Goal: Task Accomplishment & Management: Manage account settings

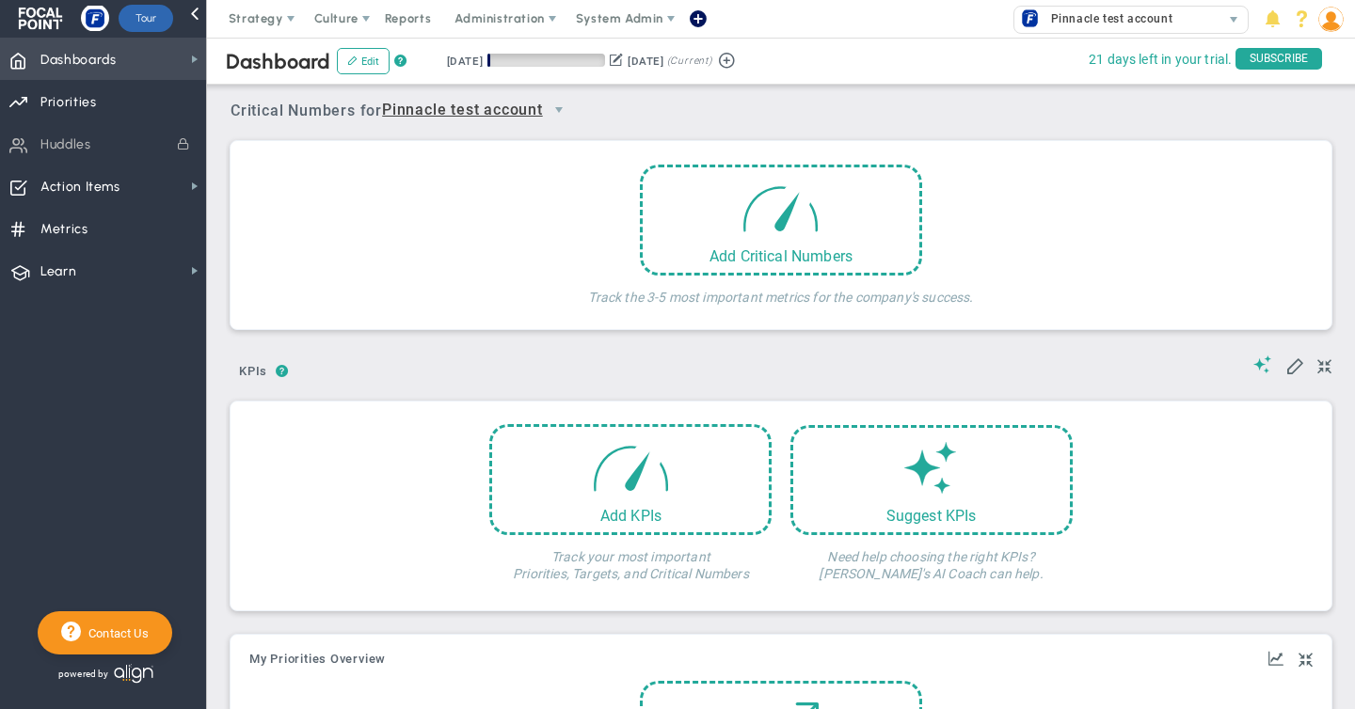
click at [129, 62] on span "Dashboards Dashboards" at bounding box center [103, 59] width 206 height 42
click at [1114, 24] on span "Pinnacle test account" at bounding box center [1106, 19] width 131 height 24
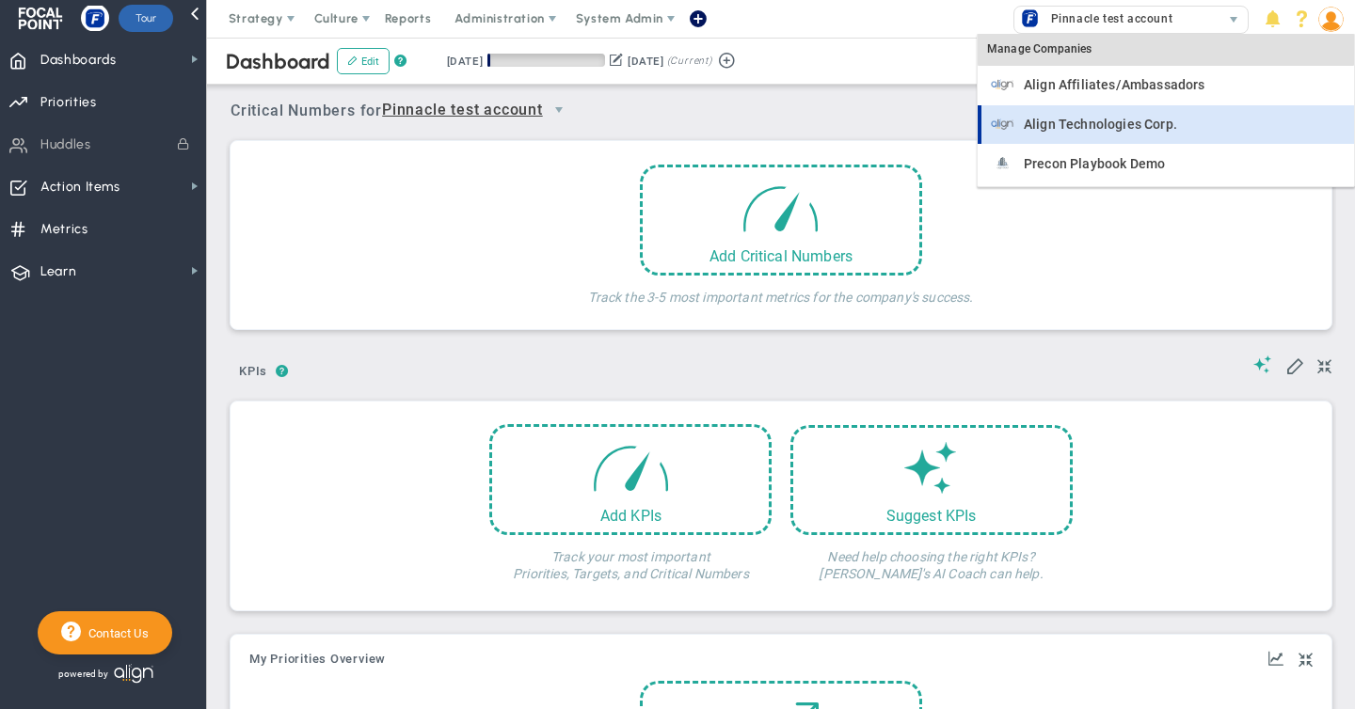
click at [1078, 122] on span "Align Technologies Corp." at bounding box center [1100, 124] width 153 height 13
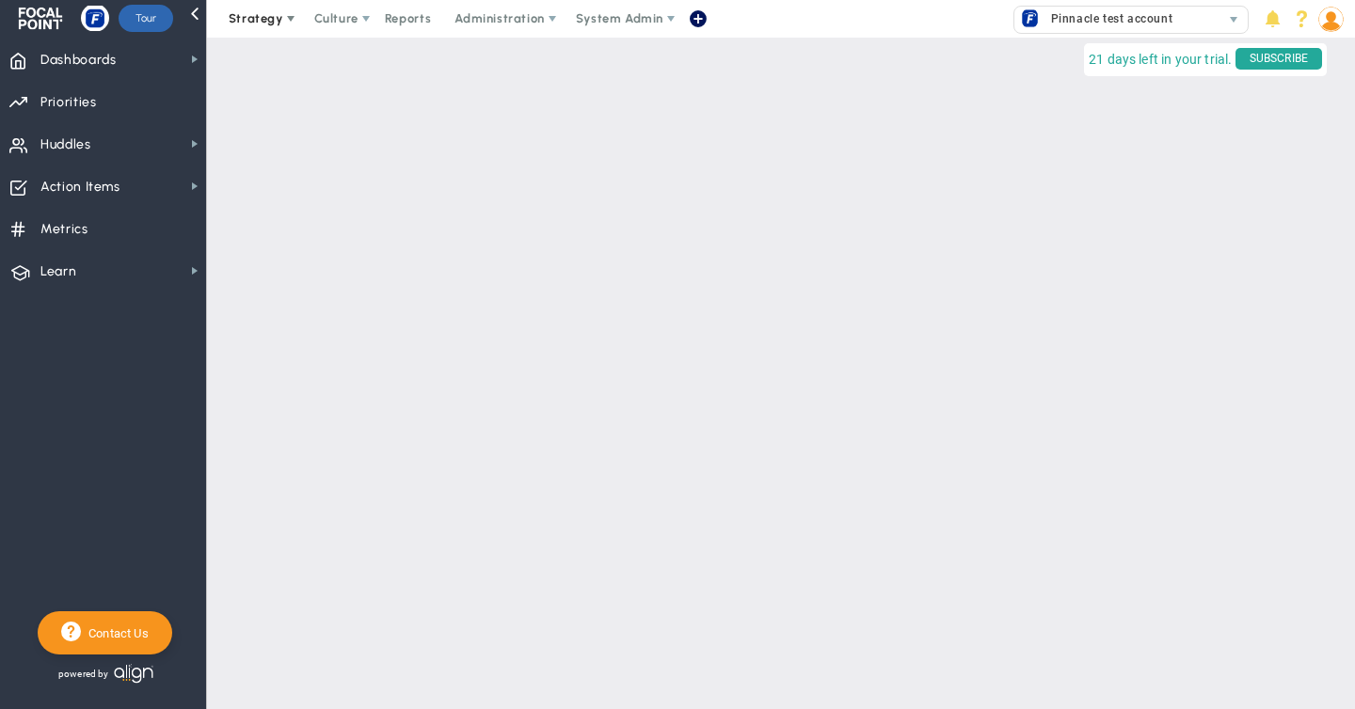
click at [261, 18] on span "Strategy" at bounding box center [256, 18] width 55 height 14
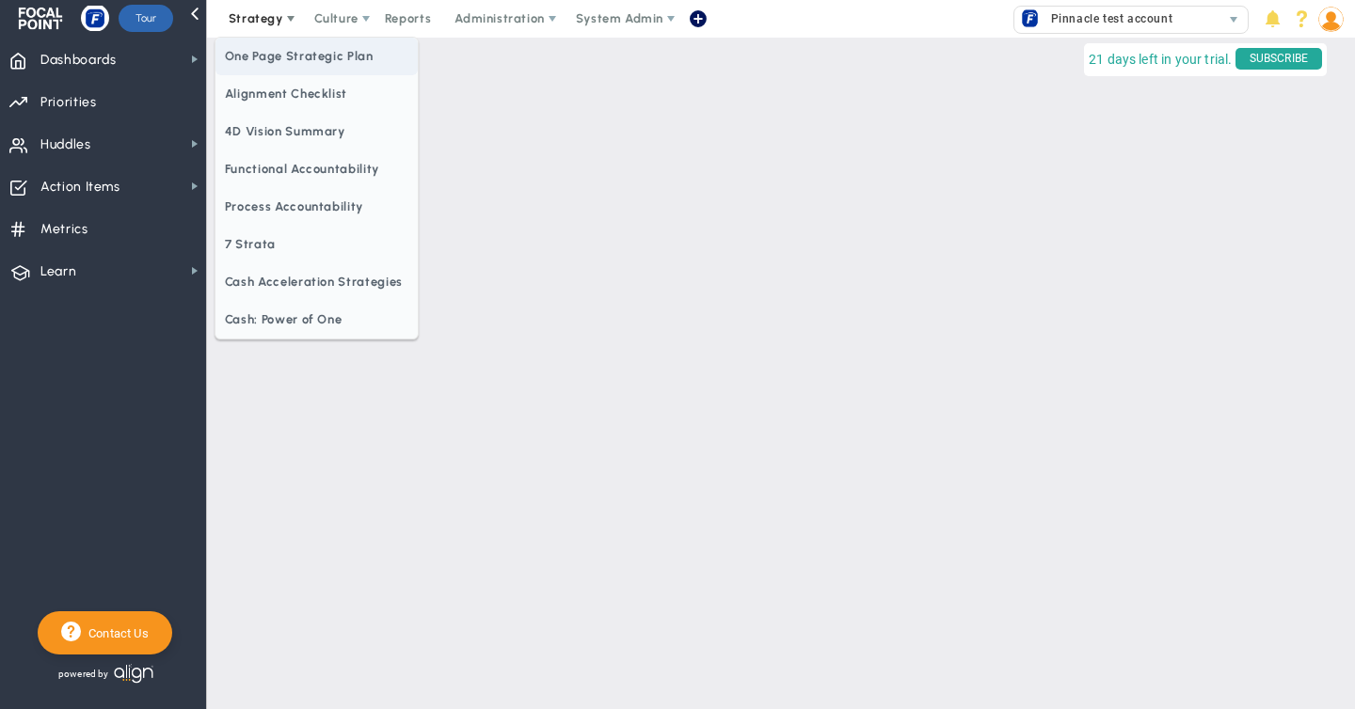
click at [274, 57] on span "One Page Strategic Plan" at bounding box center [316, 57] width 202 height 38
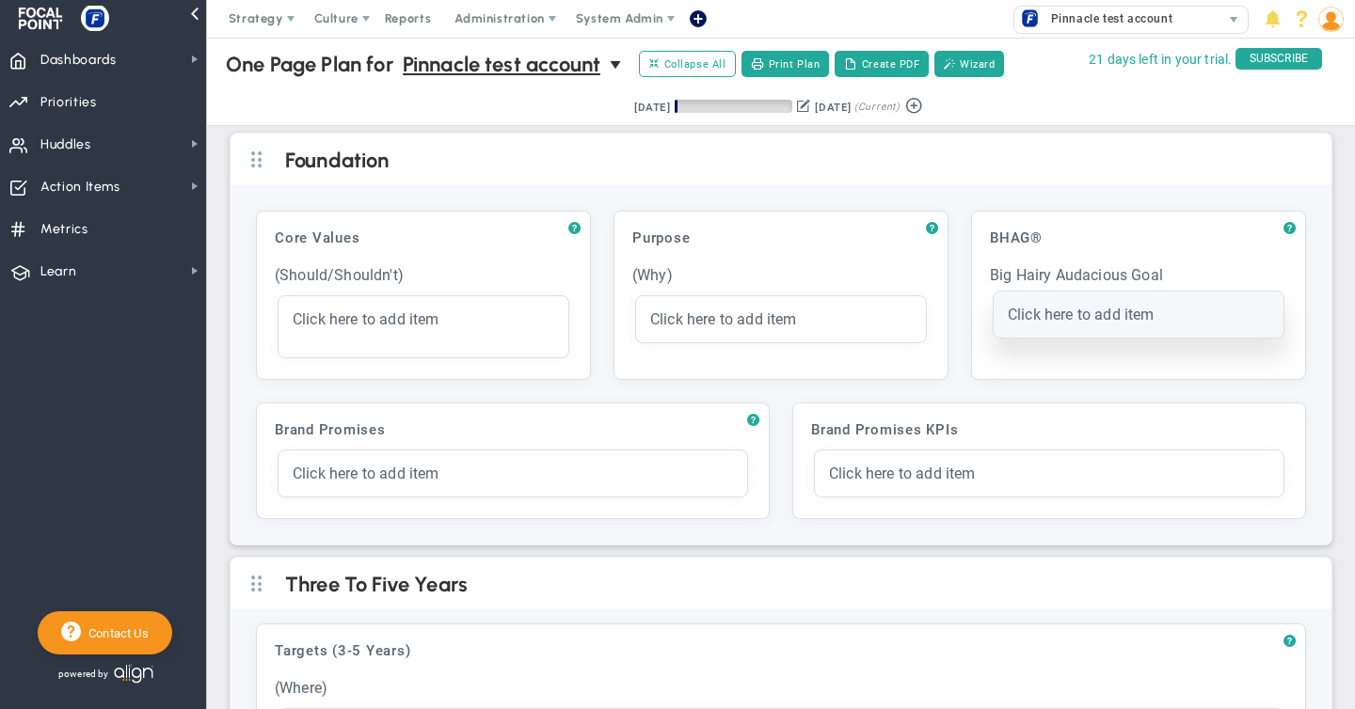
click at [1017, 316] on span "Click here to add item" at bounding box center [1081, 315] width 147 height 18
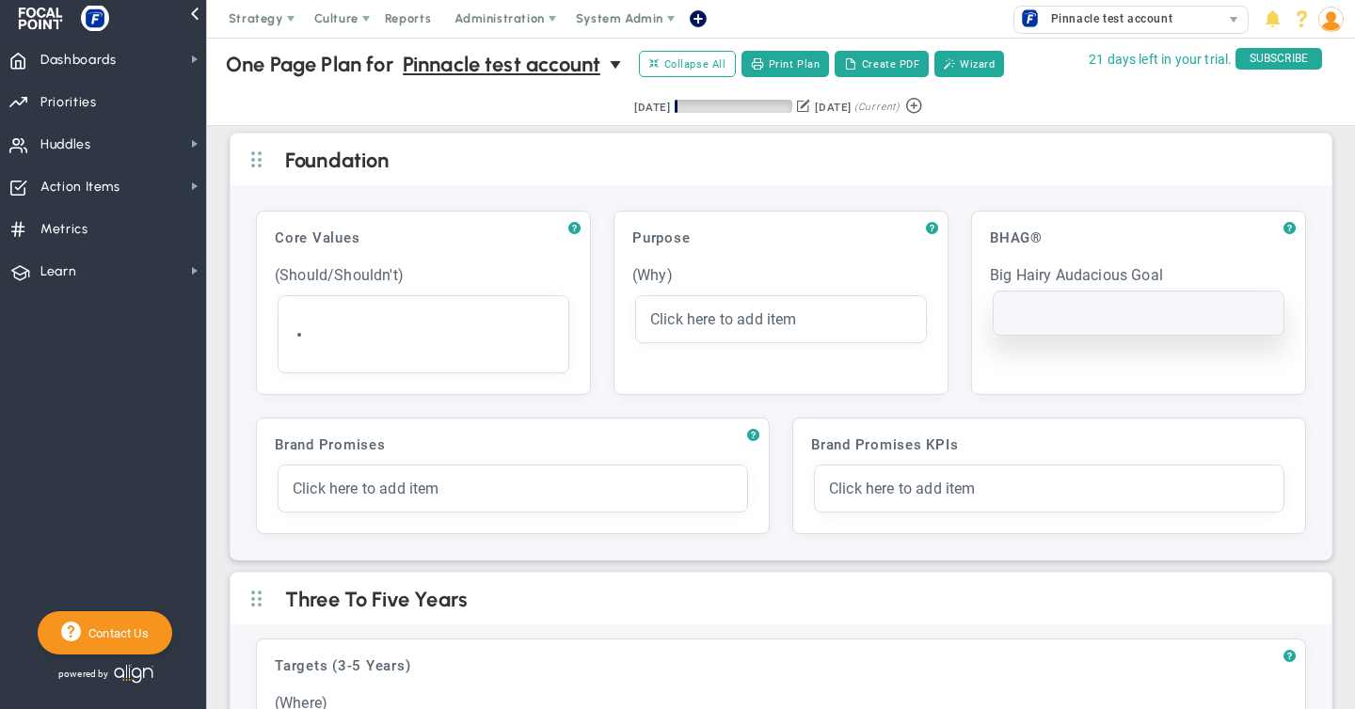
click at [1017, 316] on div at bounding box center [1139, 313] width 262 height 15
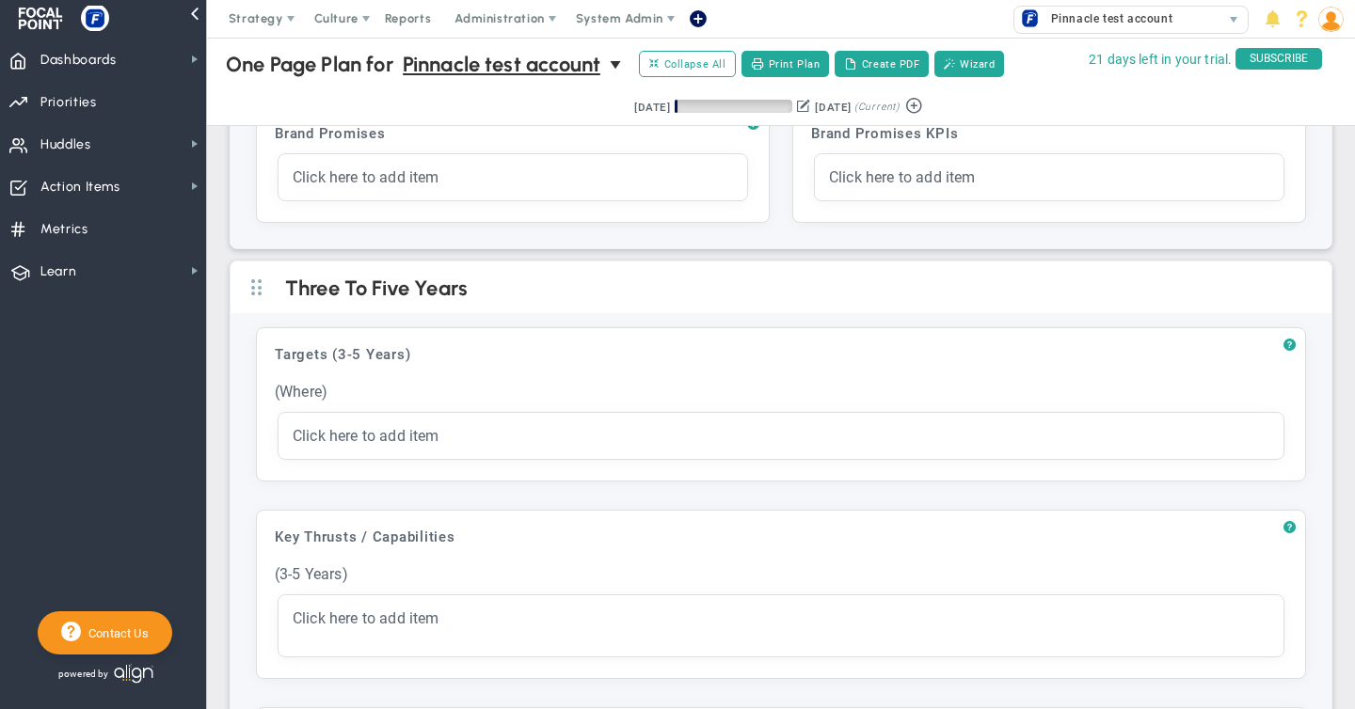
scroll to position [344, 0]
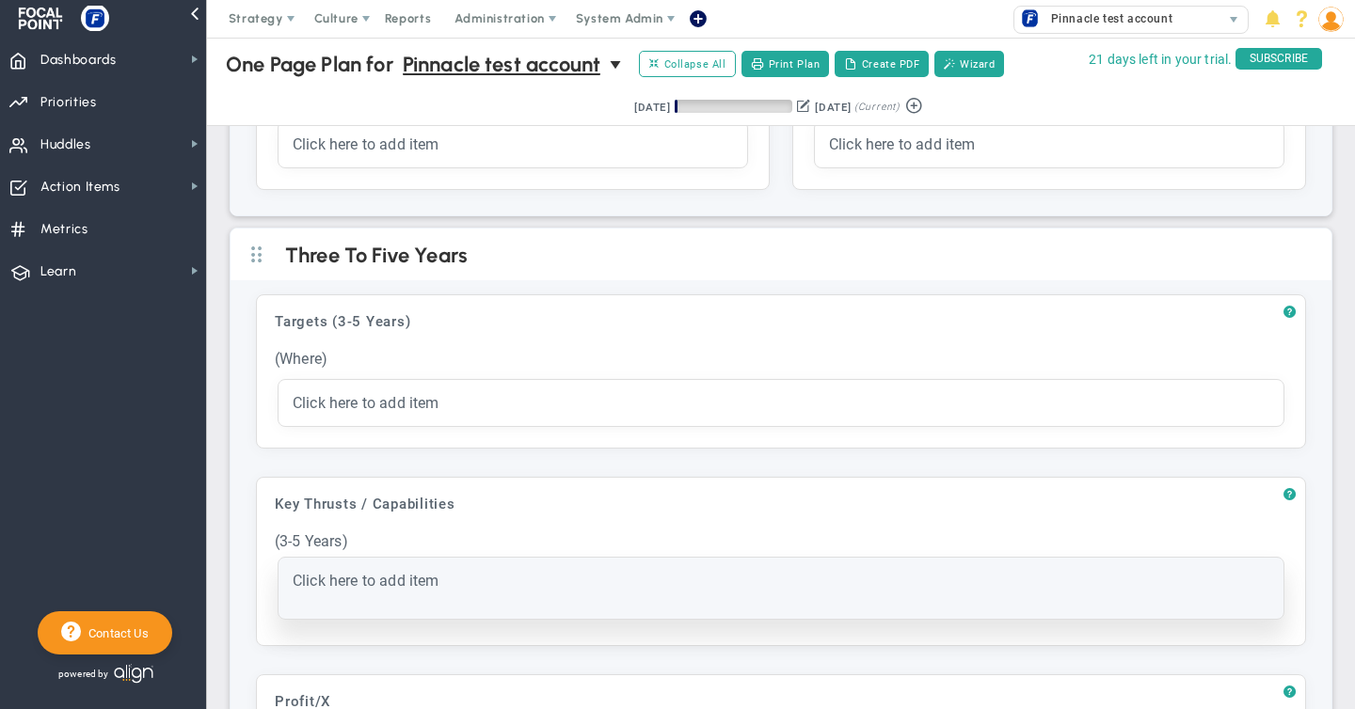
click at [334, 577] on span "Click here to add item" at bounding box center [366, 581] width 147 height 18
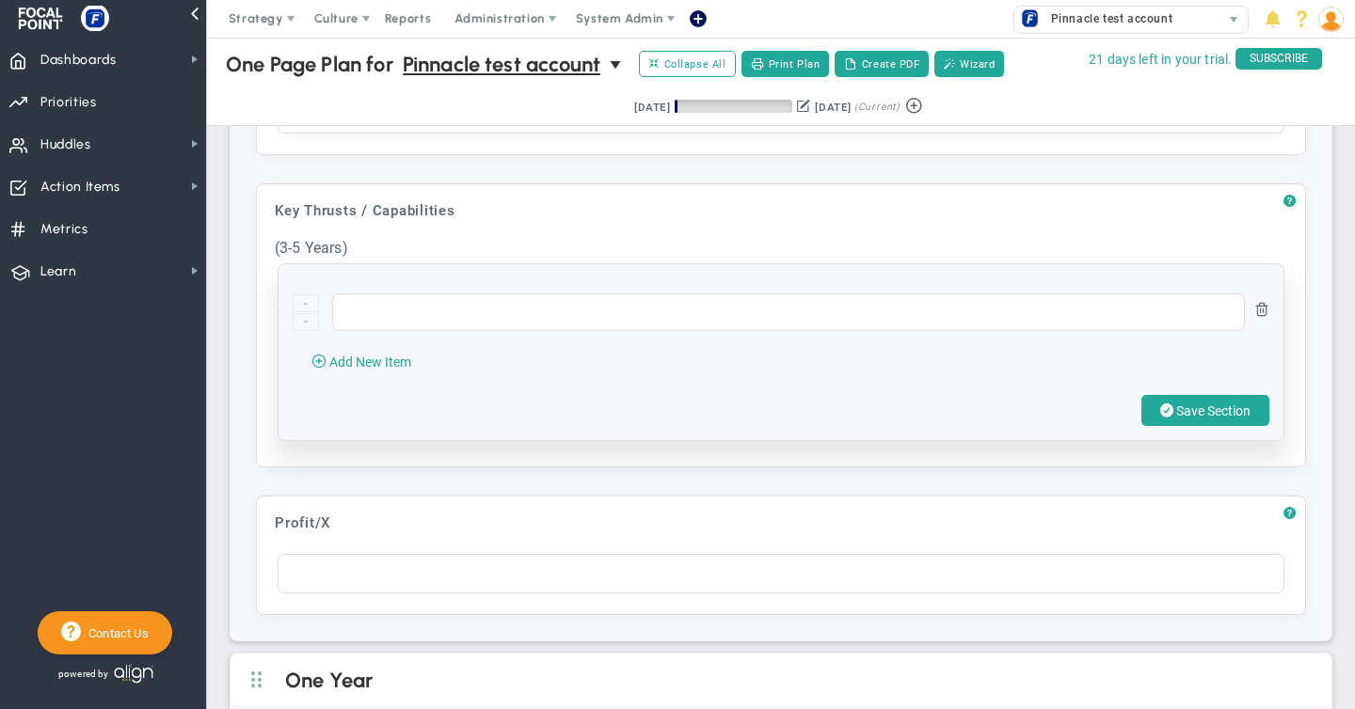
scroll to position [635, 0]
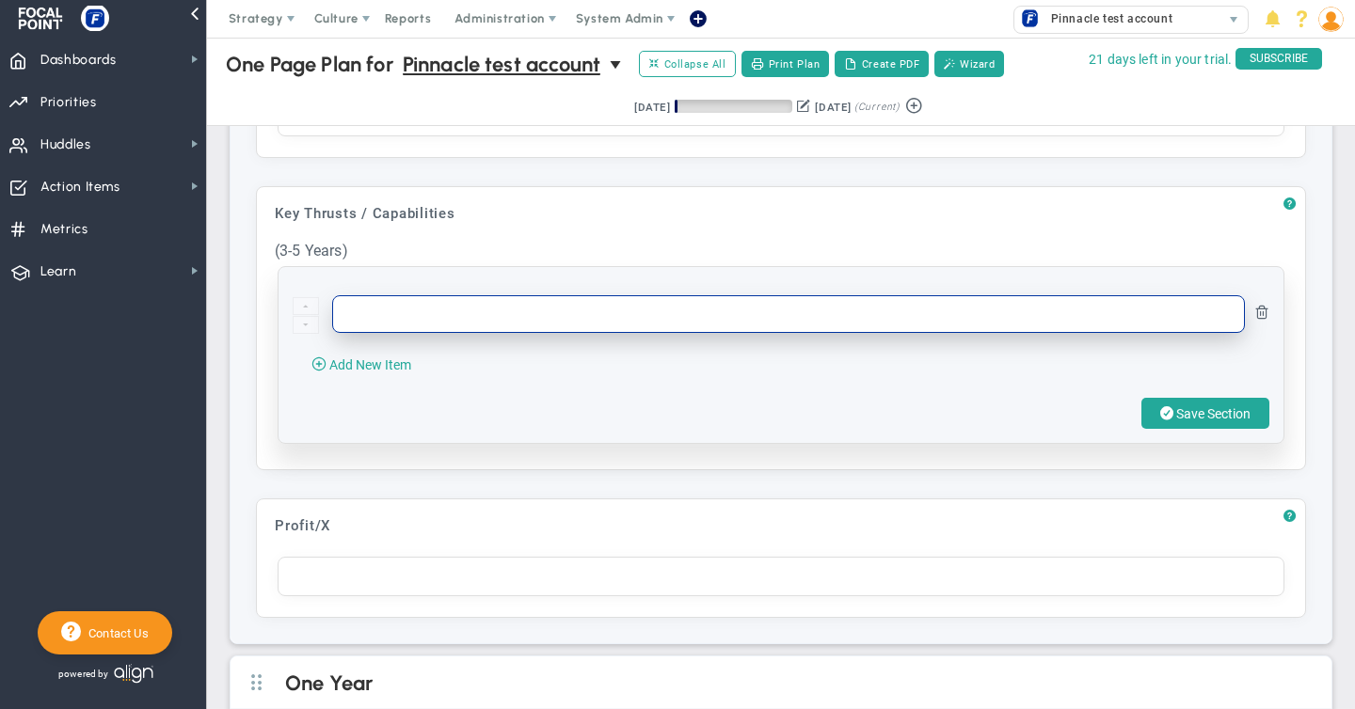
click at [376, 310] on input "text" at bounding box center [788, 314] width 913 height 38
type input "P"
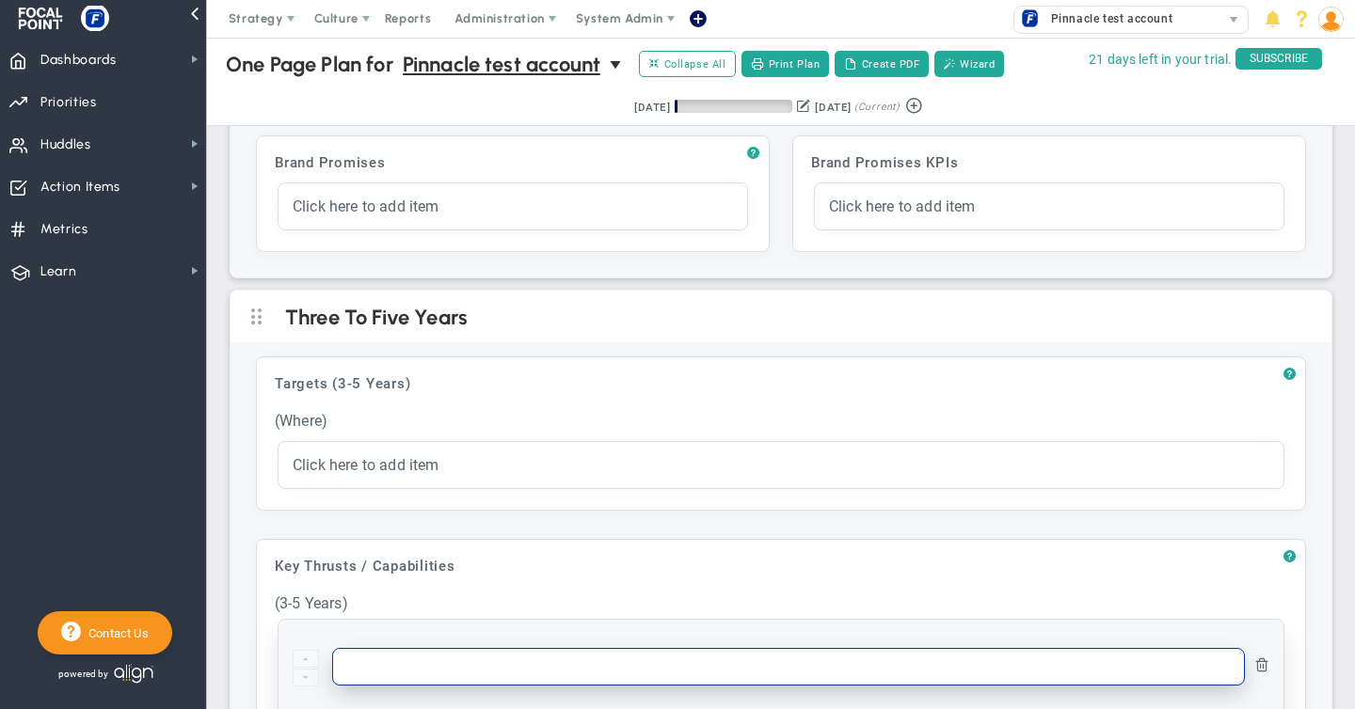
scroll to position [281, 0]
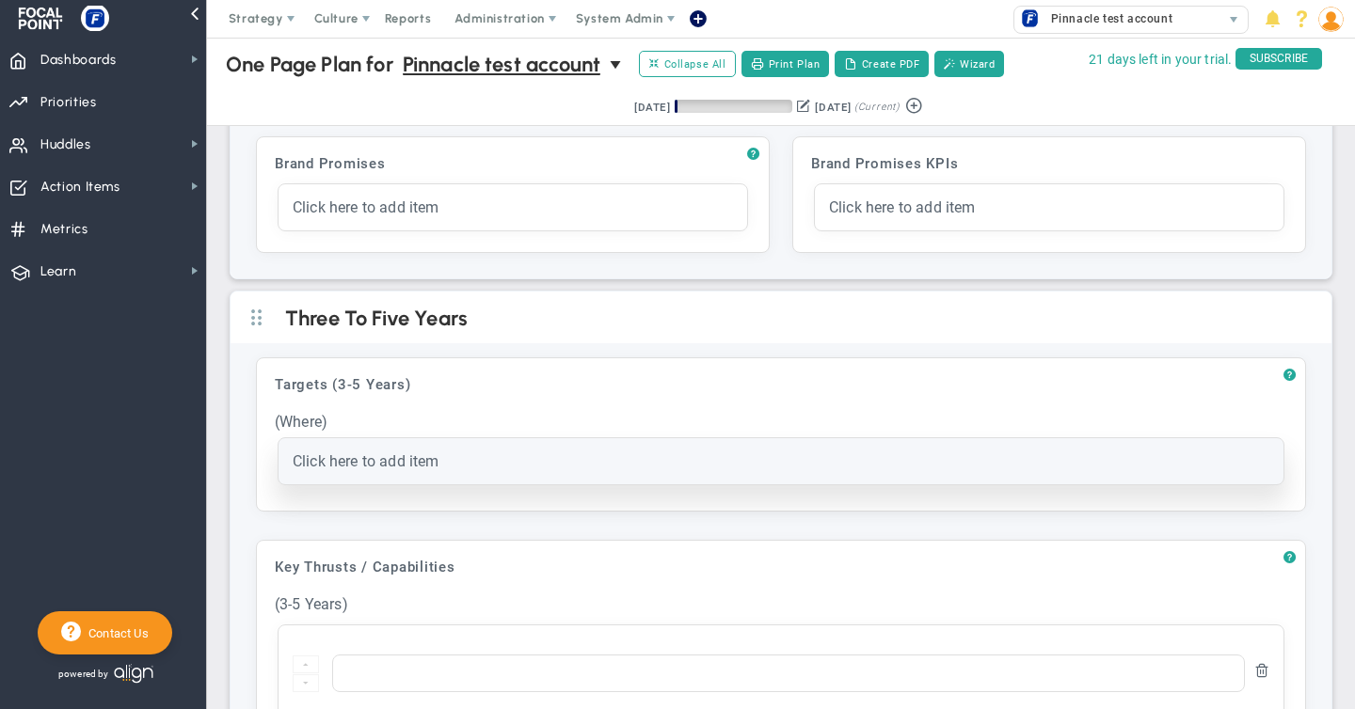
click at [338, 453] on span "Click here to add item" at bounding box center [366, 462] width 147 height 18
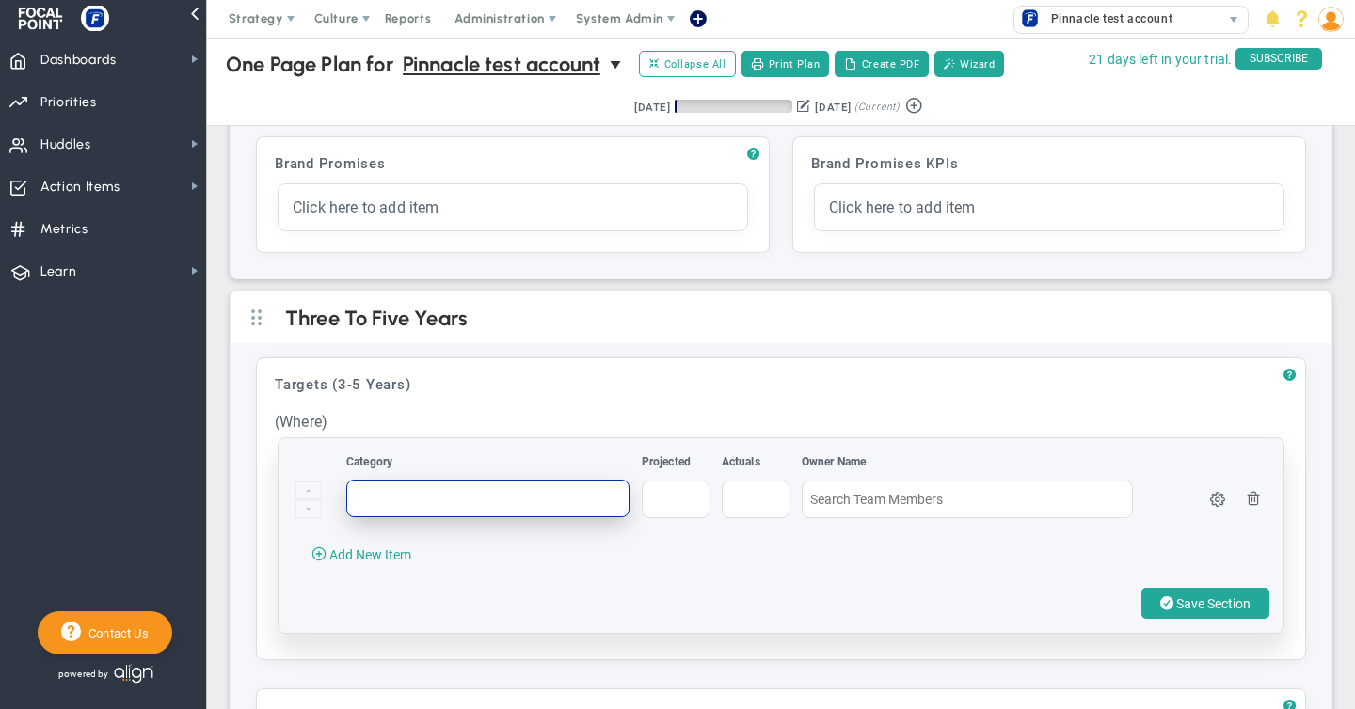
click at [392, 500] on input "text" at bounding box center [487, 499] width 283 height 38
type input "People"
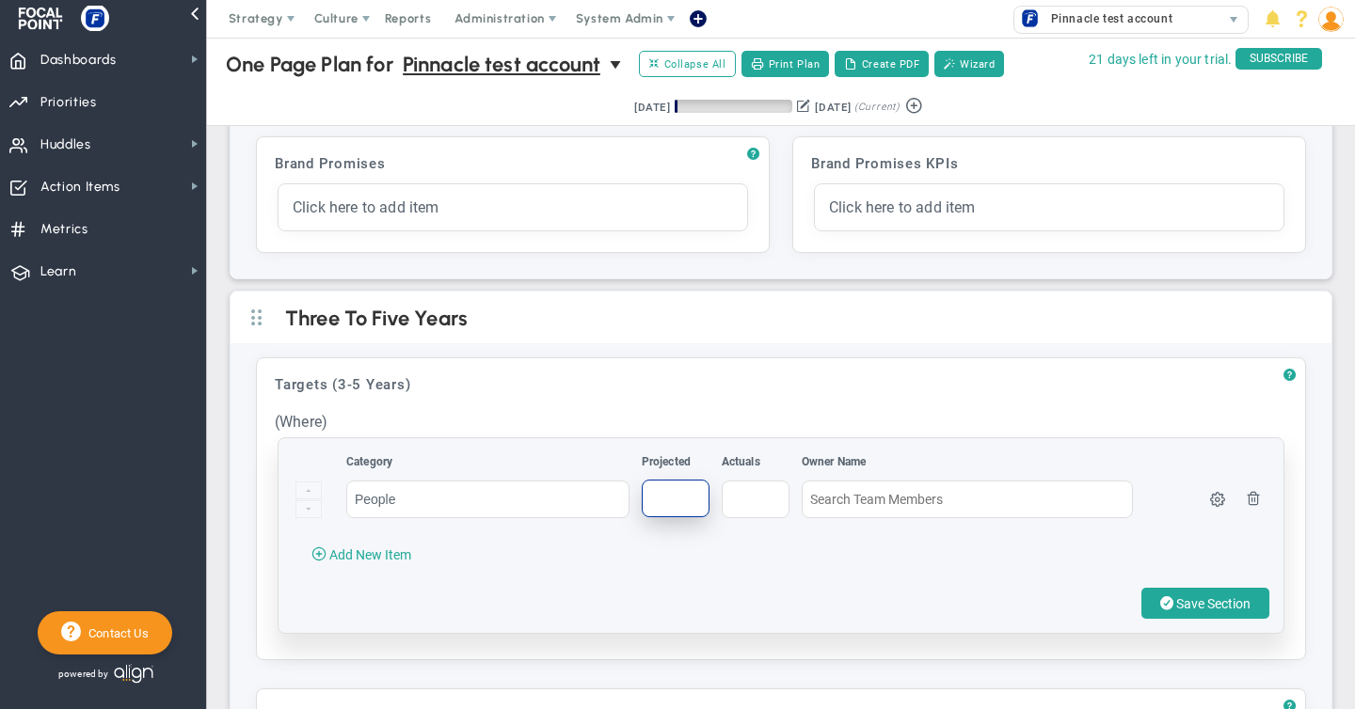
click at [676, 504] on input "text" at bounding box center [676, 499] width 68 height 38
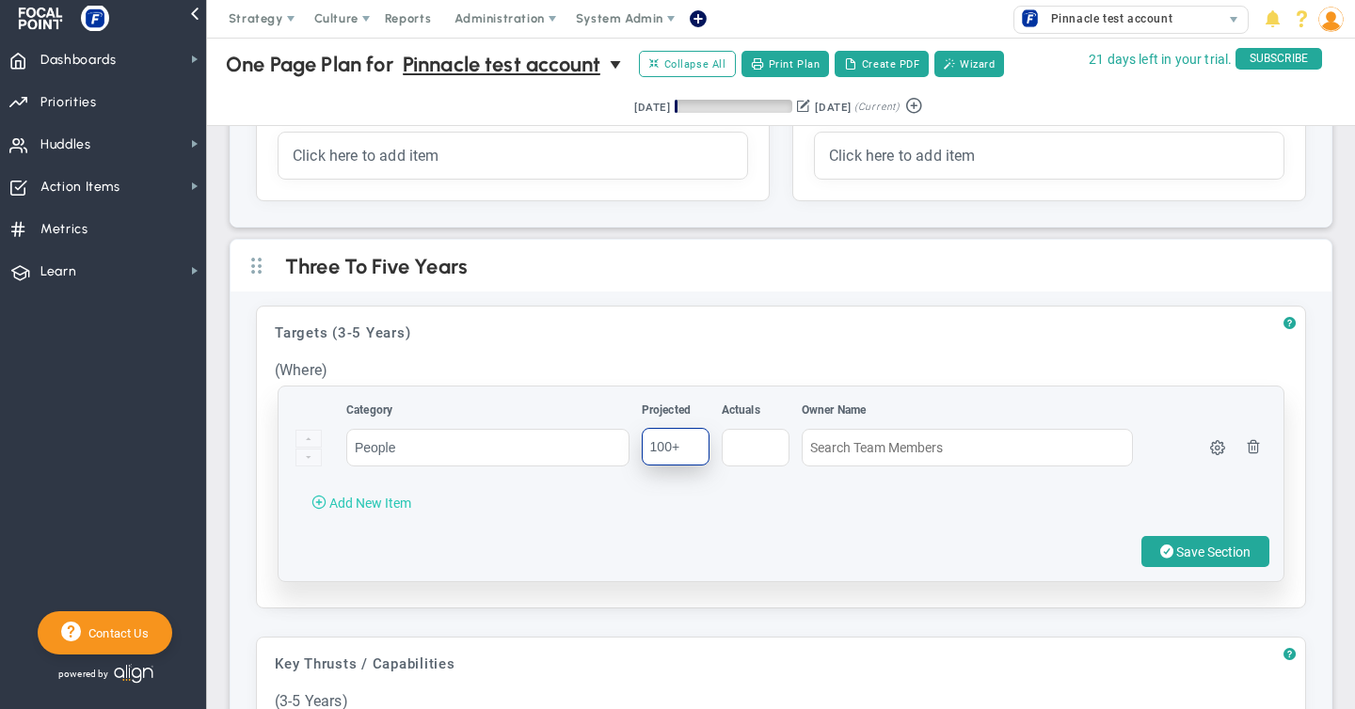
type input "100+"
click at [320, 499] on span at bounding box center [318, 501] width 15 height 15
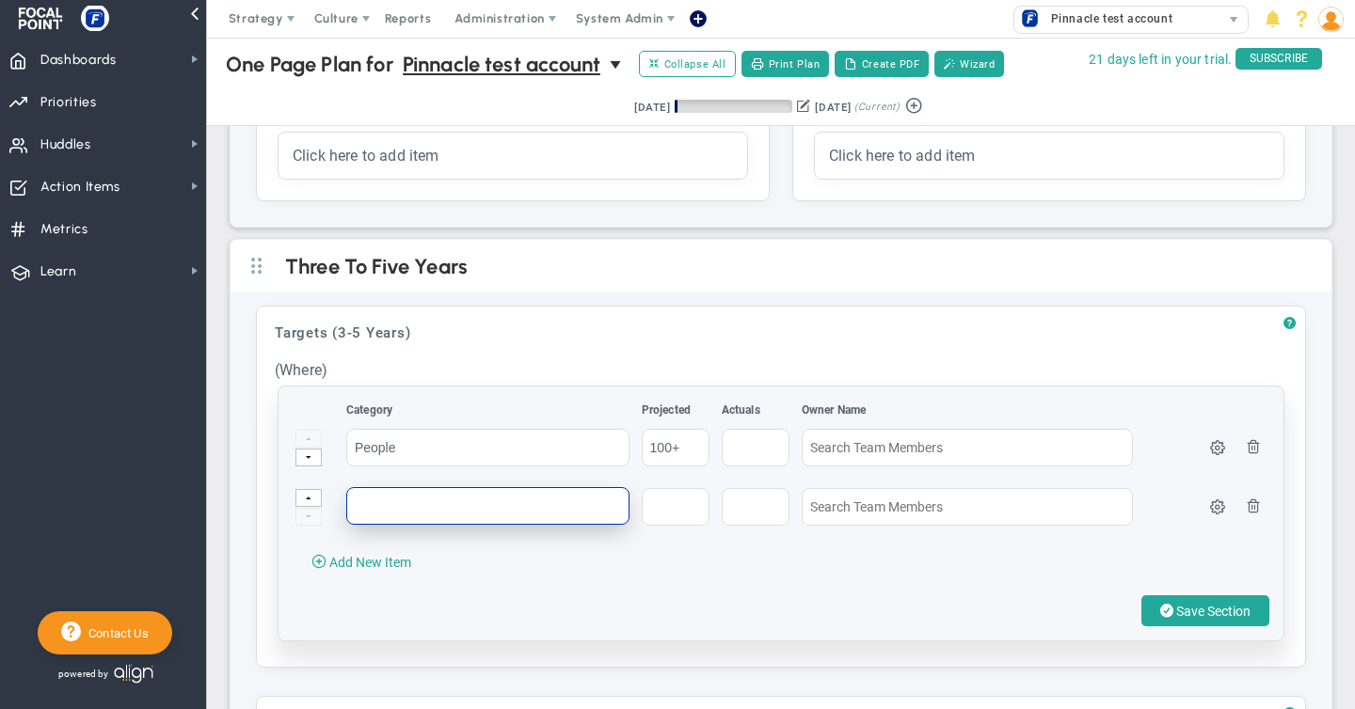
click at [361, 510] on input "text" at bounding box center [487, 506] width 283 height 38
type input "AUA"
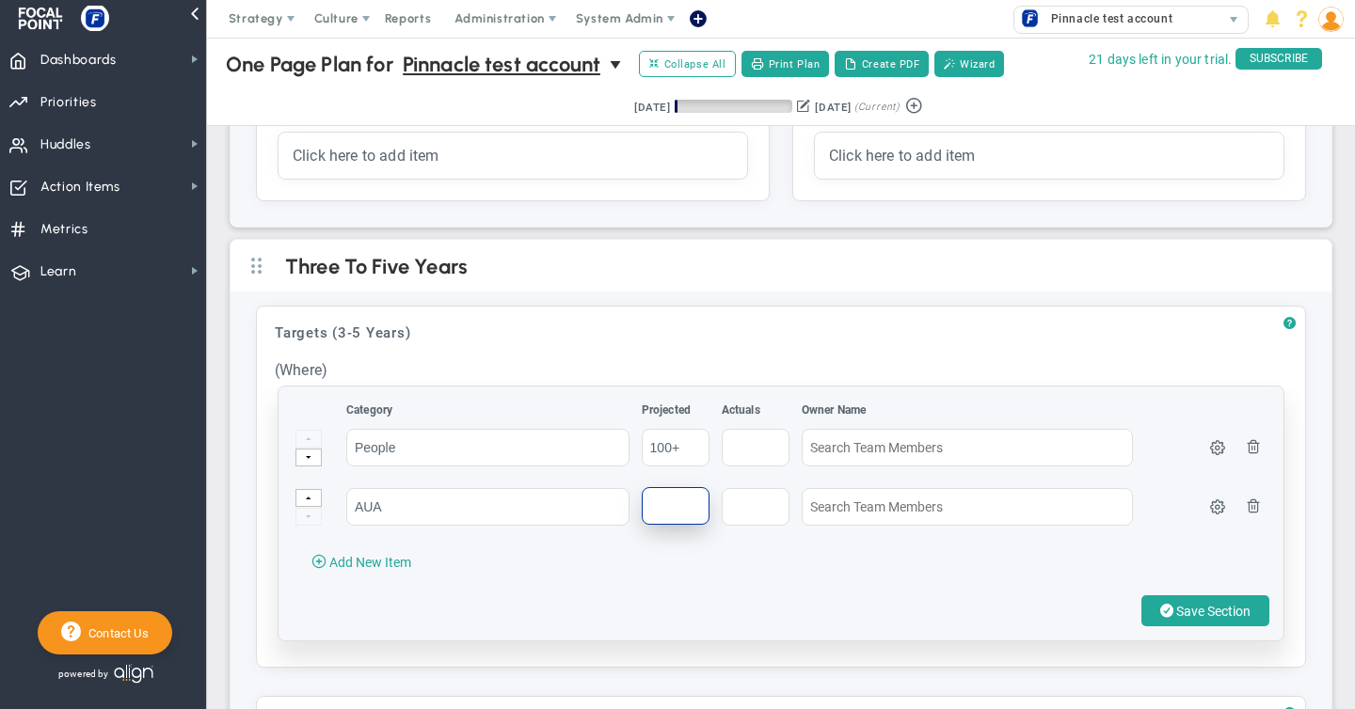
click at [675, 507] on input "text" at bounding box center [676, 506] width 68 height 38
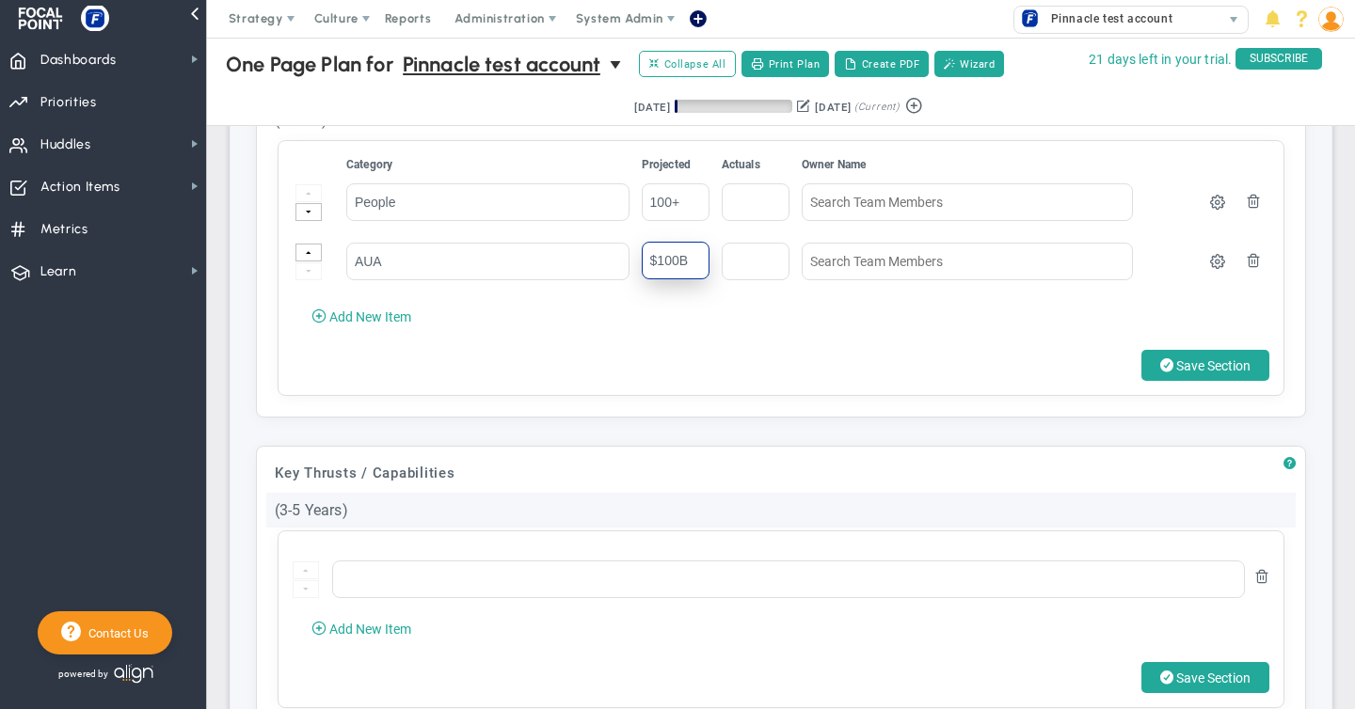
scroll to position [605, 0]
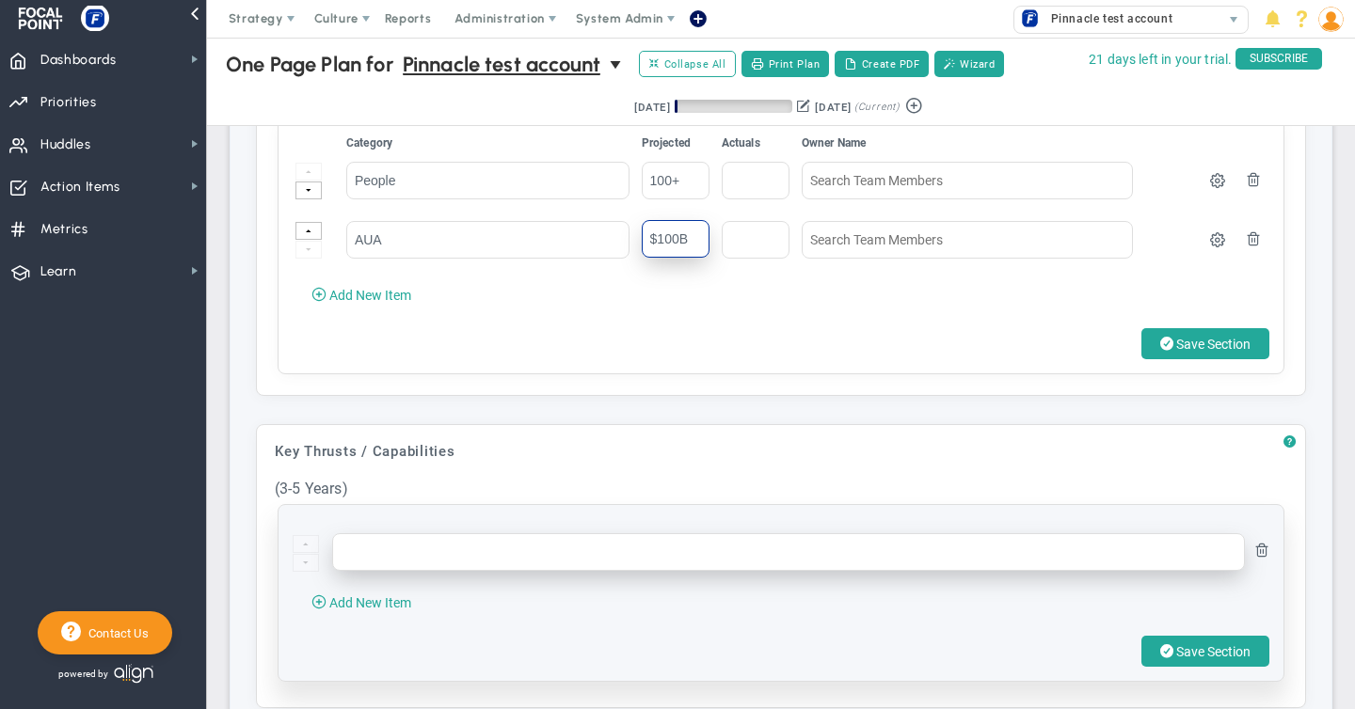
type input "$100B"
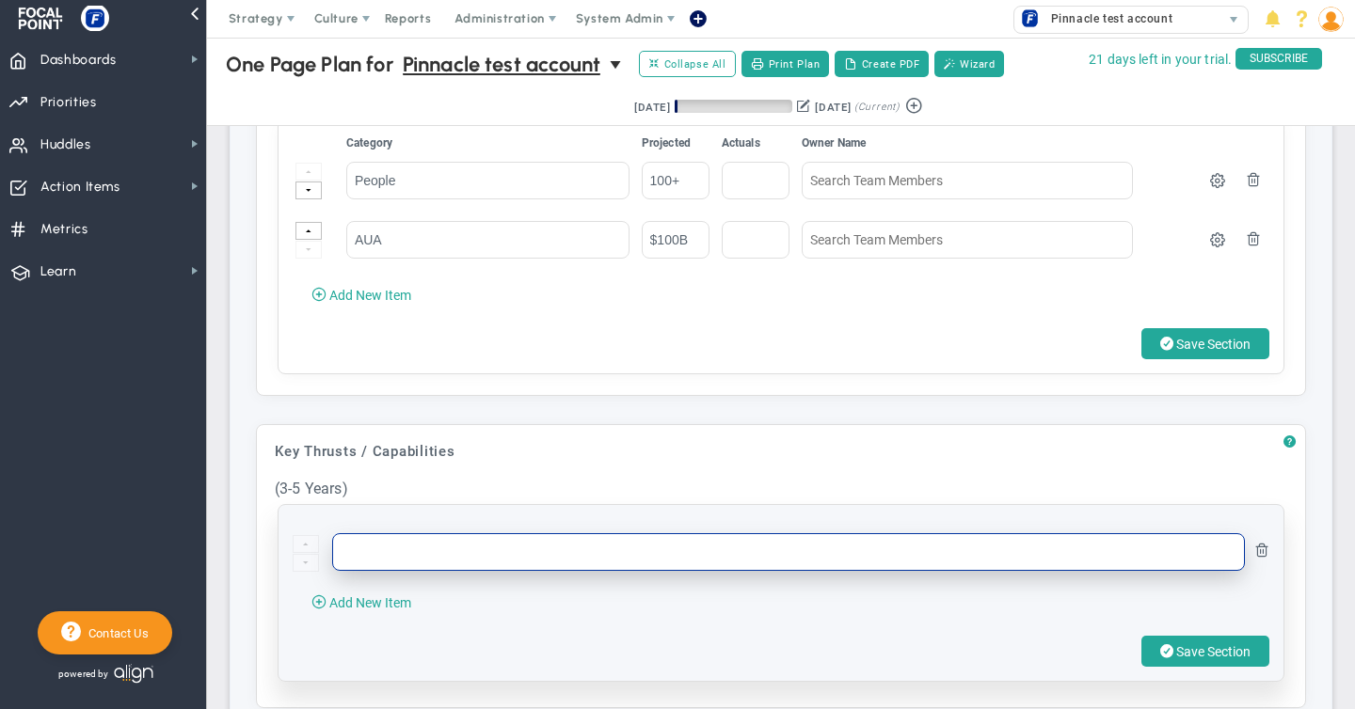
click at [375, 555] on input "text" at bounding box center [788, 552] width 913 height 38
type input "People - Growth Operations location outside of [GEOGRAPHIC_DATA]"
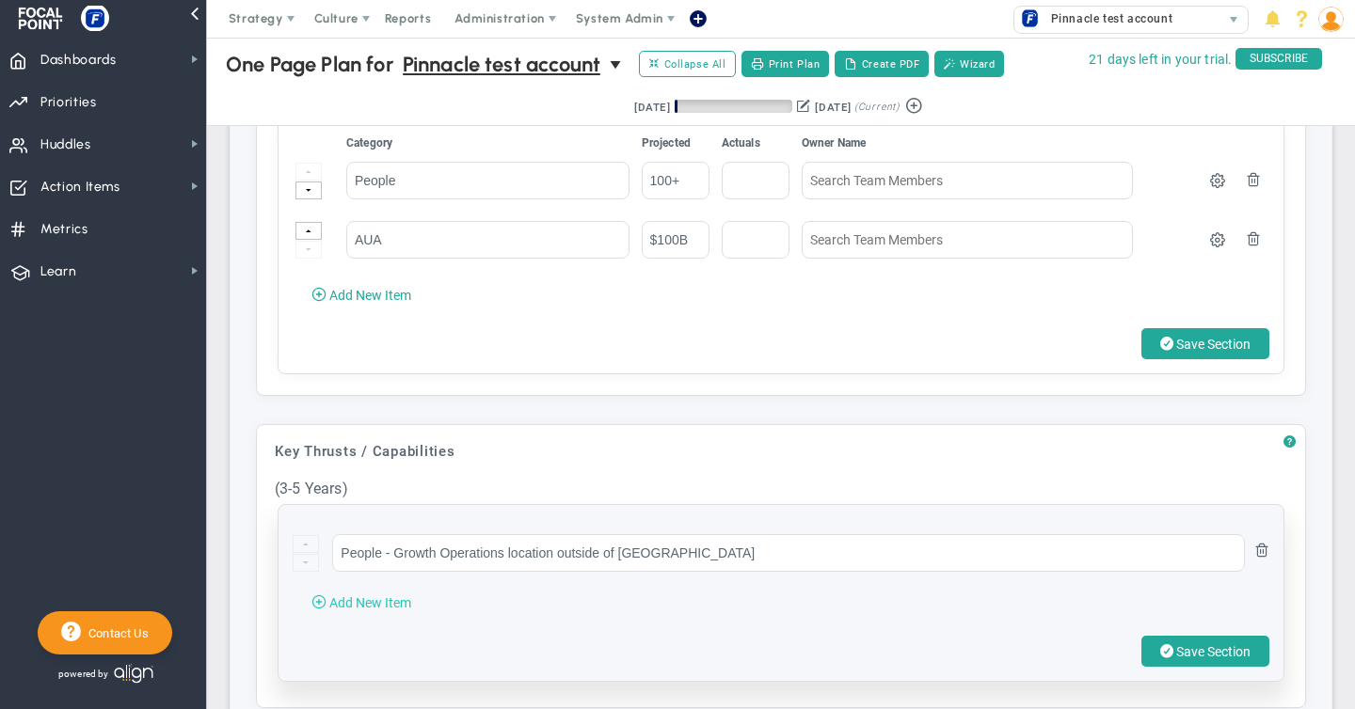
click at [363, 596] on span "Add New Item" at bounding box center [370, 603] width 82 height 15
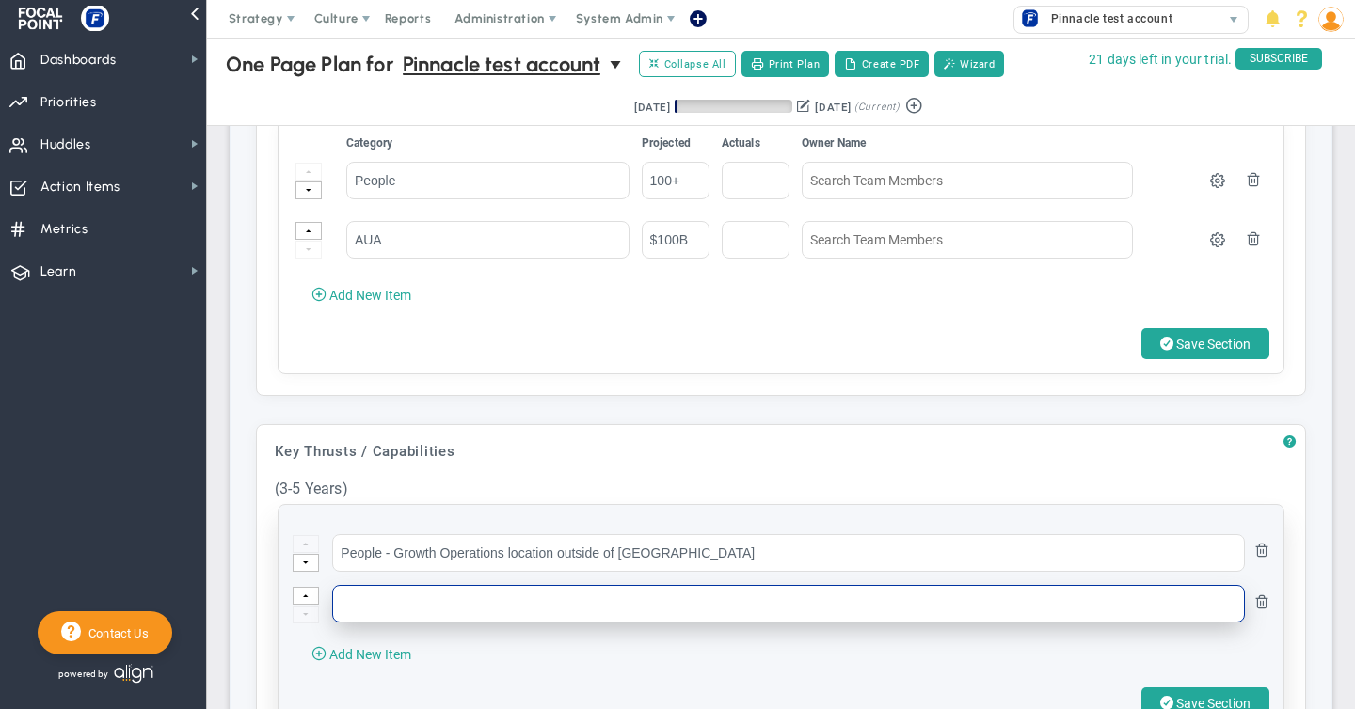
click at [364, 604] on input "text" at bounding box center [788, 604] width 913 height 38
type input "People - Strong executive team responsible for their functions"
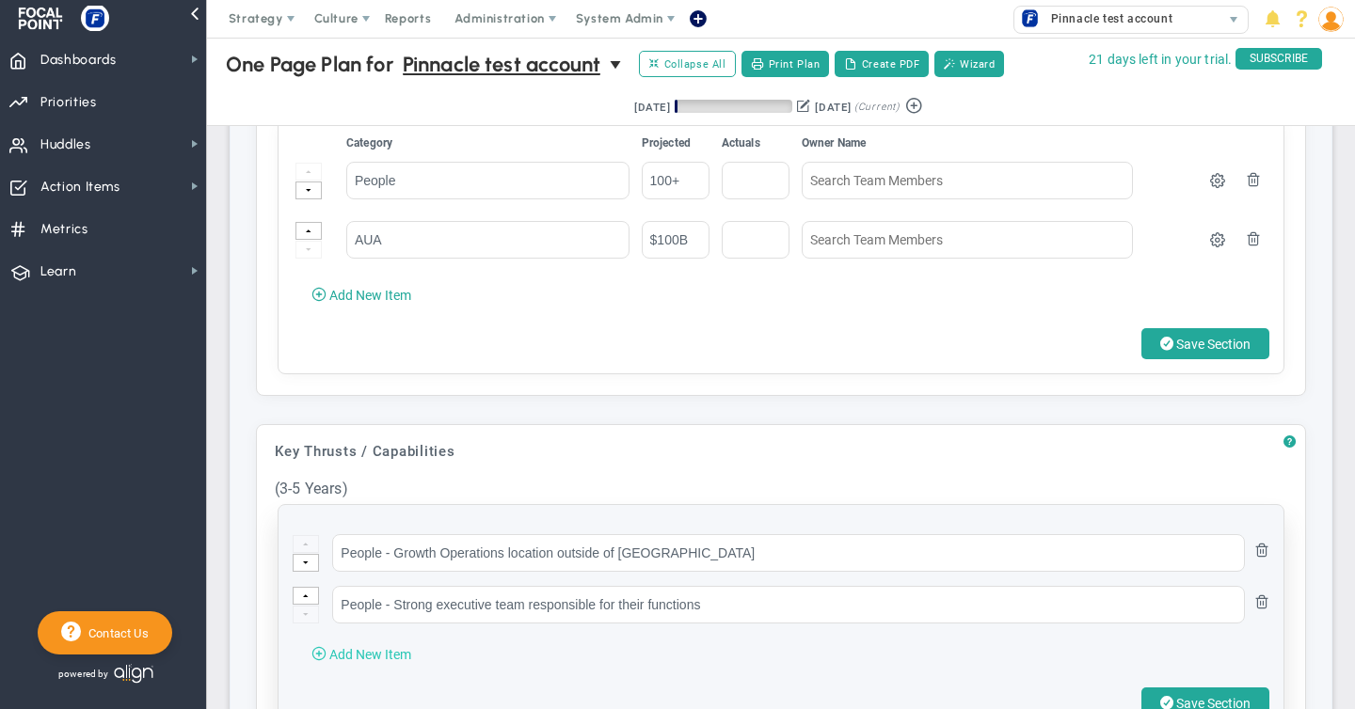
click at [352, 647] on span "Add New Item" at bounding box center [370, 654] width 82 height 15
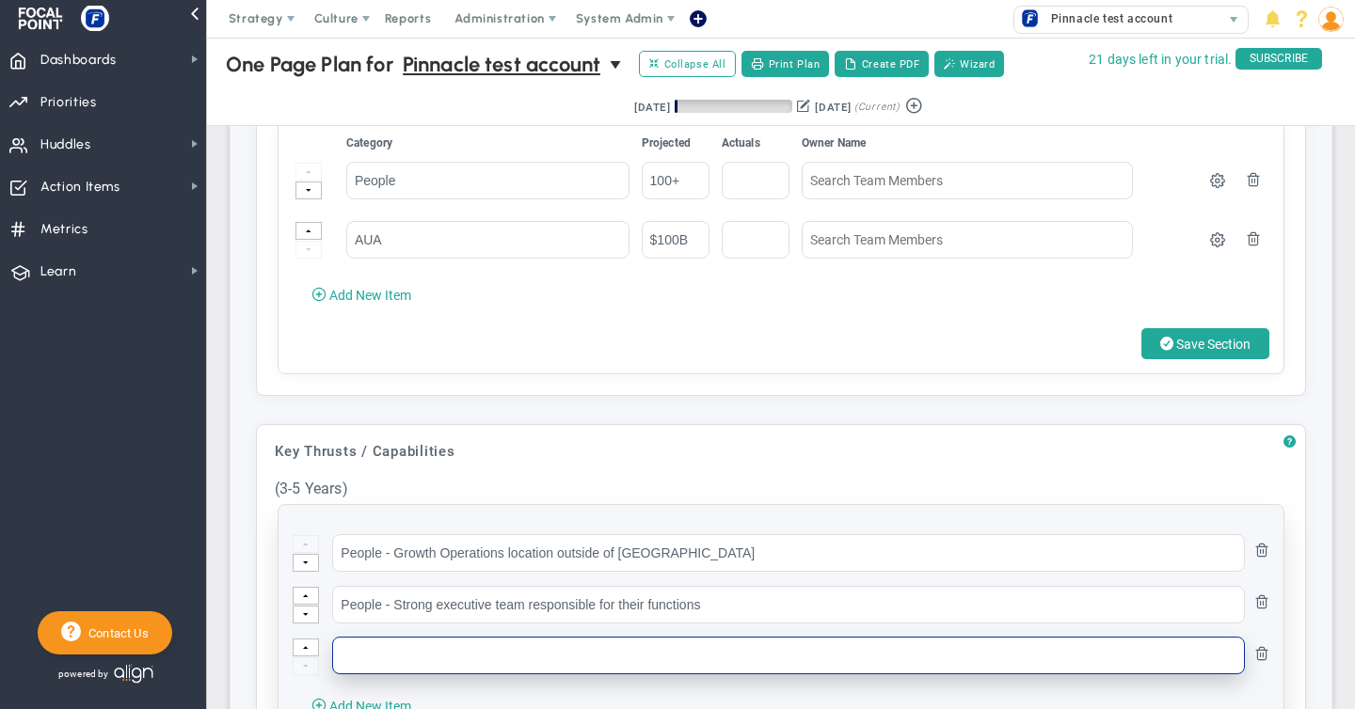
click at [360, 649] on input "text" at bounding box center [788, 656] width 913 height 38
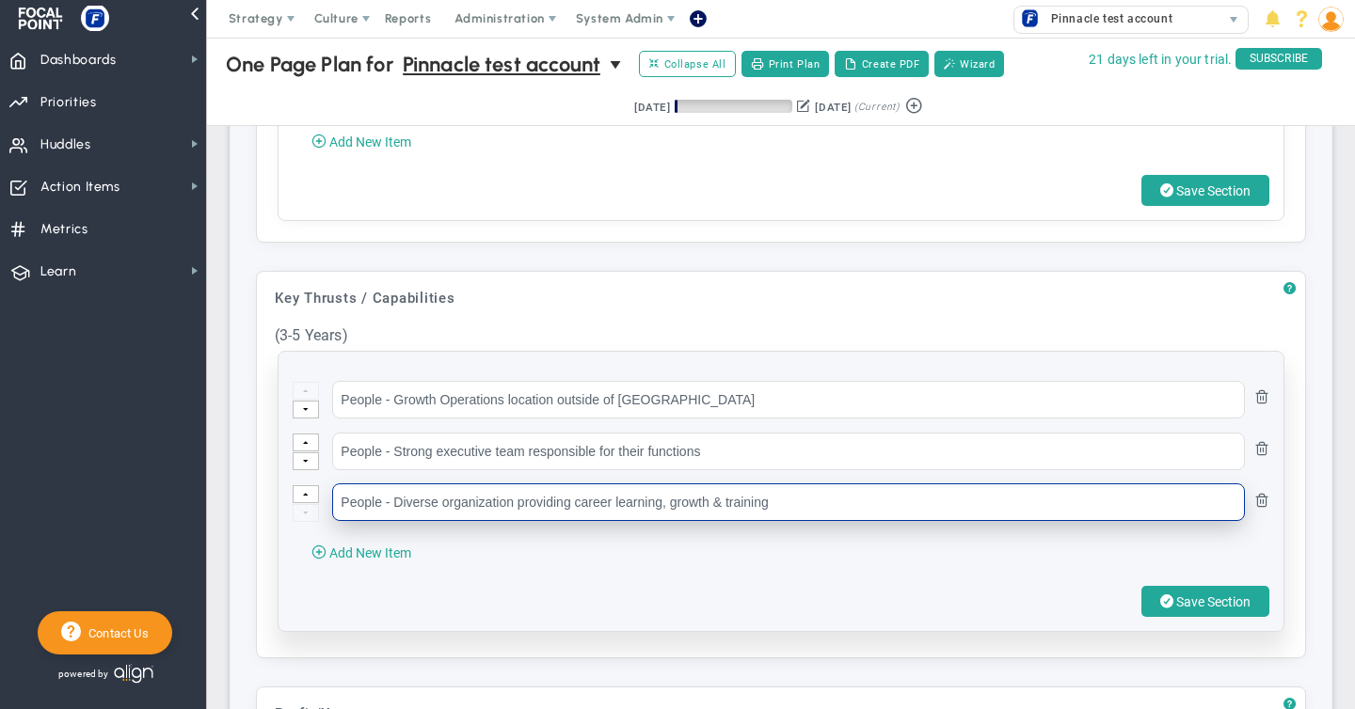
scroll to position [761, 0]
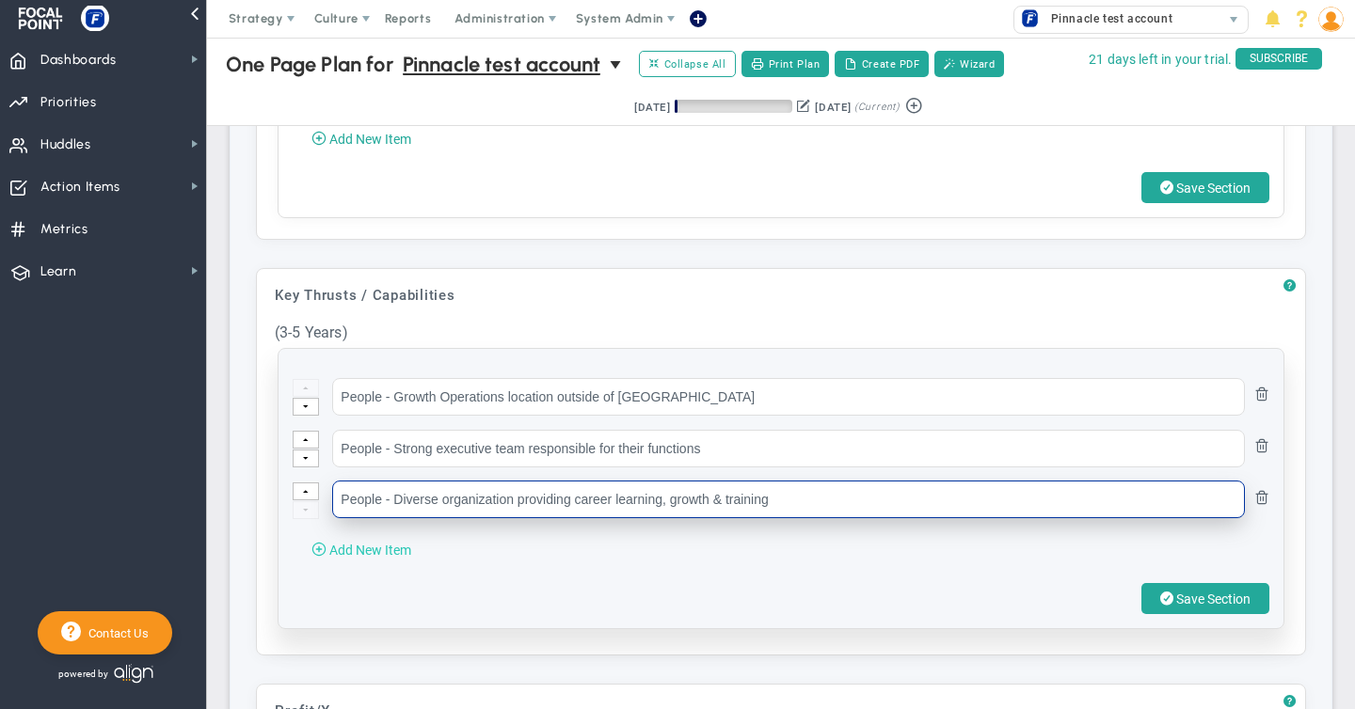
type input "People - Diverse organization providing career learning, growth & training"
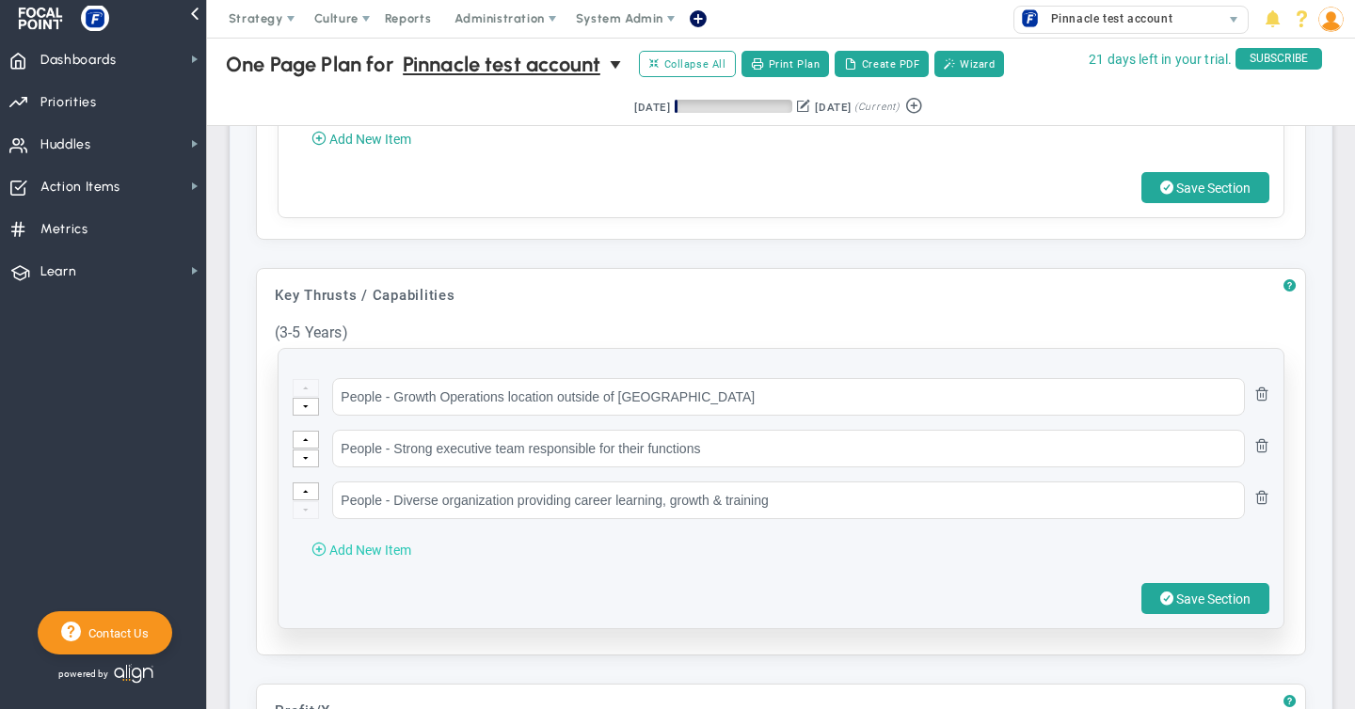
click at [345, 549] on span "Add New Item" at bounding box center [370, 550] width 82 height 15
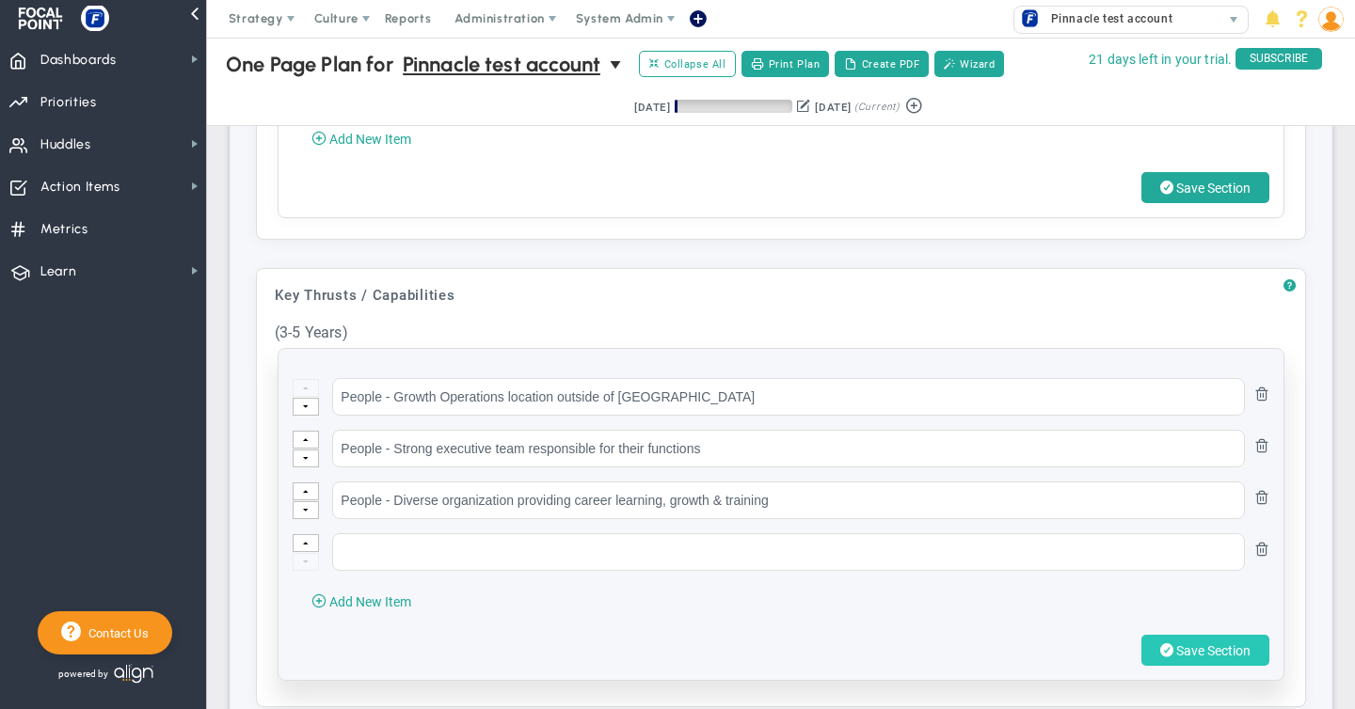
click at [1220, 647] on span "Save Section" at bounding box center [1213, 651] width 74 height 15
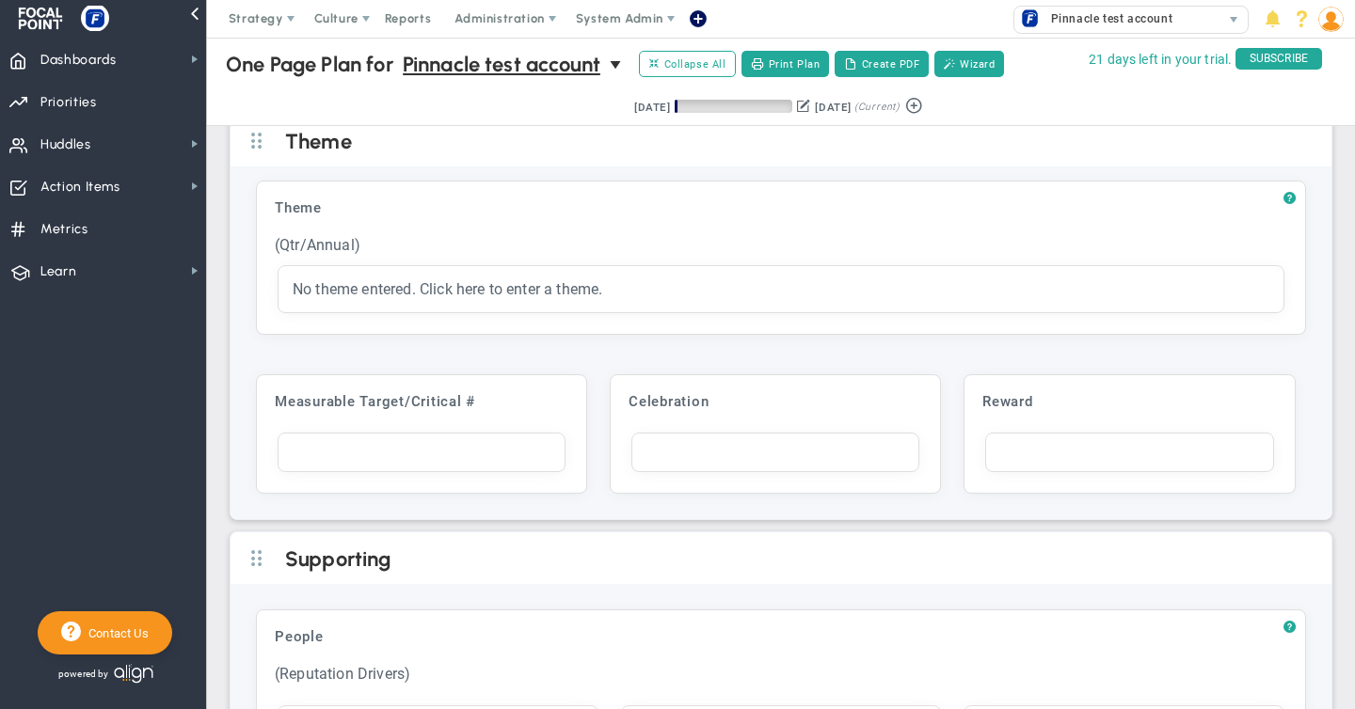
scroll to position [3323, 0]
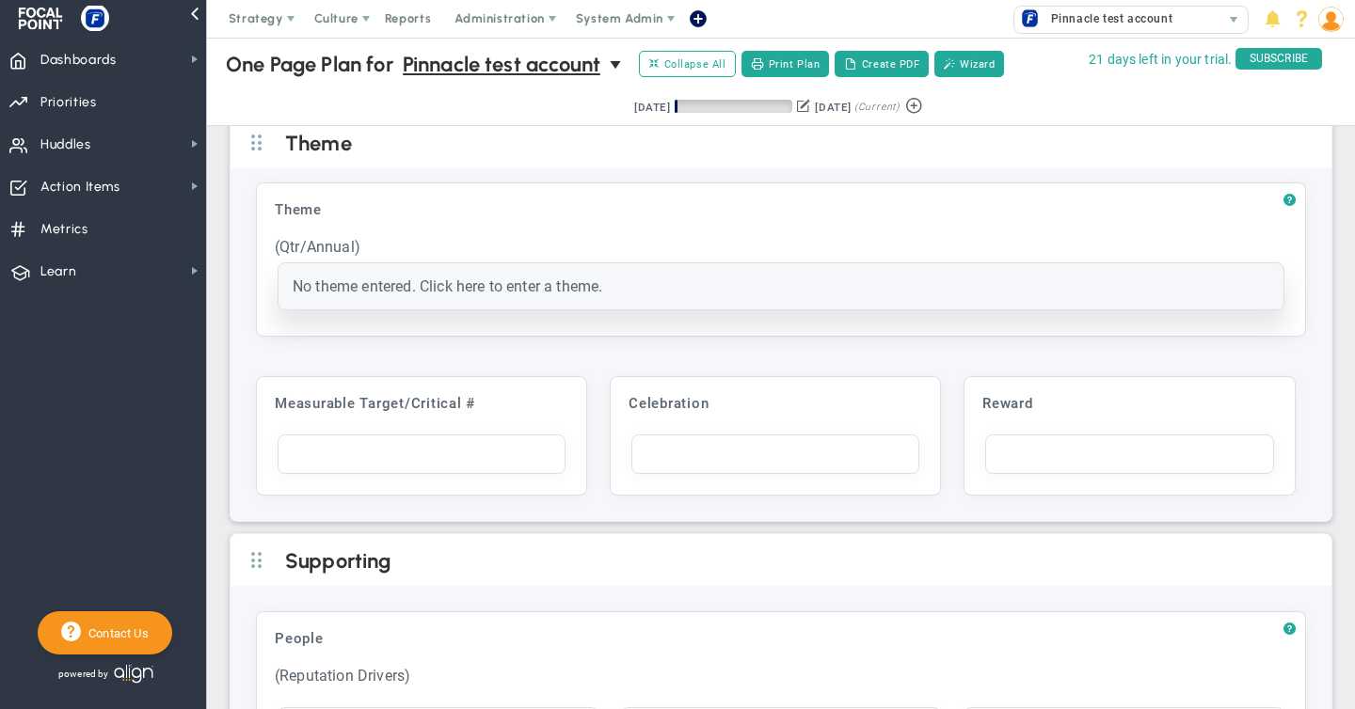
click at [375, 278] on span "No theme entered. Click here to enter a theme." at bounding box center [448, 287] width 310 height 18
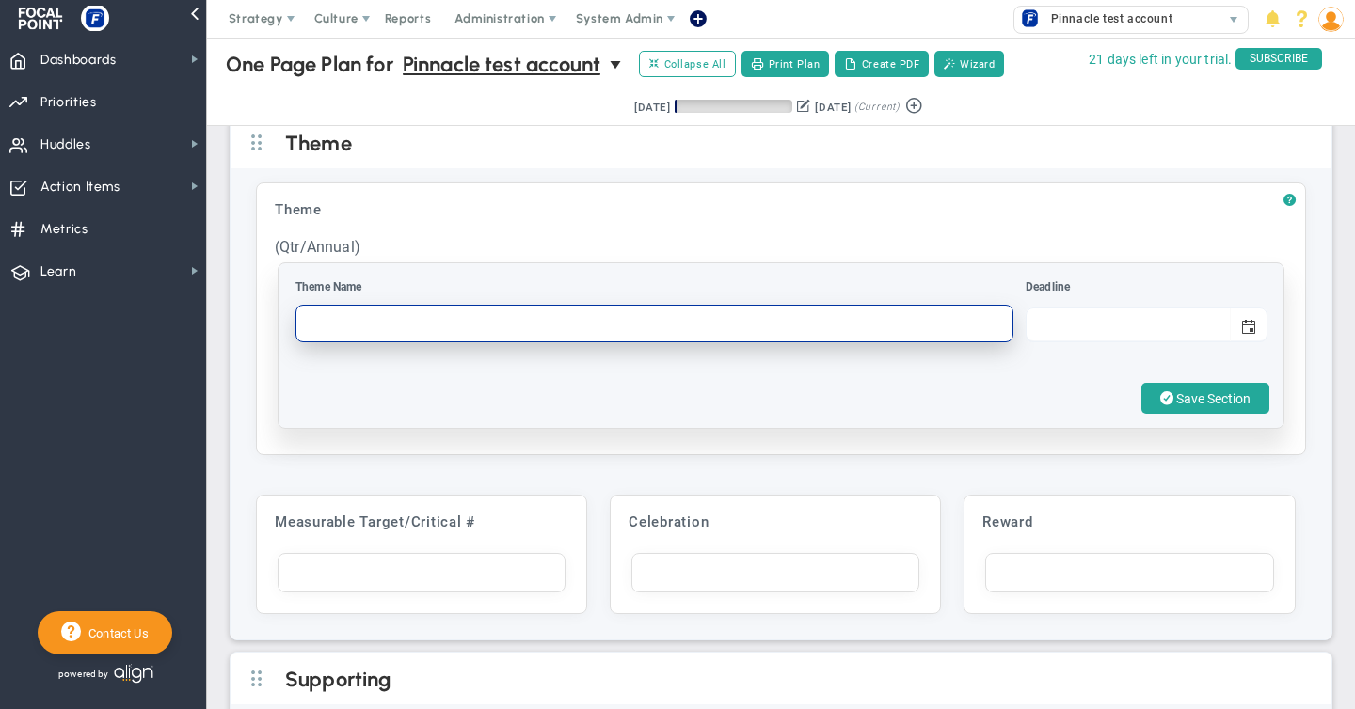
click at [348, 316] on input "text" at bounding box center [654, 324] width 718 height 38
type input "Grow"
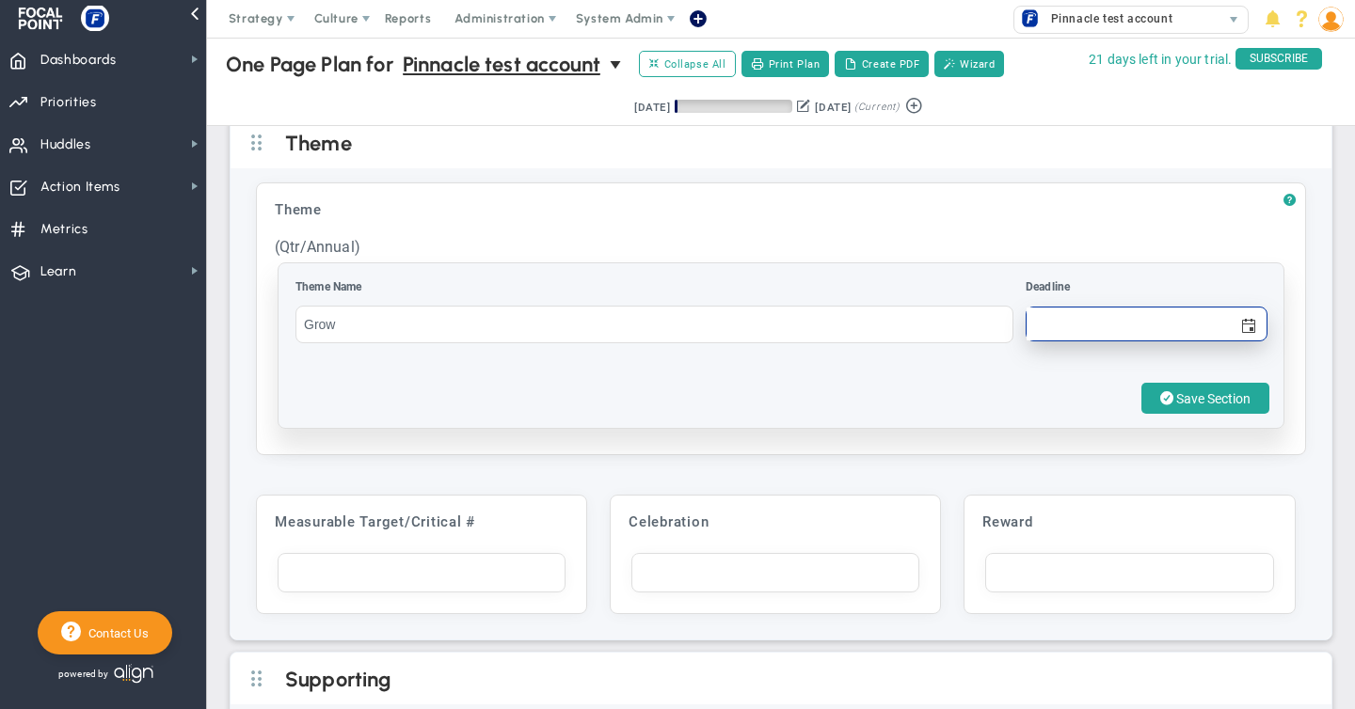
click at [1069, 318] on input "text" at bounding box center [1127, 324] width 203 height 33
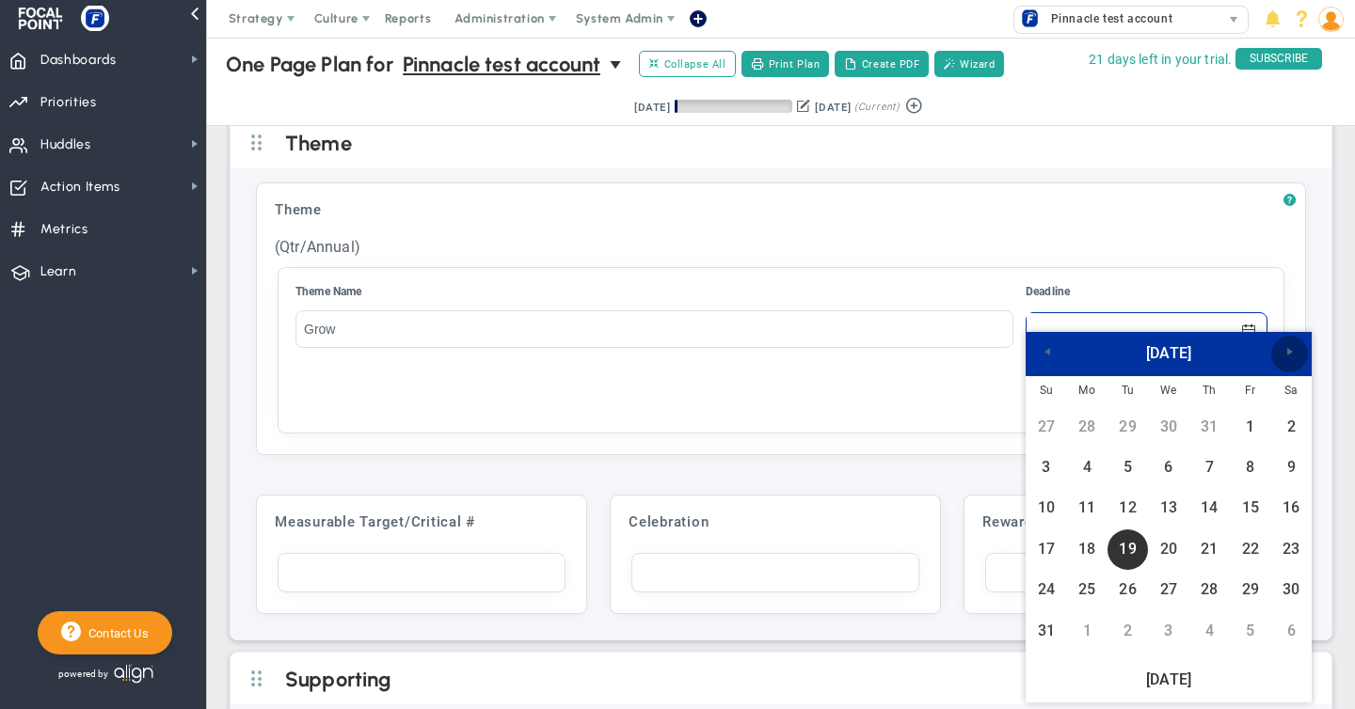
click at [1287, 352] on span "Next" at bounding box center [1289, 351] width 15 height 15
click at [1127, 595] on link "30" at bounding box center [1127, 590] width 40 height 40
type input "[DATE]"
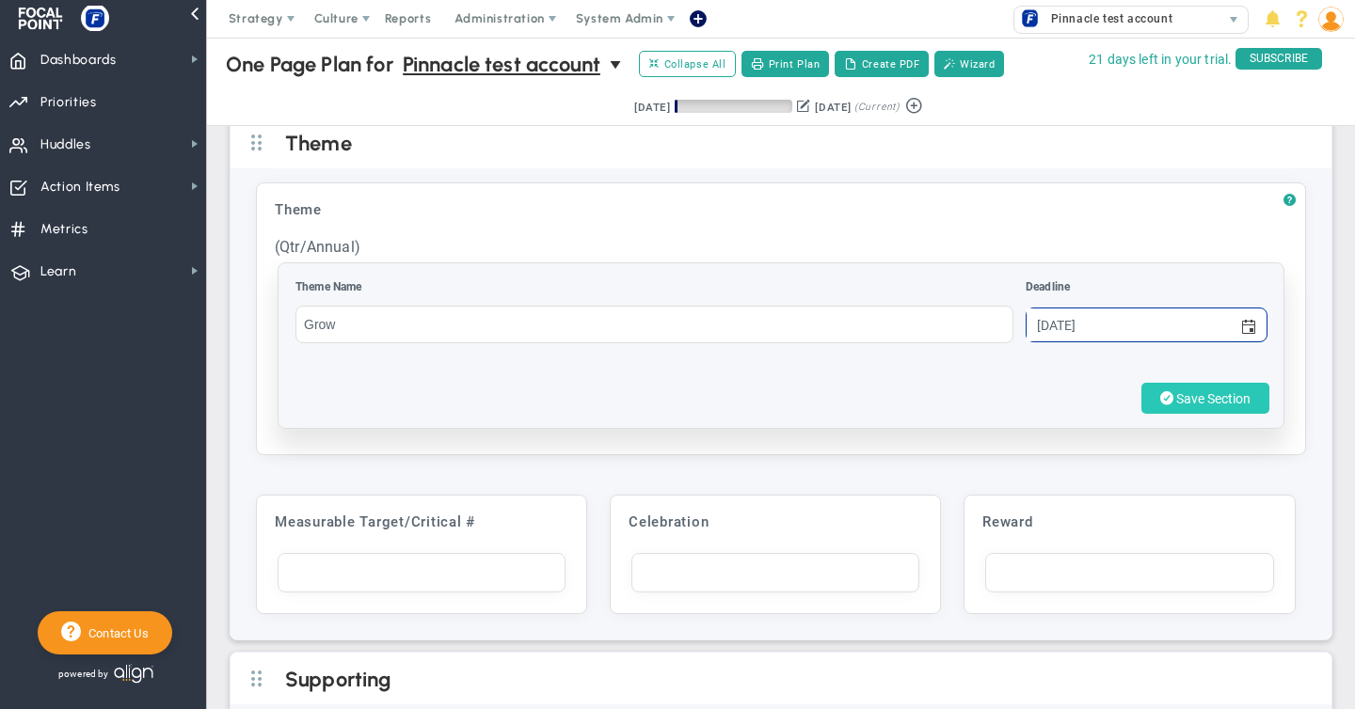
click at [1217, 391] on span "Save Section" at bounding box center [1213, 398] width 74 height 15
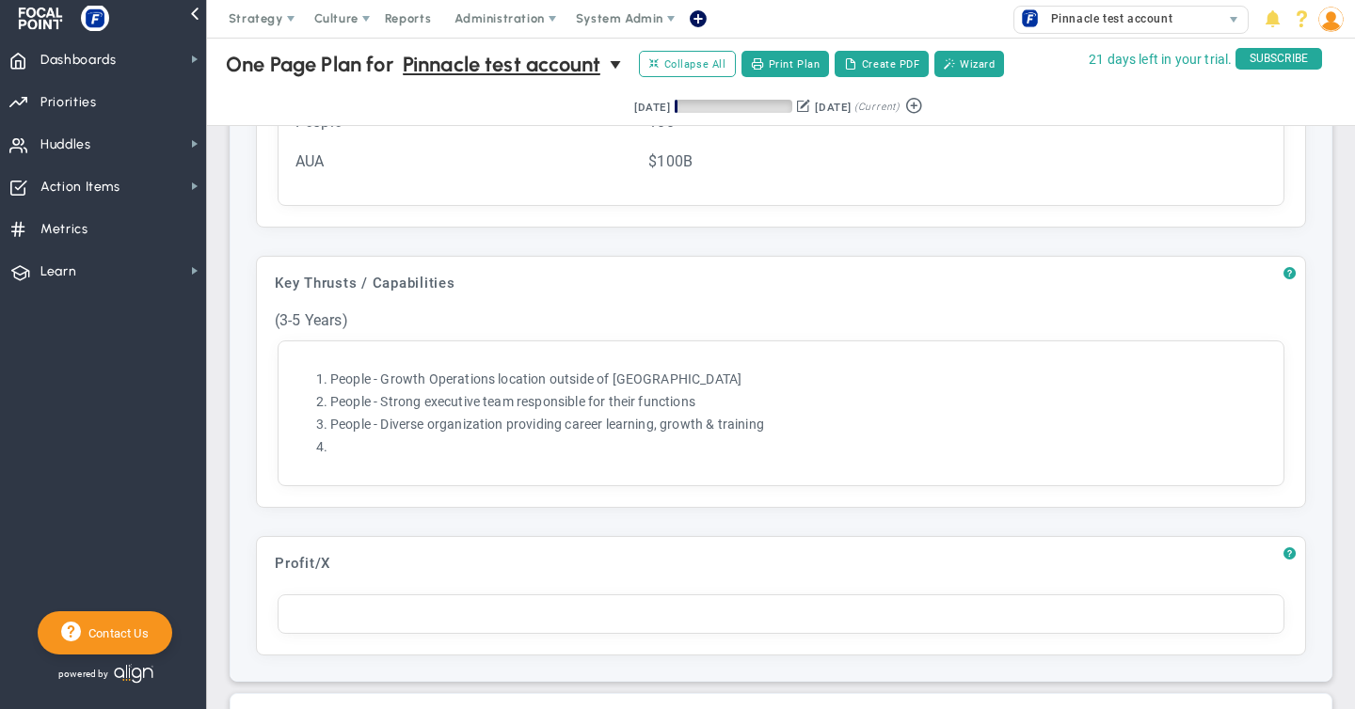
scroll to position [740, 0]
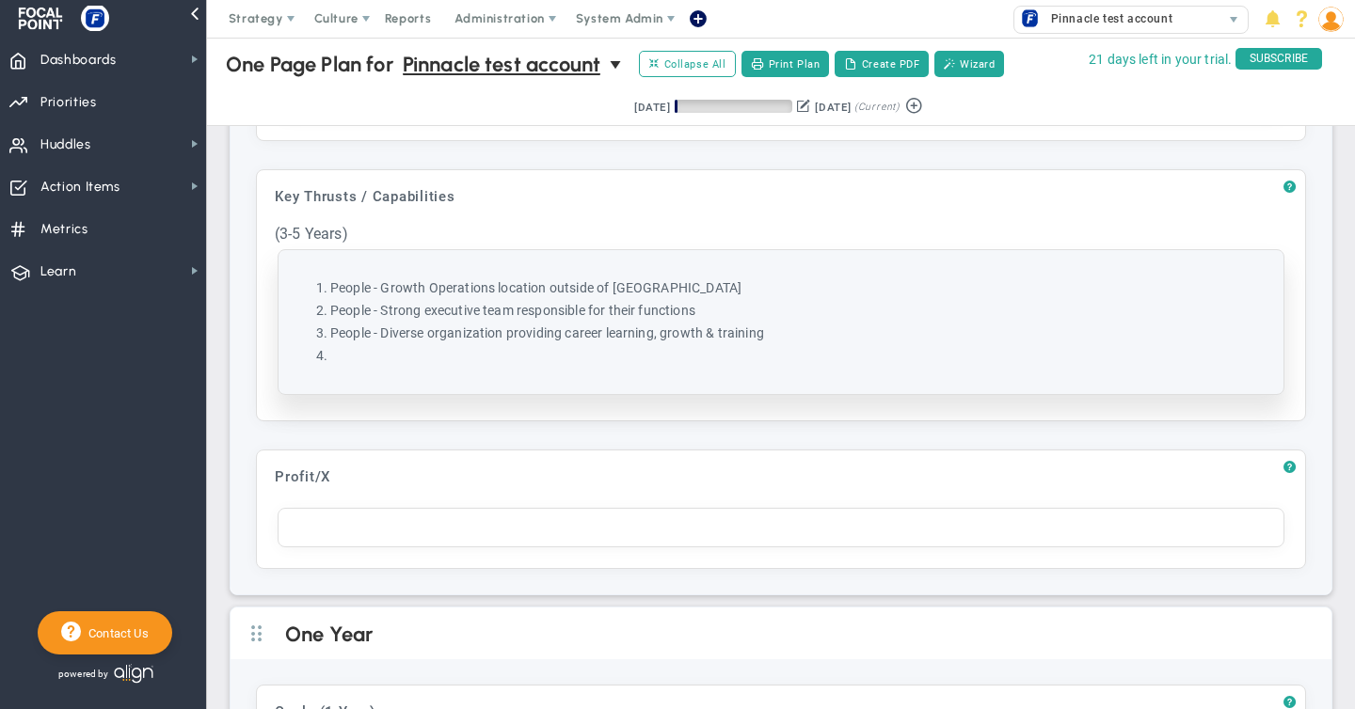
click at [388, 356] on li at bounding box center [799, 356] width 939 height 18
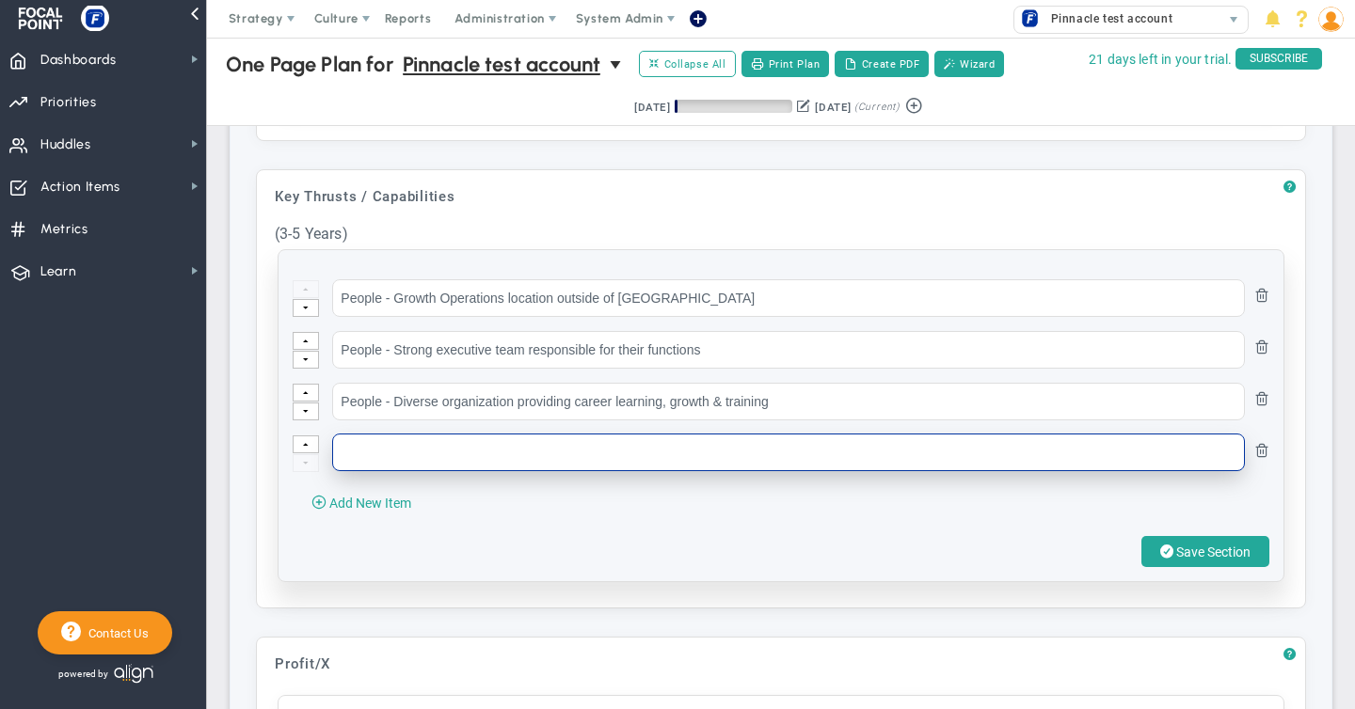
click at [381, 460] on input "text" at bounding box center [788, 453] width 913 height 38
type input "D"
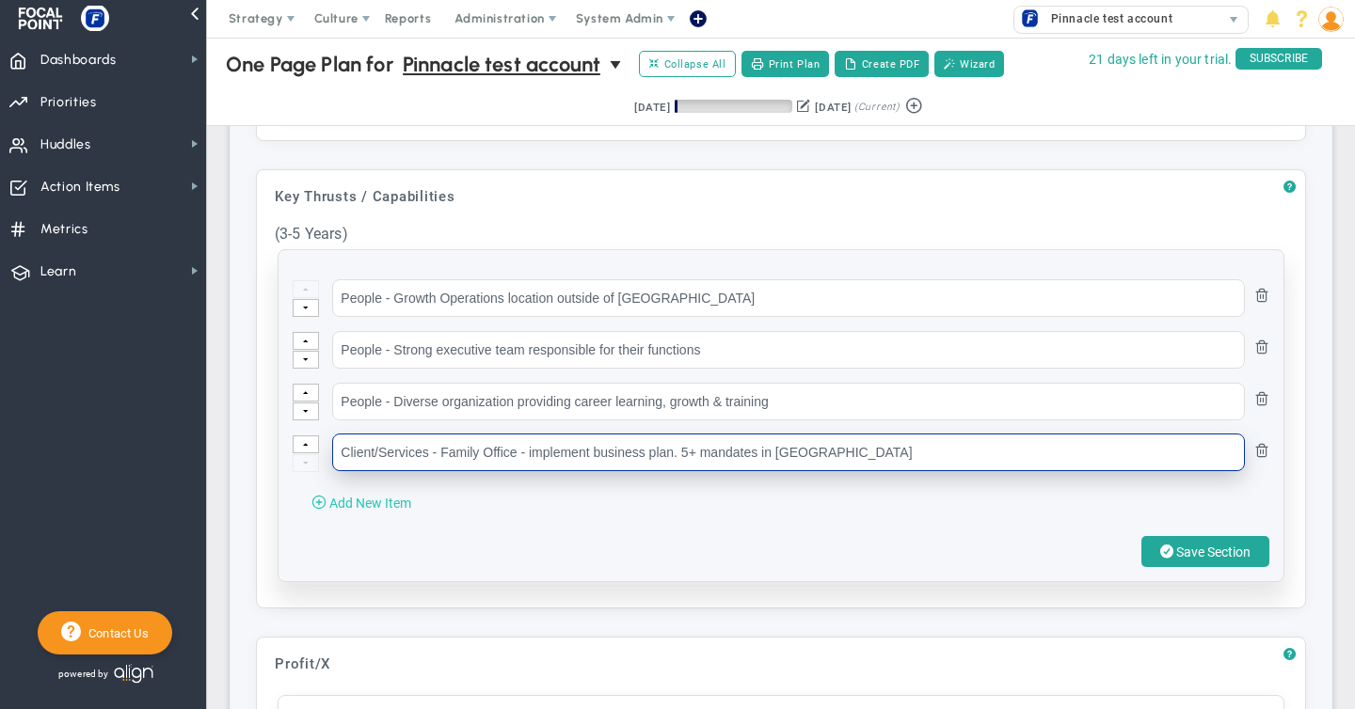
type input "Client/Services - Family Office - implement business plan. 5+ mandates in [GEOG…"
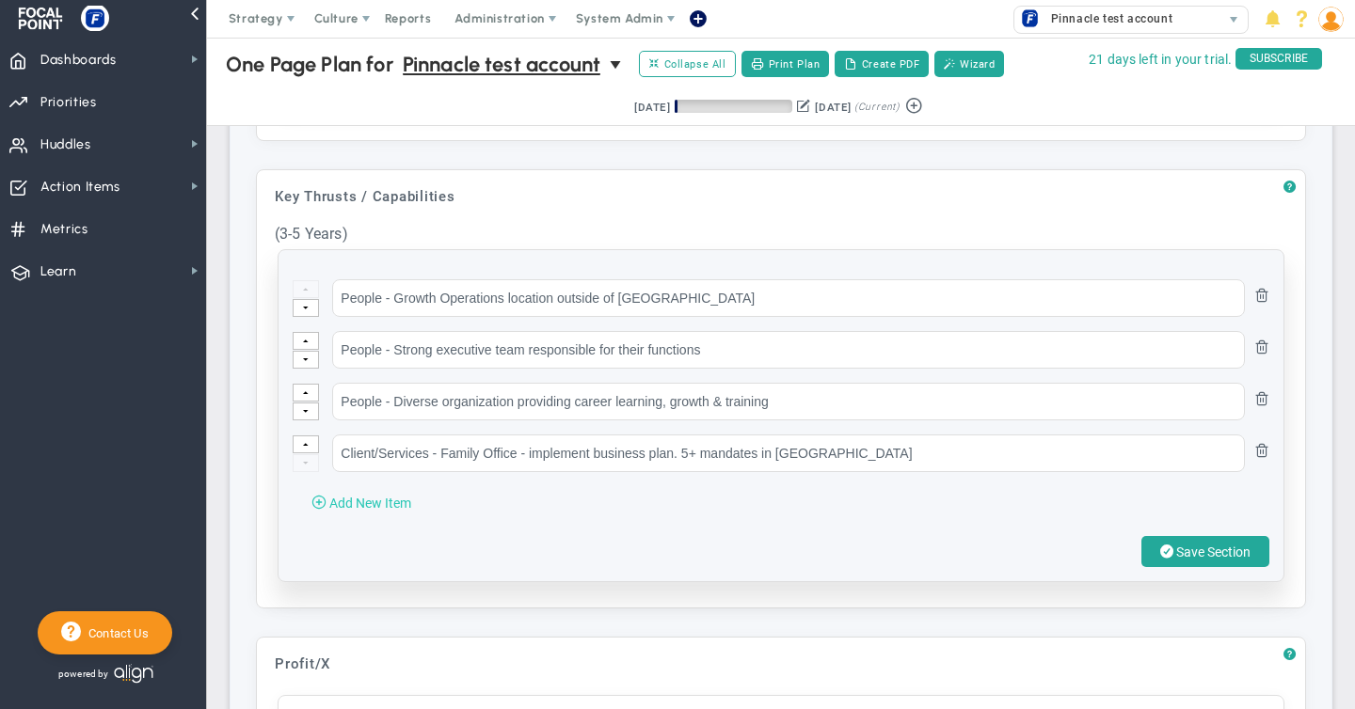
click at [367, 498] on span "Add New Item" at bounding box center [370, 503] width 82 height 15
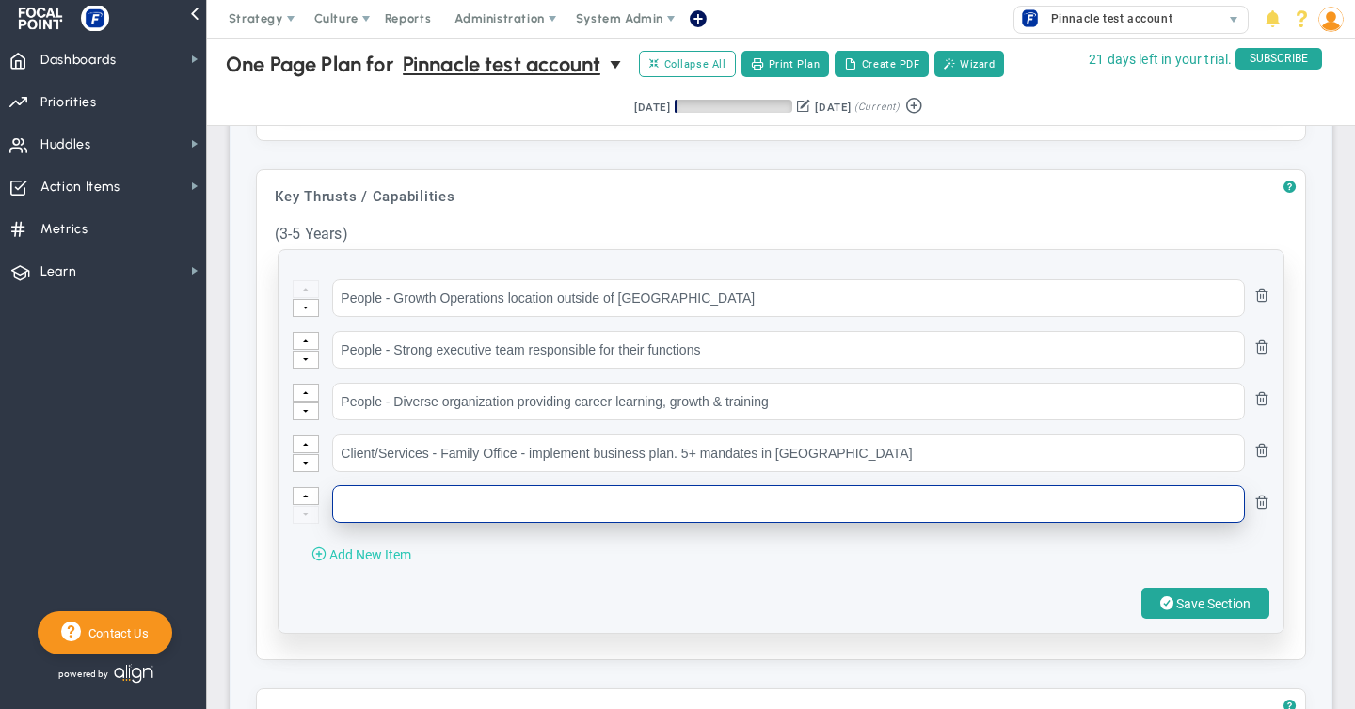
click at [367, 498] on input "text" at bounding box center [788, 504] width 913 height 38
type input "Client/Services - All clients score as IDEAL CLIENTS"
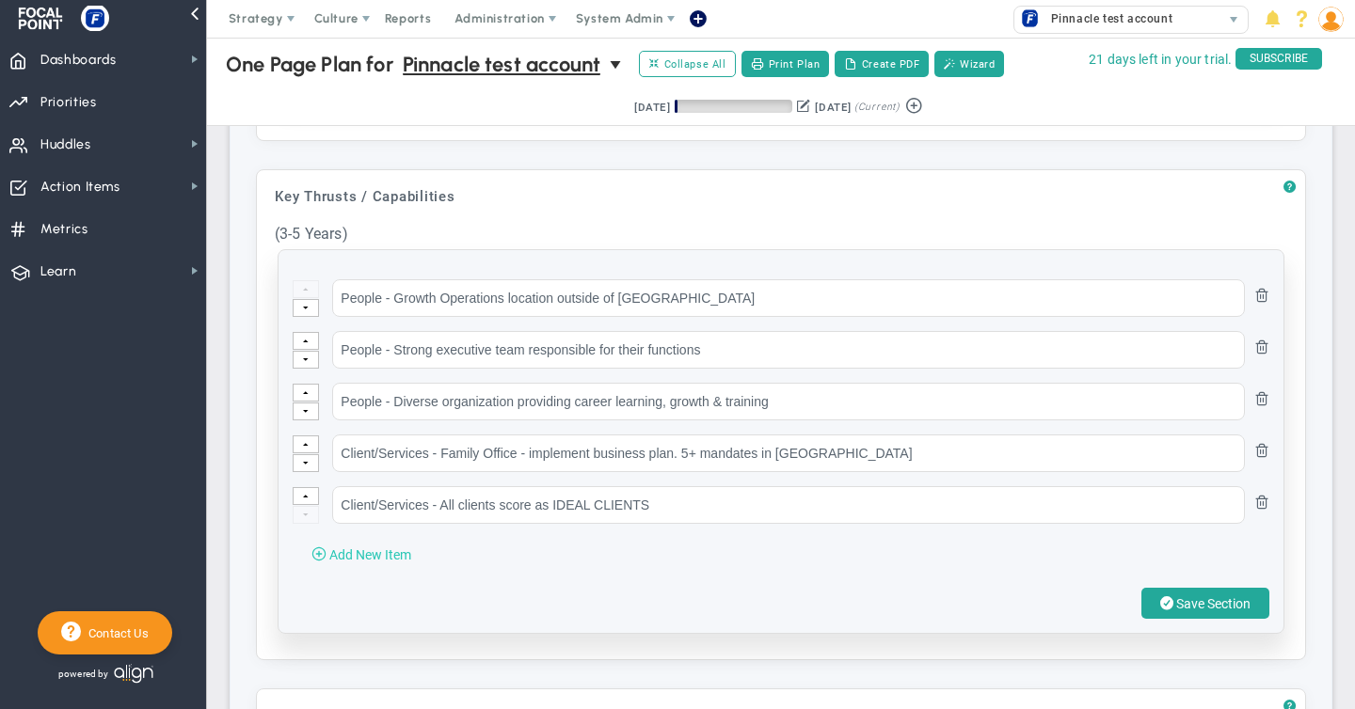
click at [358, 551] on span "Add New Item" at bounding box center [370, 555] width 82 height 15
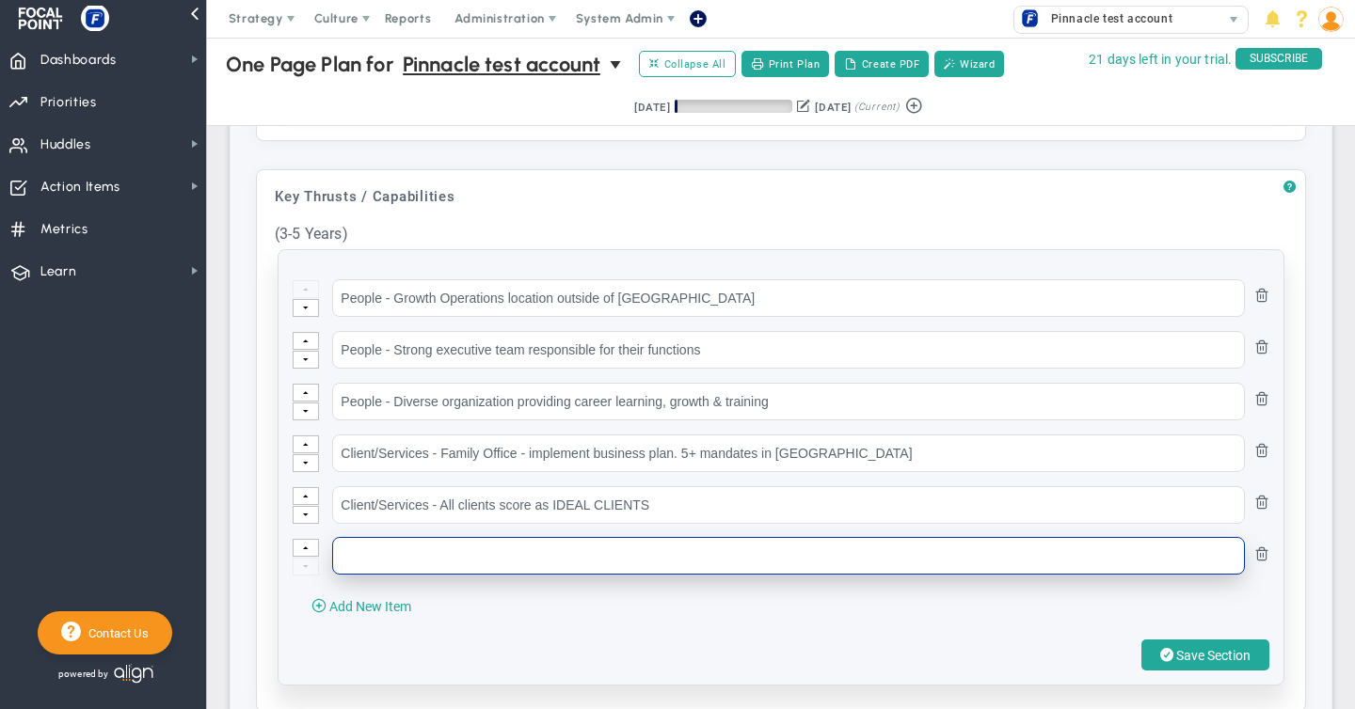
click at [372, 559] on input "text" at bounding box center [788, 556] width 913 height 38
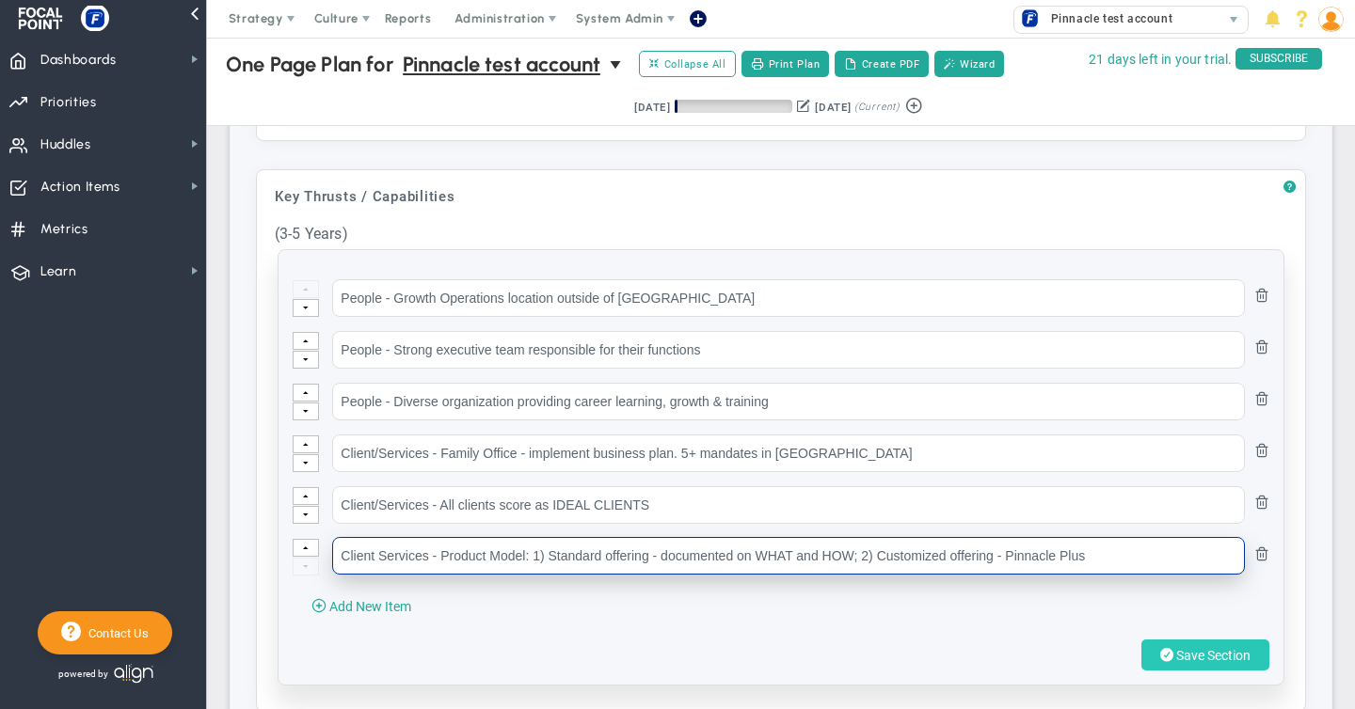
type input "Client Services - Product Model: 1) Standard offering - documented on WHAT and …"
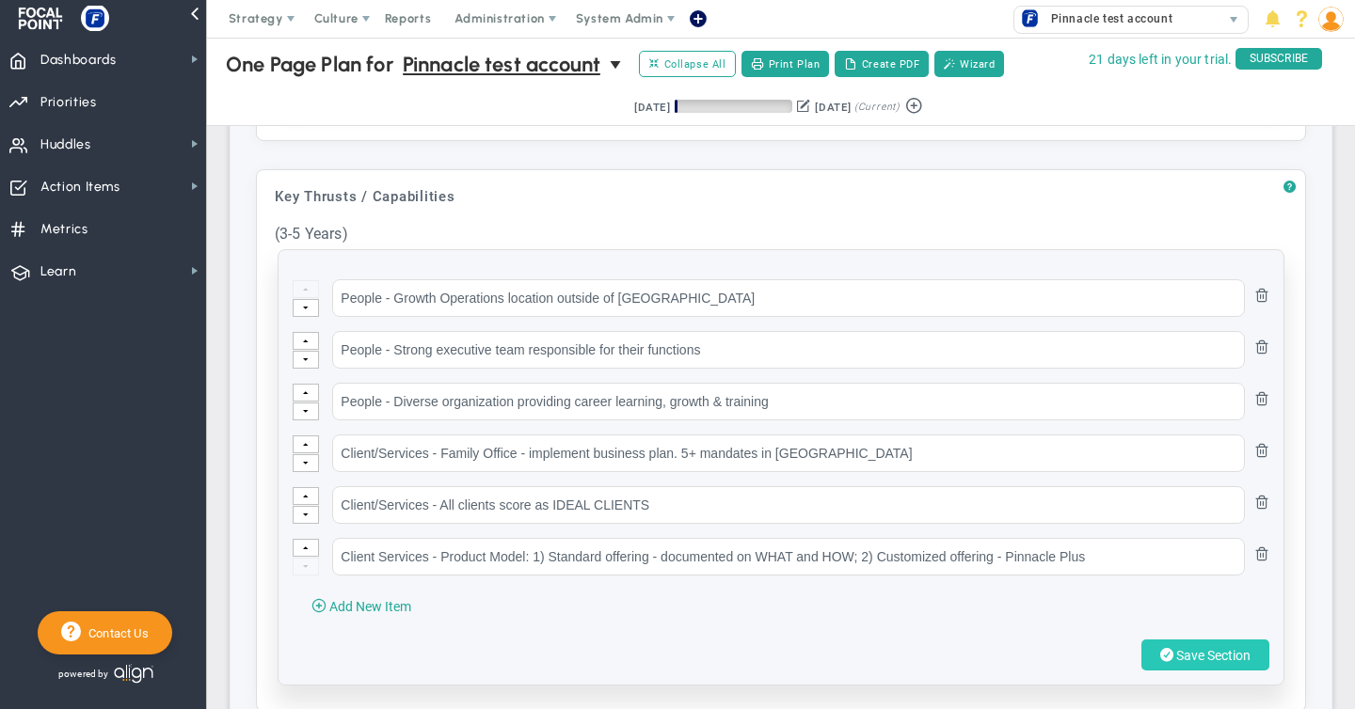
click at [1187, 652] on span "Save Section" at bounding box center [1213, 655] width 74 height 15
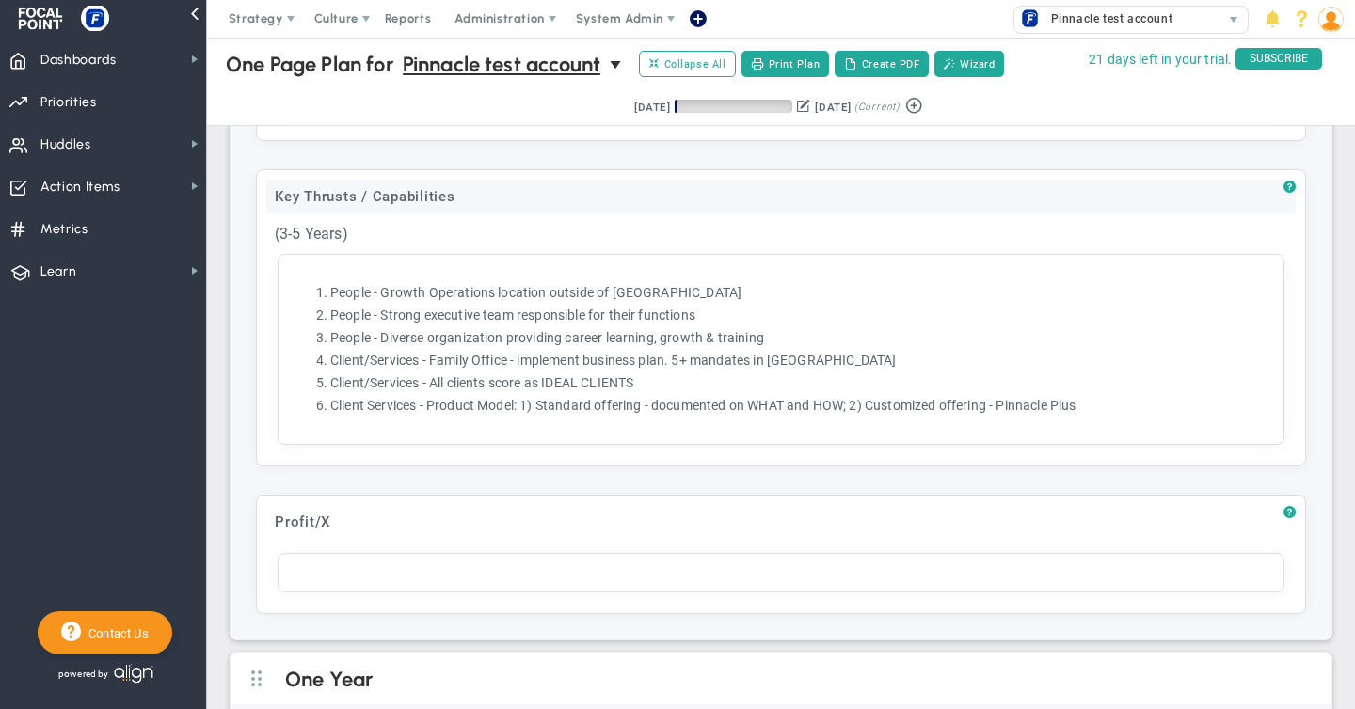
click at [474, 198] on div "Key Thrusts / Capabilities" at bounding box center [780, 197] width 1029 height 34
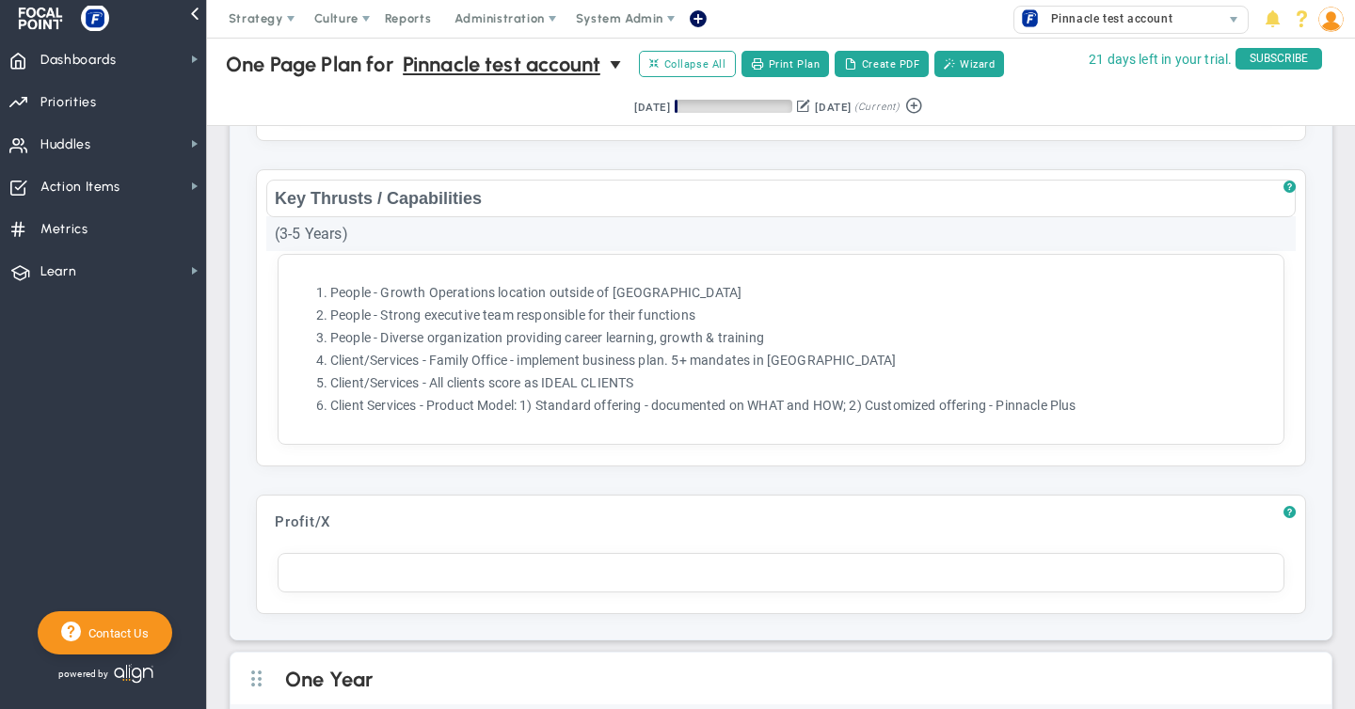
click at [326, 228] on div "(3-5 Years)" at bounding box center [780, 233] width 1029 height 35
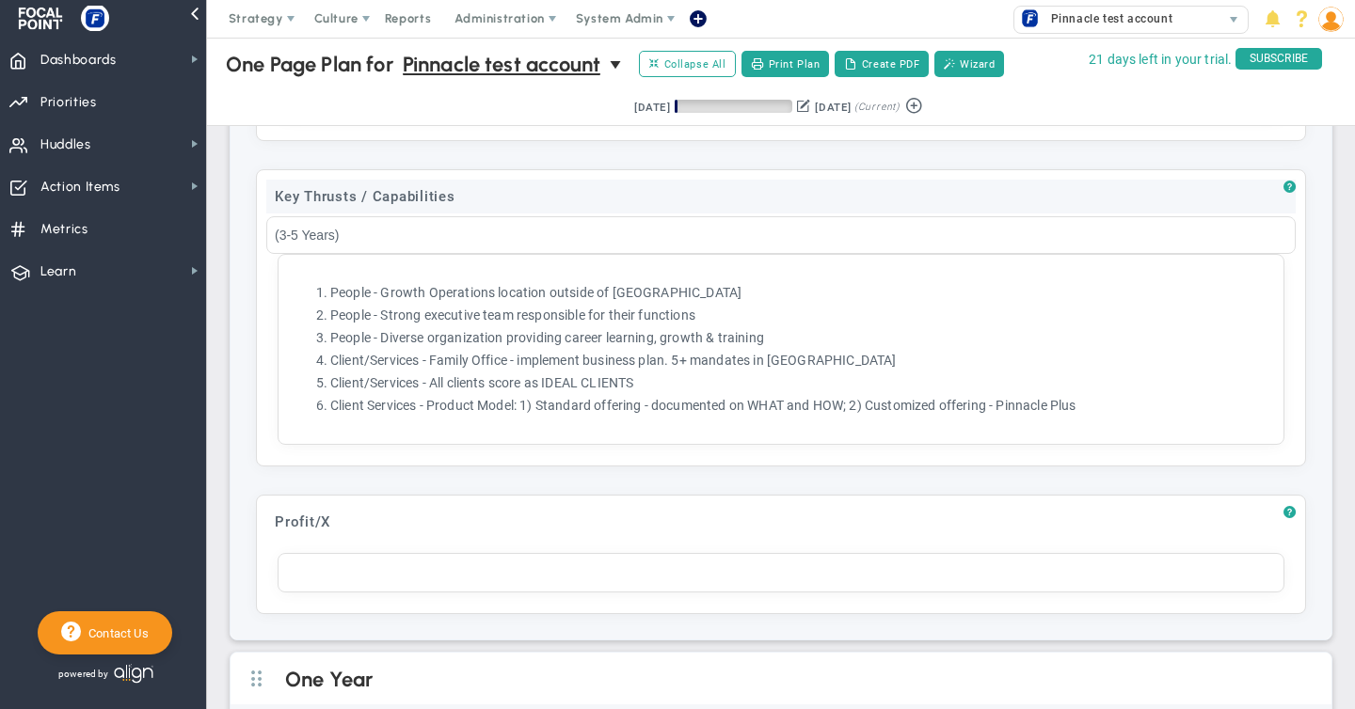
click at [460, 191] on div "Key Thrusts / Capabilities" at bounding box center [780, 197] width 1029 height 34
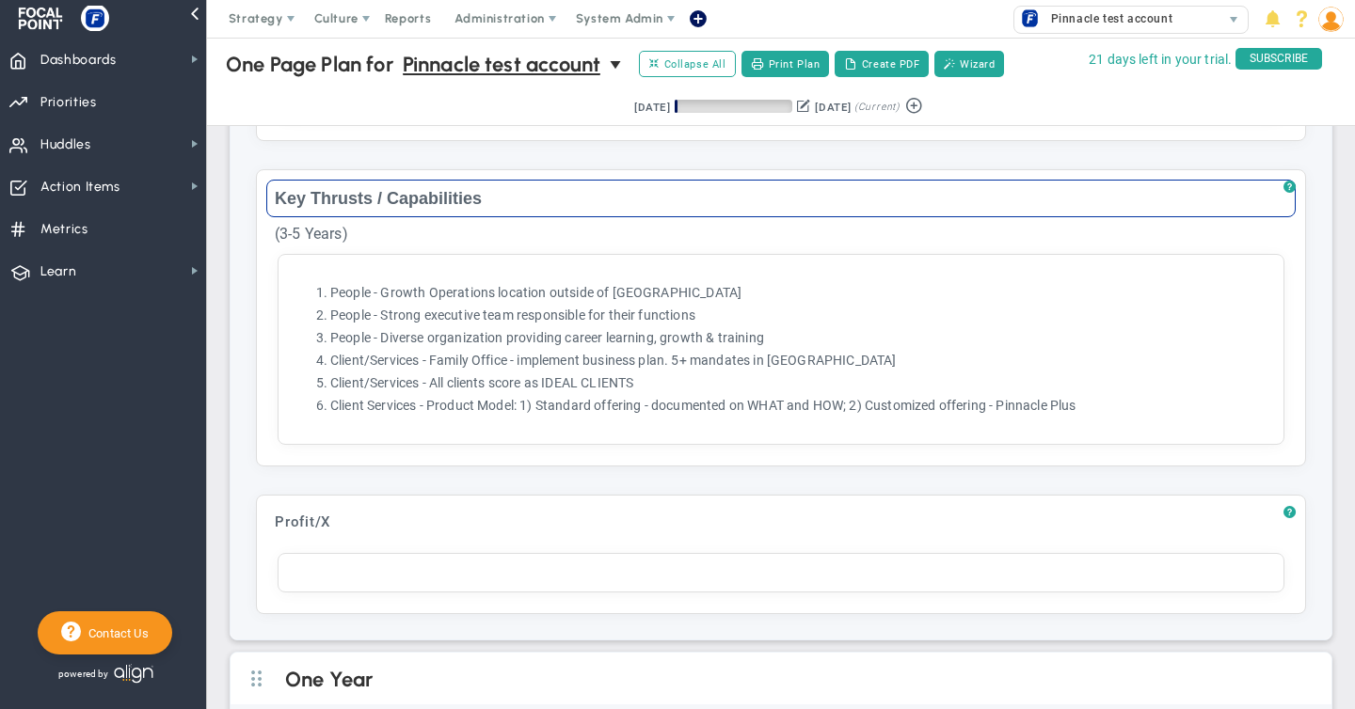
drag, startPoint x: 482, startPoint y: 192, endPoint x: 255, endPoint y: 191, distance: 226.7
click at [255, 191] on div "? Targets (3-5 Years) Click to add header Targets (3-5 Years) Targets (3-5 Year…" at bounding box center [780, 261] width 1101 height 755
type input "Vision"
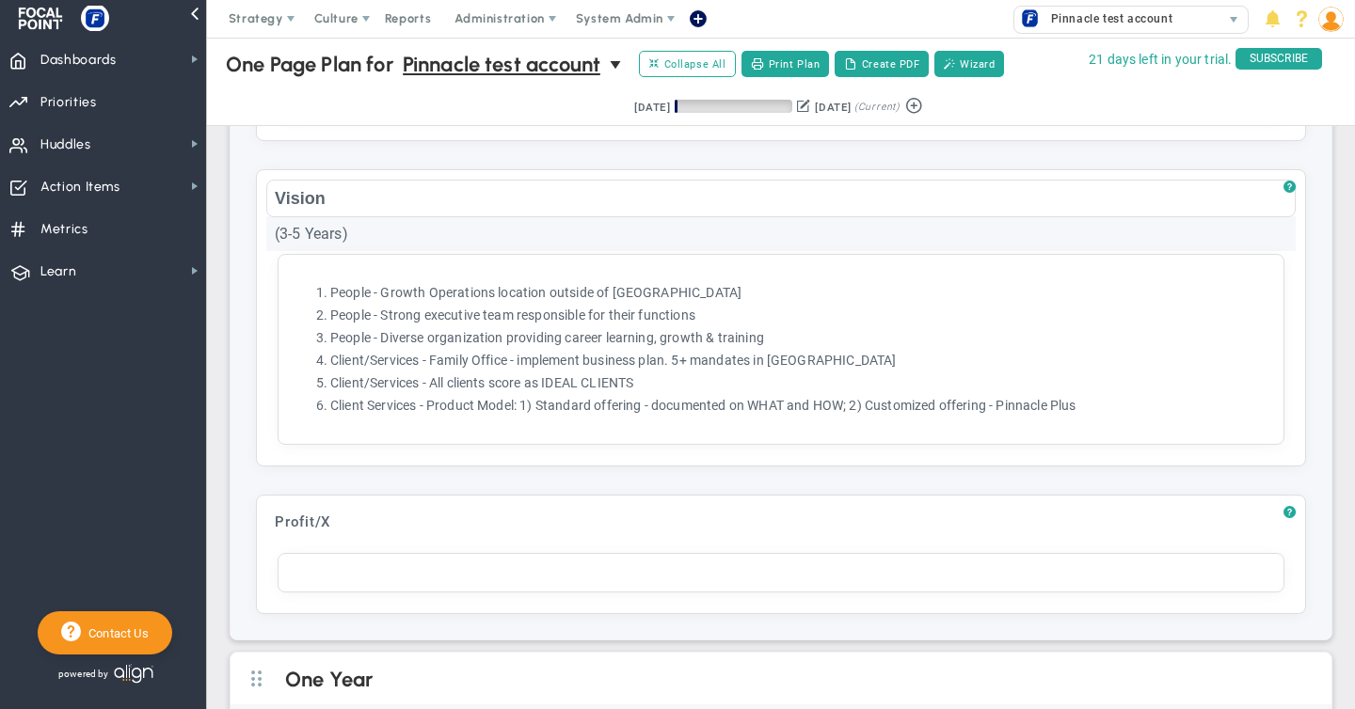
click at [327, 230] on div "(3-5 Years)" at bounding box center [780, 233] width 1029 height 35
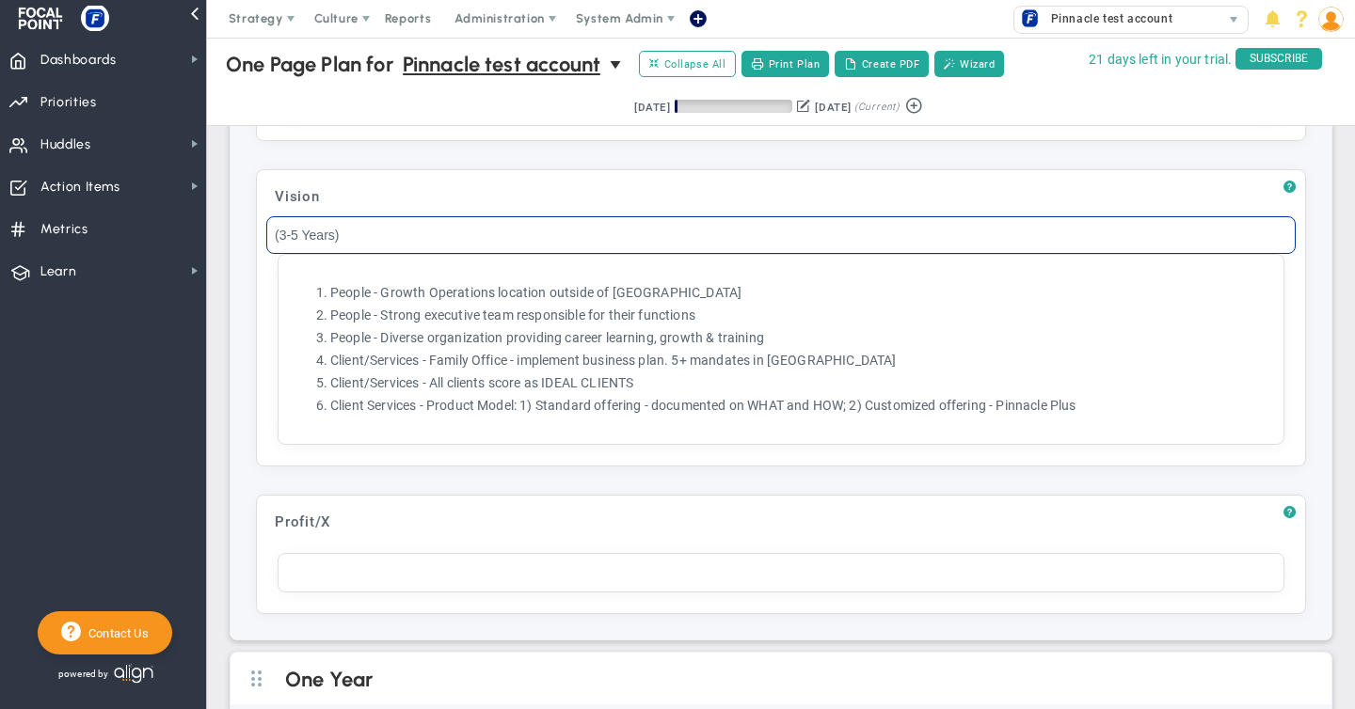
click at [333, 230] on input "(3-5 Years)" at bounding box center [780, 235] width 1029 height 38
type input "(3 Years)"
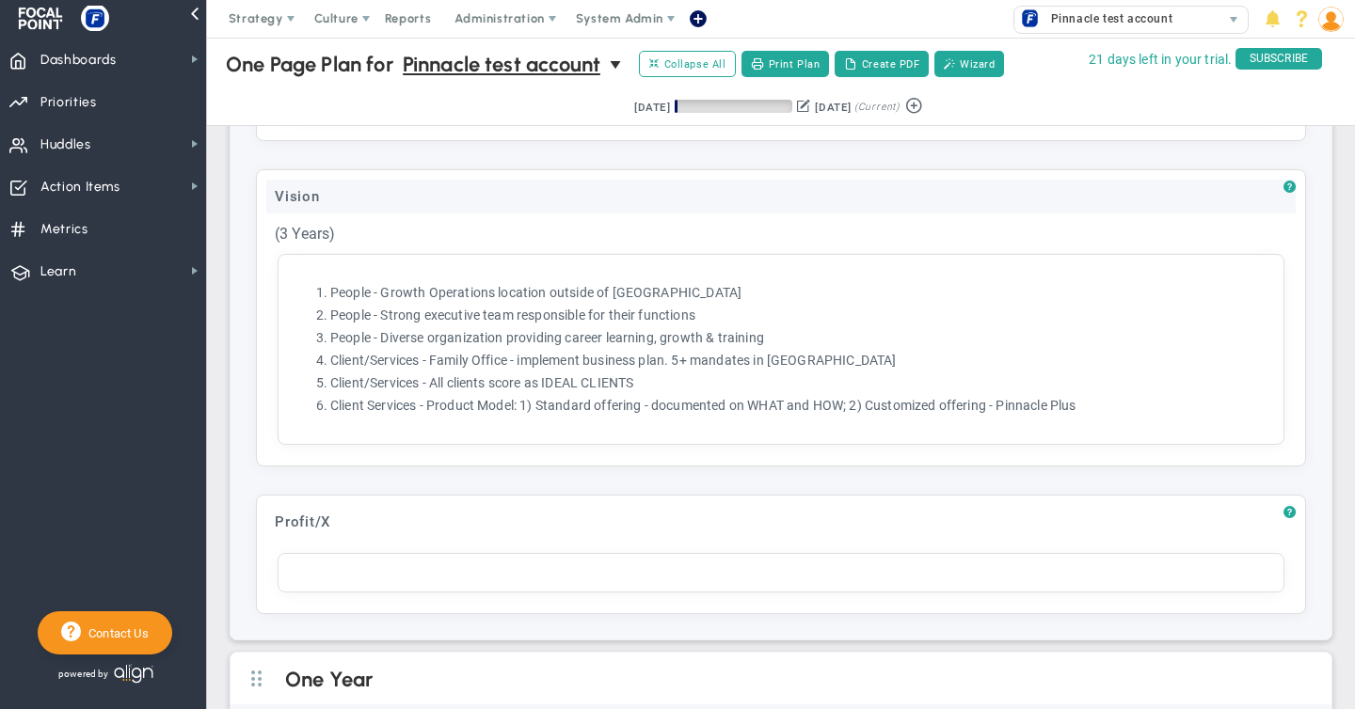
click at [358, 193] on div "Vision" at bounding box center [780, 197] width 1029 height 34
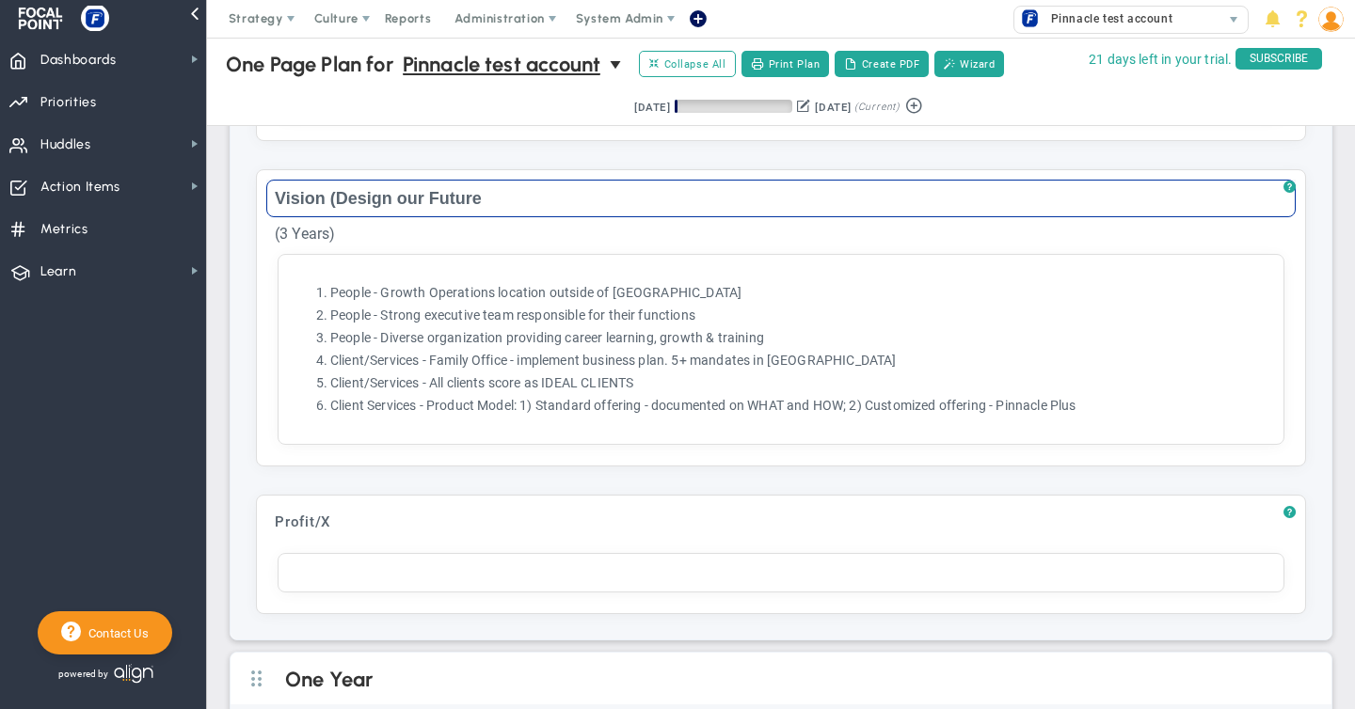
type input "Vision (Design our Future)"
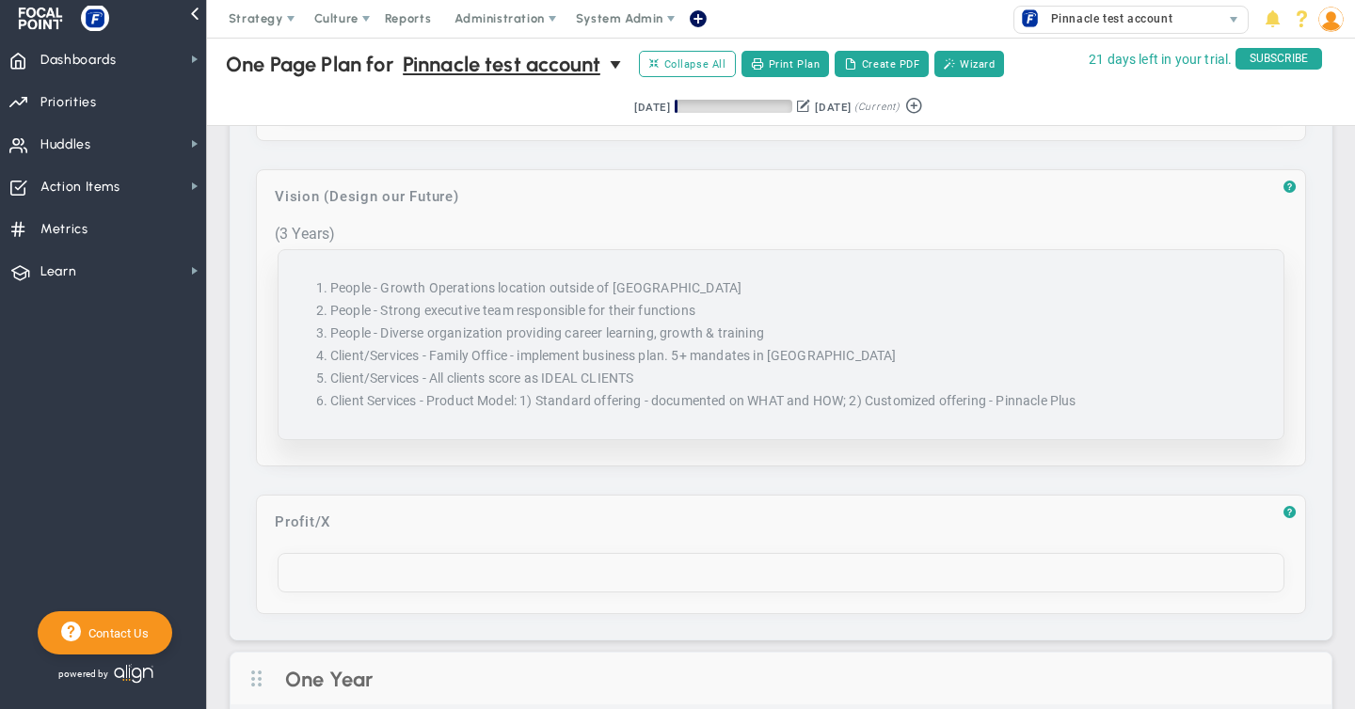
click at [962, 392] on li "Client Services - Product Model: 1) Standard offering - documented on WHAT and …" at bounding box center [799, 401] width 939 height 18
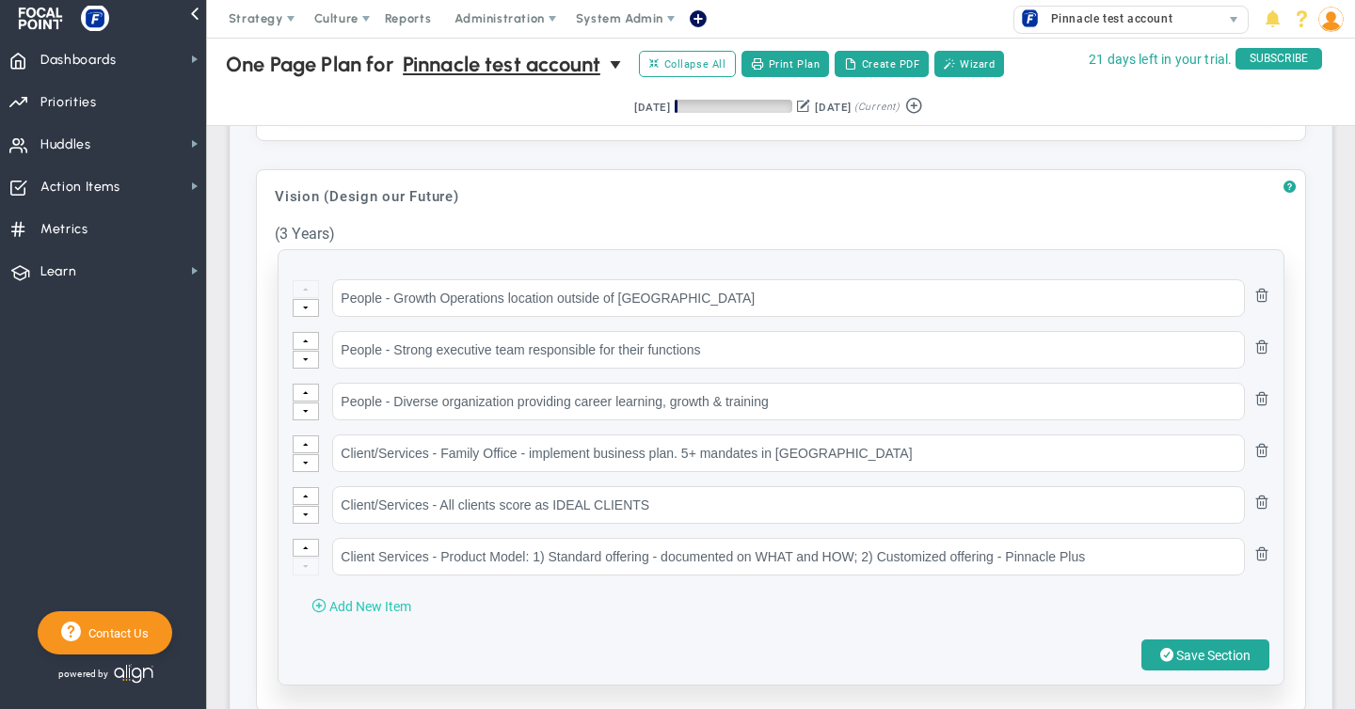
click at [372, 601] on span "Add New Item" at bounding box center [370, 606] width 82 height 15
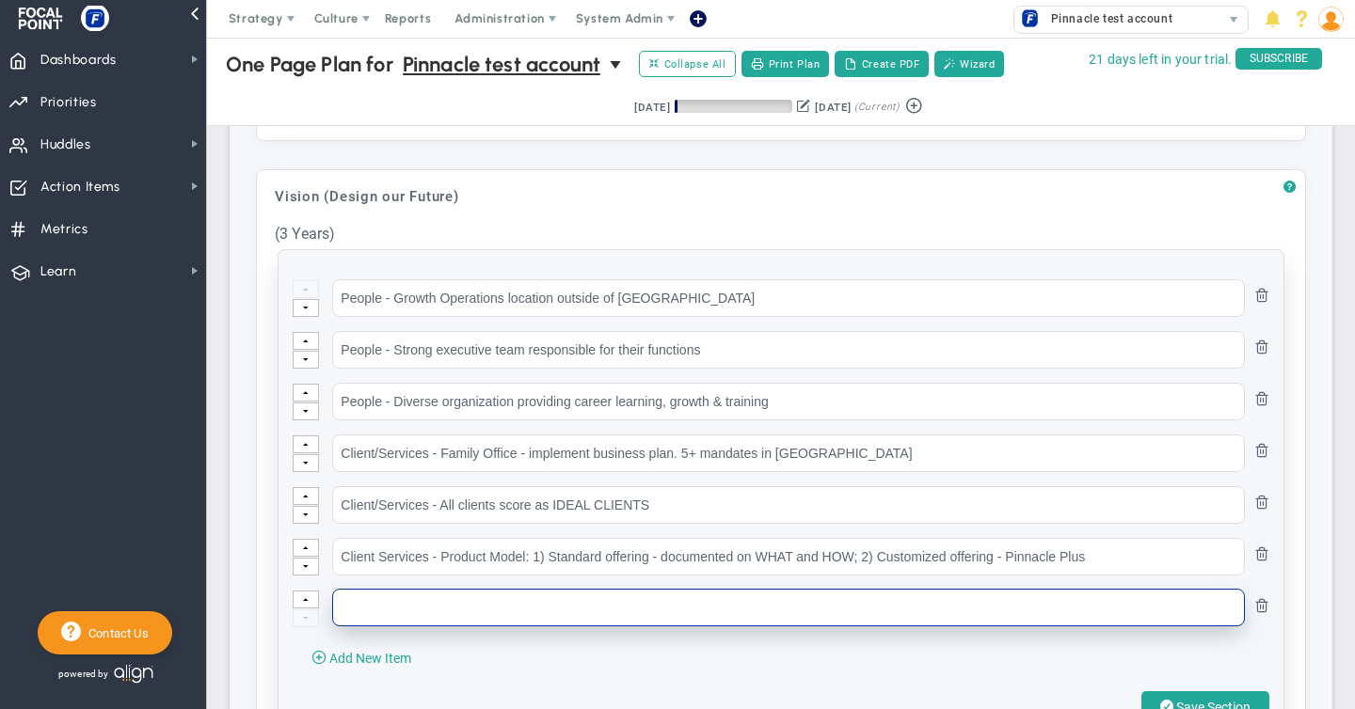
click at [372, 601] on input "text" at bounding box center [788, 608] width 913 height 38
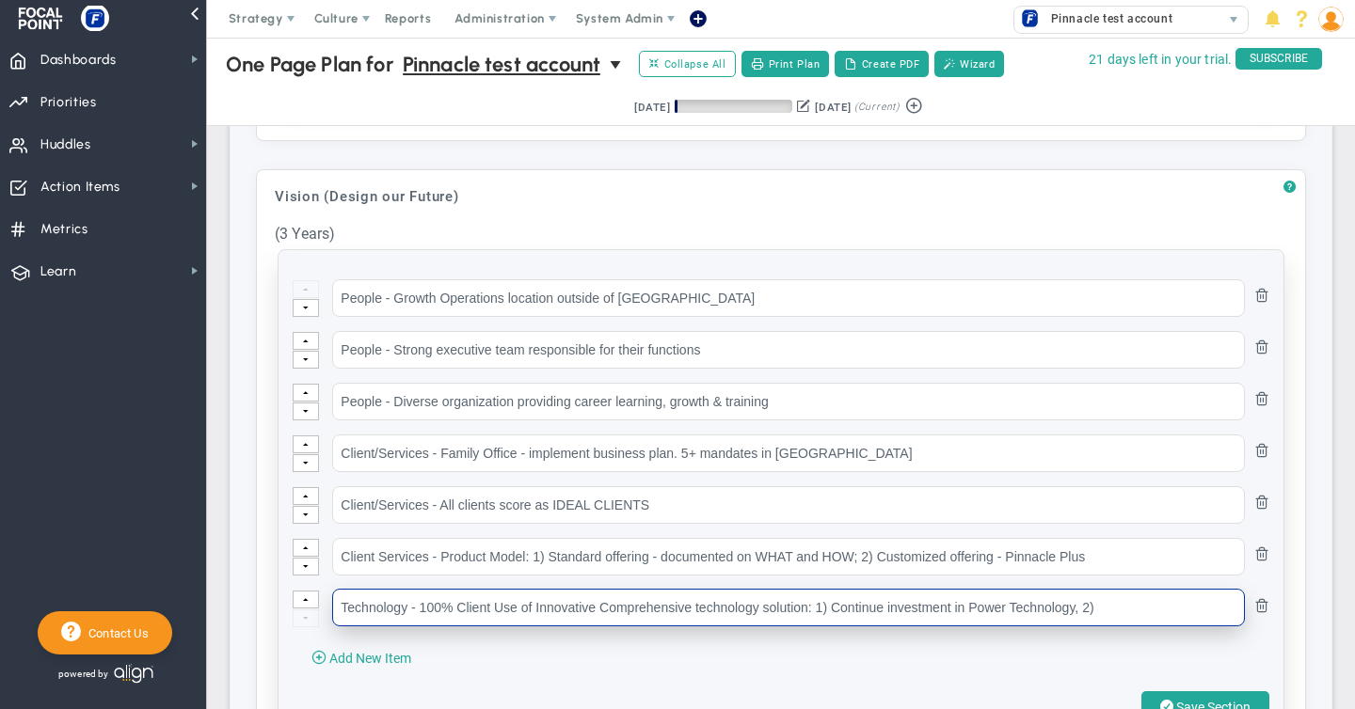
click at [816, 601] on input "Technology - 100% Client Use of Innovative Comprehensive technology solution: 1…" at bounding box center [788, 608] width 913 height 38
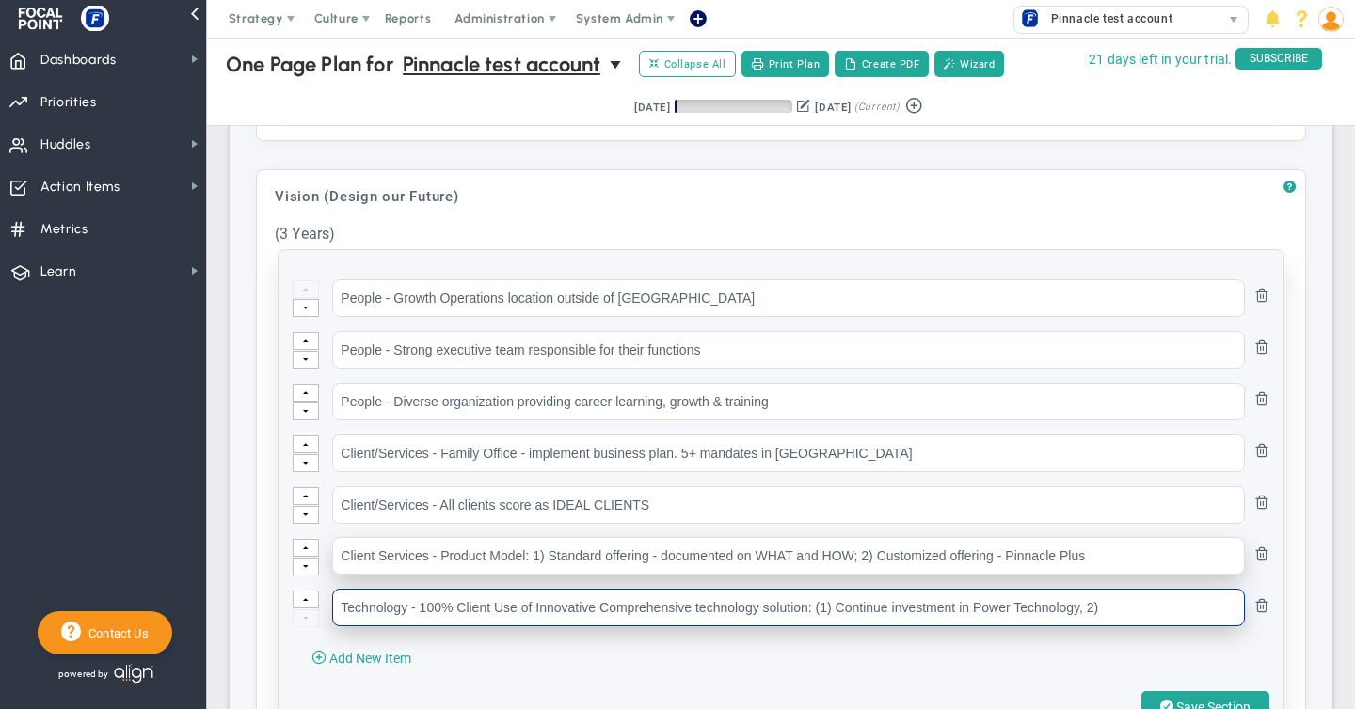
type input "Technology - 100% Client Use of Innovative Comprehensive technology solution: (…"
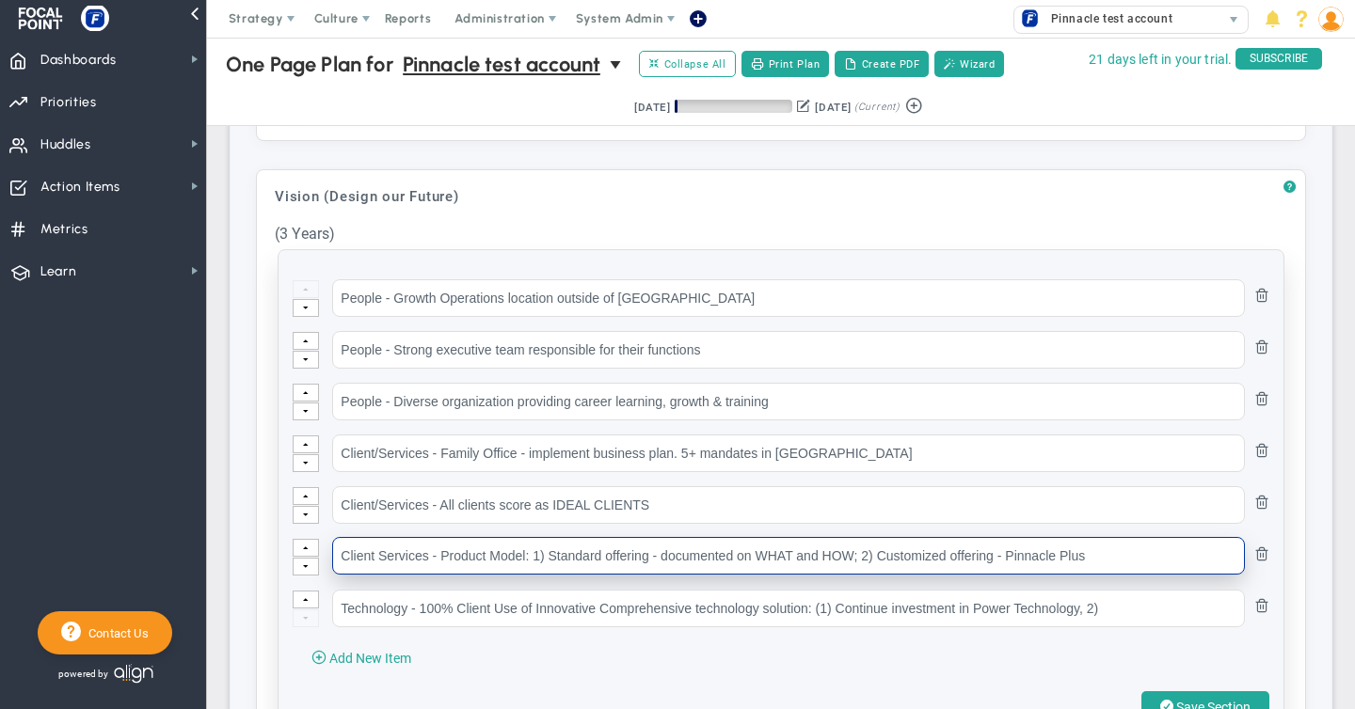
click at [534, 554] on input "Client Services - Product Model: 1) Standard offering - documented on WHAT and …" at bounding box center [788, 556] width 913 height 38
click at [866, 552] on input "Client Services - Product Model: (1) Standard offering - documented on WHAT and…" at bounding box center [788, 556] width 913 height 38
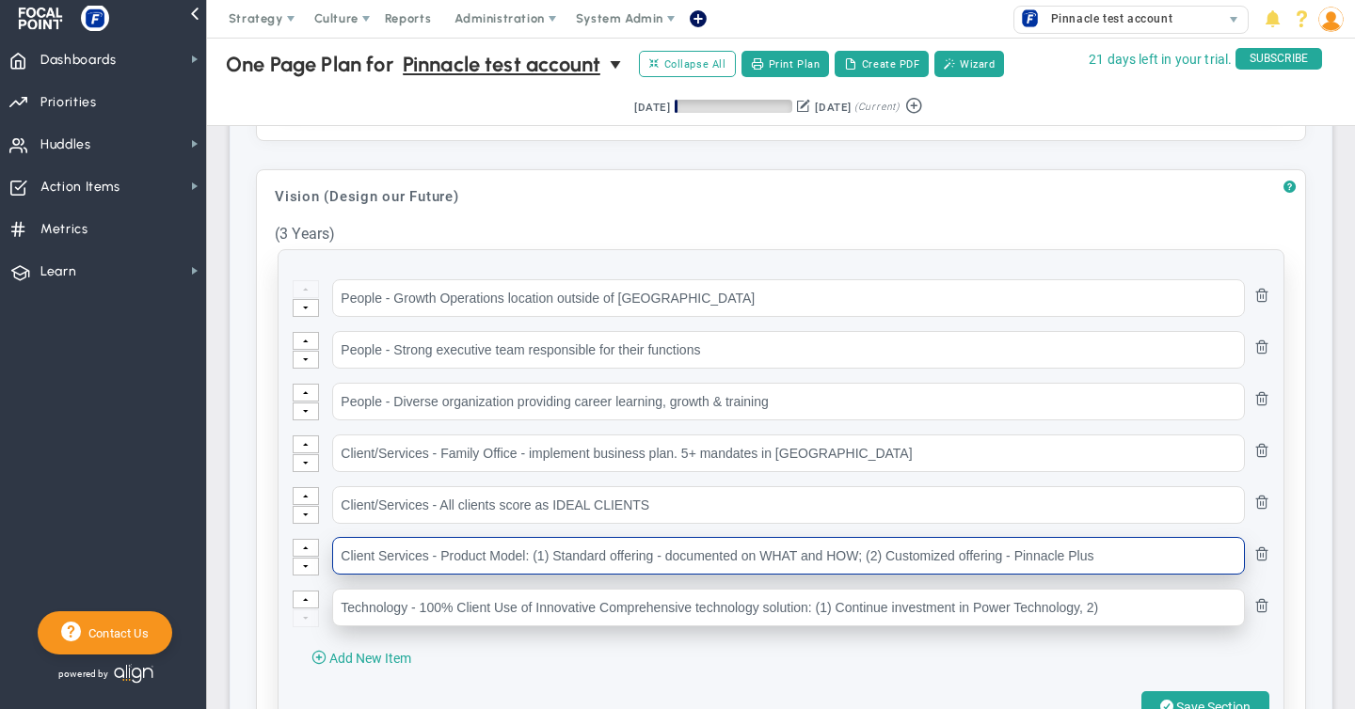
type input "Client Services - Product Model: (1) Standard offering - documented on WHAT and…"
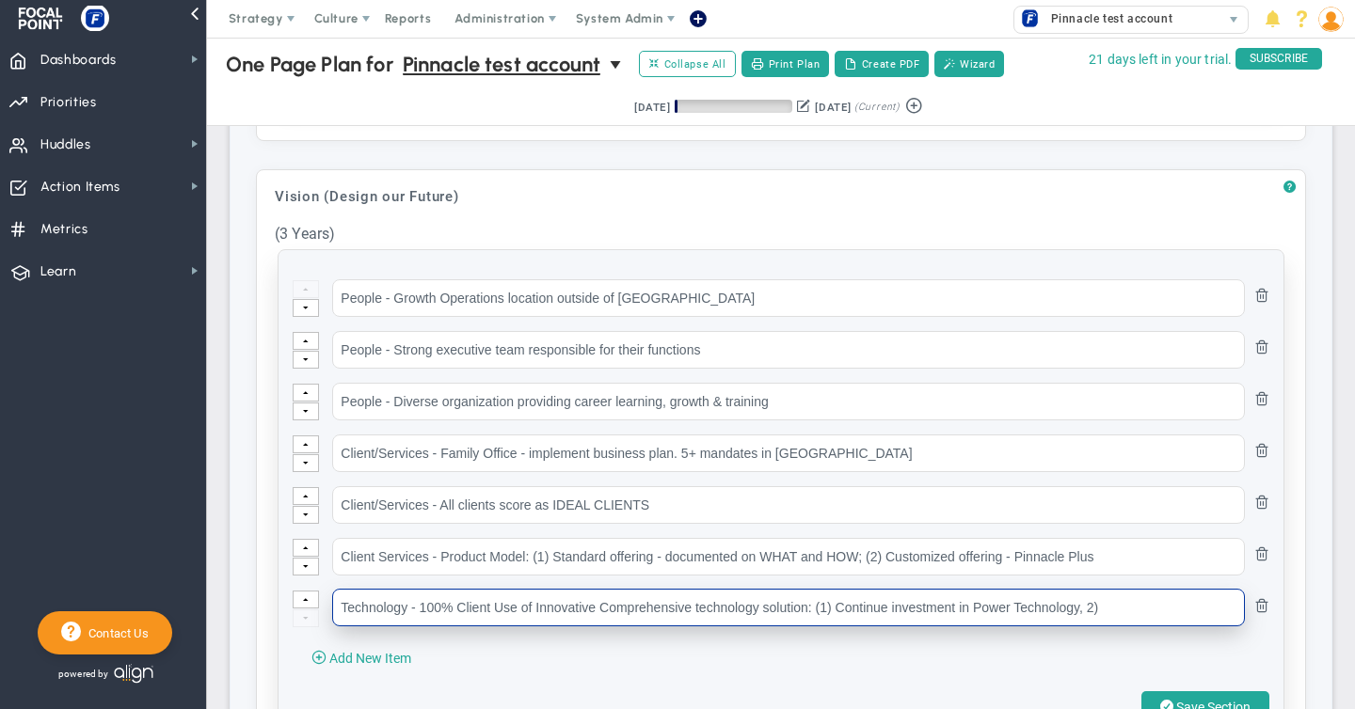
click at [1088, 607] on input "Technology - 100% Client Use of Innovative Comprehensive technology solution: (…" at bounding box center [788, 608] width 913 height 38
type input "Technology - 100% Client Use of Innovative Comprehensive technology solution: (…"
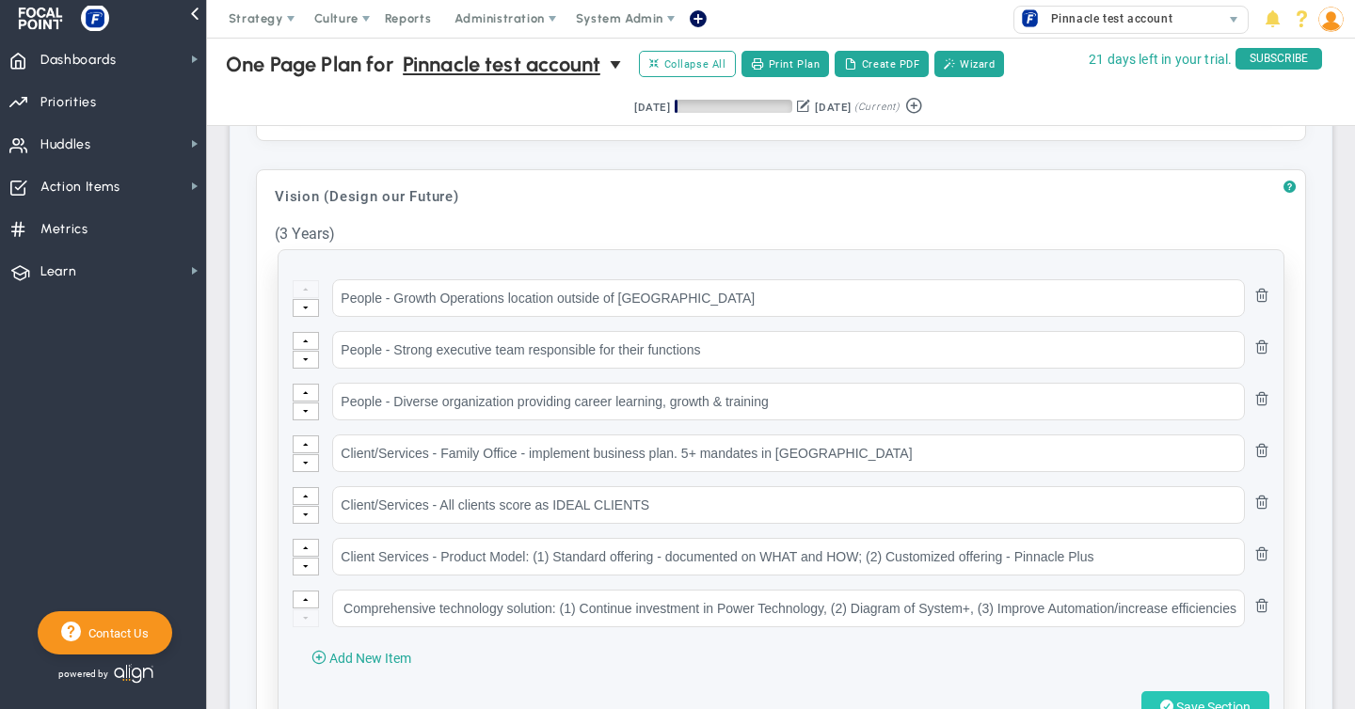
click at [1217, 701] on span "Save Section" at bounding box center [1213, 707] width 74 height 15
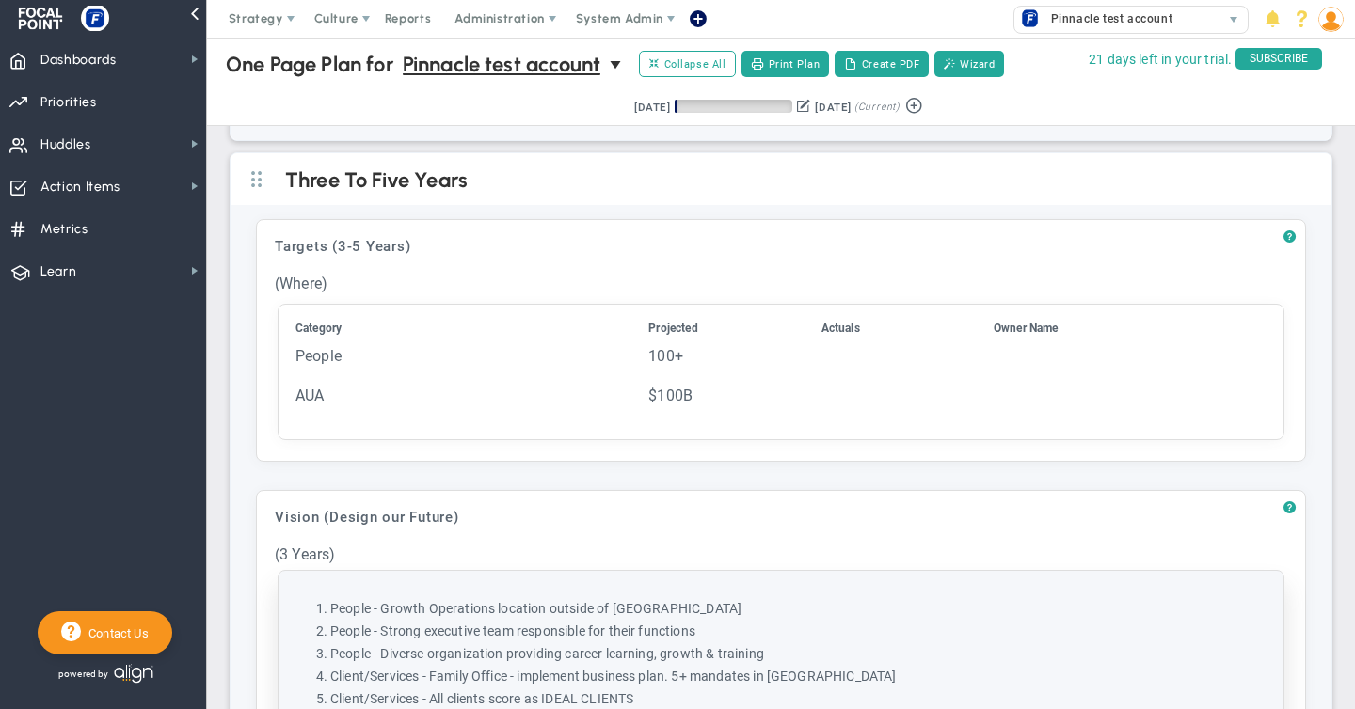
scroll to position [373, 0]
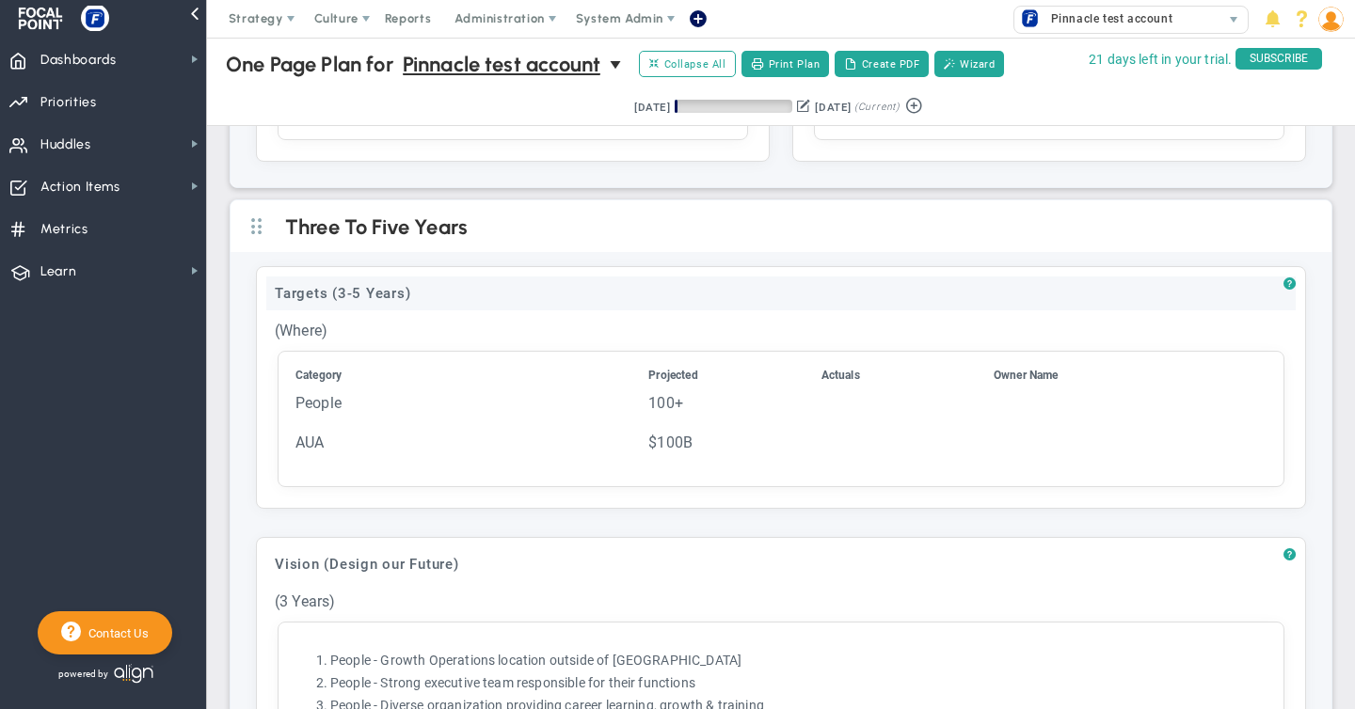
click at [374, 293] on div "Targets (3-5 Years)" at bounding box center [780, 294] width 1029 height 34
click at [364, 294] on input "Targets (3-5 Years)" at bounding box center [780, 296] width 1029 height 38
drag, startPoint x: 358, startPoint y: 294, endPoint x: 421, endPoint y: 287, distance: 63.5
click at [421, 287] on input "Targets (3-5 Years)" at bounding box center [780, 296] width 1029 height 38
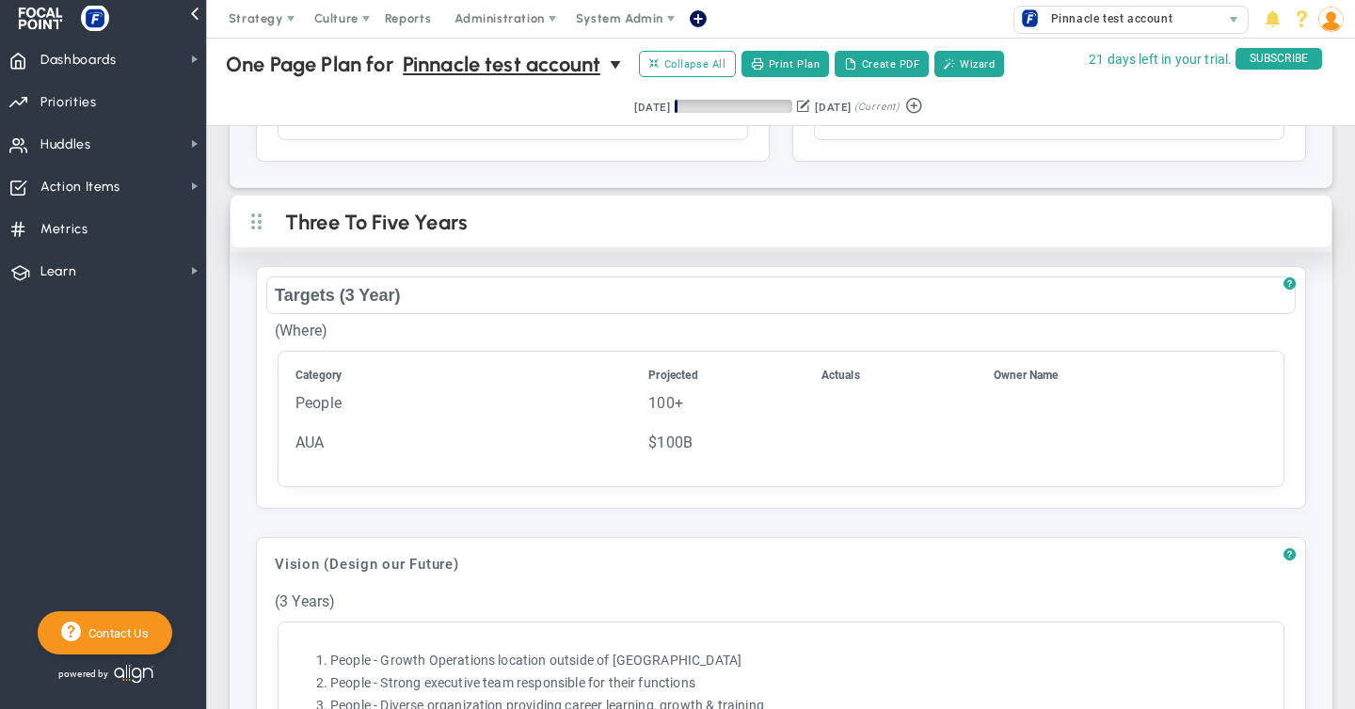
click at [469, 215] on h2 "Three To Five Years" at bounding box center [796, 224] width 1023 height 28
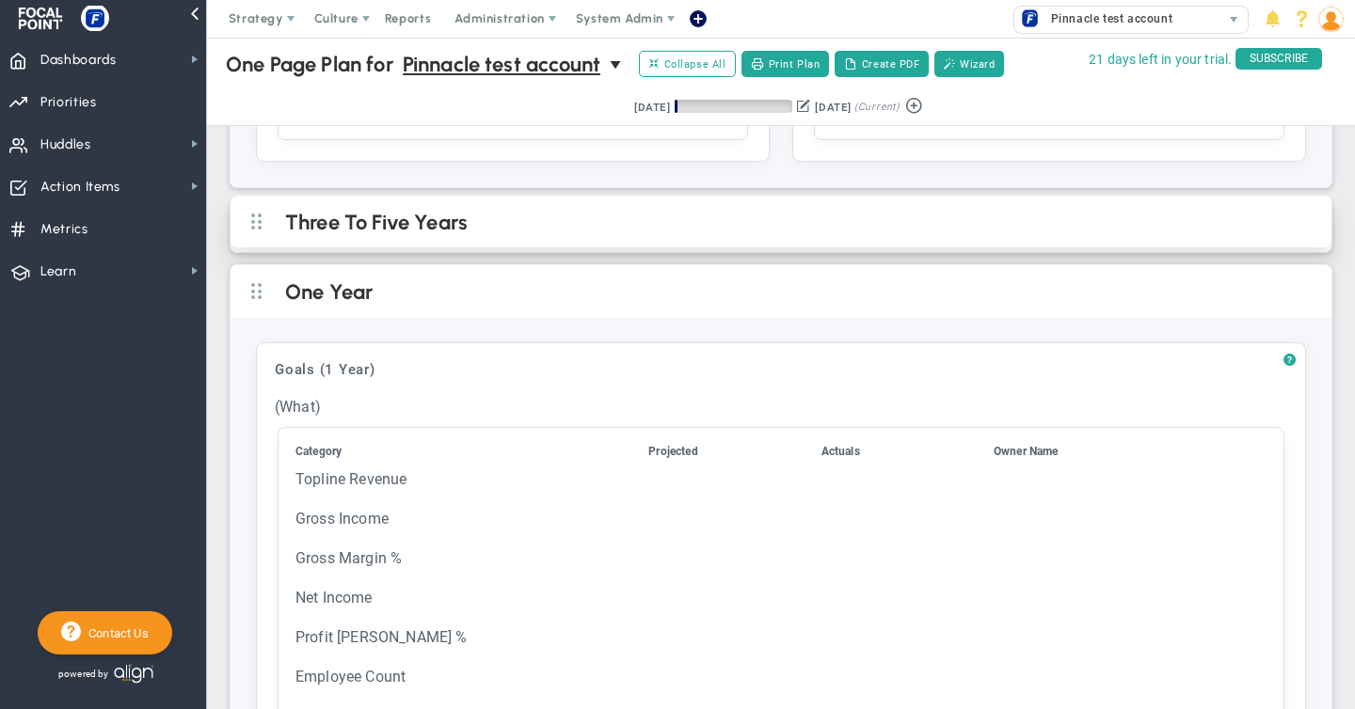
click at [374, 218] on h2 "Three To Five Years" at bounding box center [796, 224] width 1023 height 28
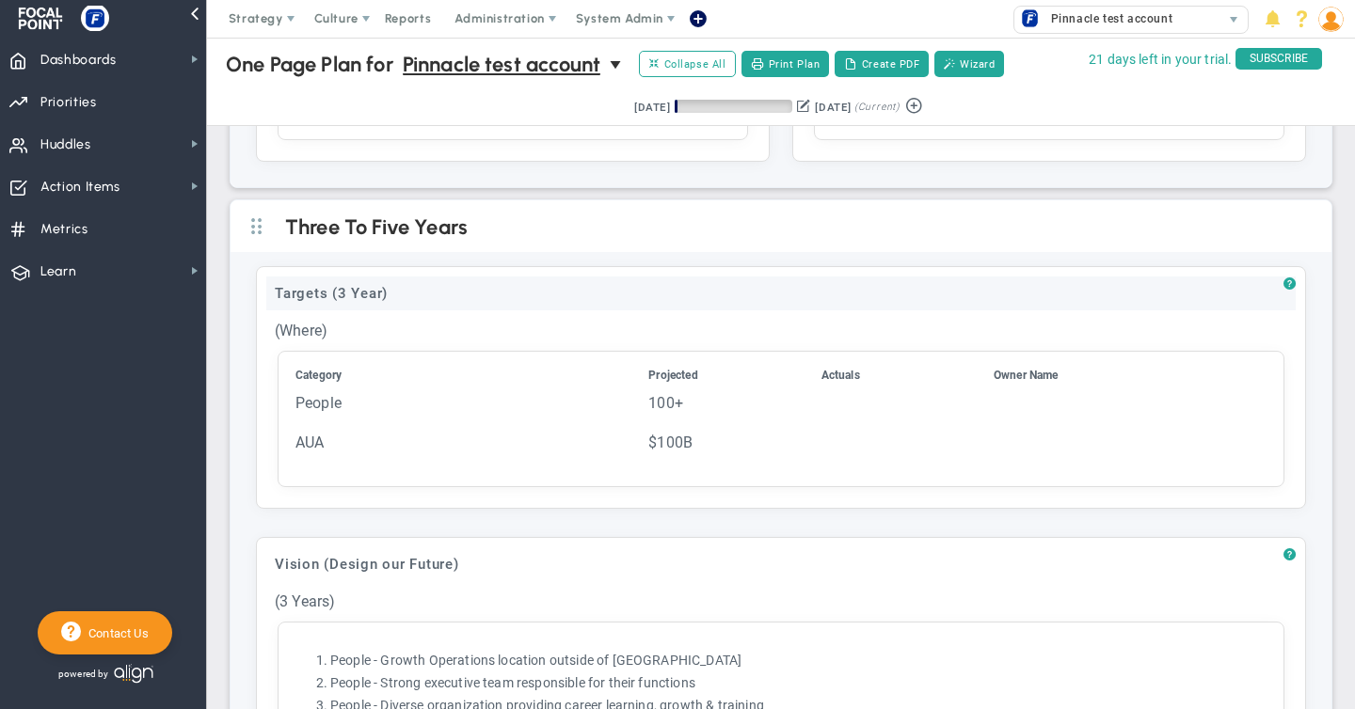
click at [379, 287] on div "Targets (3 Year)" at bounding box center [780, 294] width 1029 height 34
type input "Targets (3 Years)"
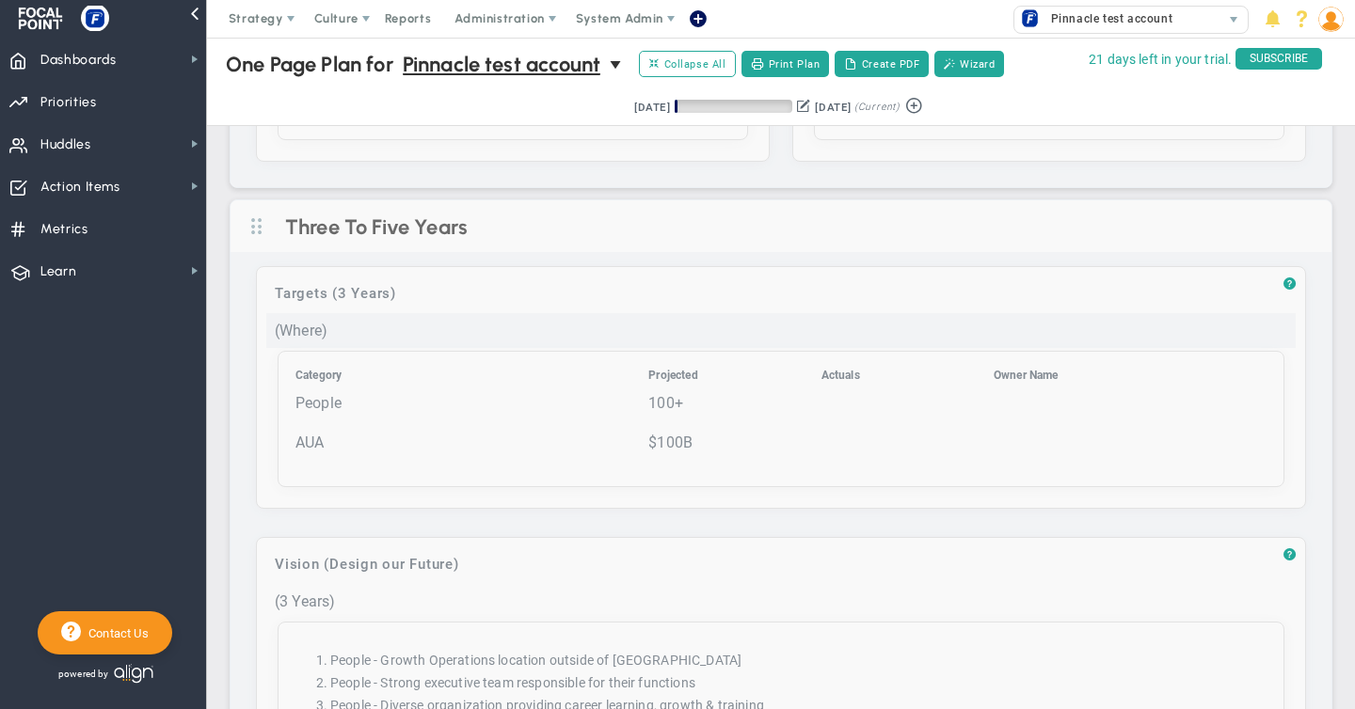
click at [326, 337] on div "(Where)" at bounding box center [780, 330] width 1029 height 35
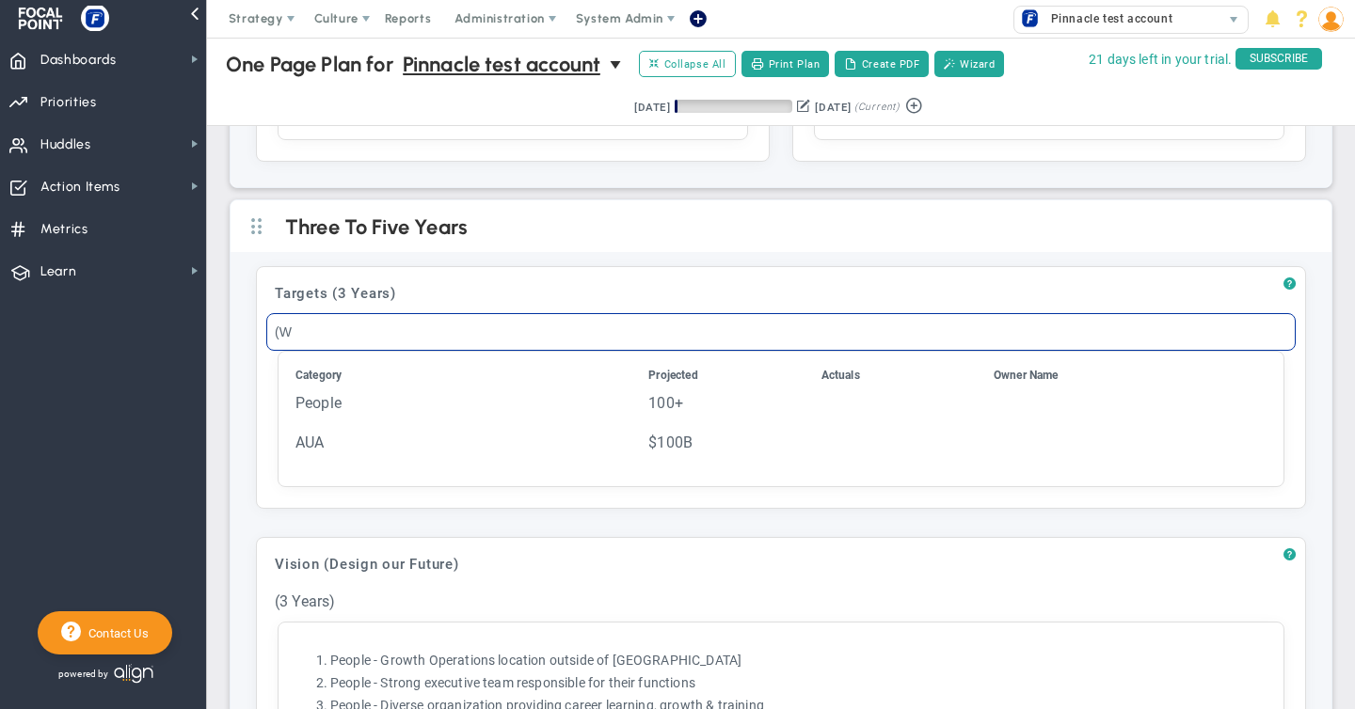
type input "("
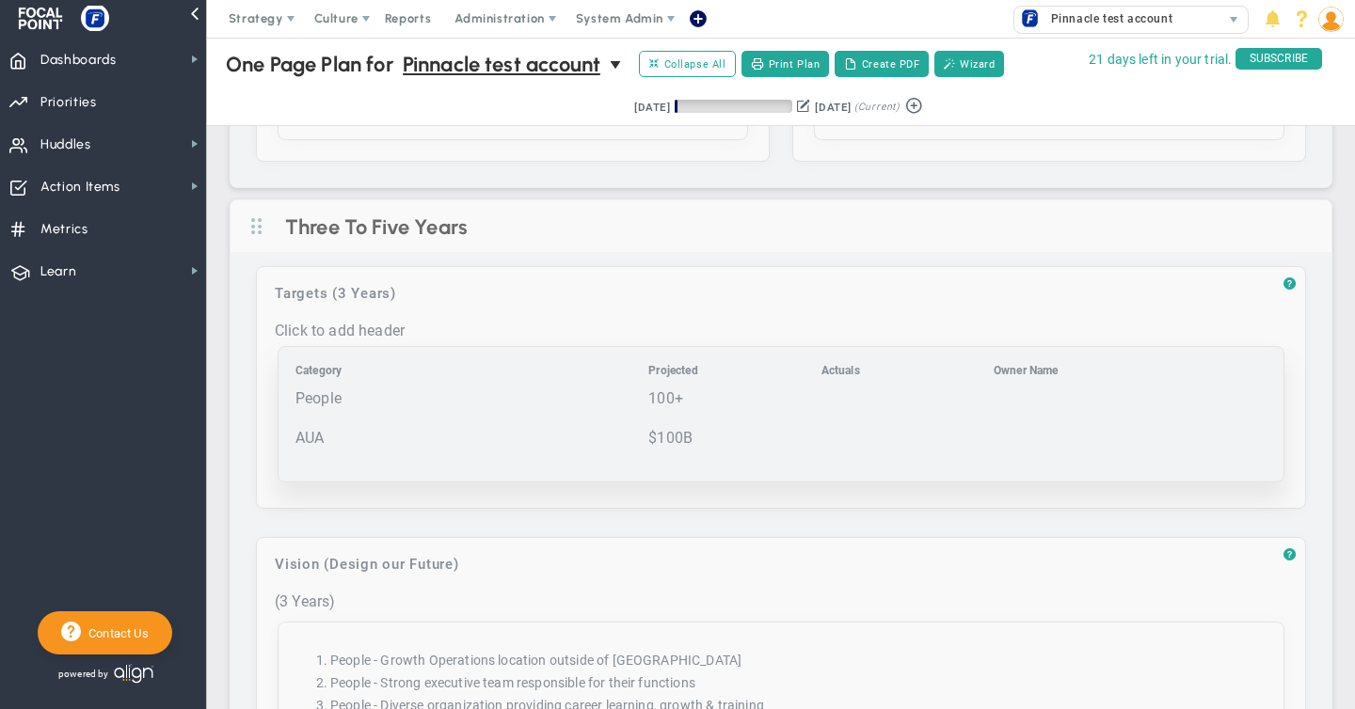
click at [335, 392] on td "People" at bounding box center [469, 408] width 351 height 38
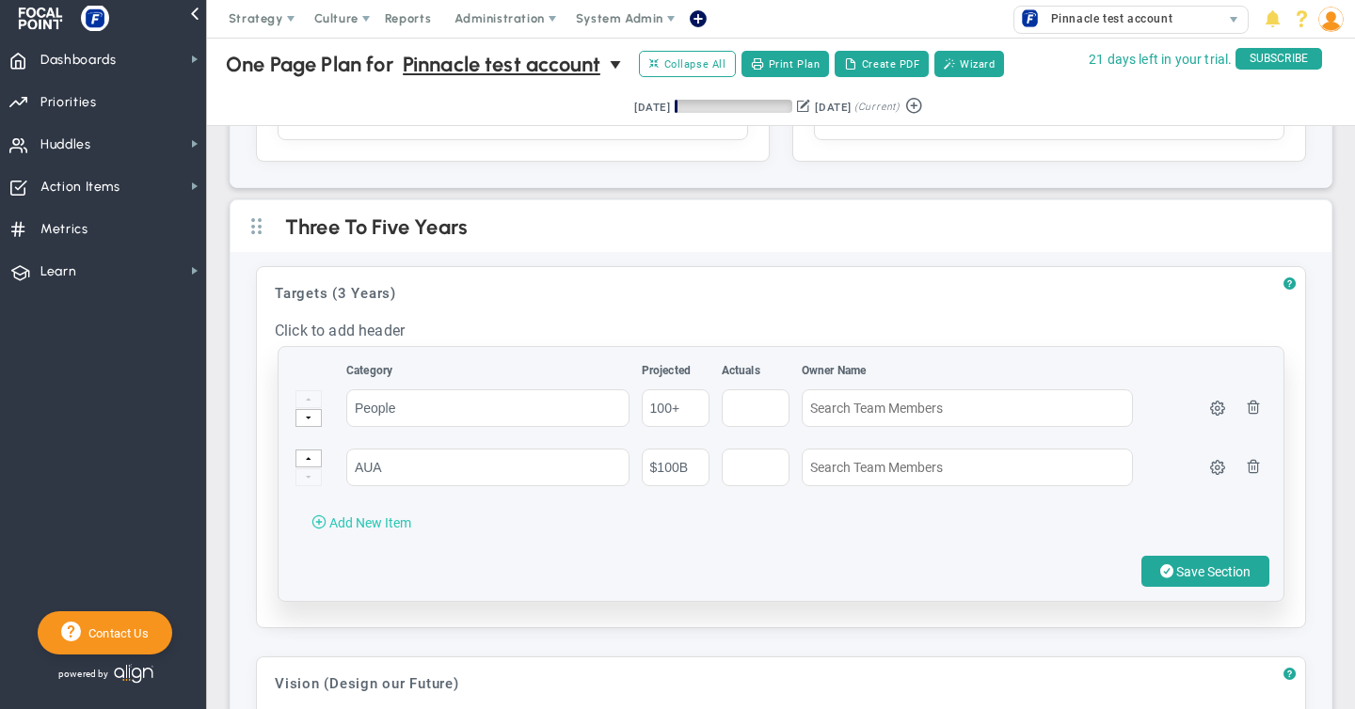
click at [350, 521] on span "Add New Item" at bounding box center [370, 523] width 82 height 15
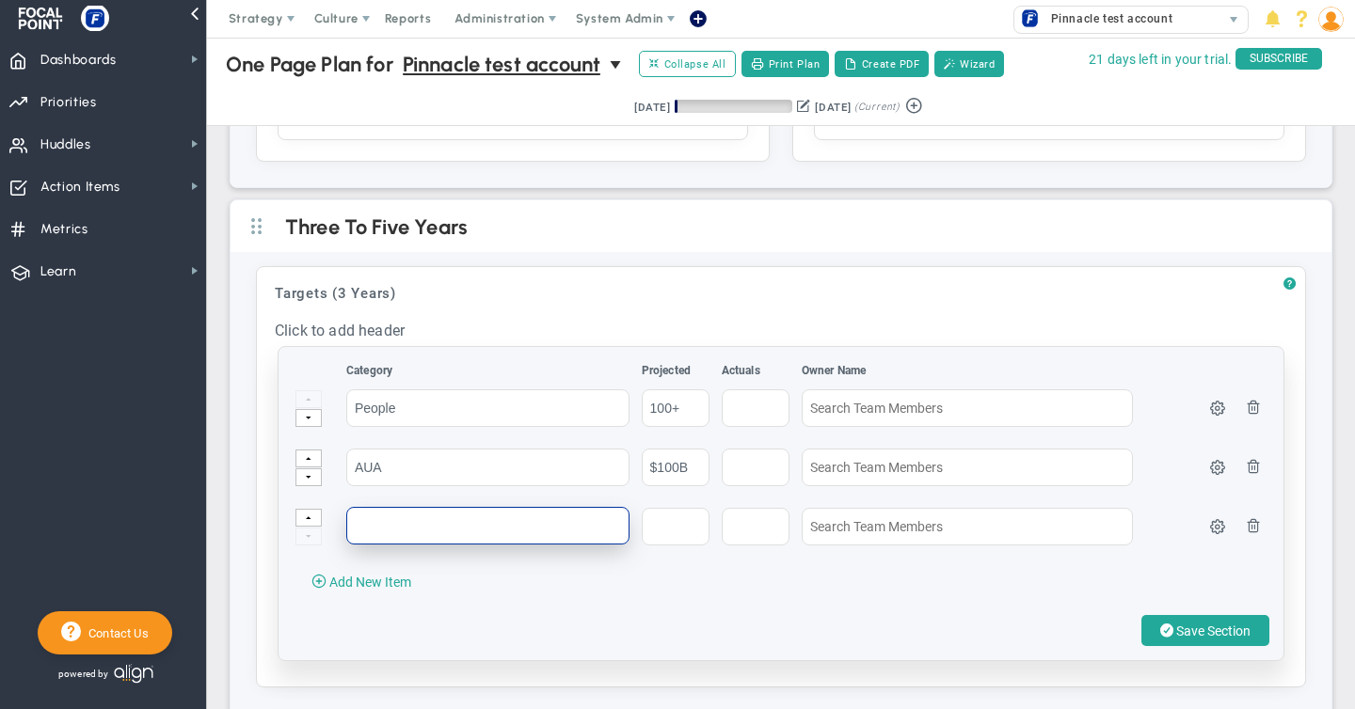
click at [386, 523] on input "text" at bounding box center [487, 526] width 283 height 38
type input "T"
type input "Client use of technology solution"
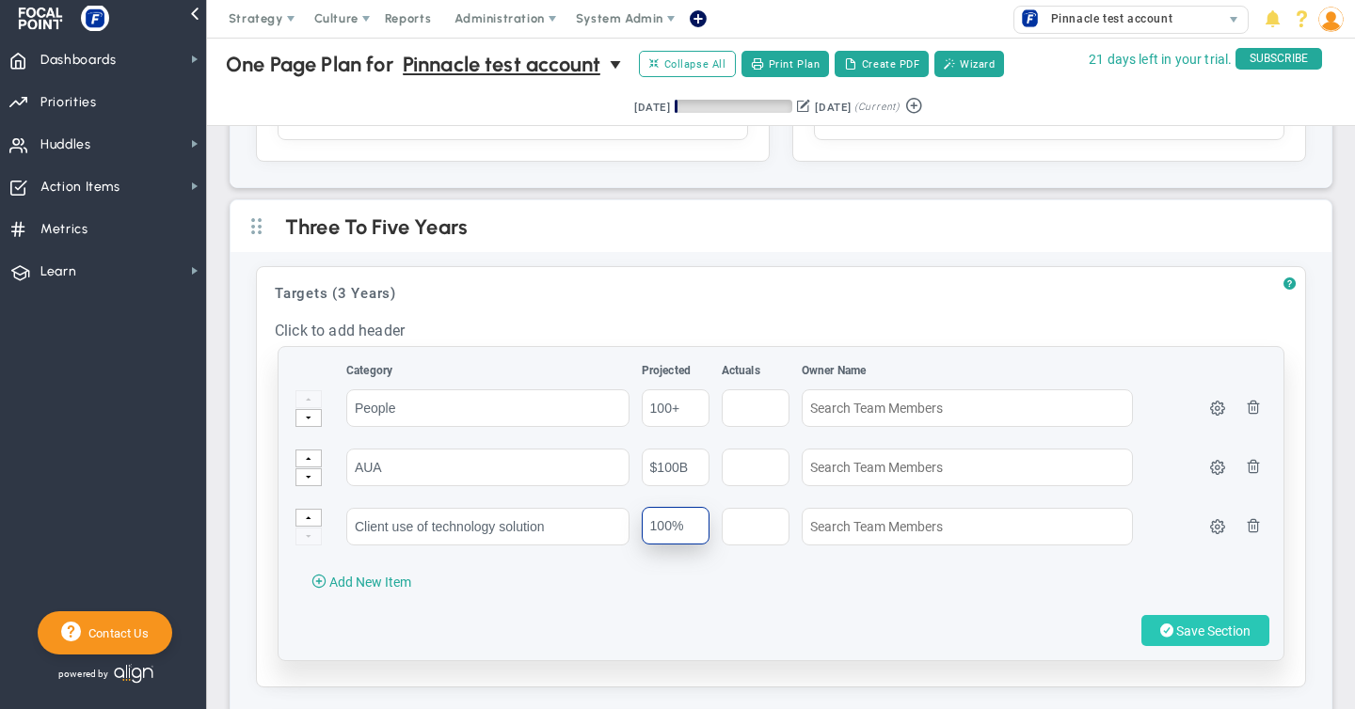
type input "100%"
click at [1224, 628] on span "Save Section" at bounding box center [1213, 631] width 74 height 15
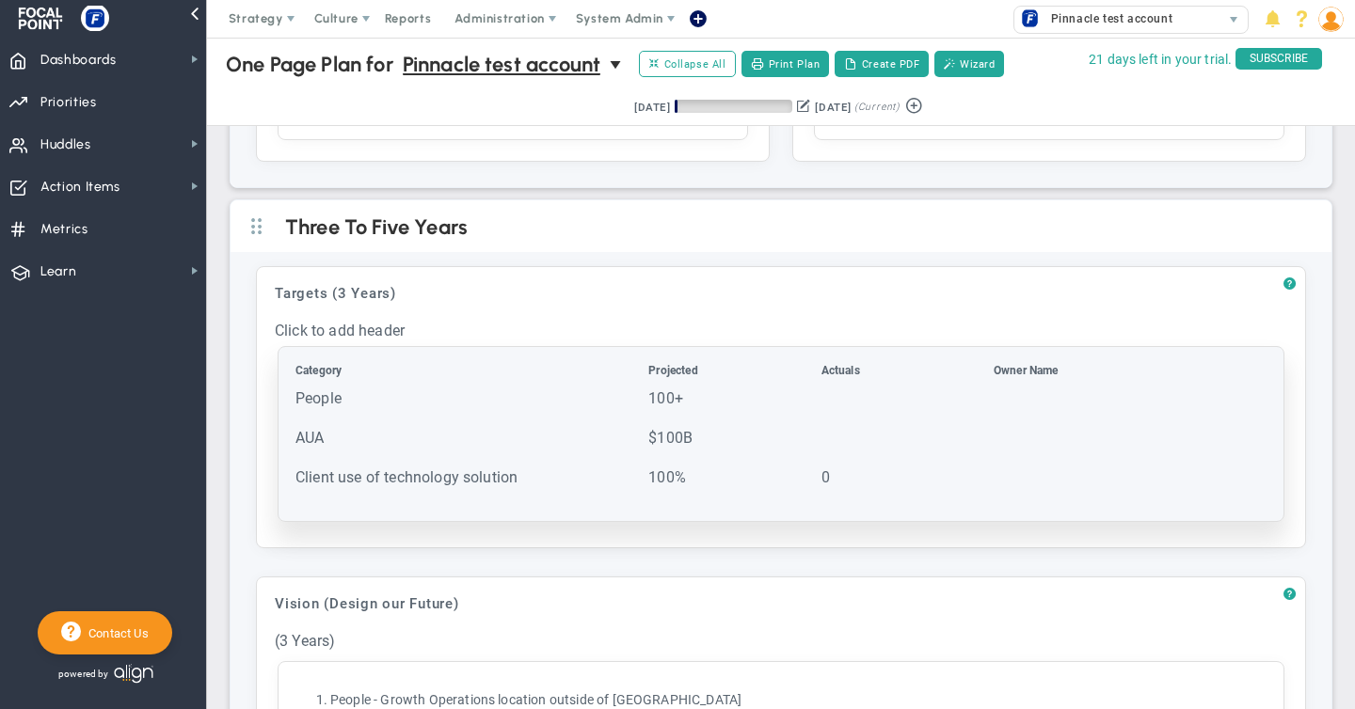
click at [826, 436] on td at bounding box center [905, 447] width 170 height 38
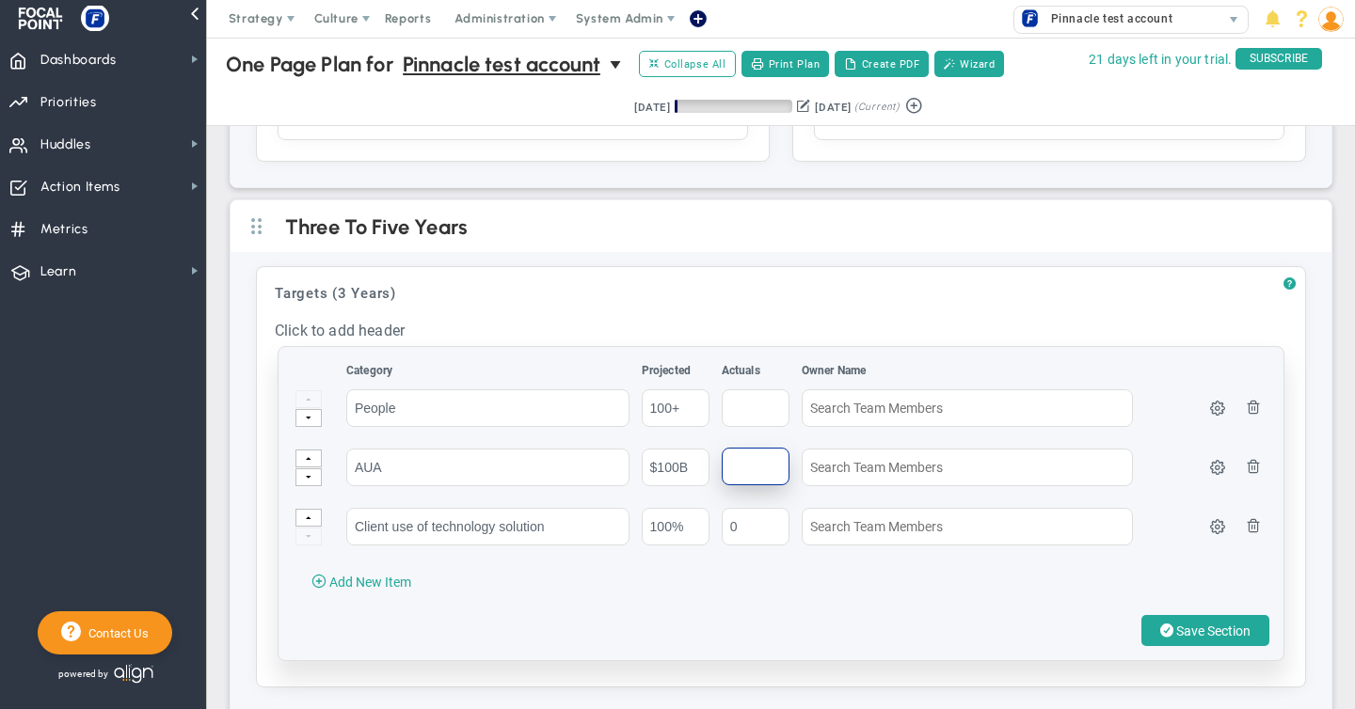
click at [741, 475] on input "text" at bounding box center [756, 467] width 68 height 38
type input "0"
click at [746, 392] on input "text" at bounding box center [756, 408] width 68 height 38
type input "0"
click at [1182, 626] on span "Save Section" at bounding box center [1213, 631] width 74 height 15
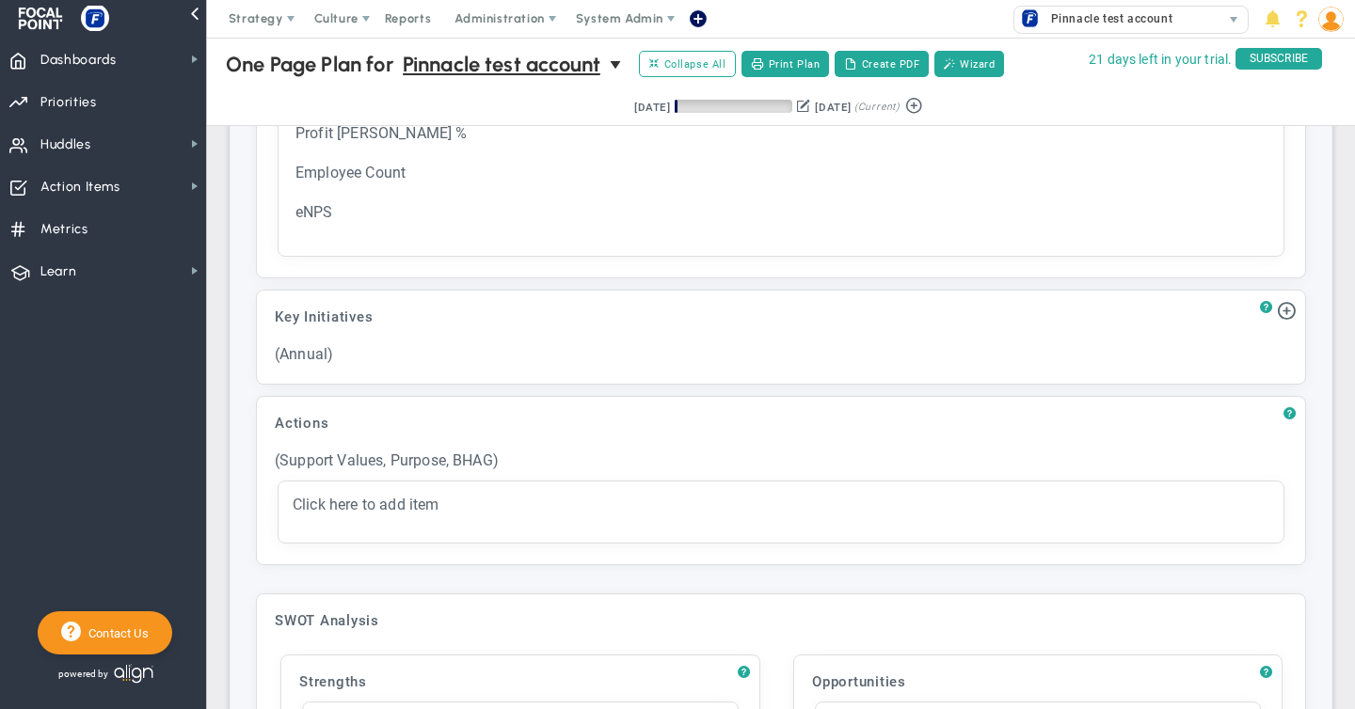
scroll to position [1716, 0]
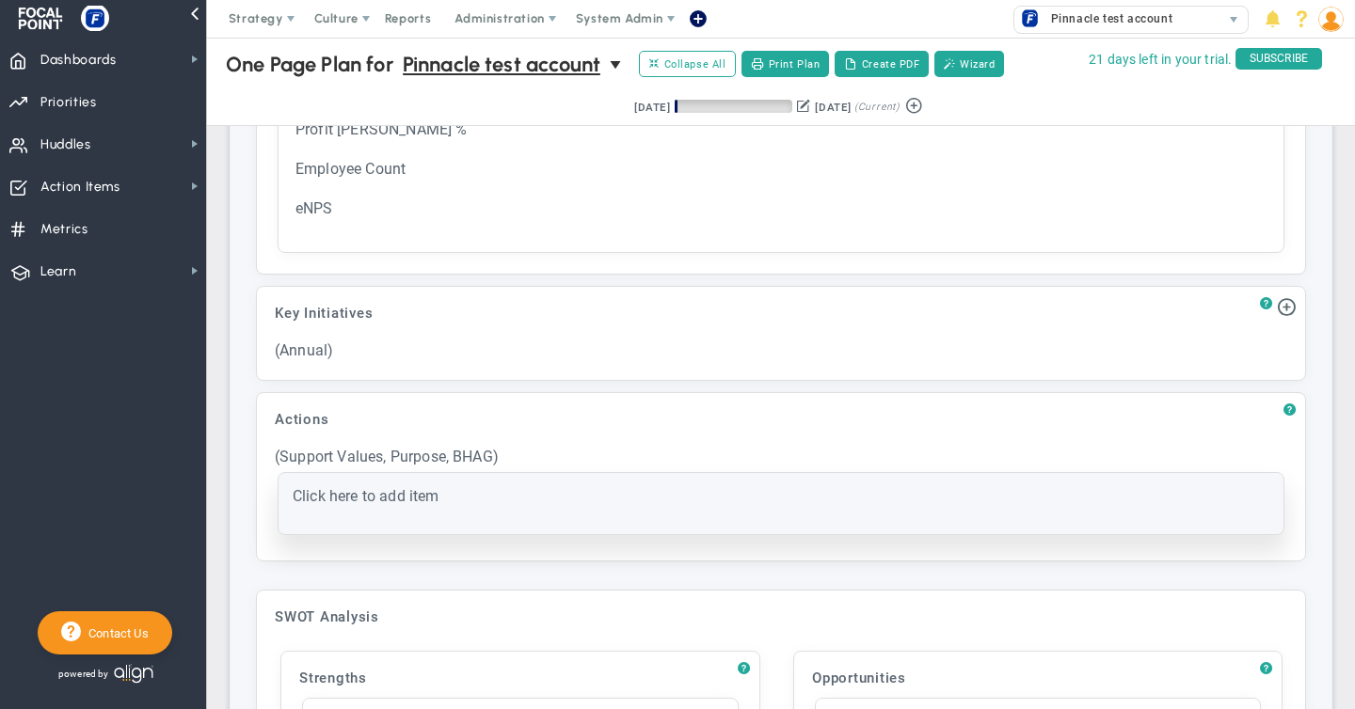
click at [564, 490] on div "Click here to add item" at bounding box center [781, 496] width 977 height 18
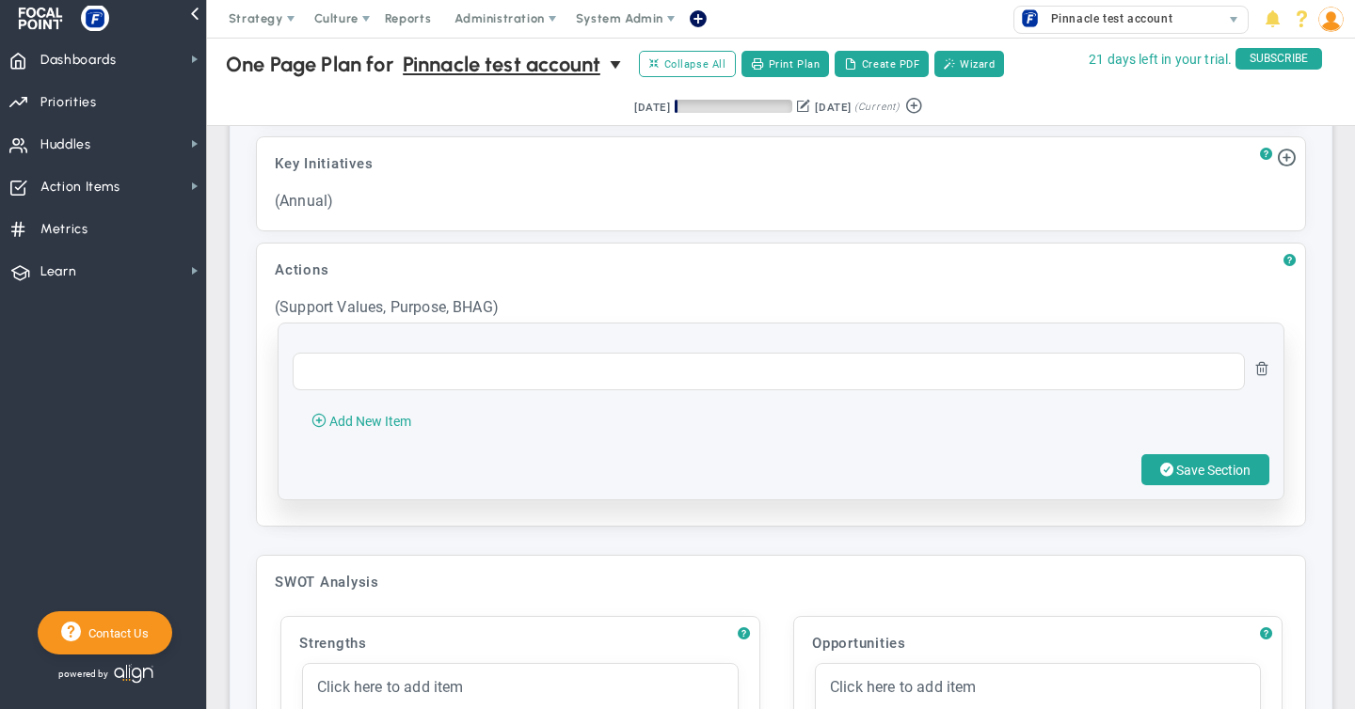
scroll to position [1581, 0]
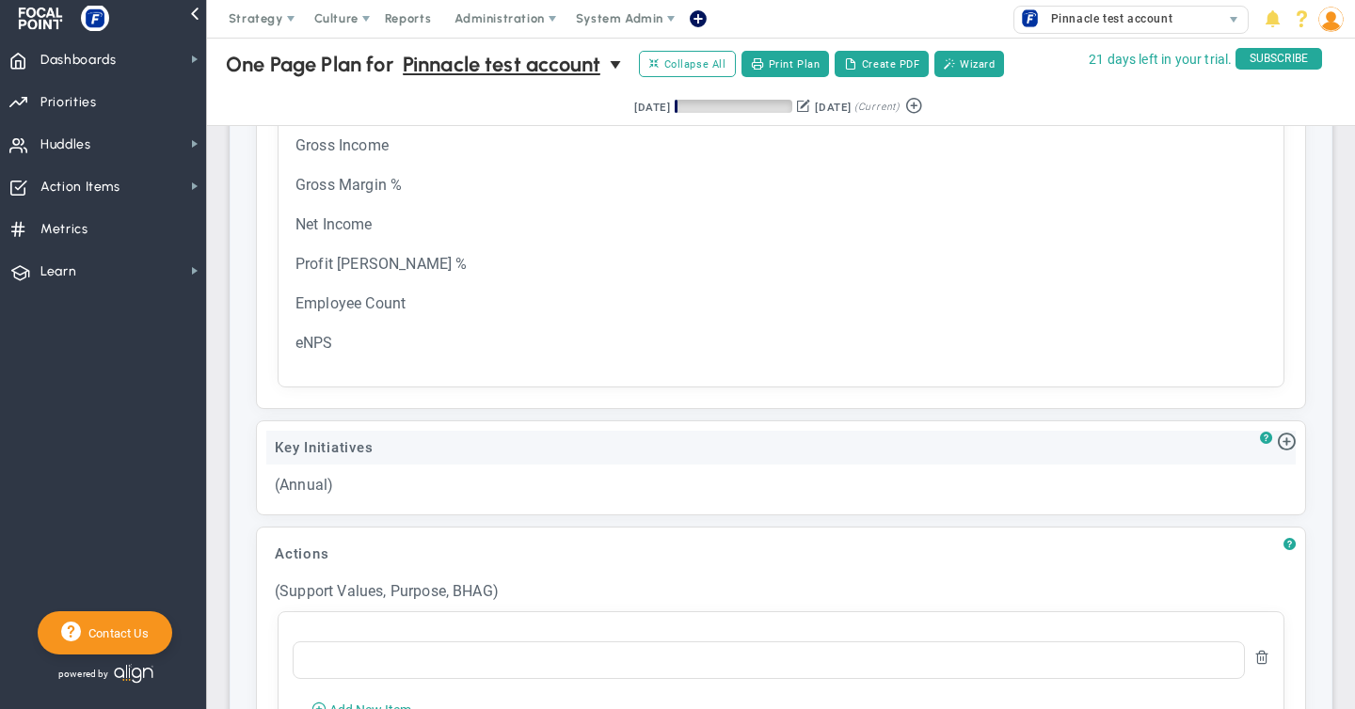
click at [485, 453] on div "Key Initiatives" at bounding box center [780, 448] width 1029 height 34
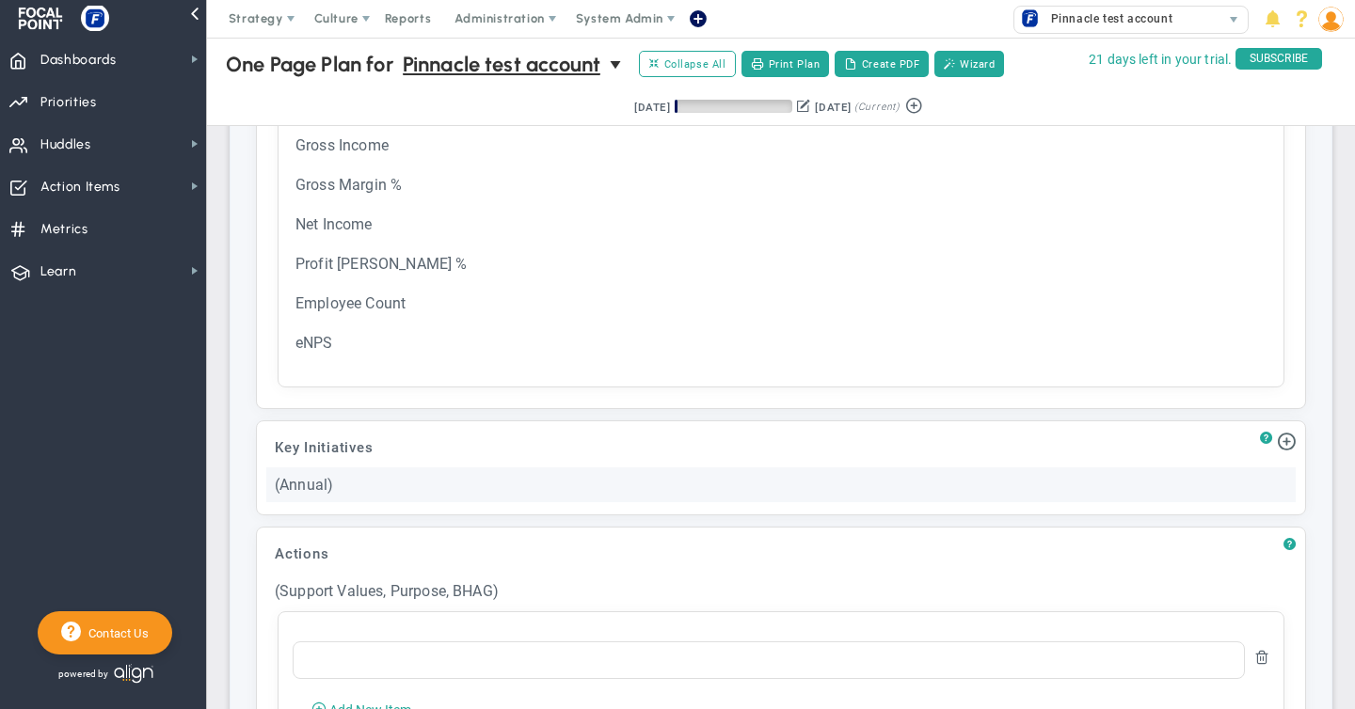
click at [477, 477] on div "(Annual)" at bounding box center [780, 485] width 1029 height 35
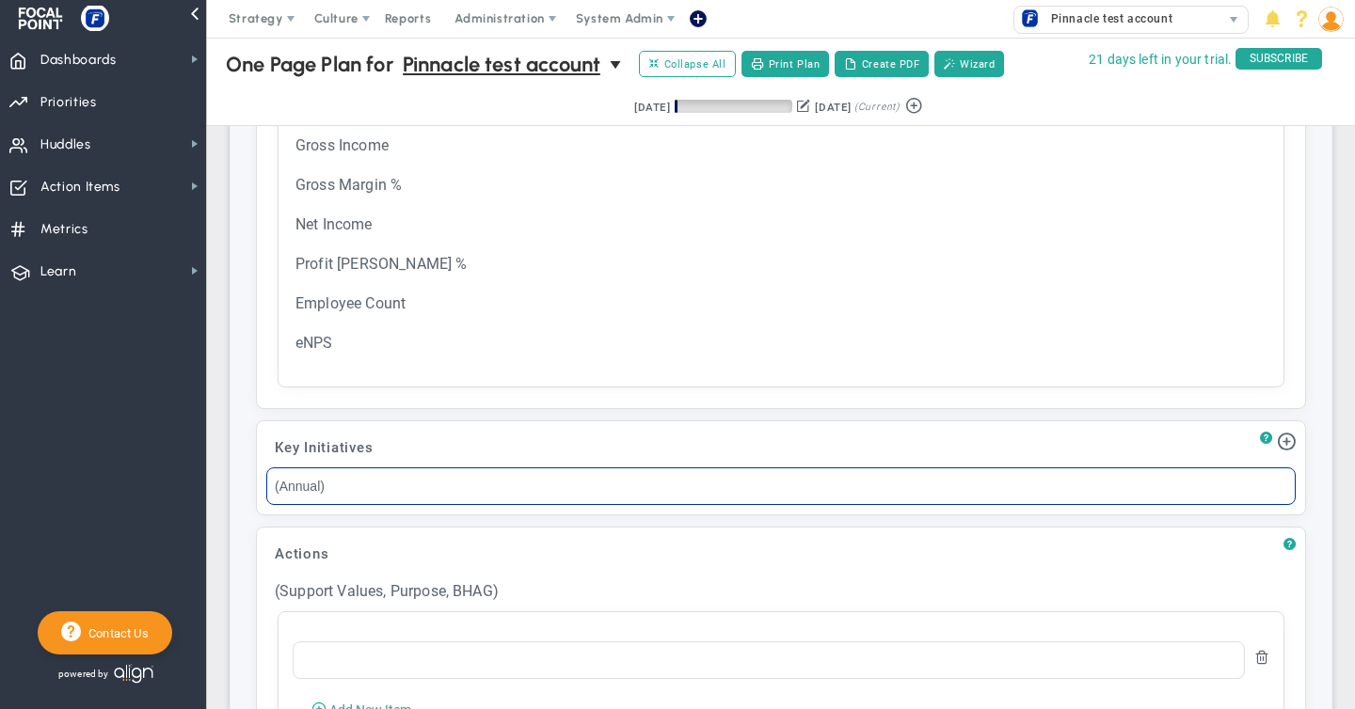
click at [372, 478] on input "(Annual)" at bounding box center [780, 487] width 1029 height 38
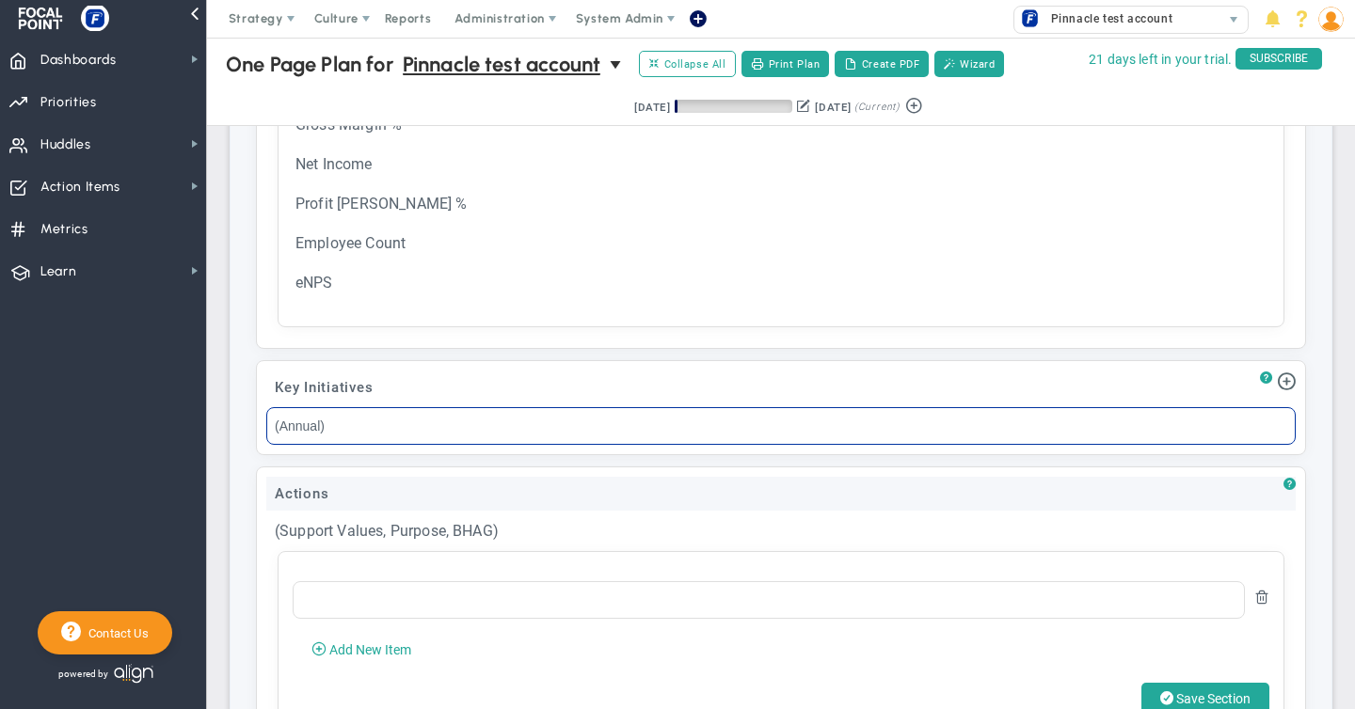
scroll to position [1643, 0]
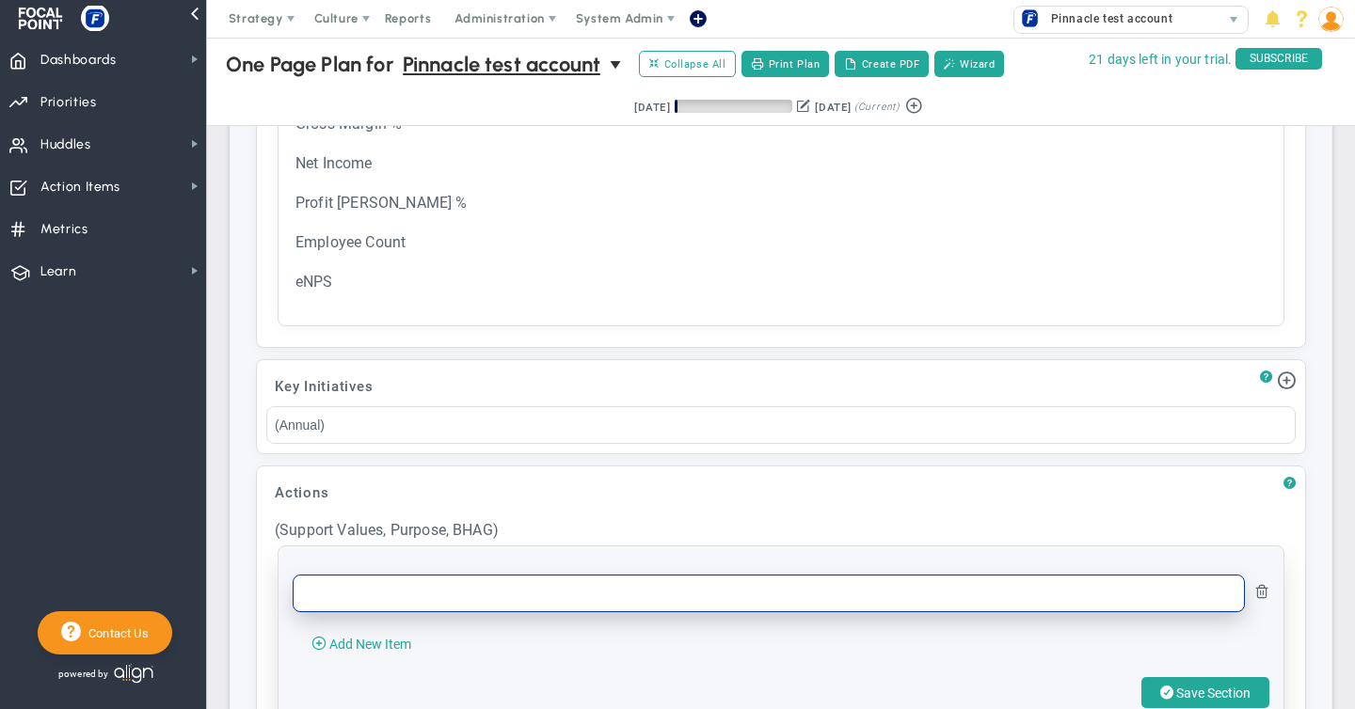
click at [371, 597] on input "text" at bounding box center [769, 594] width 952 height 38
click at [368, 596] on input "text" at bounding box center [769, 594] width 952 height 38
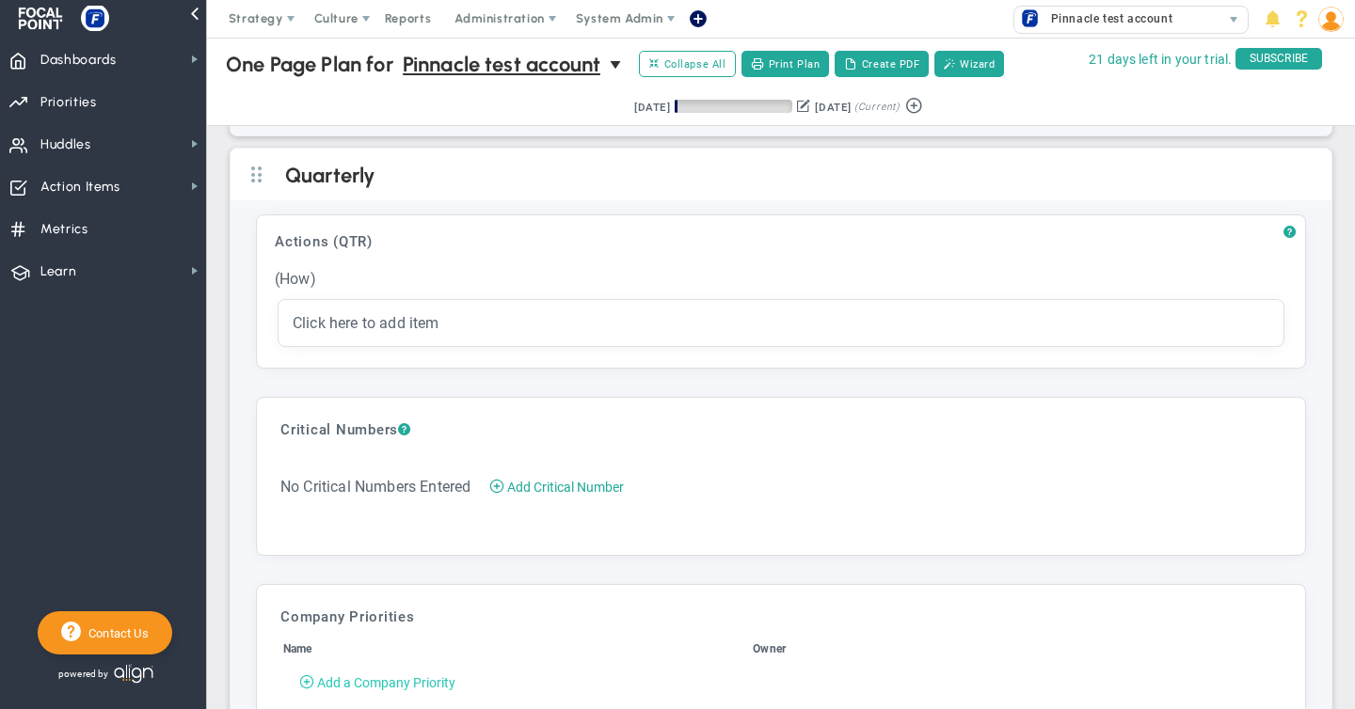
scroll to position [2730, 0]
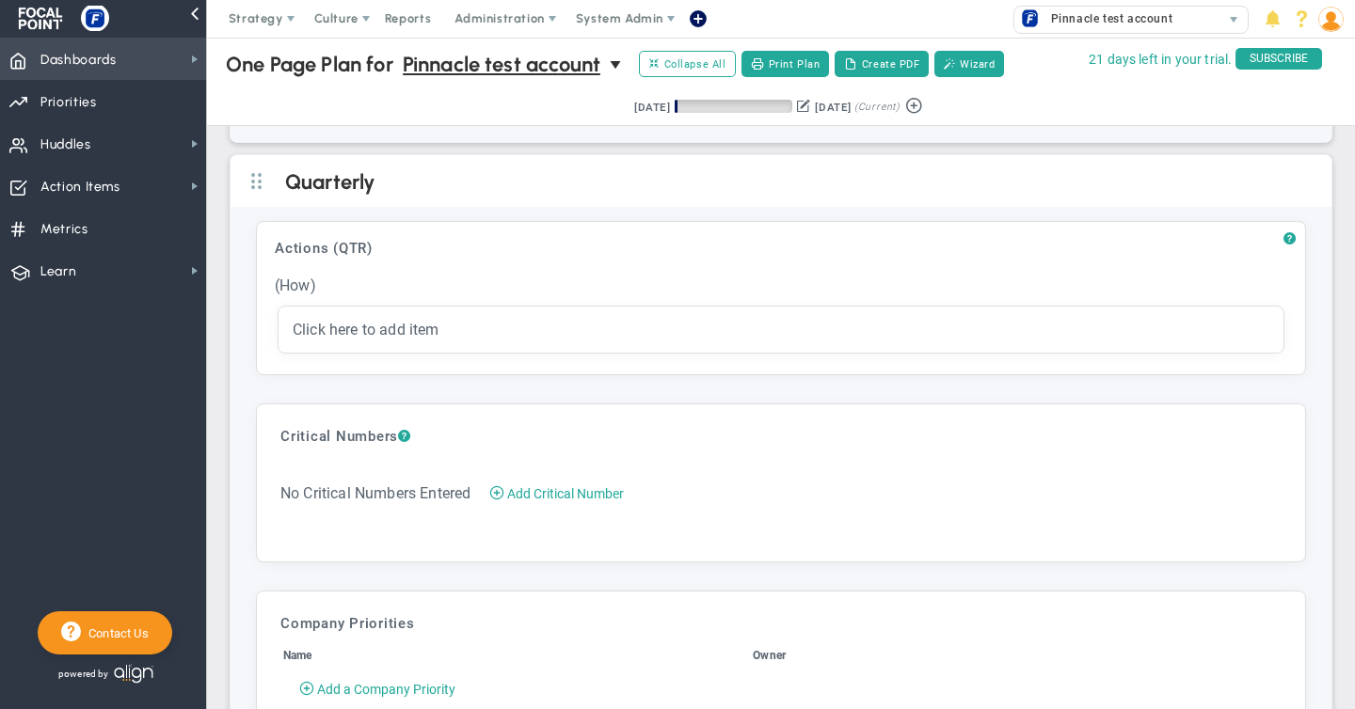
click at [99, 59] on span "Dashboards" at bounding box center [78, 60] width 76 height 40
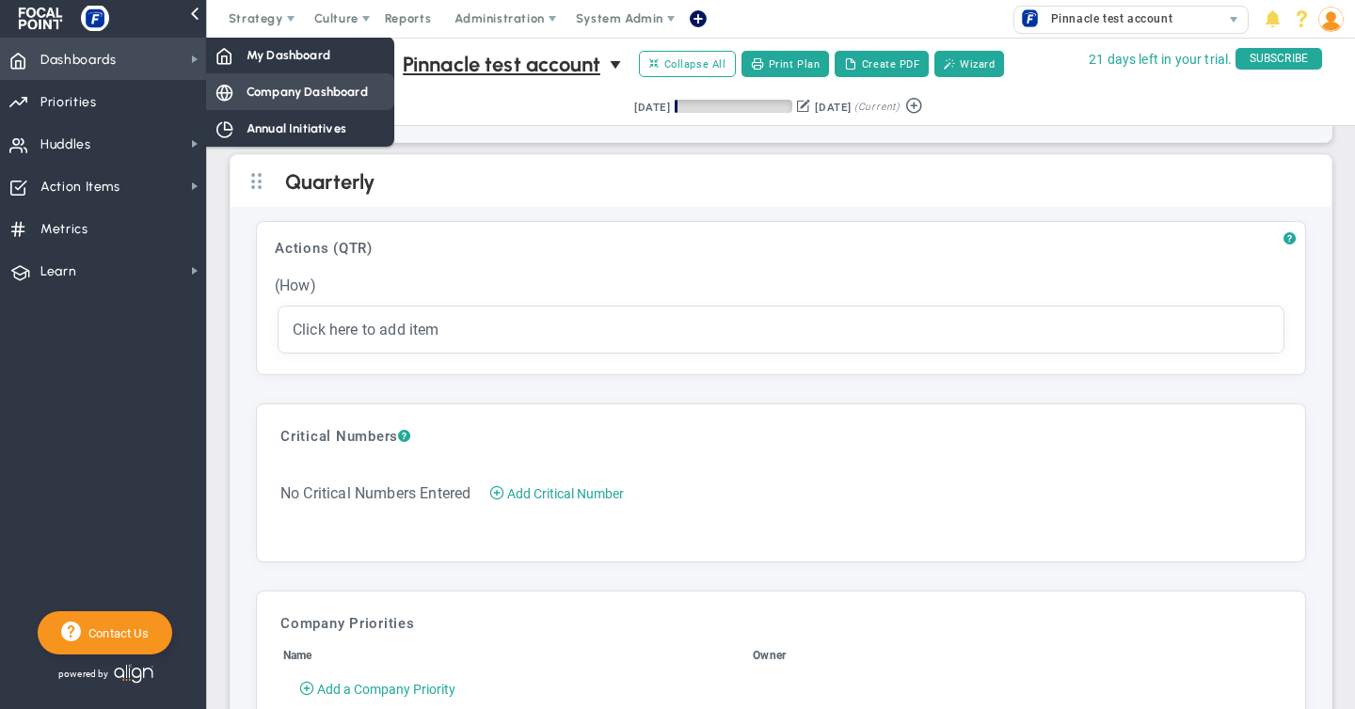
click at [296, 84] on span "Company Dashboard" at bounding box center [306, 92] width 121 height 18
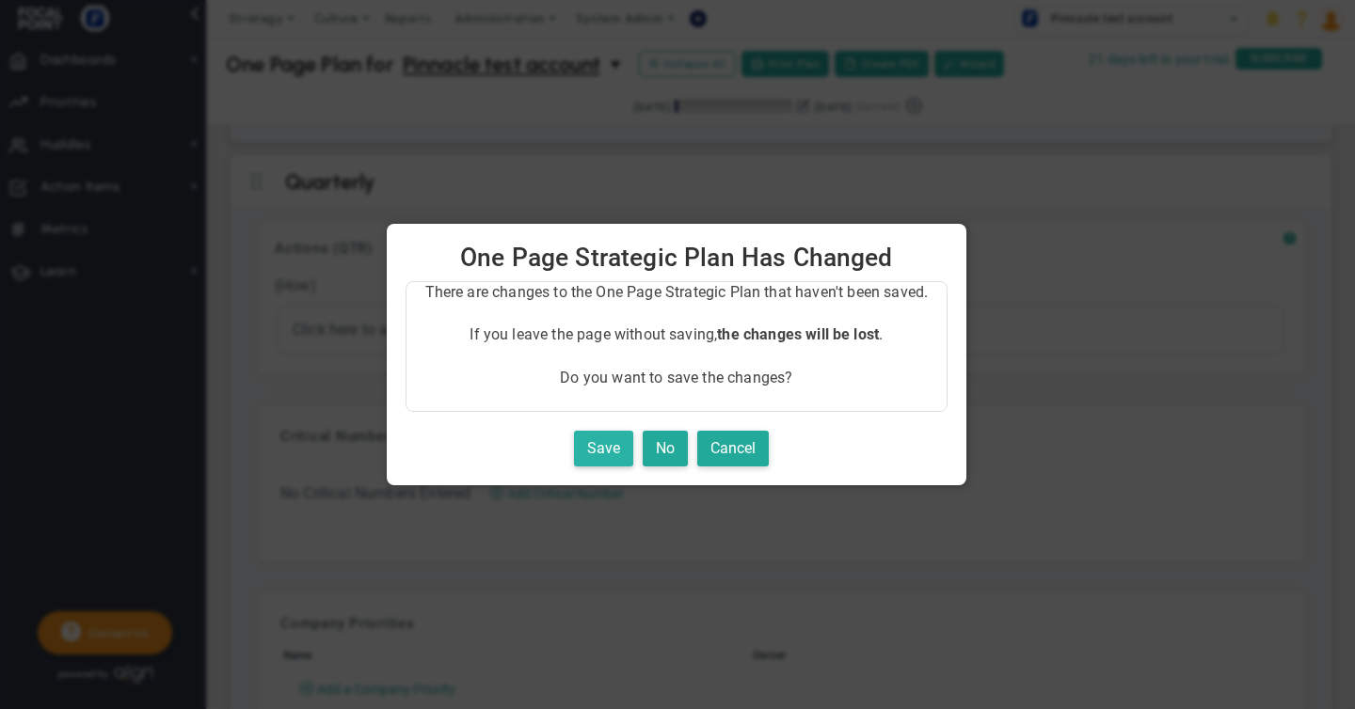
click at [606, 449] on button "Save" at bounding box center [603, 449] width 59 height 37
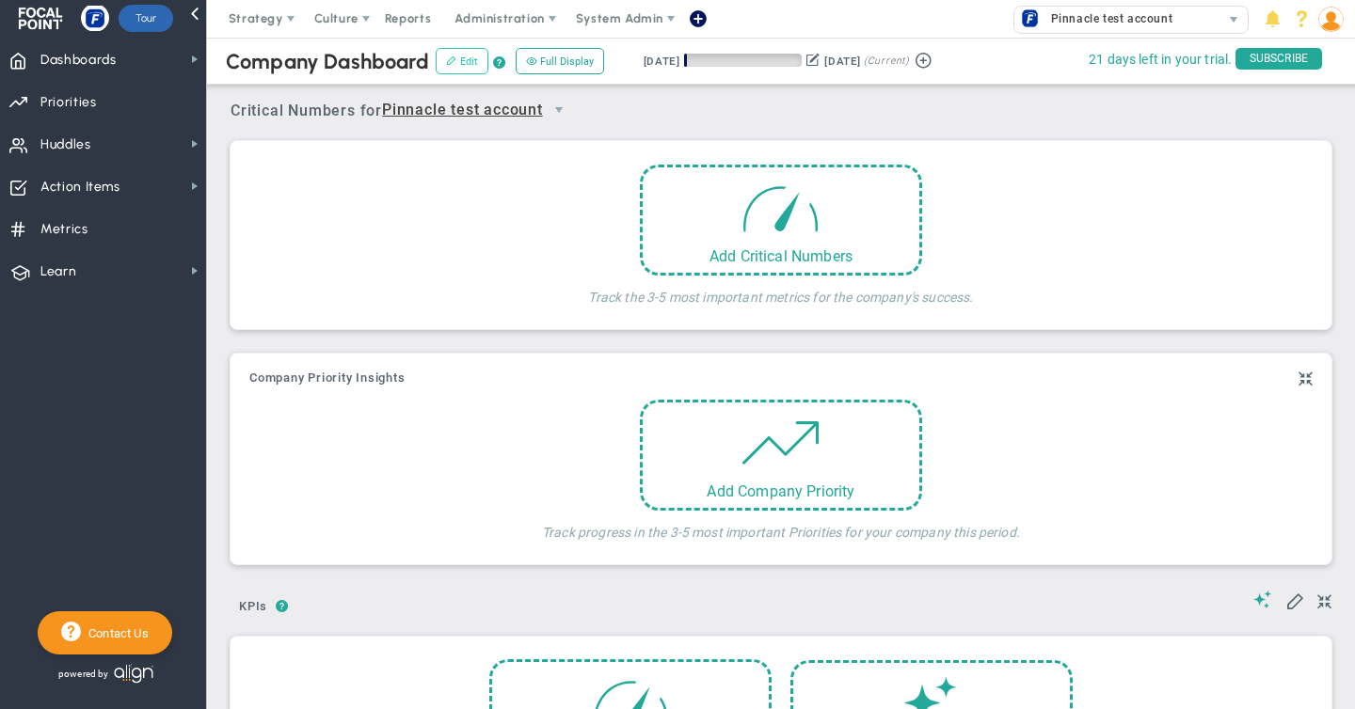
click at [455, 56] on button "Edit" at bounding box center [462, 61] width 53 height 26
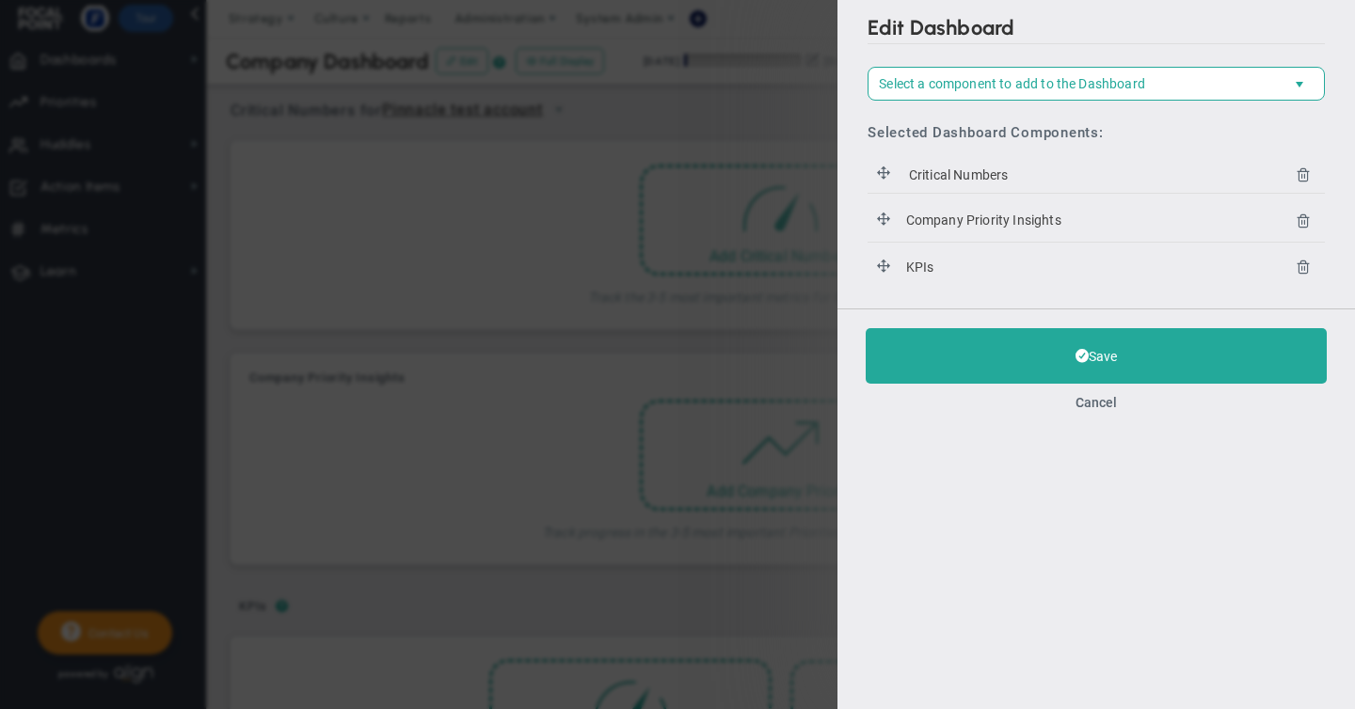
click at [1302, 175] on icon at bounding box center [1302, 174] width 15 height 15
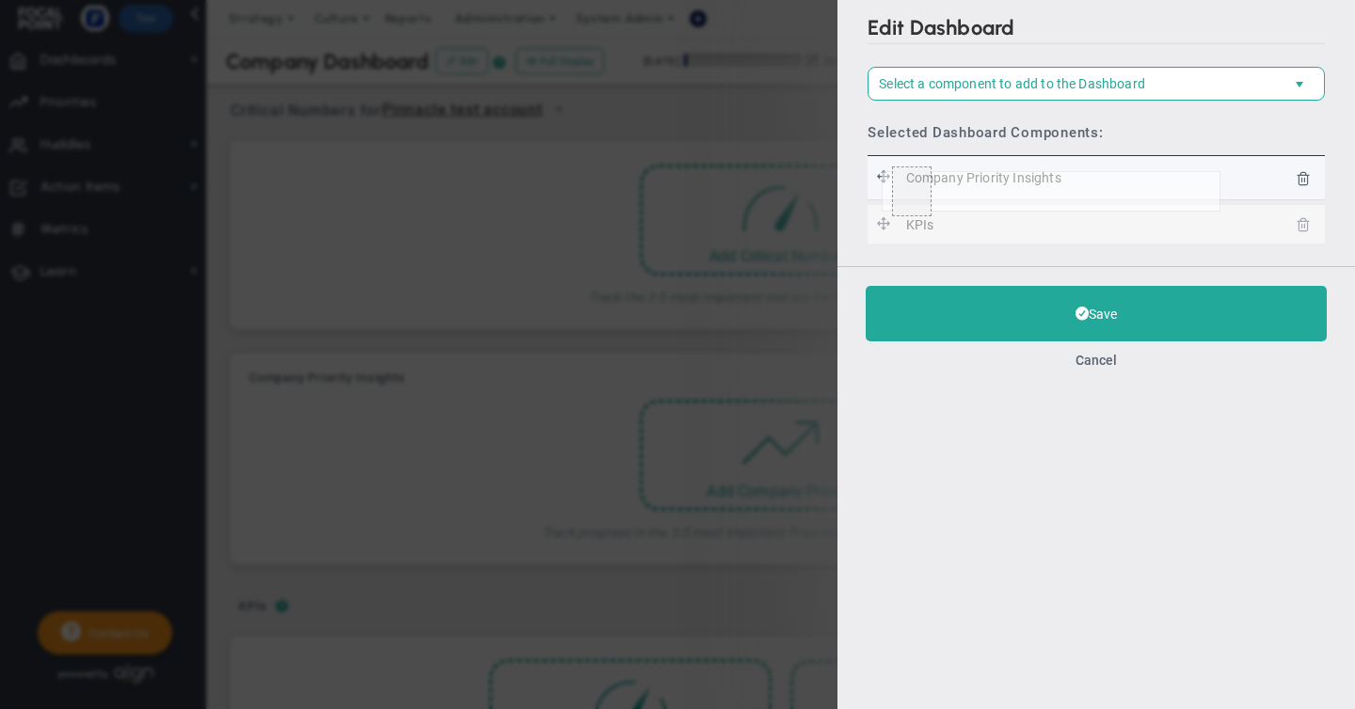
drag, startPoint x: 883, startPoint y: 221, endPoint x: 882, endPoint y: 171, distance: 49.9
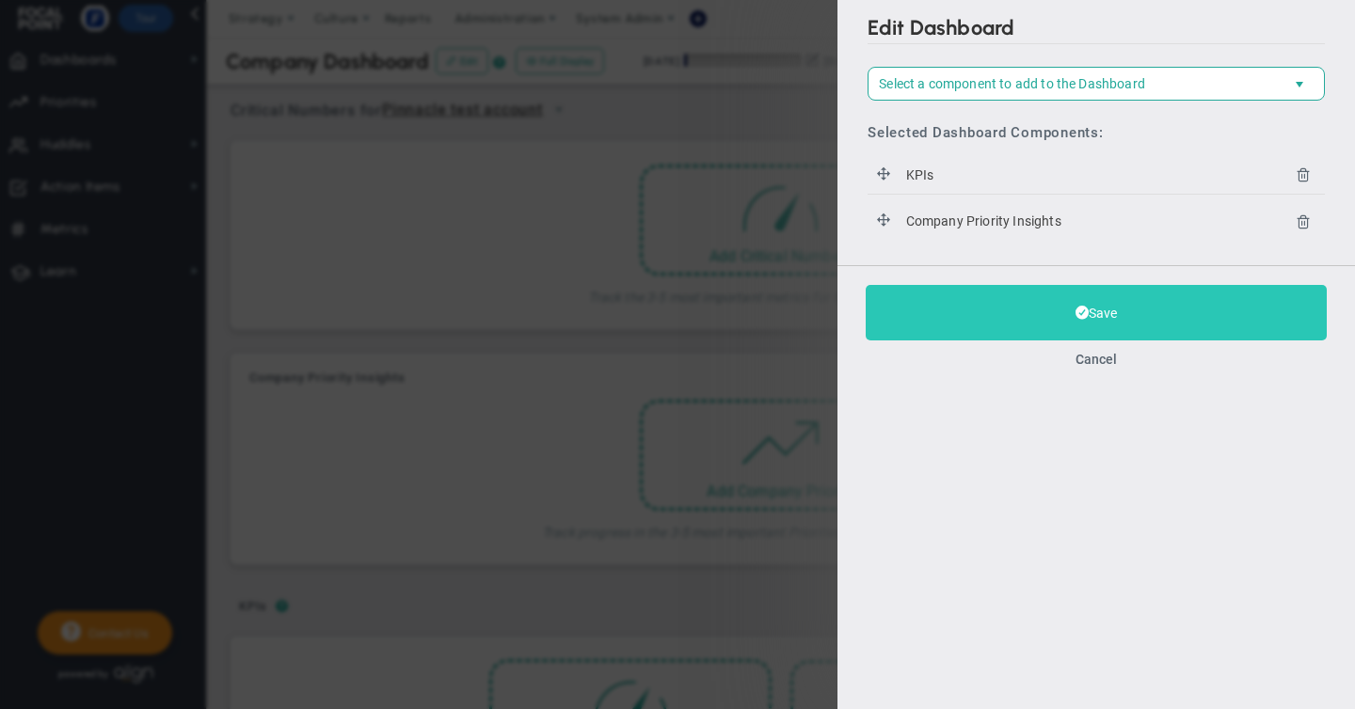
click at [1109, 310] on button "Save" at bounding box center [1096, 313] width 461 height 56
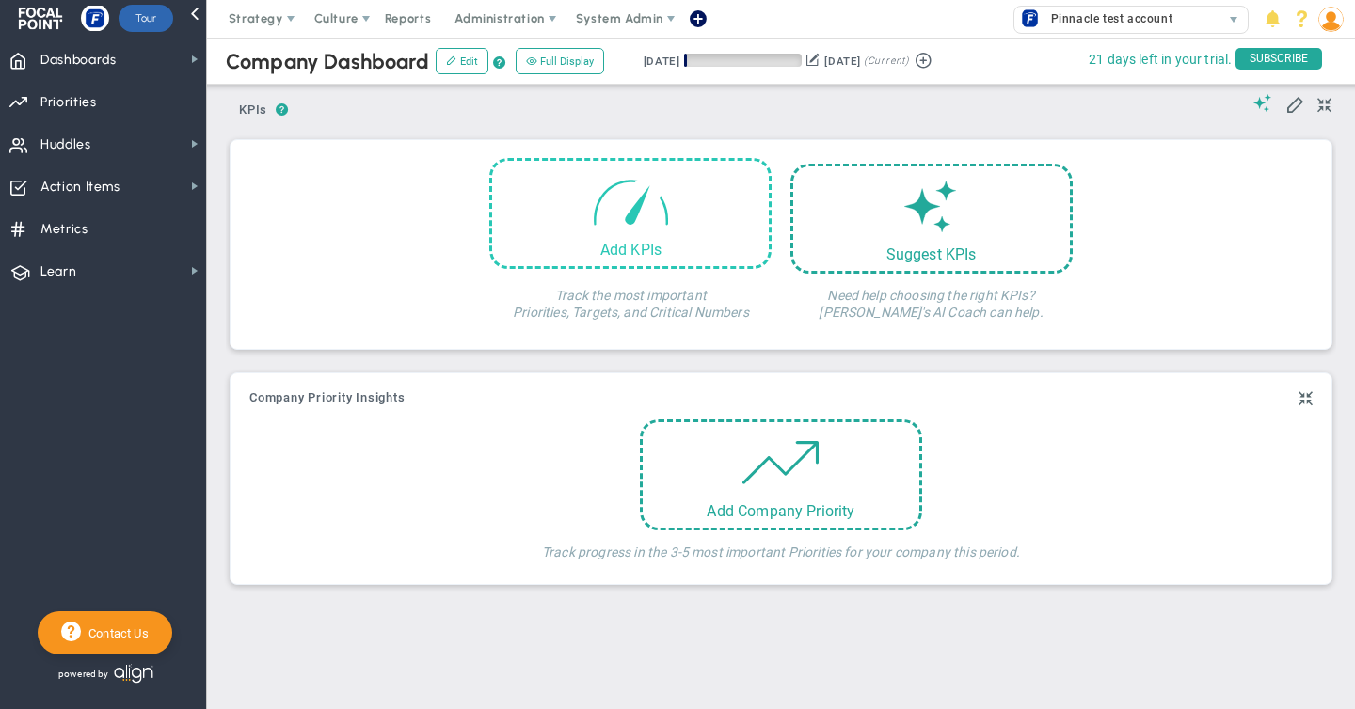
click at [651, 239] on span at bounding box center [631, 201] width 80 height 80
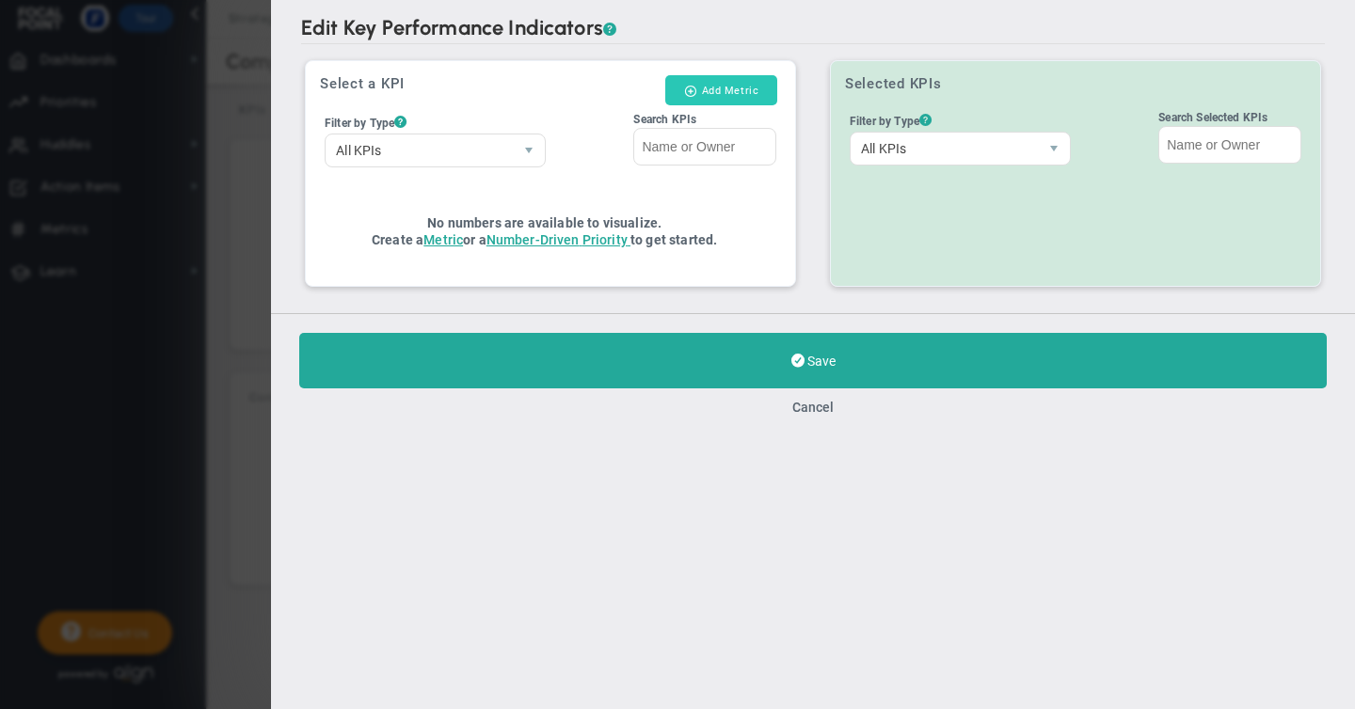
click at [709, 87] on button "Add Metric" at bounding box center [721, 90] width 112 height 30
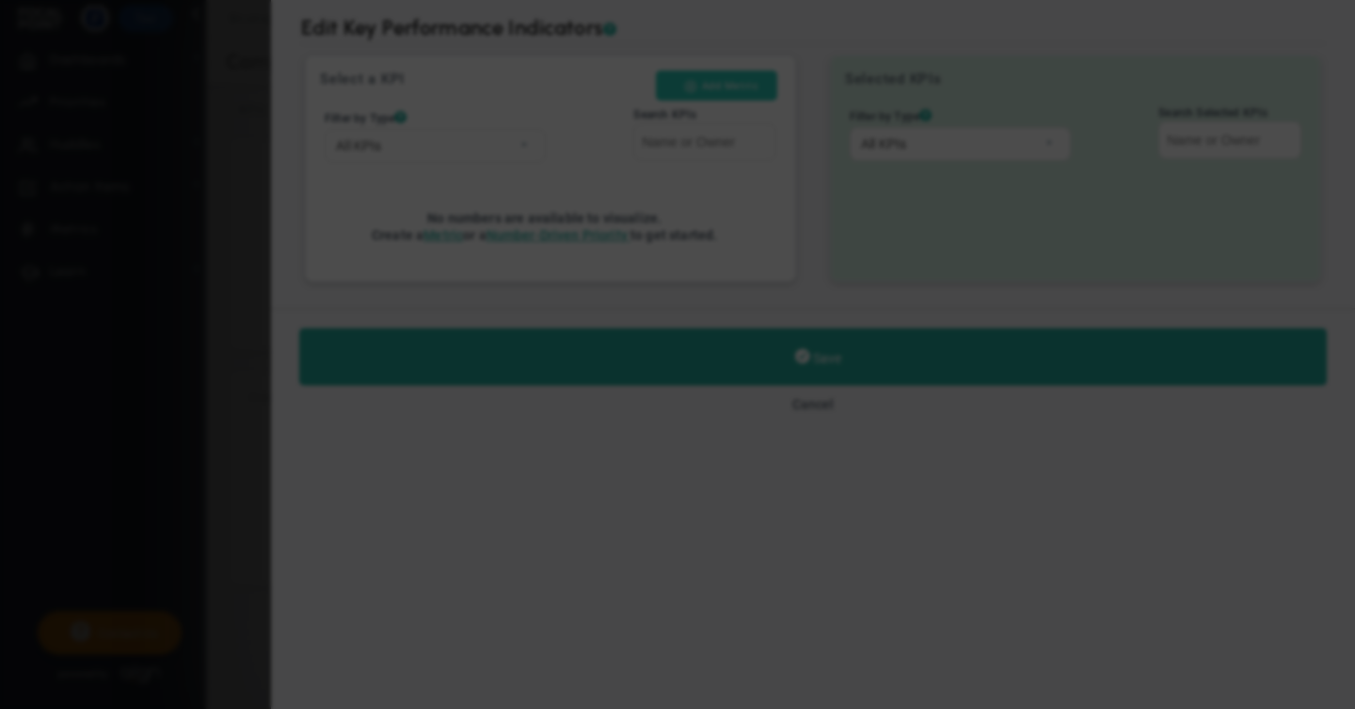
type input "[PERSON_NAME]"
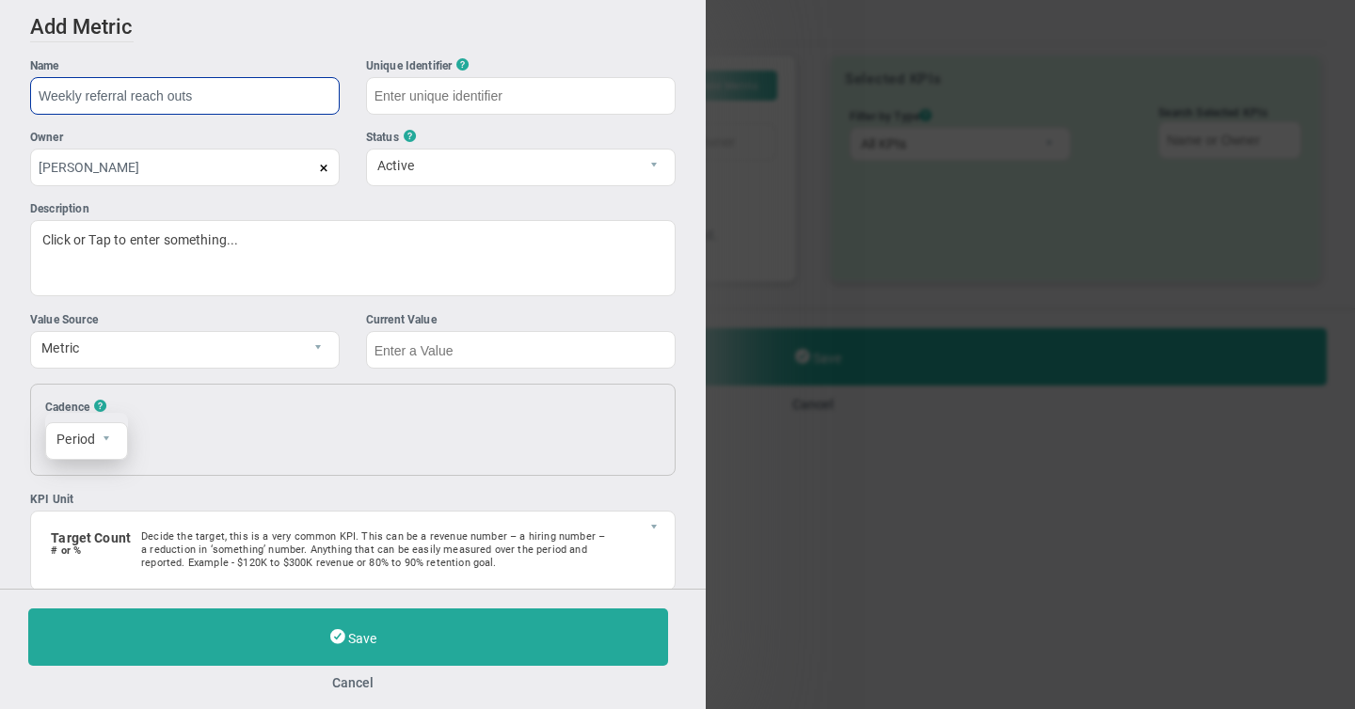
type input "Weekly referral reach outs"
type input "Weekly-referral-reach-outs"
click at [106, 454] on span "select" at bounding box center [111, 441] width 32 height 36
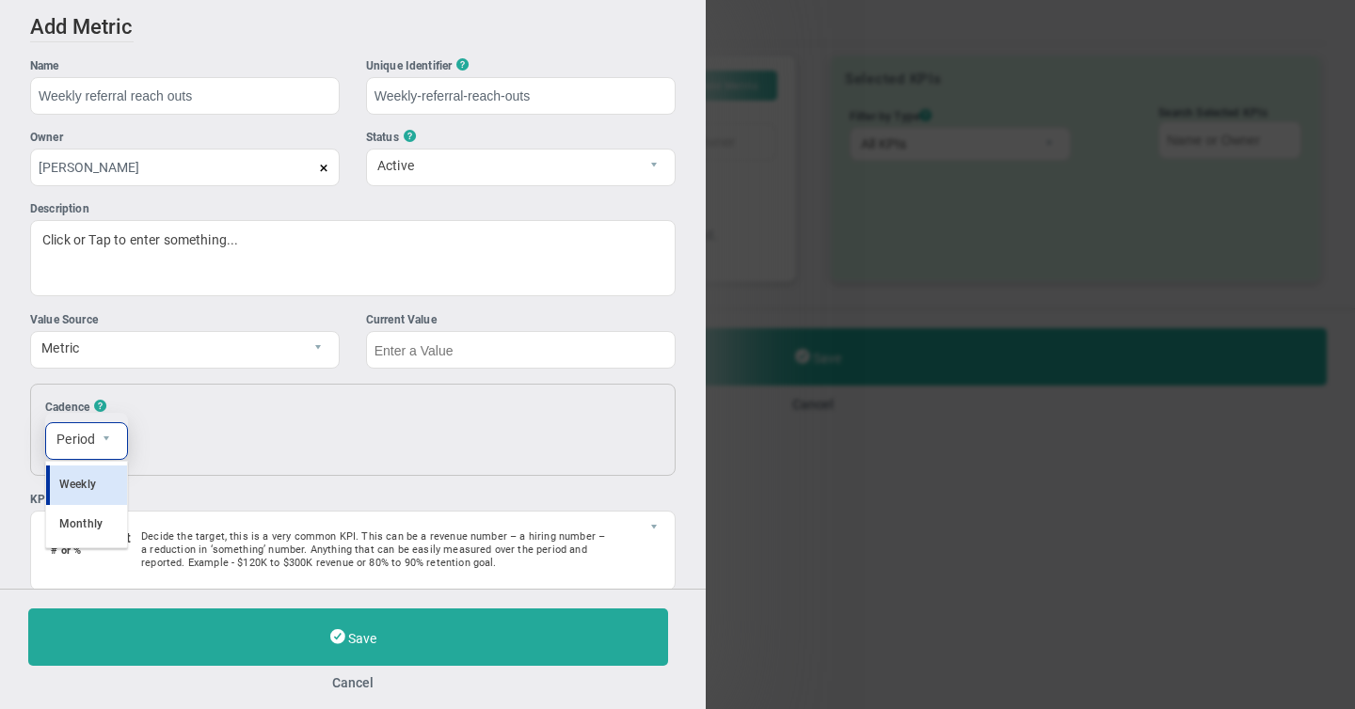
click at [101, 494] on li "Weekly" at bounding box center [86, 486] width 81 height 40
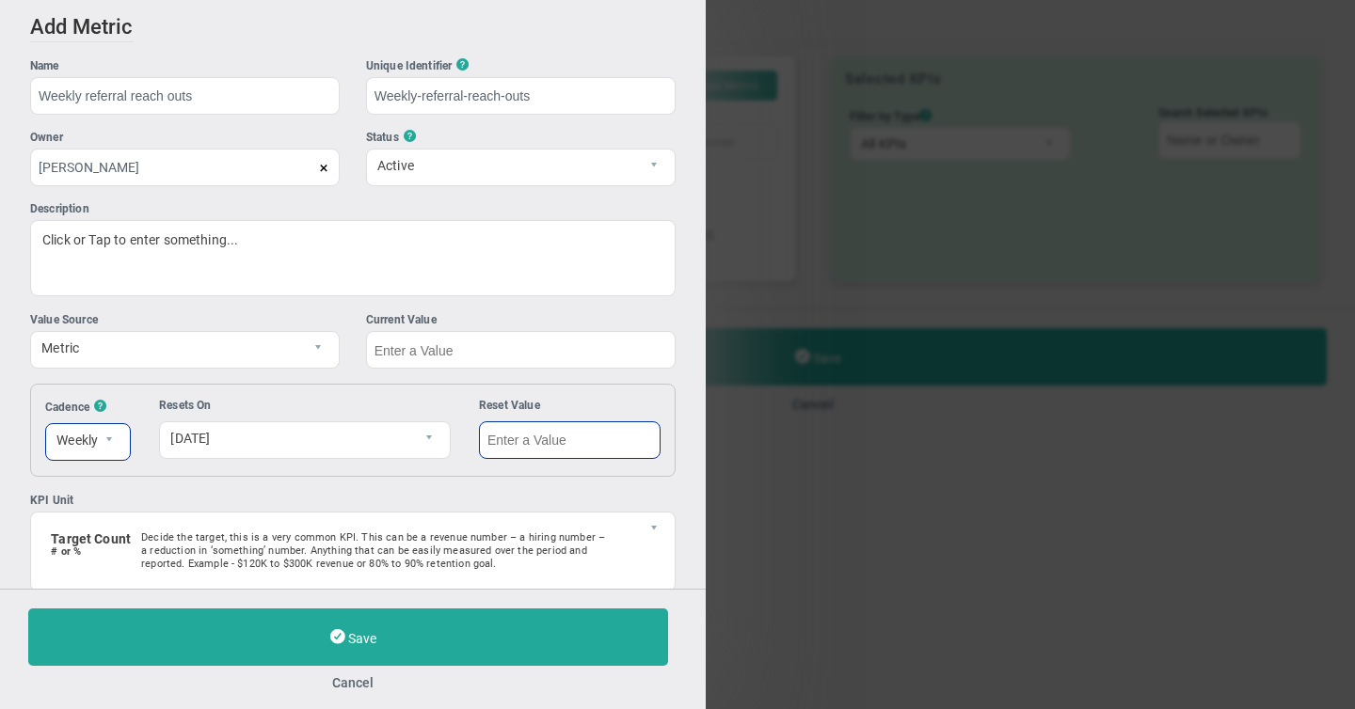
click at [524, 439] on input "text" at bounding box center [570, 440] width 182 height 38
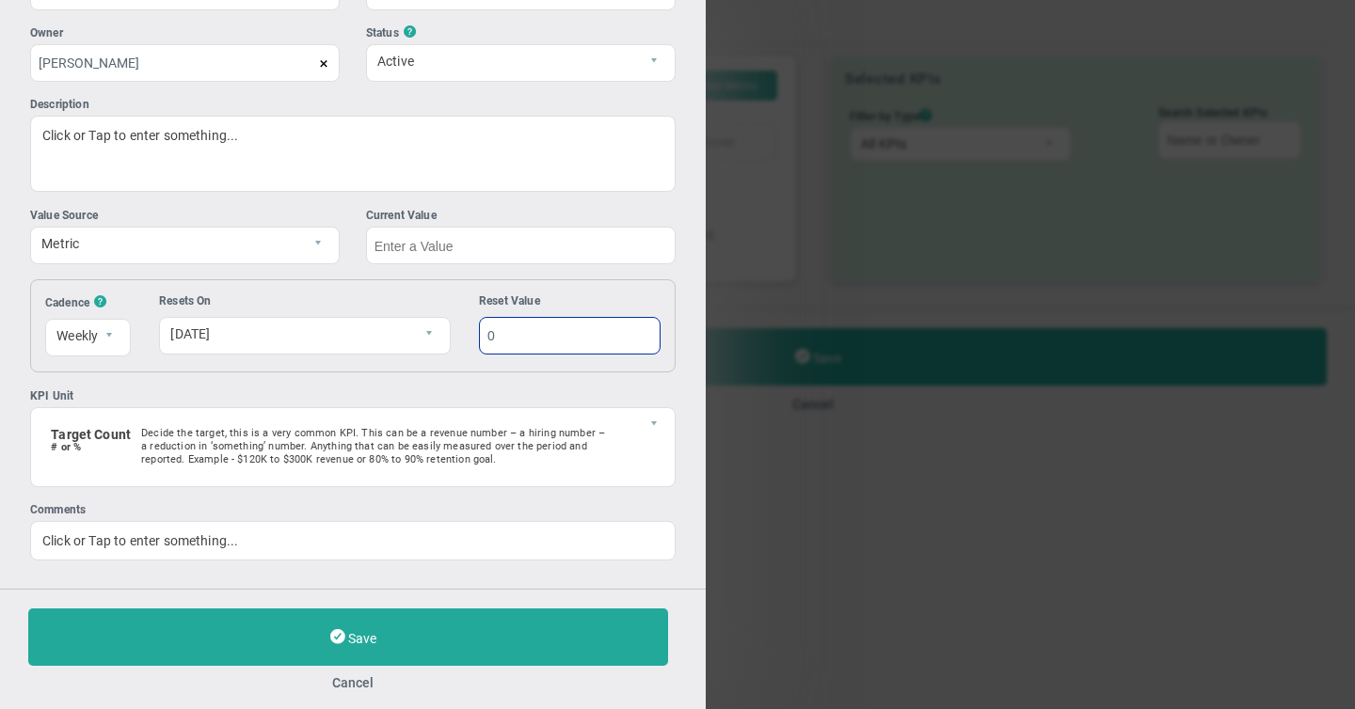
scroll to position [108, 0]
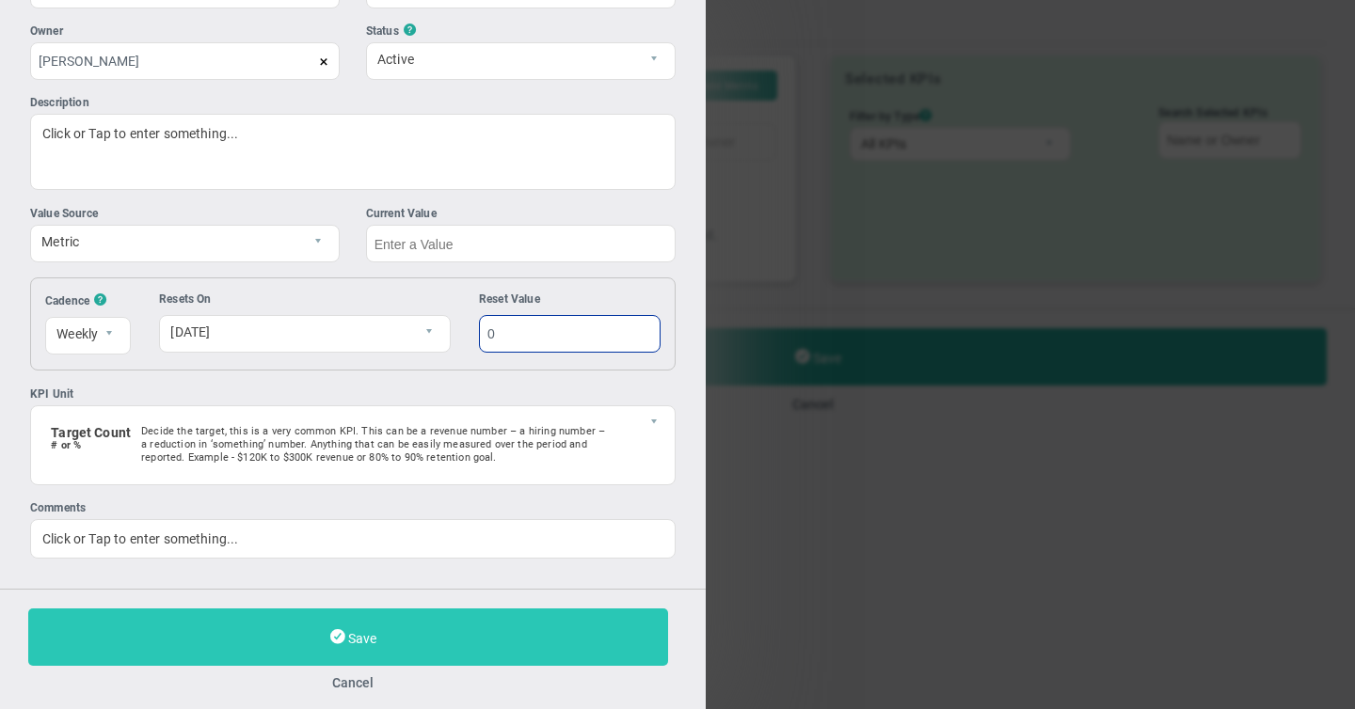
type input "0"
click at [363, 641] on span "Save" at bounding box center [362, 638] width 28 height 15
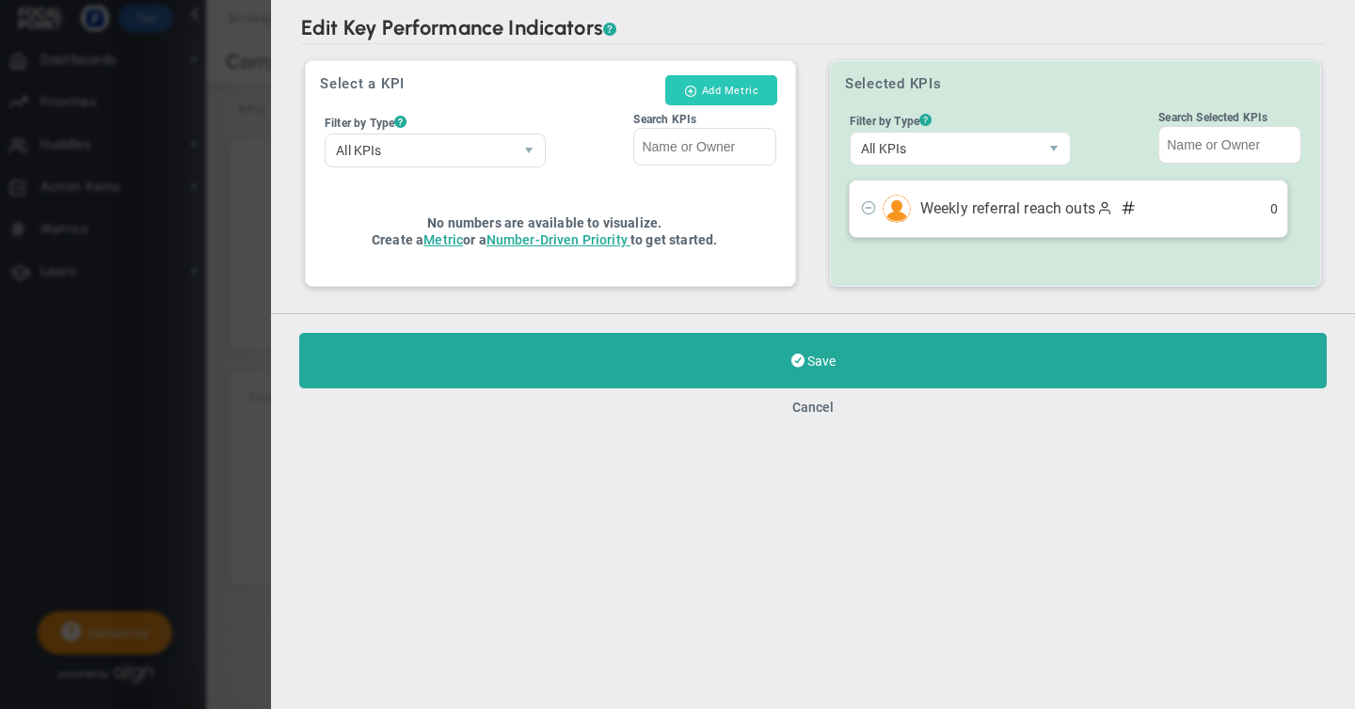
click at [714, 92] on button "Add Metric" at bounding box center [721, 90] width 112 height 30
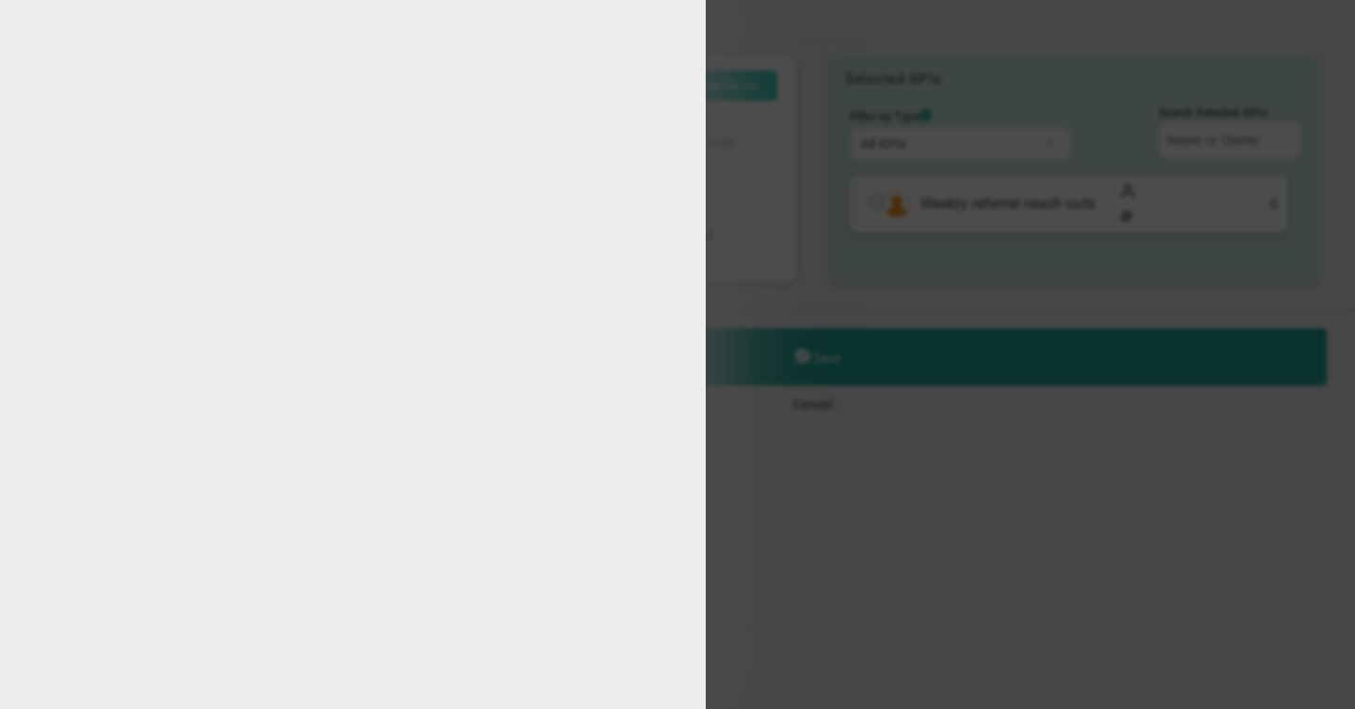
type input "[PERSON_NAME]"
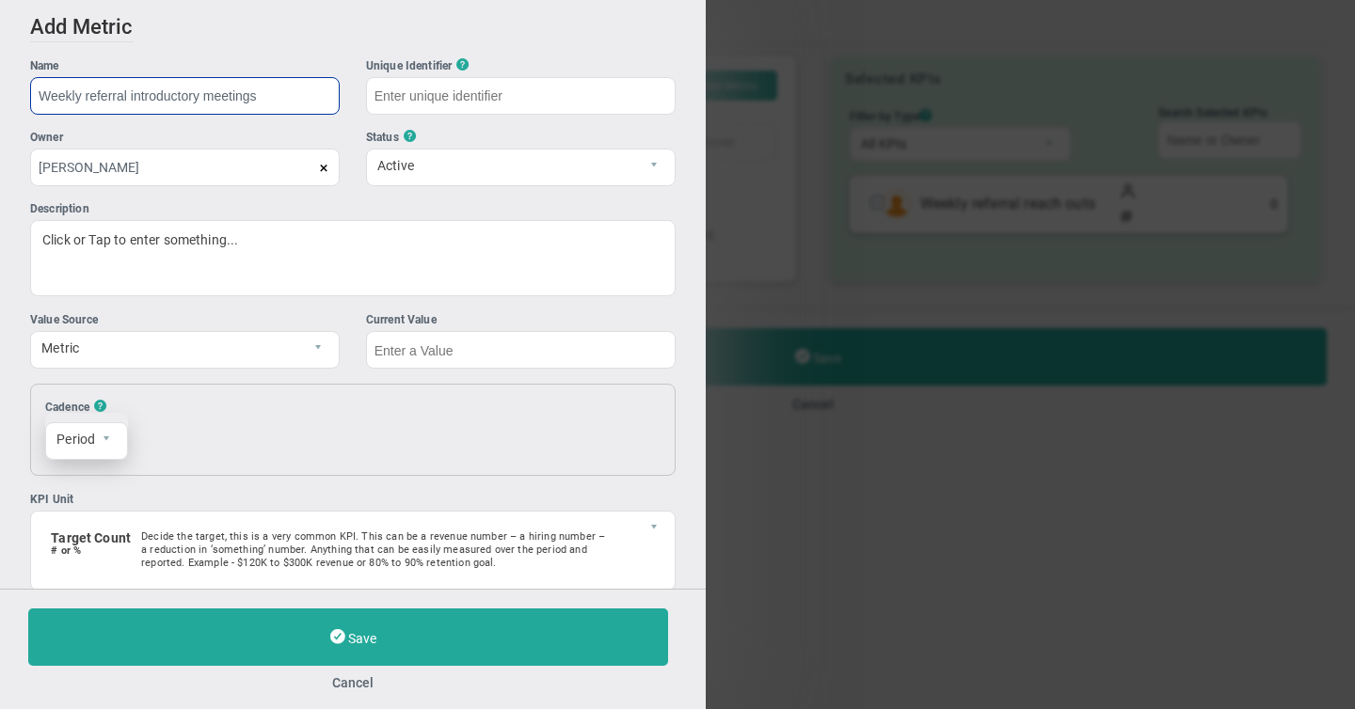
type input "Weekly referral introductory meetings"
type input "Weekly-referral-introductory-meetings"
click at [90, 435] on span "Period" at bounding box center [70, 439] width 49 height 32
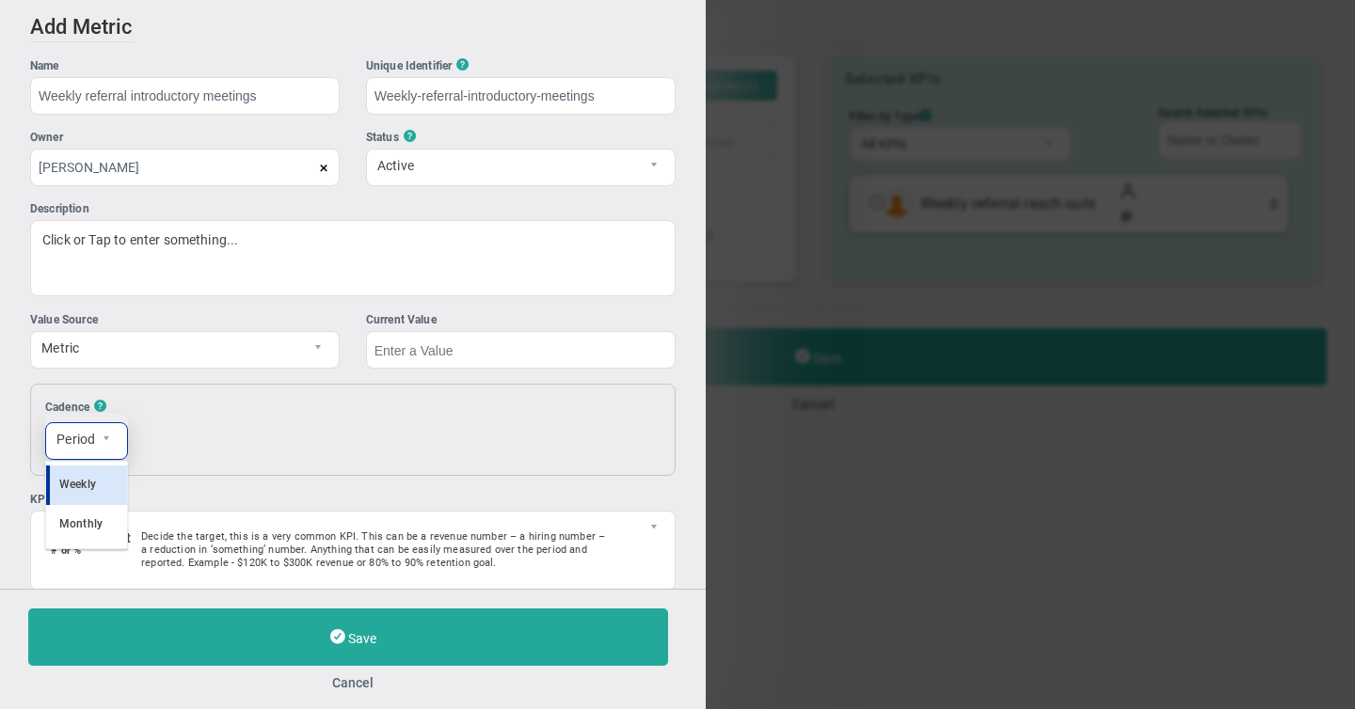
click at [84, 473] on li "Weekly" at bounding box center [86, 486] width 81 height 40
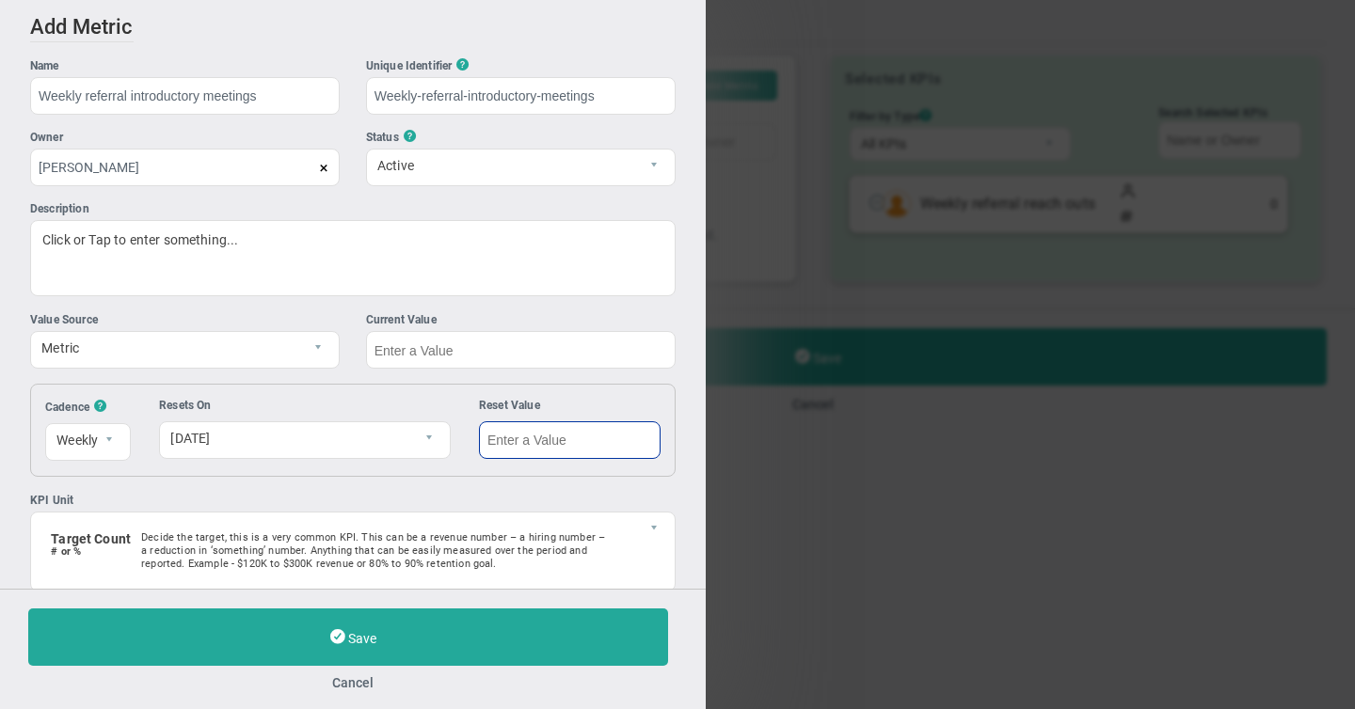
click at [531, 444] on input "text" at bounding box center [570, 440] width 182 height 38
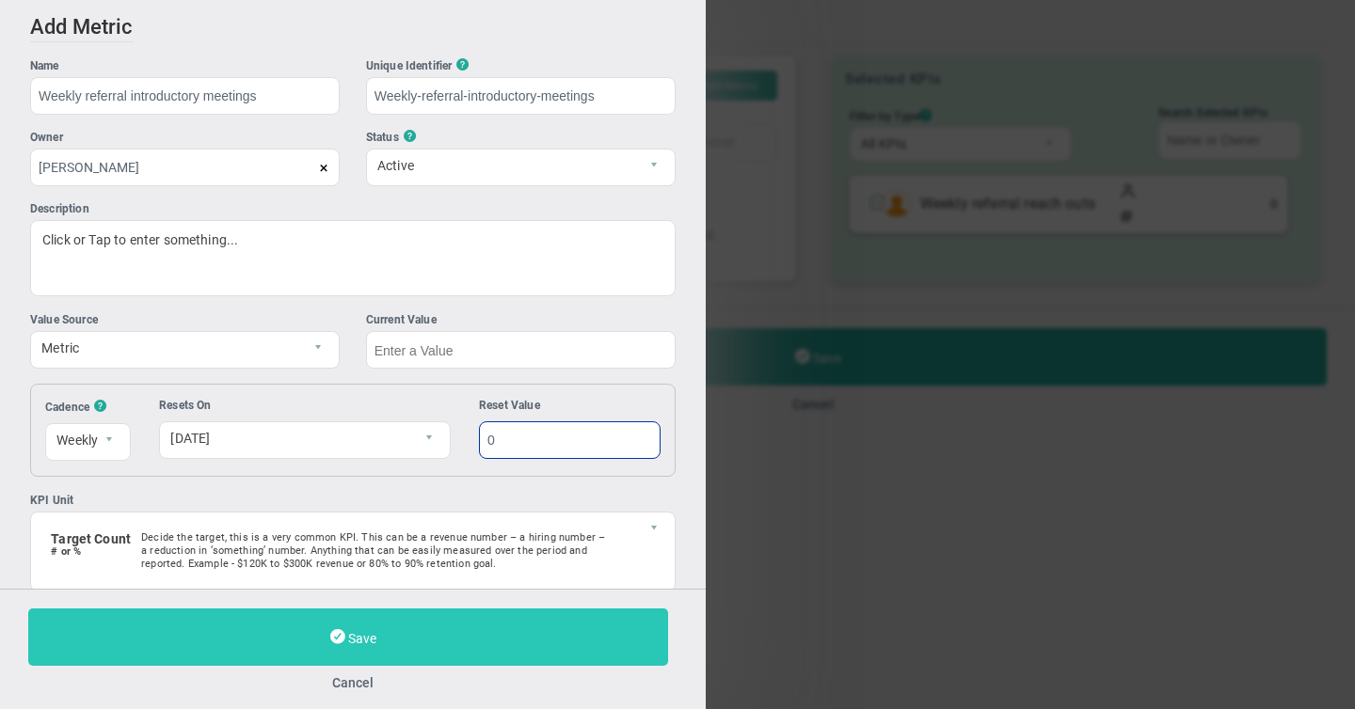
type input "0"
click at [373, 635] on span "Save" at bounding box center [362, 638] width 28 height 15
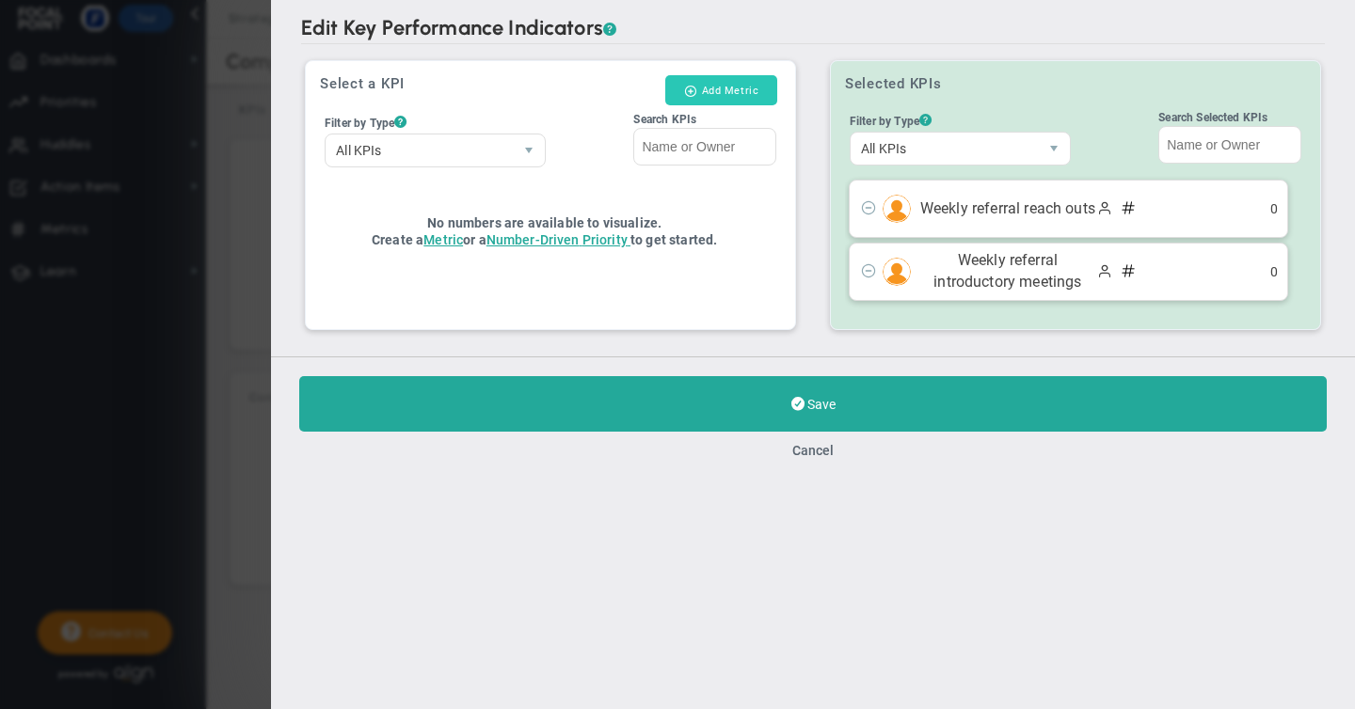
click at [716, 93] on button "Add Metric" at bounding box center [721, 90] width 112 height 30
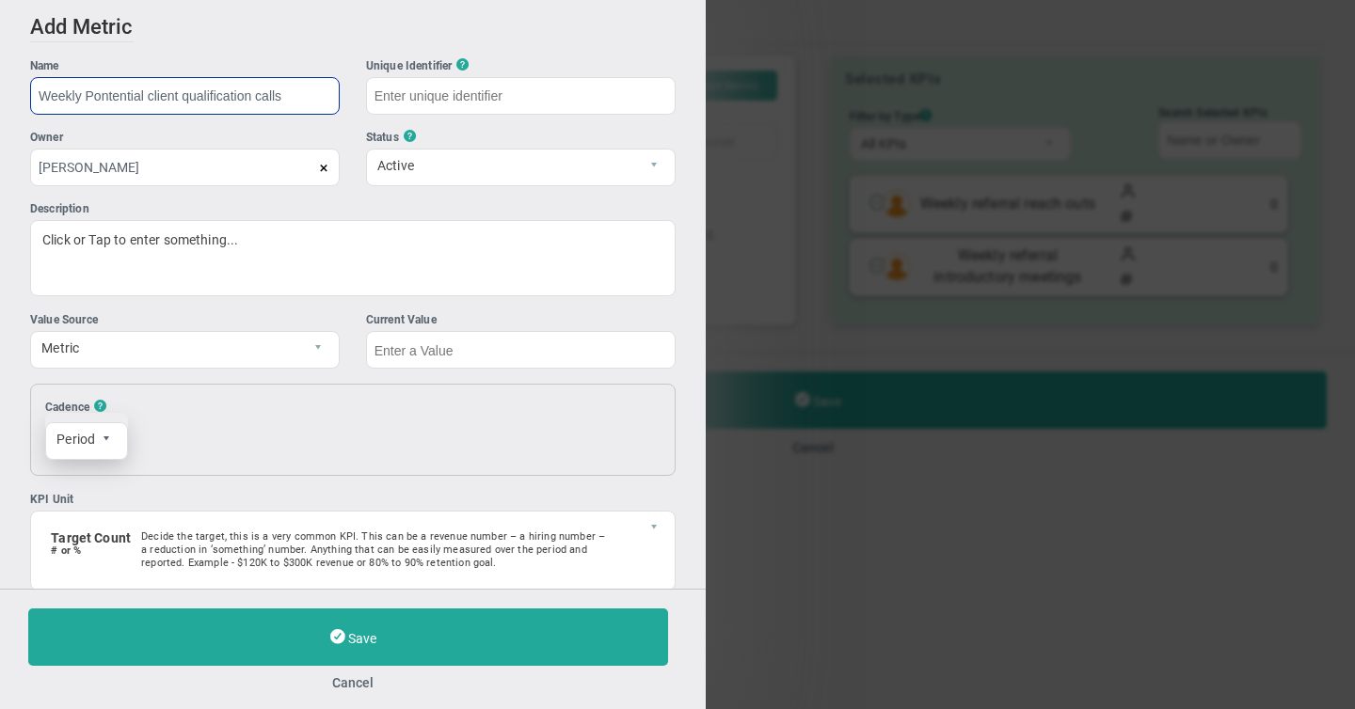
type input "Weekly Pontential client qualification calls"
click at [104, 438] on span "select" at bounding box center [106, 439] width 11 height 11
type input "Weekly-Pontential-client-qualification-calls"
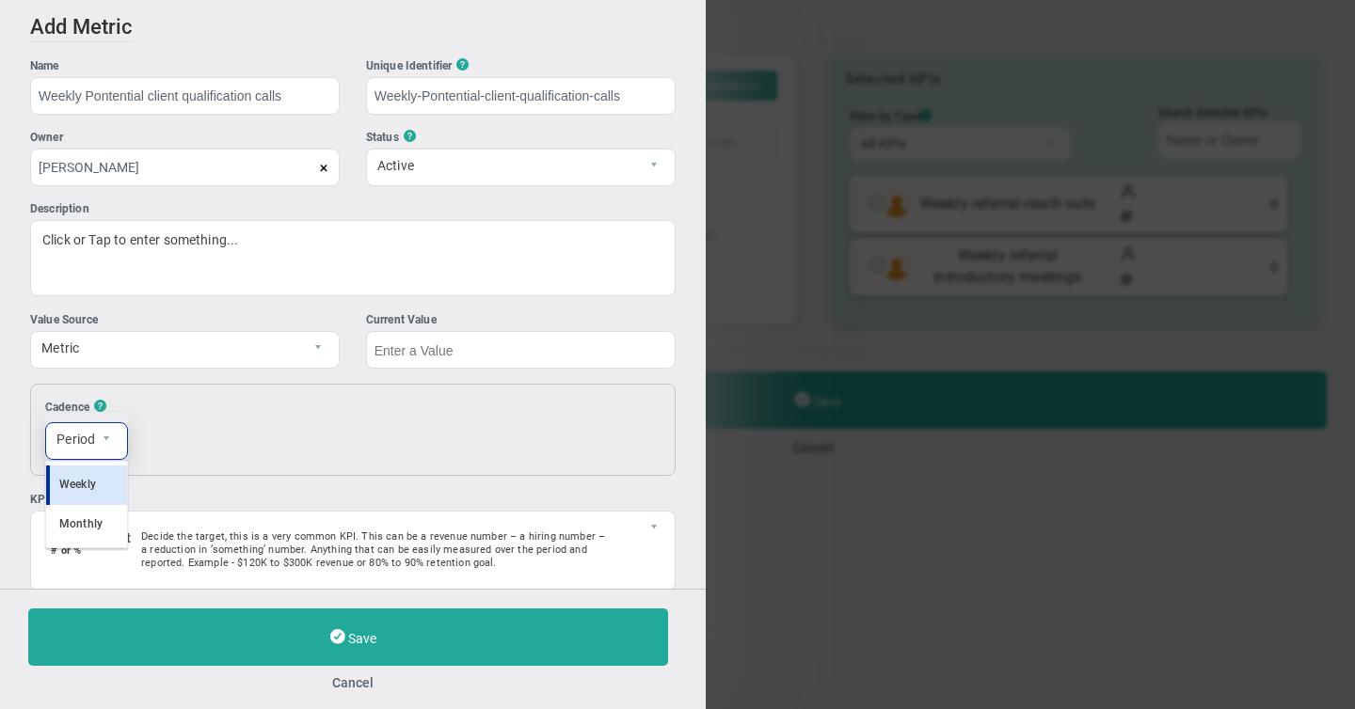
click at [72, 472] on li "Weekly" at bounding box center [86, 486] width 81 height 40
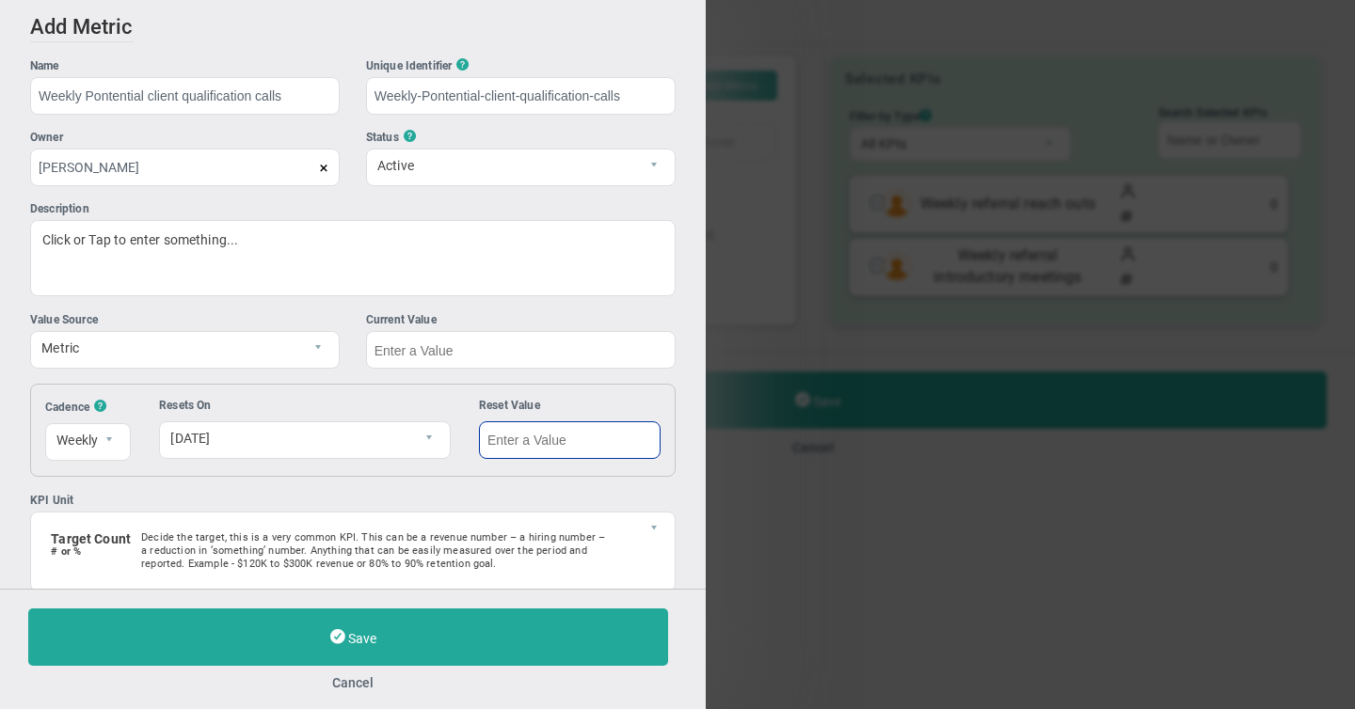
click at [523, 443] on input "text" at bounding box center [570, 440] width 182 height 38
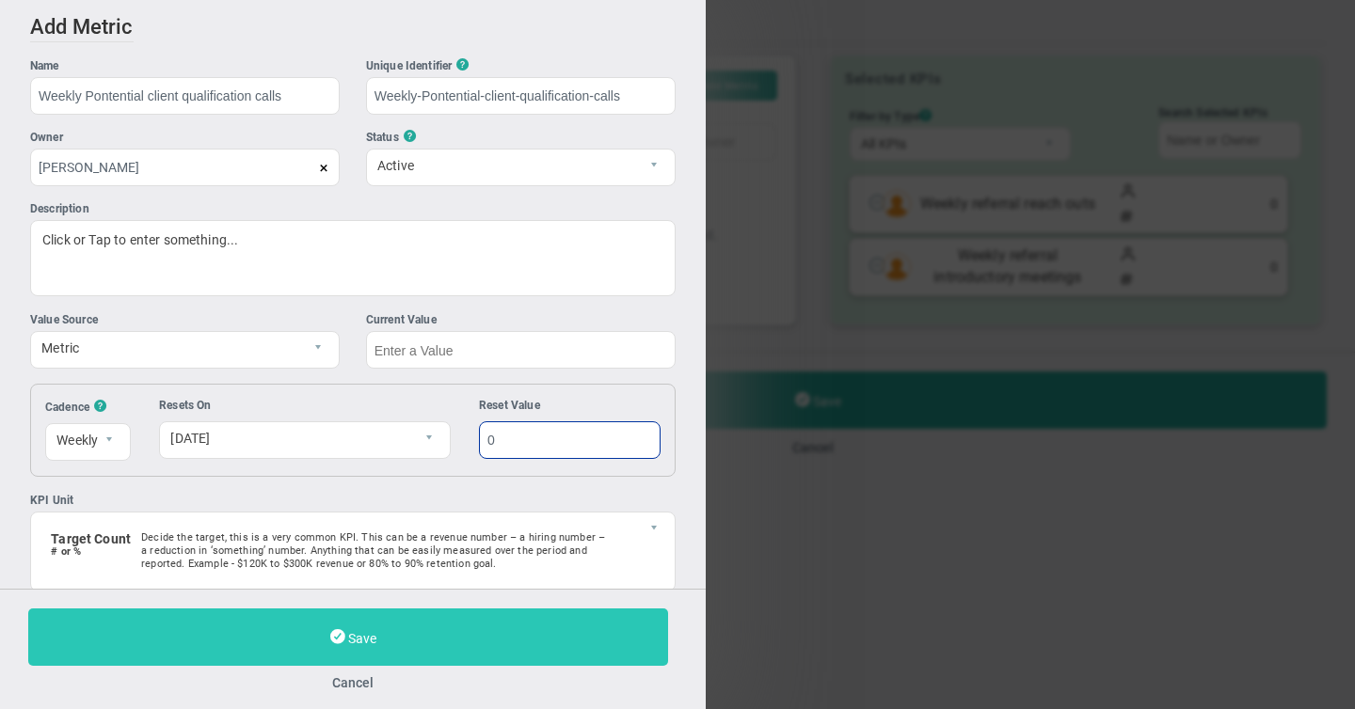
type input "0"
click at [362, 631] on span "Save" at bounding box center [362, 638] width 28 height 15
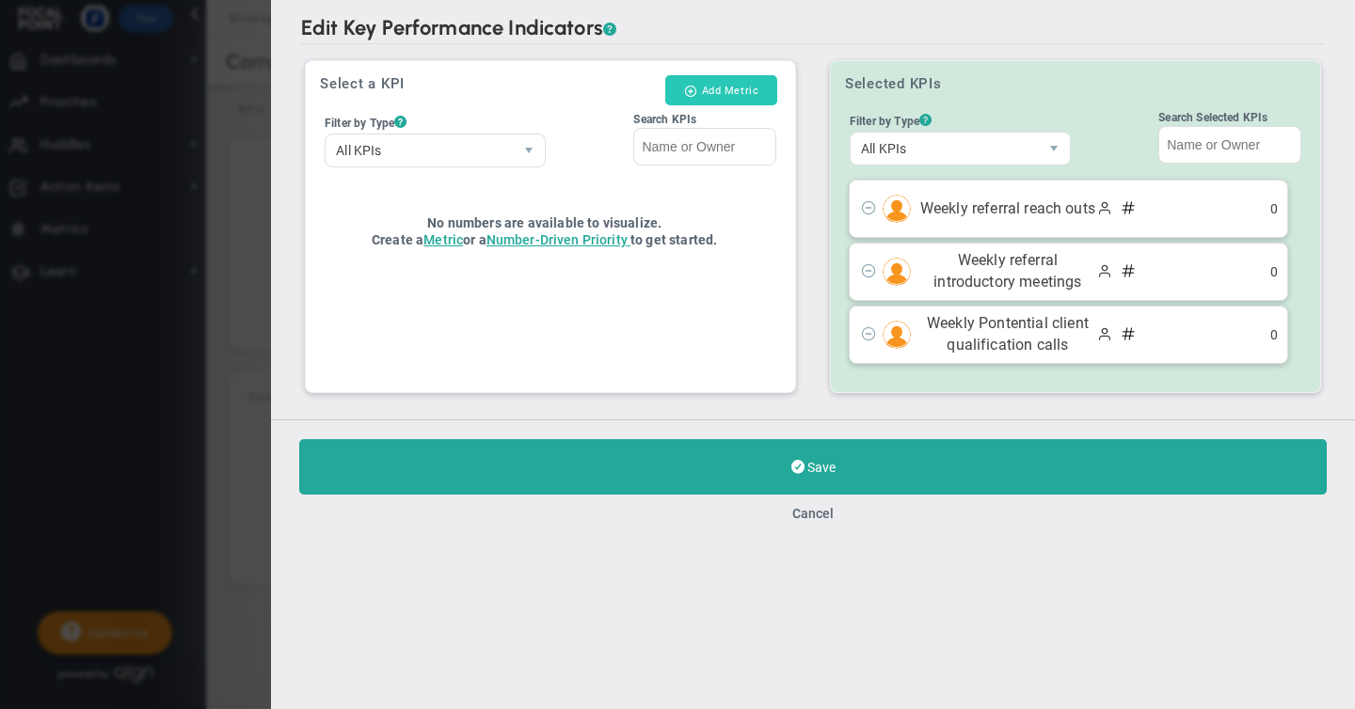
click at [712, 88] on button "Add Metric" at bounding box center [721, 90] width 112 height 30
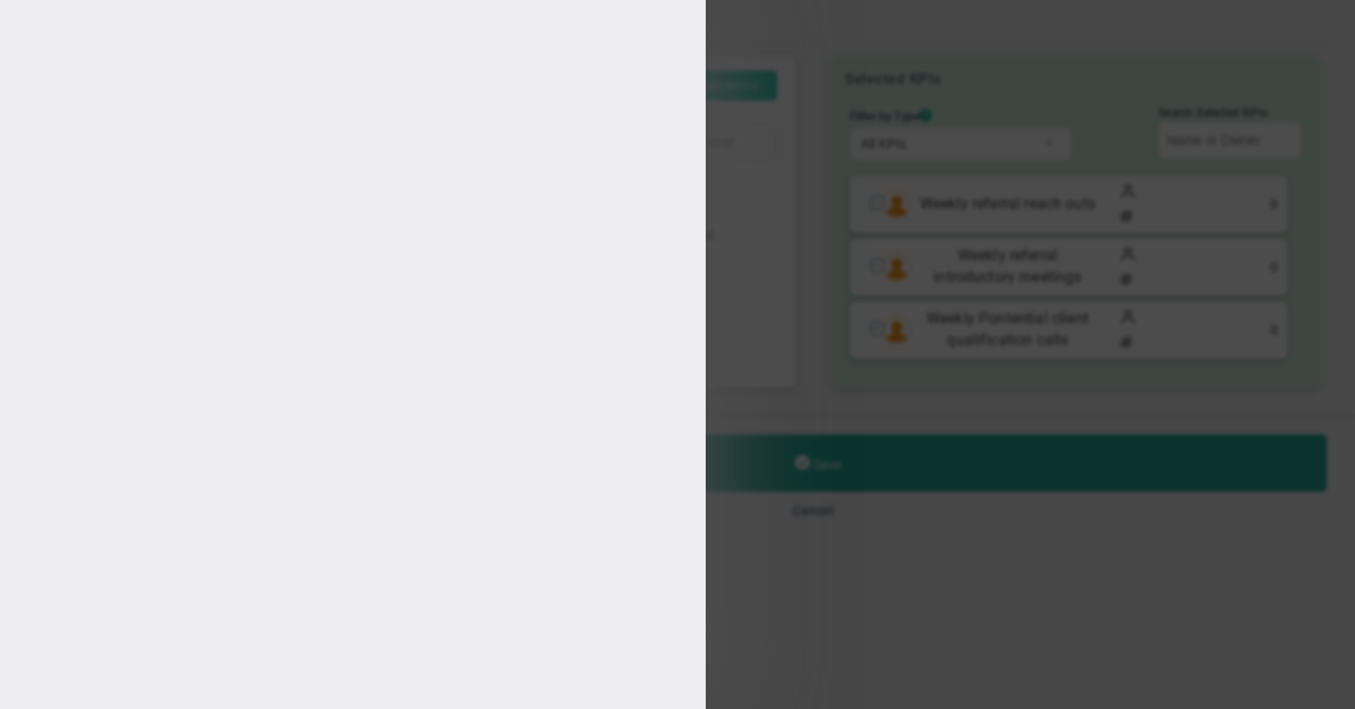
type input "[PERSON_NAME]"
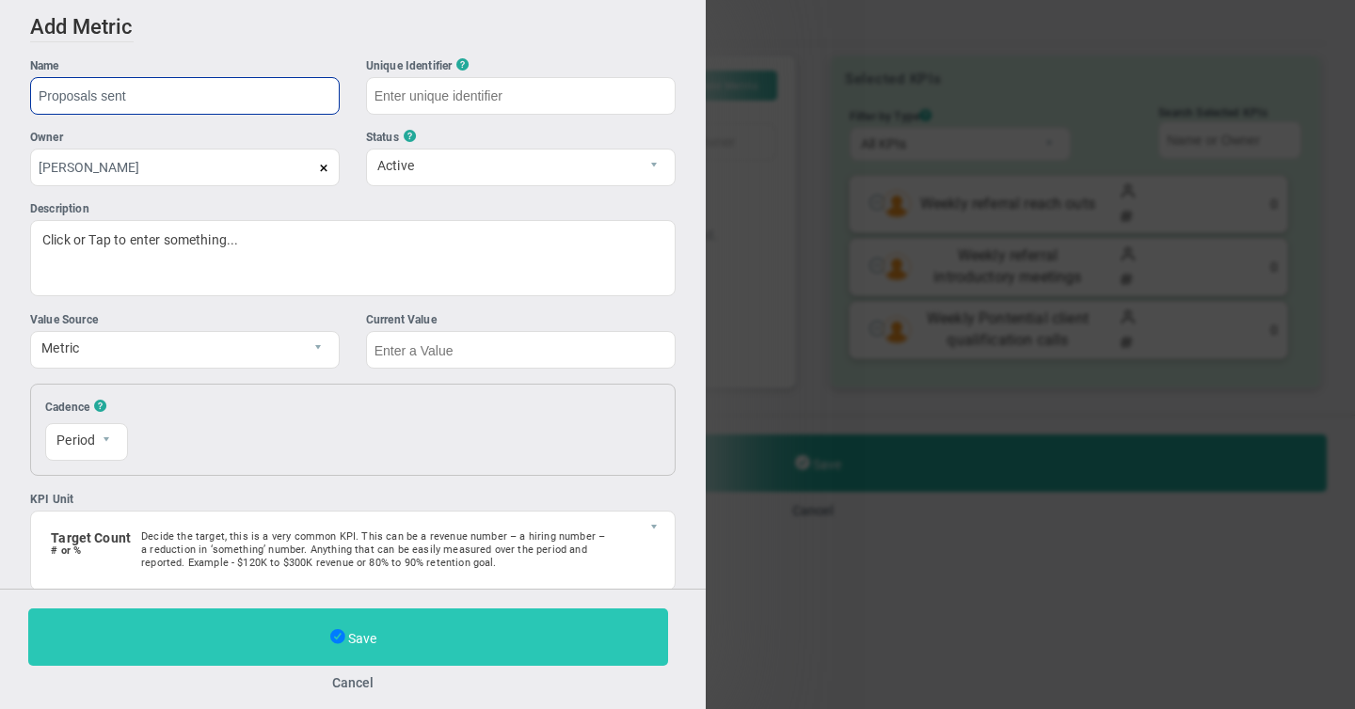
type input "Proposals sent"
type input "Proposals-sent"
click at [343, 636] on span at bounding box center [337, 638] width 15 height 20
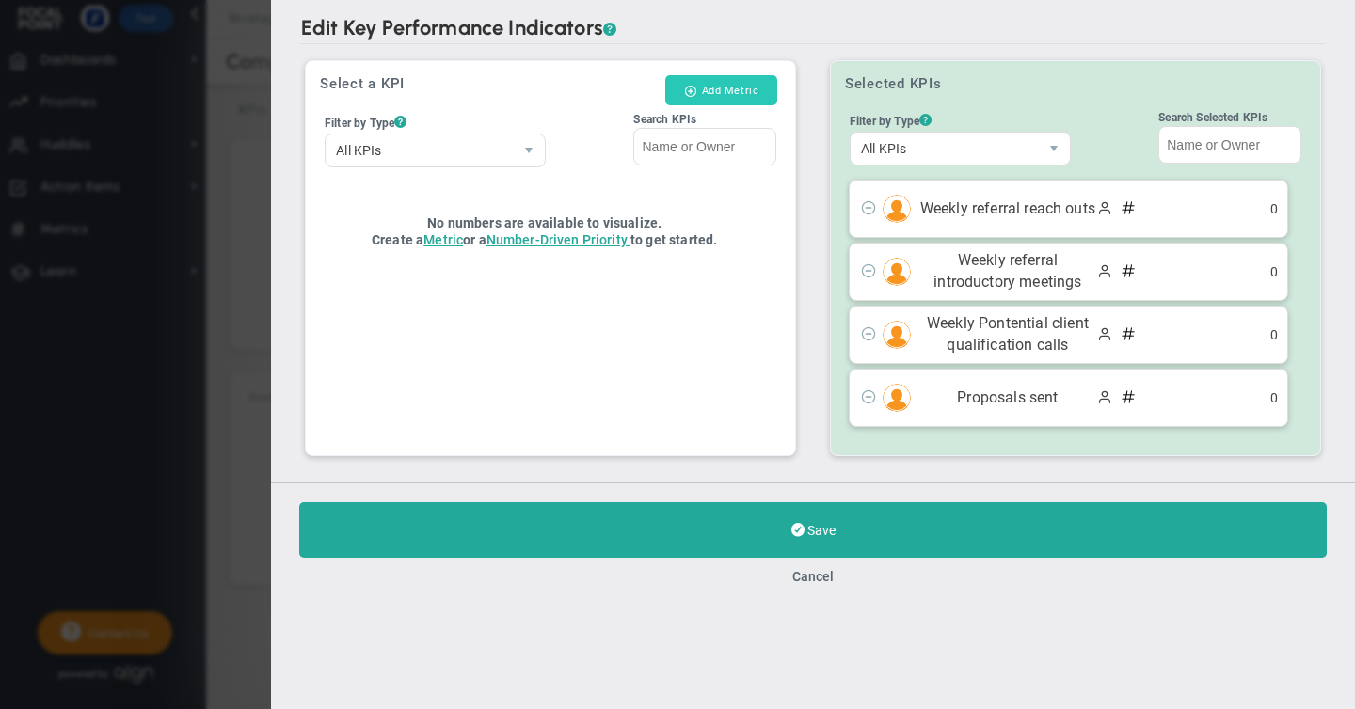
click at [711, 84] on button "Add Metric" at bounding box center [721, 90] width 112 height 30
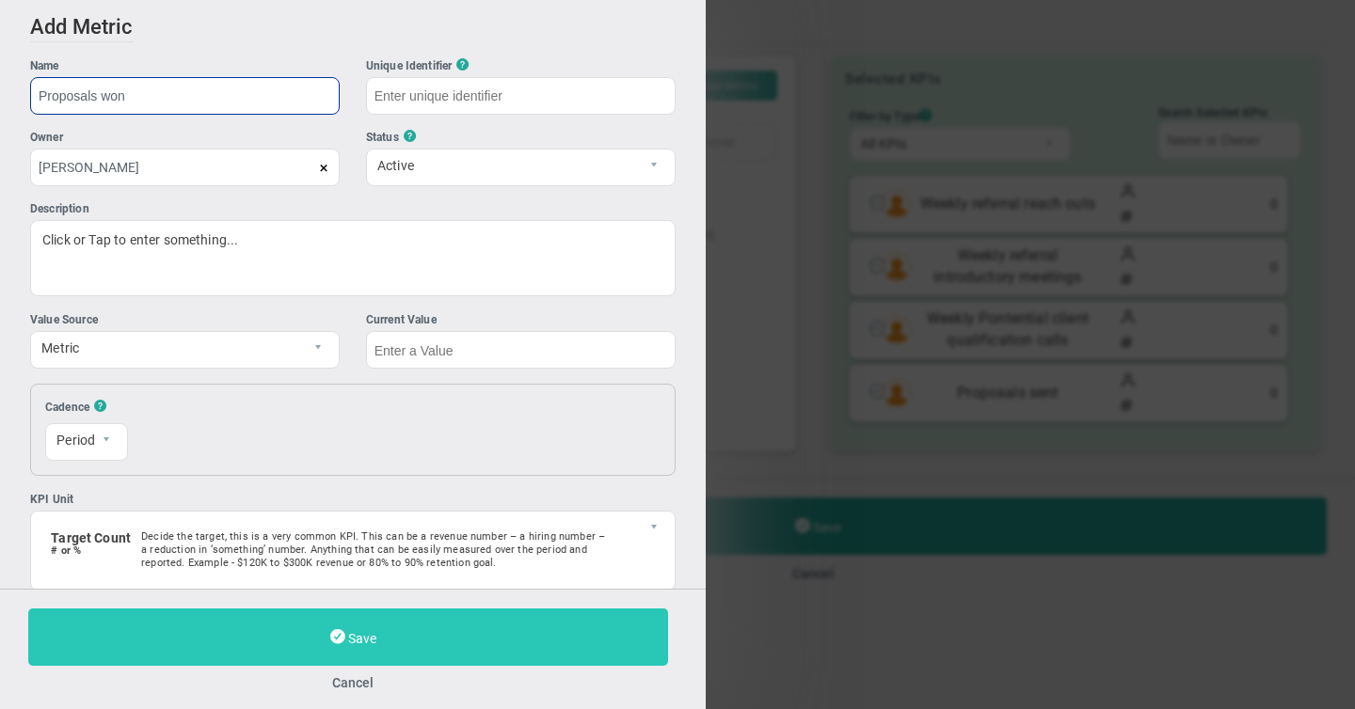
type input "Proposals won"
type input "Proposals-won"
click at [379, 641] on button "Save" at bounding box center [348, 637] width 640 height 57
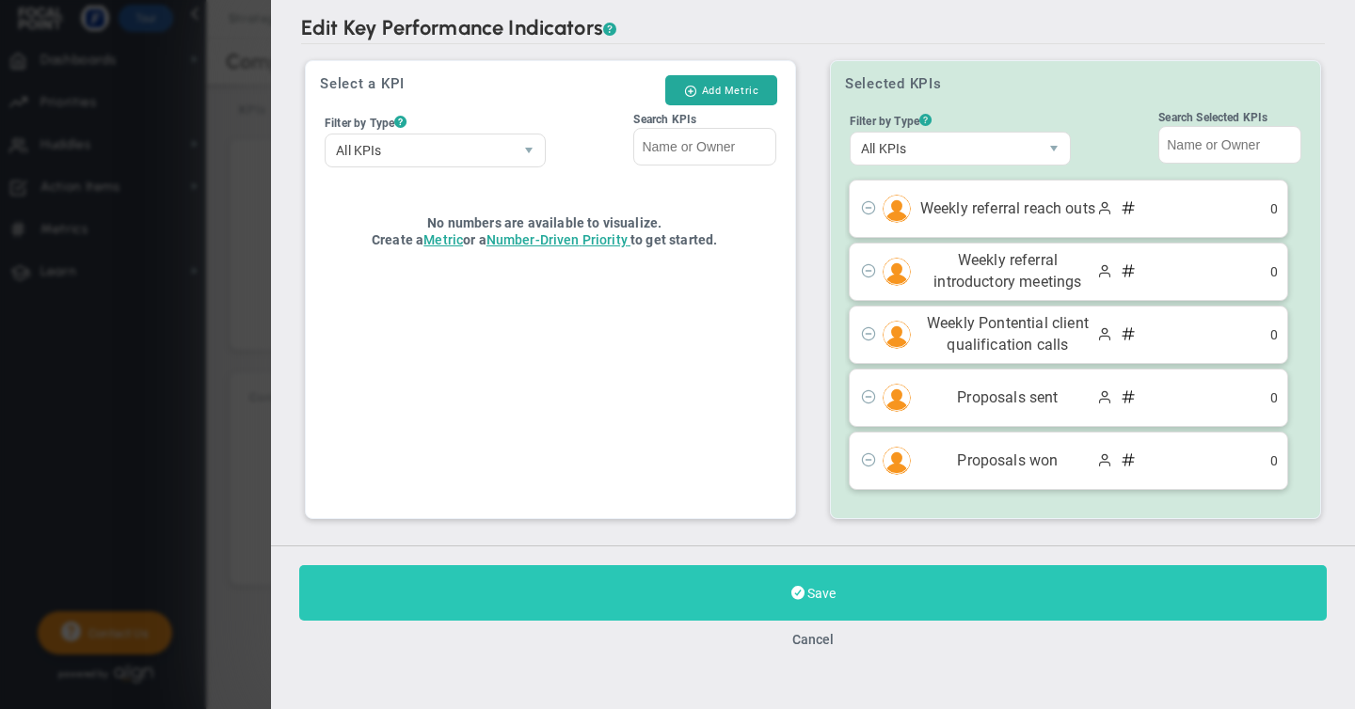
click at [824, 593] on span "Save" at bounding box center [821, 593] width 28 height 15
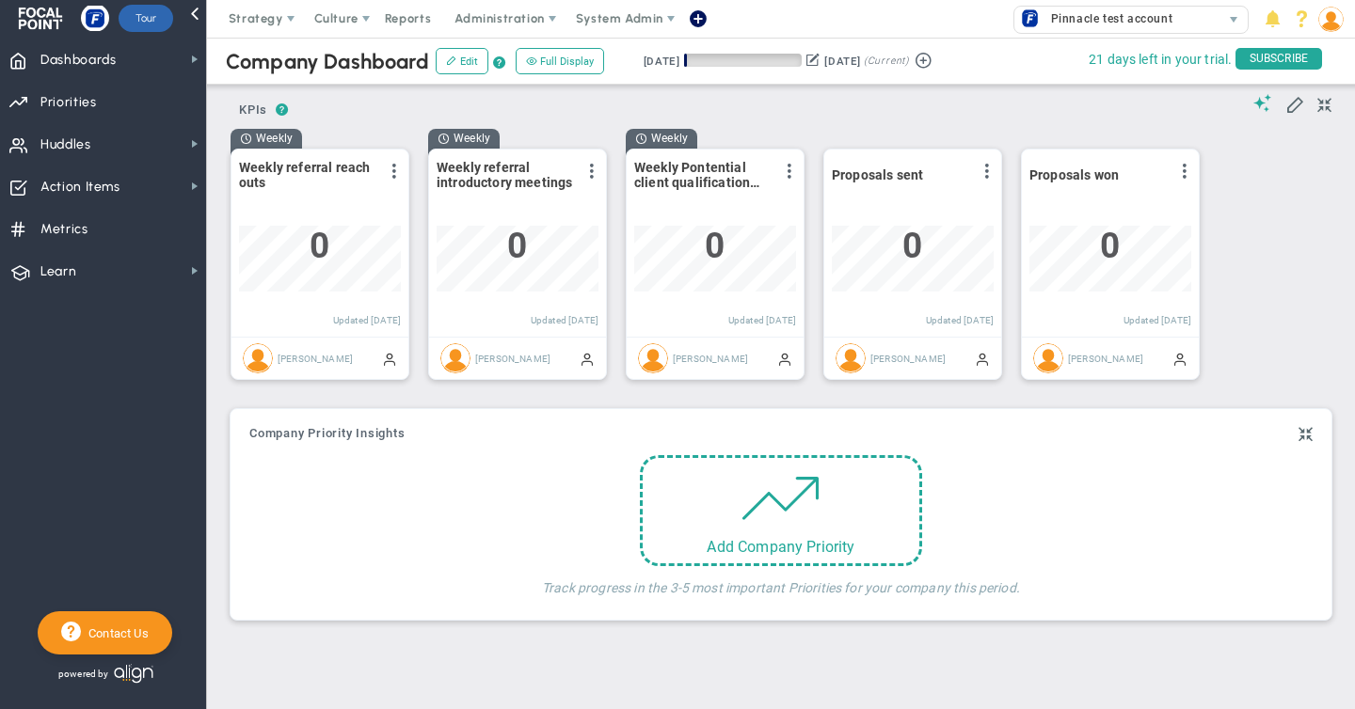
scroll to position [66, 162]
click at [393, 169] on span at bounding box center [394, 171] width 15 height 15
click at [295, 212] on span "Edit" at bounding box center [292, 208] width 22 height 13
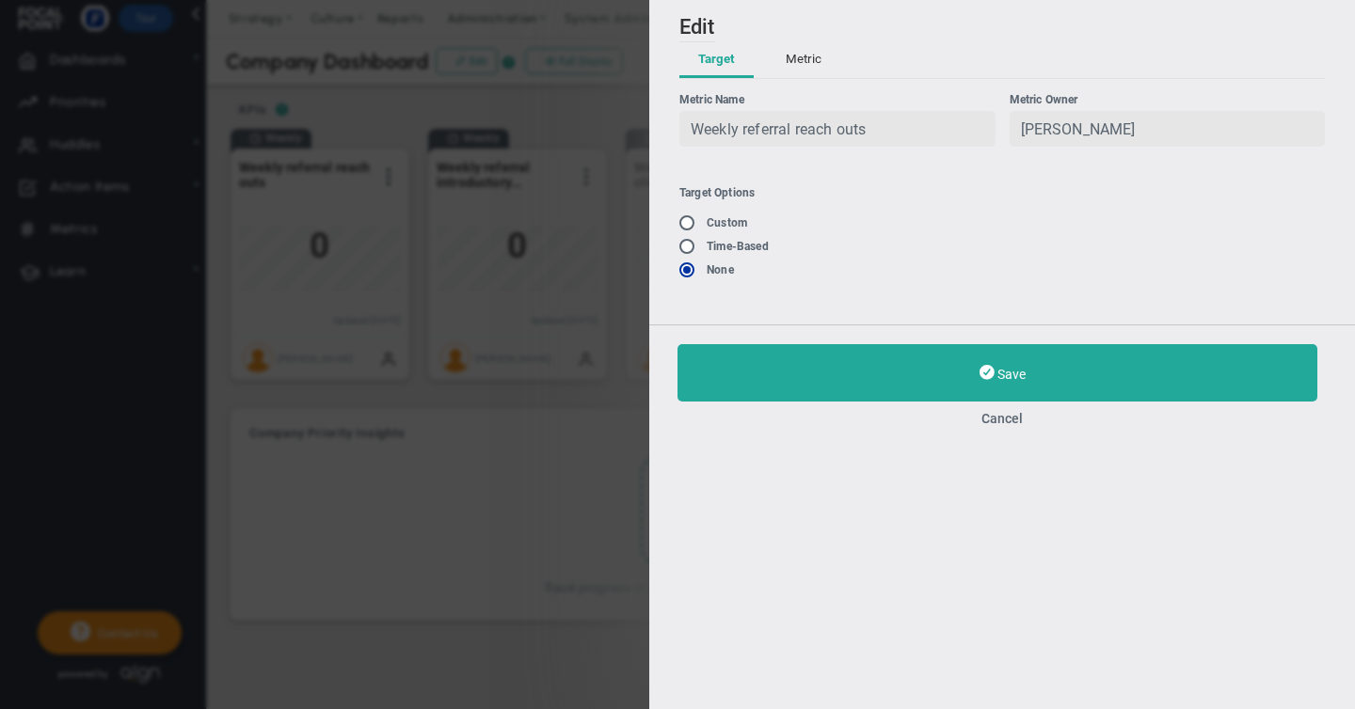
click at [740, 135] on span "Weekly referral reach outs" at bounding box center [778, 129] width 175 height 18
click at [738, 131] on span "Weekly referral reach outs" at bounding box center [778, 129] width 175 height 18
click at [800, 57] on button "Metric" at bounding box center [803, 60] width 73 height 36
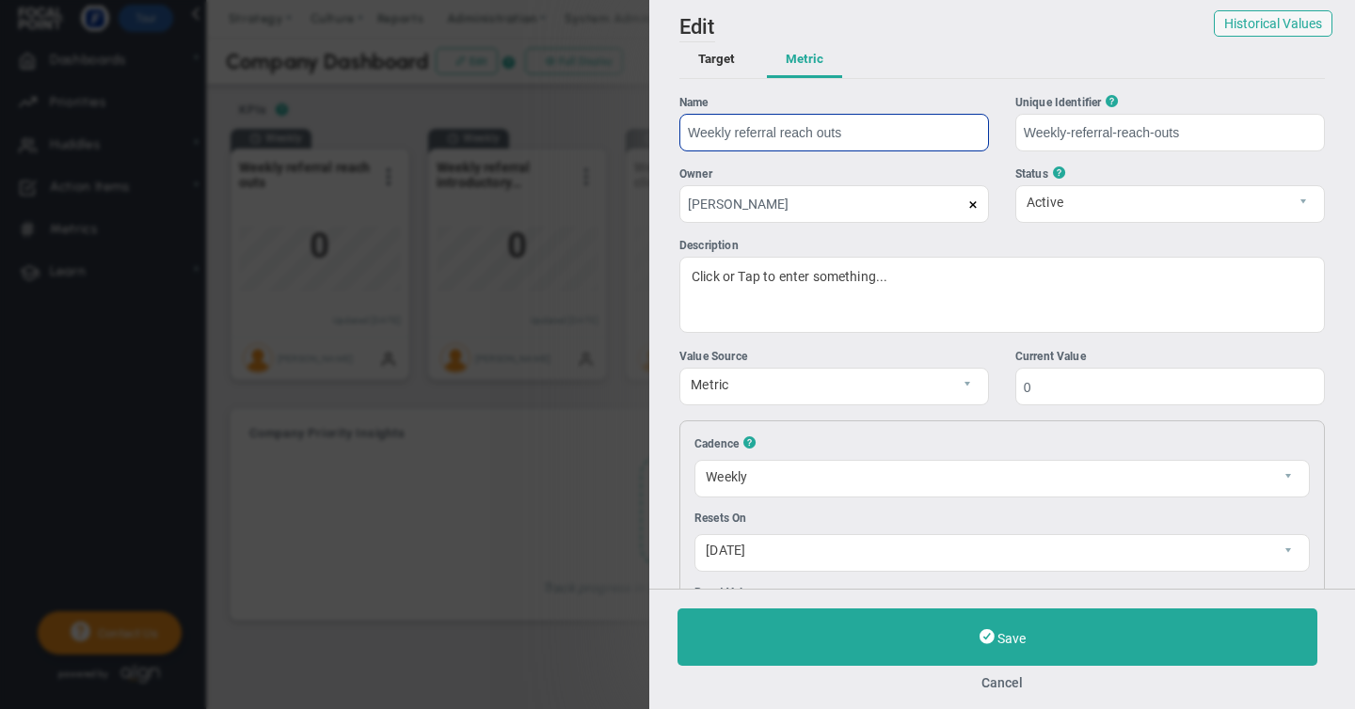
drag, startPoint x: 737, startPoint y: 137, endPoint x: 670, endPoint y: 143, distance: 67.0
click at [670, 143] on div "Add Edit Metric Historical Values Target Metric Name Weekly referral reach outs…" at bounding box center [1002, 294] width 706 height 589
click at [725, 133] on input "Weekly referral reach outs" at bounding box center [834, 133] width 310 height 38
drag, startPoint x: 739, startPoint y: 135, endPoint x: 671, endPoint y: 134, distance: 67.8
click at [671, 134] on div "Add Edit Metric Historical Values Target Metric Name Weekly referral reach outs…" at bounding box center [1002, 294] width 706 height 589
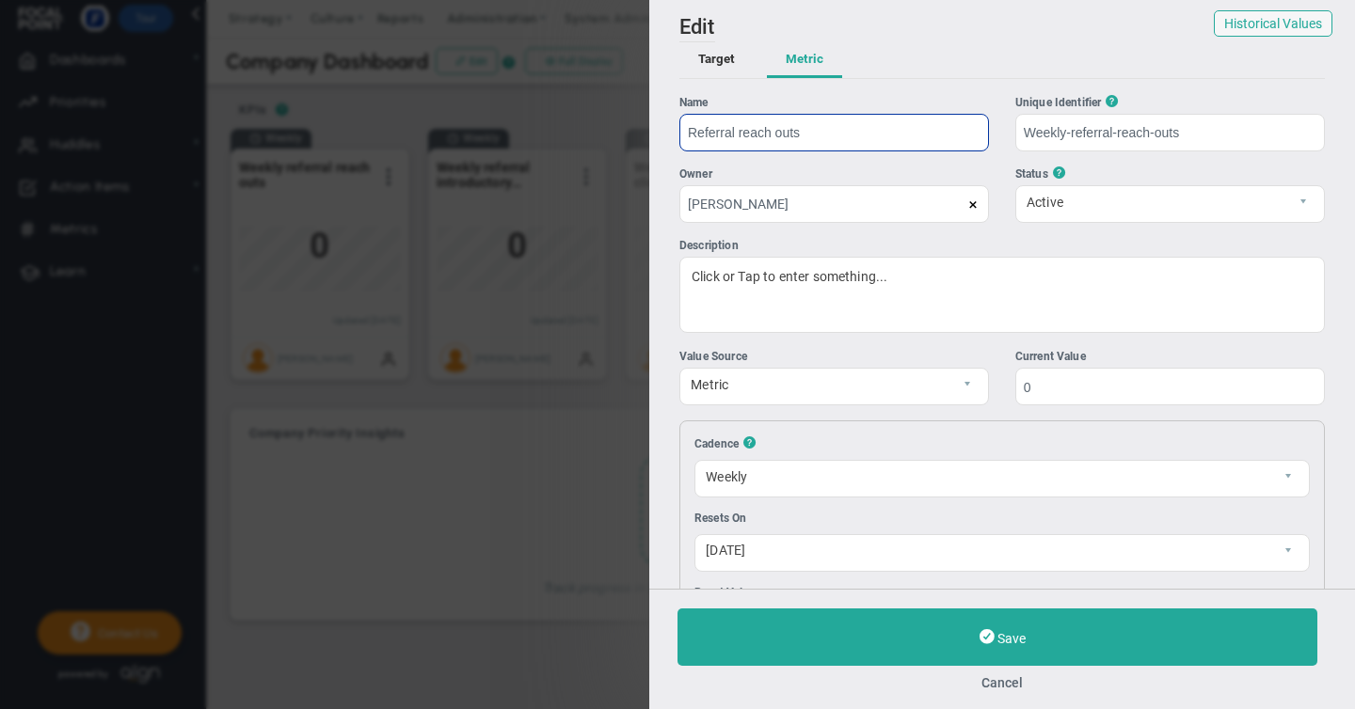
type input "Referral reach outs"
click at [718, 64] on button "Target" at bounding box center [716, 60] width 74 height 36
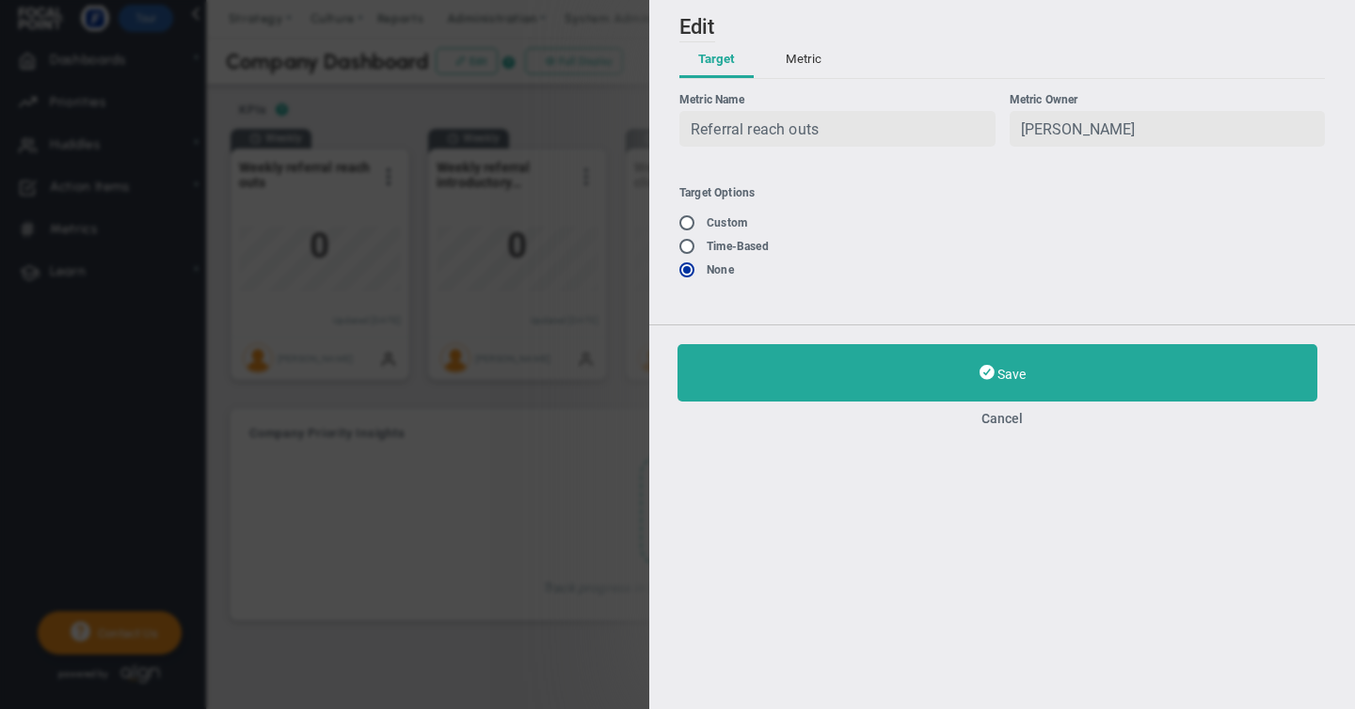
click at [690, 226] on input "radio" at bounding box center [693, 223] width 19 height 15
radio input "true"
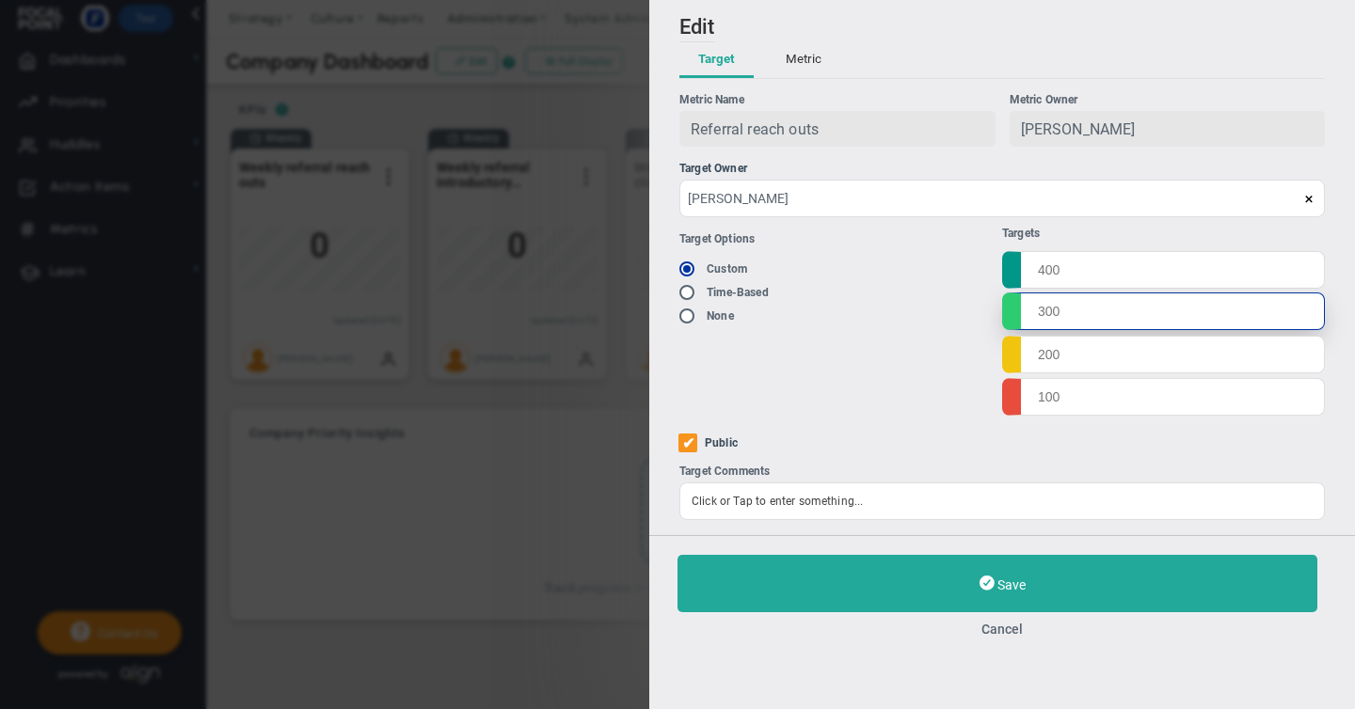
click at [1035, 313] on input "text" at bounding box center [1163, 312] width 323 height 38
type input "50"
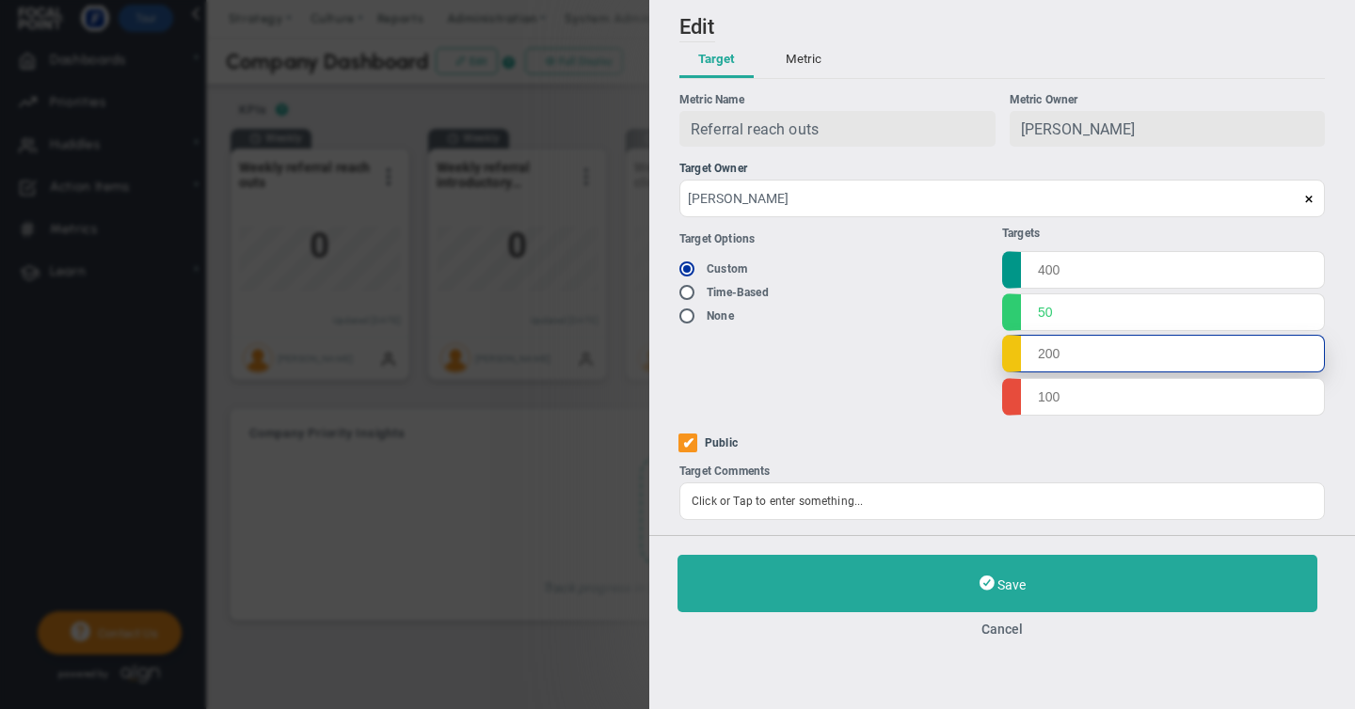
click at [1040, 358] on input "text" at bounding box center [1163, 354] width 323 height 38
type input "40"
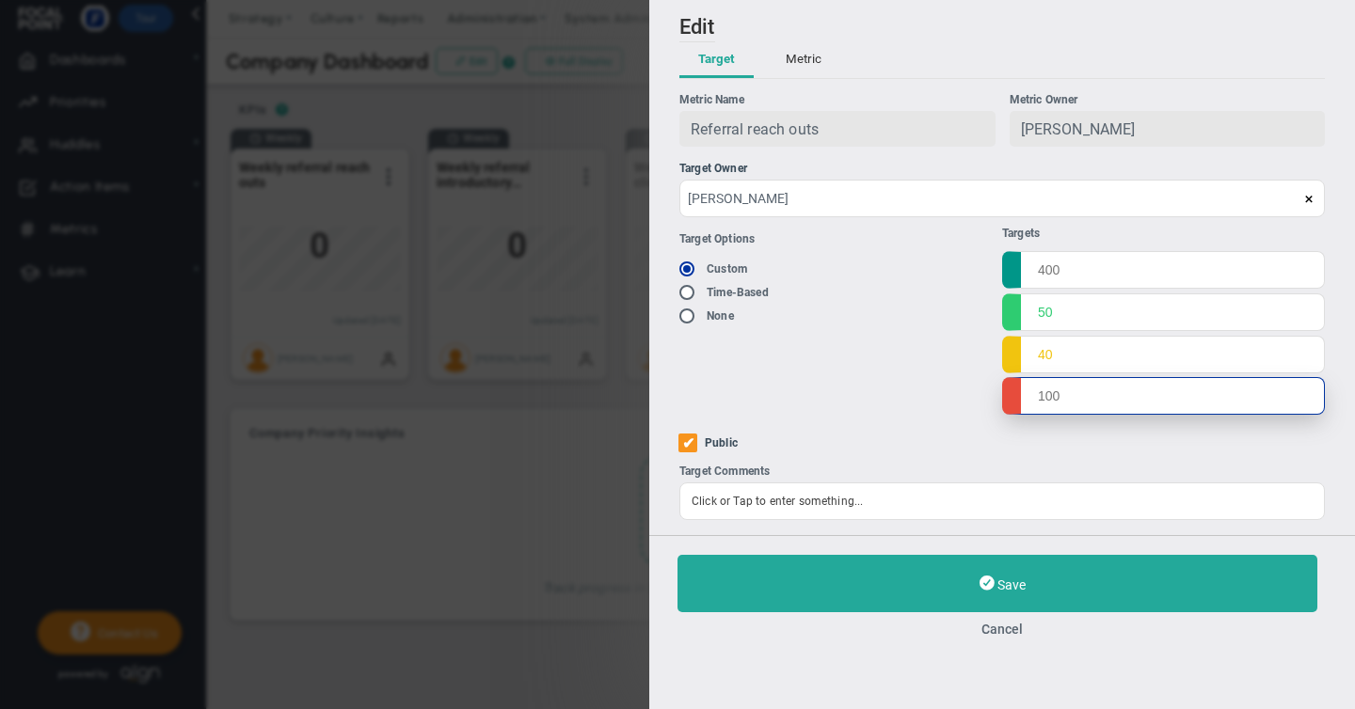
click at [1039, 398] on input "text" at bounding box center [1163, 396] width 323 height 38
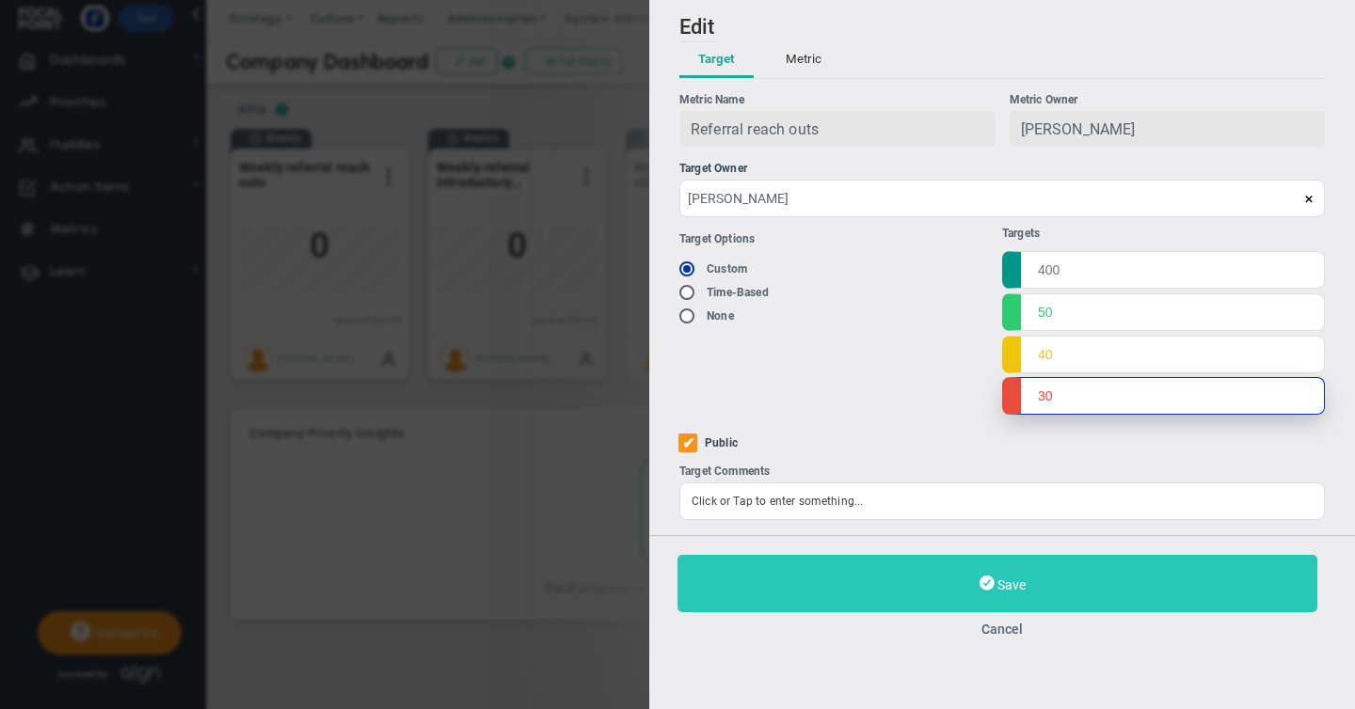
type input "30"
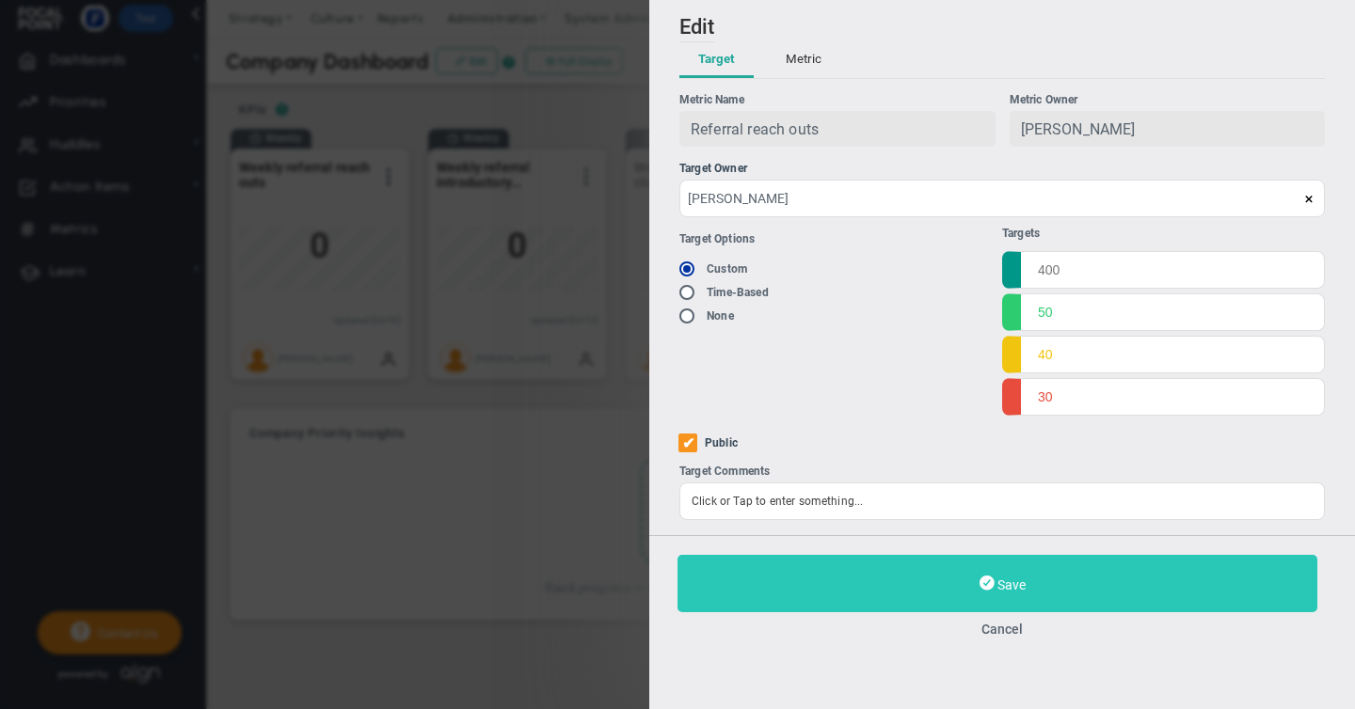
click at [1003, 587] on span "Save" at bounding box center [1011, 585] width 28 height 15
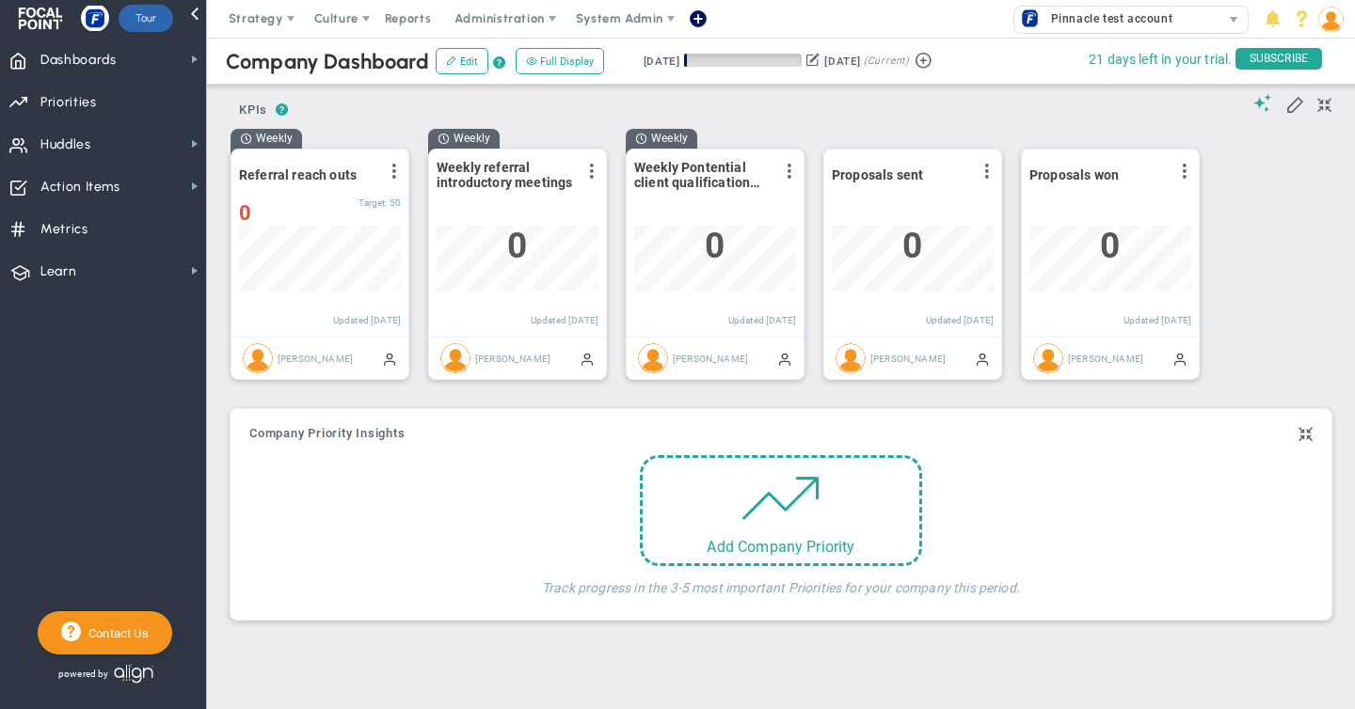
scroll to position [66, 162]
click at [591, 170] on span at bounding box center [591, 171] width 15 height 15
click at [506, 212] on li "Edit" at bounding box center [539, 210] width 134 height 24
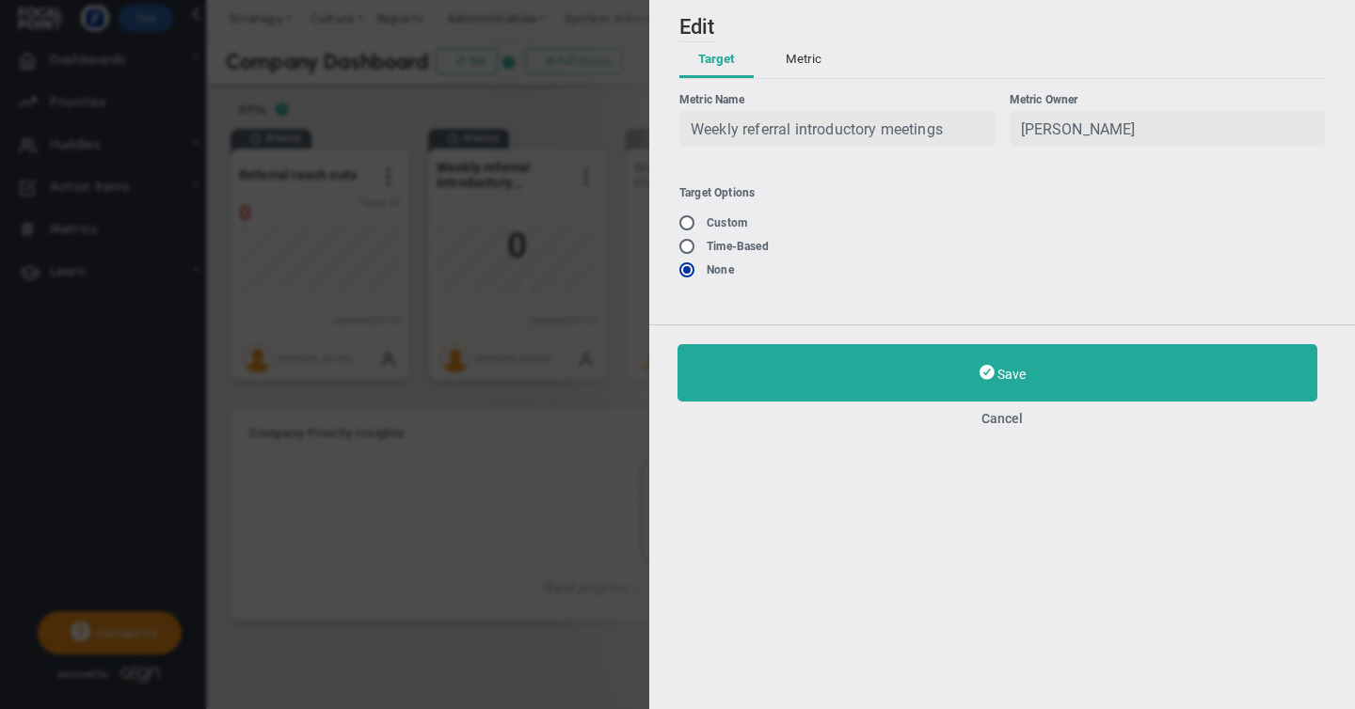
click at [815, 65] on button "Metric" at bounding box center [803, 60] width 73 height 36
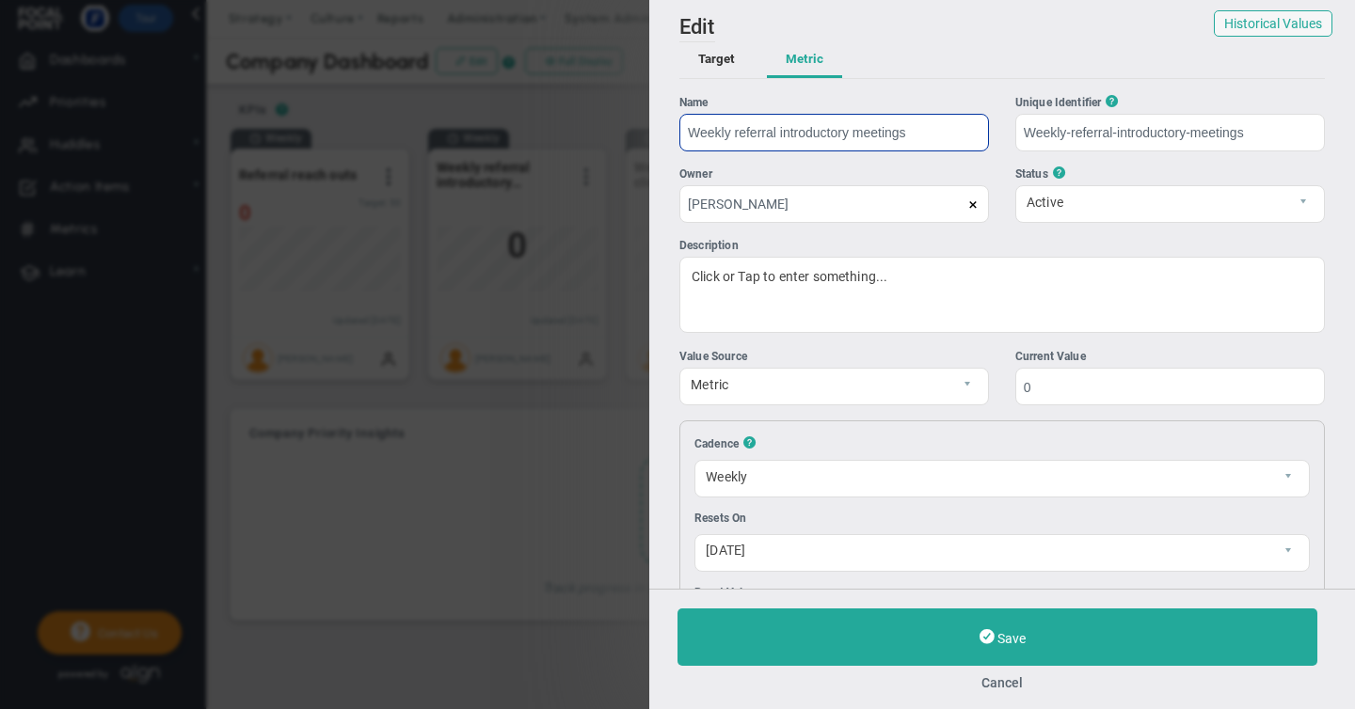
click at [739, 136] on input "Weekly referral introductory meetings" at bounding box center [834, 133] width 310 height 38
type input "Referral introductory meetings"
click at [720, 63] on button "Target" at bounding box center [716, 60] width 74 height 36
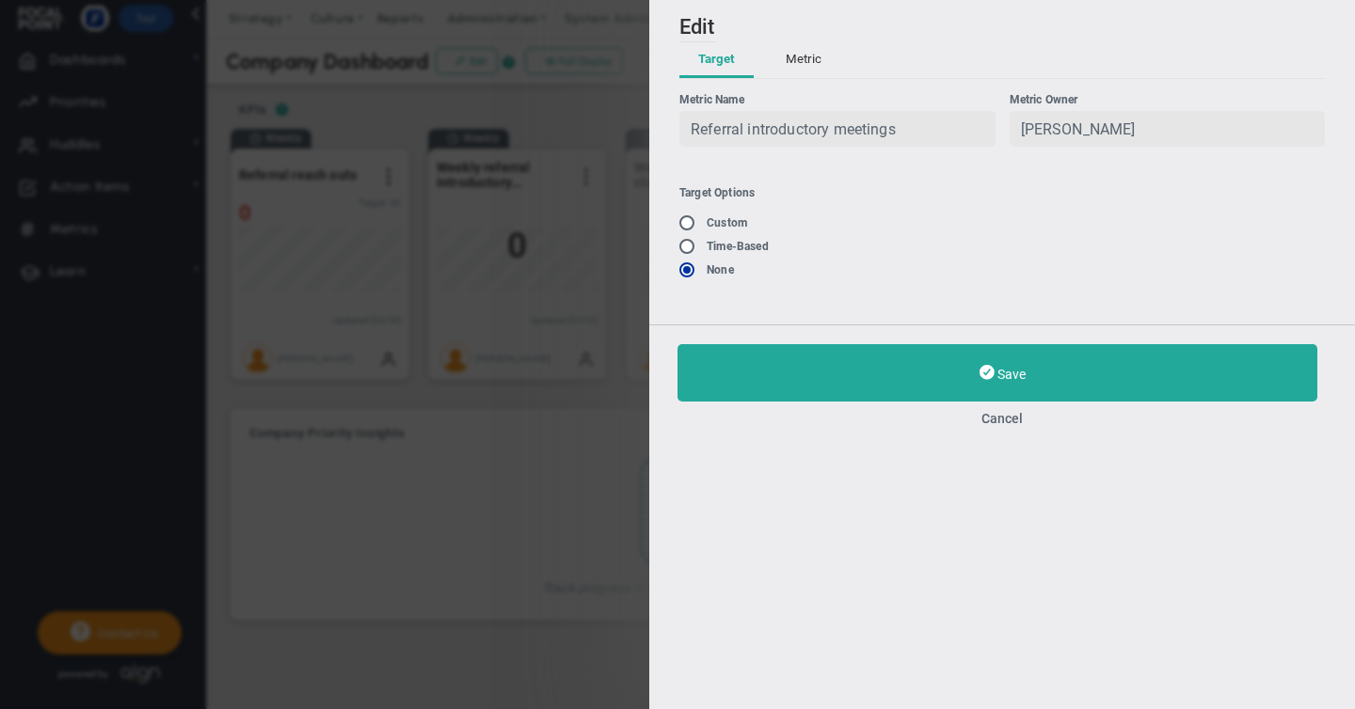
click at [688, 220] on input "radio" at bounding box center [693, 223] width 19 height 15
radio input "true"
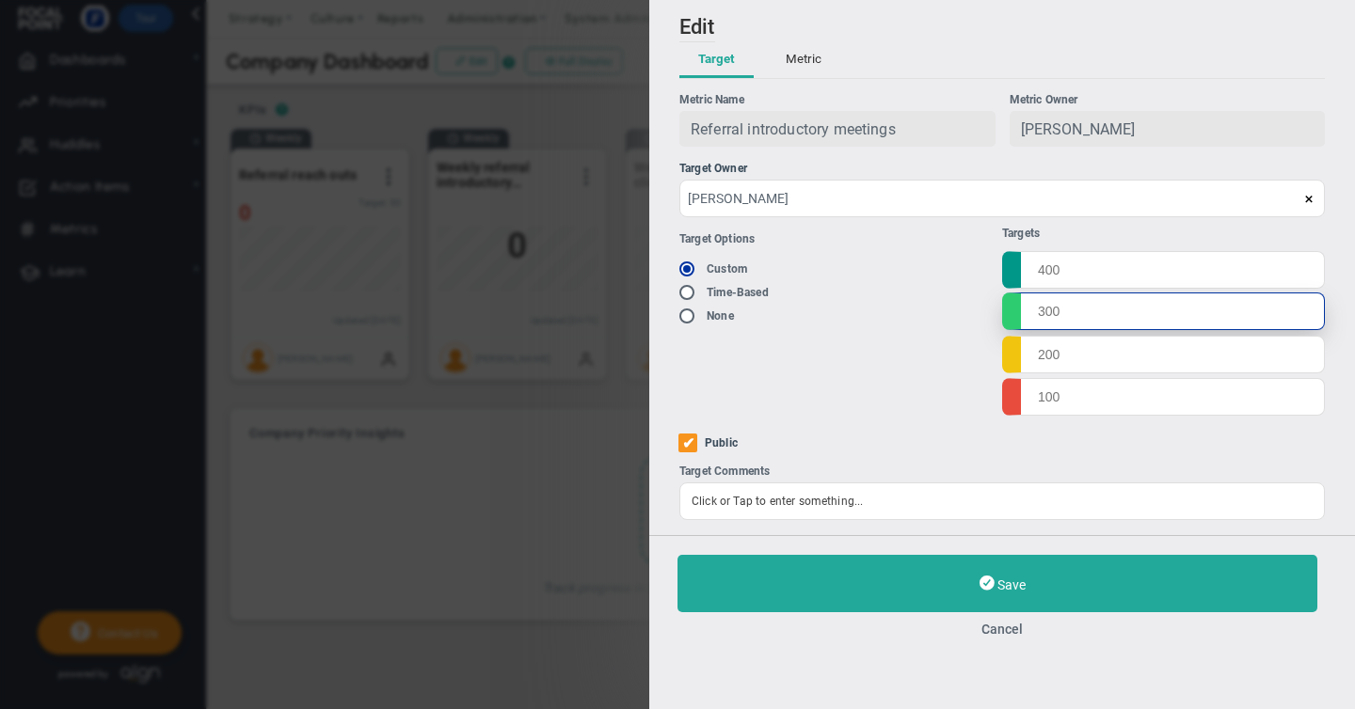
click at [1035, 311] on input "text" at bounding box center [1163, 312] width 323 height 38
type input "5"
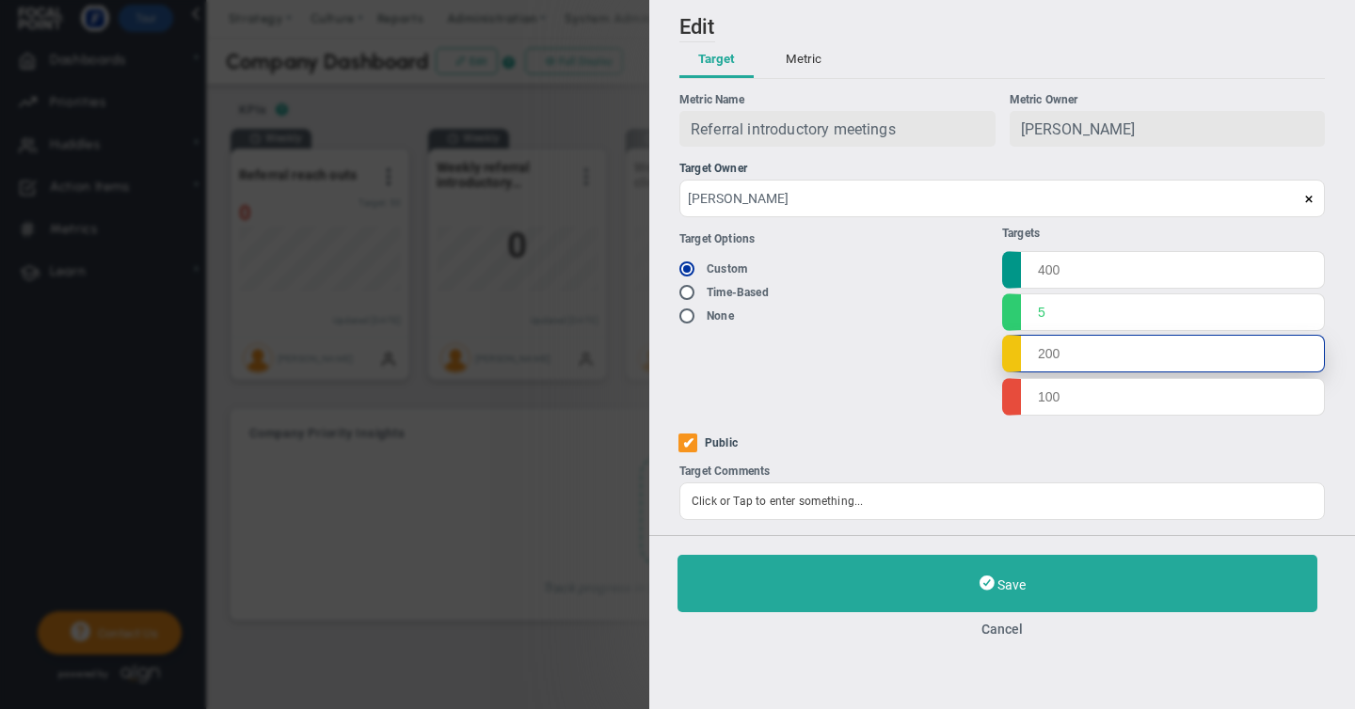
click at [1049, 357] on input "text" at bounding box center [1163, 354] width 323 height 38
type input "4"
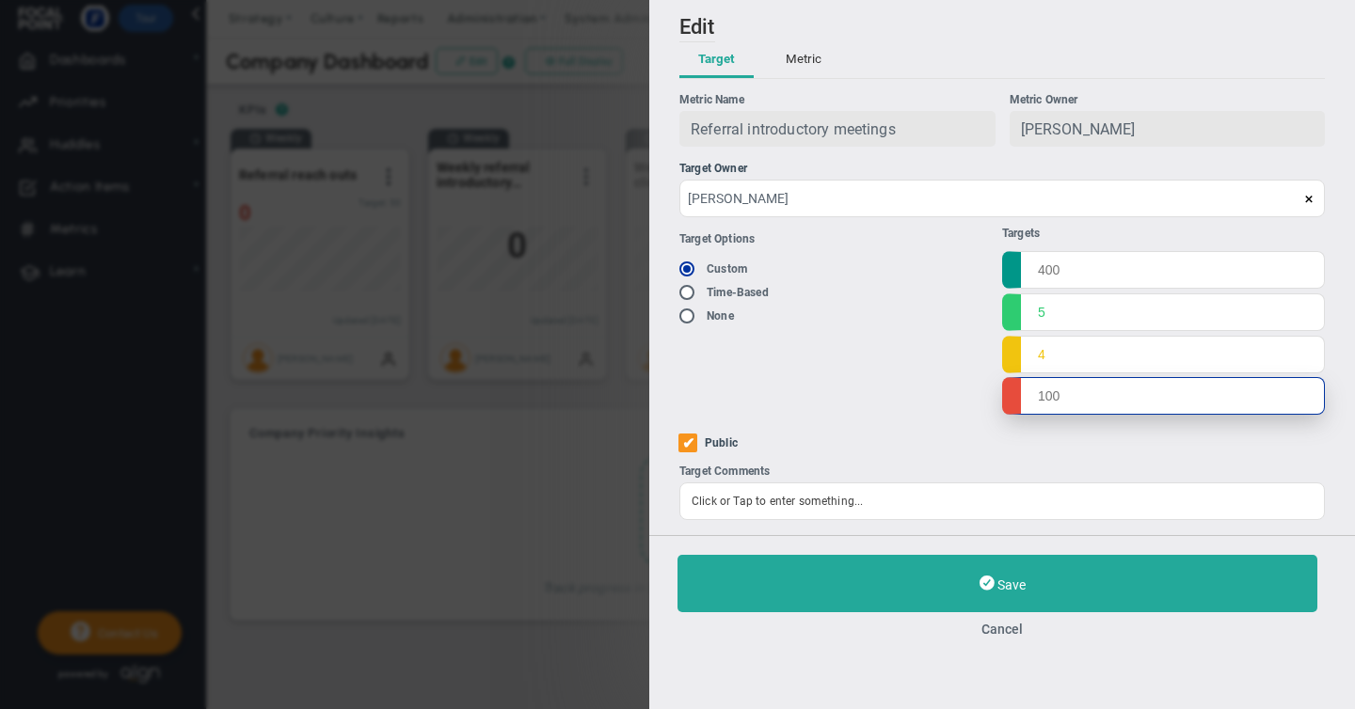
click at [1046, 400] on input "text" at bounding box center [1163, 396] width 323 height 38
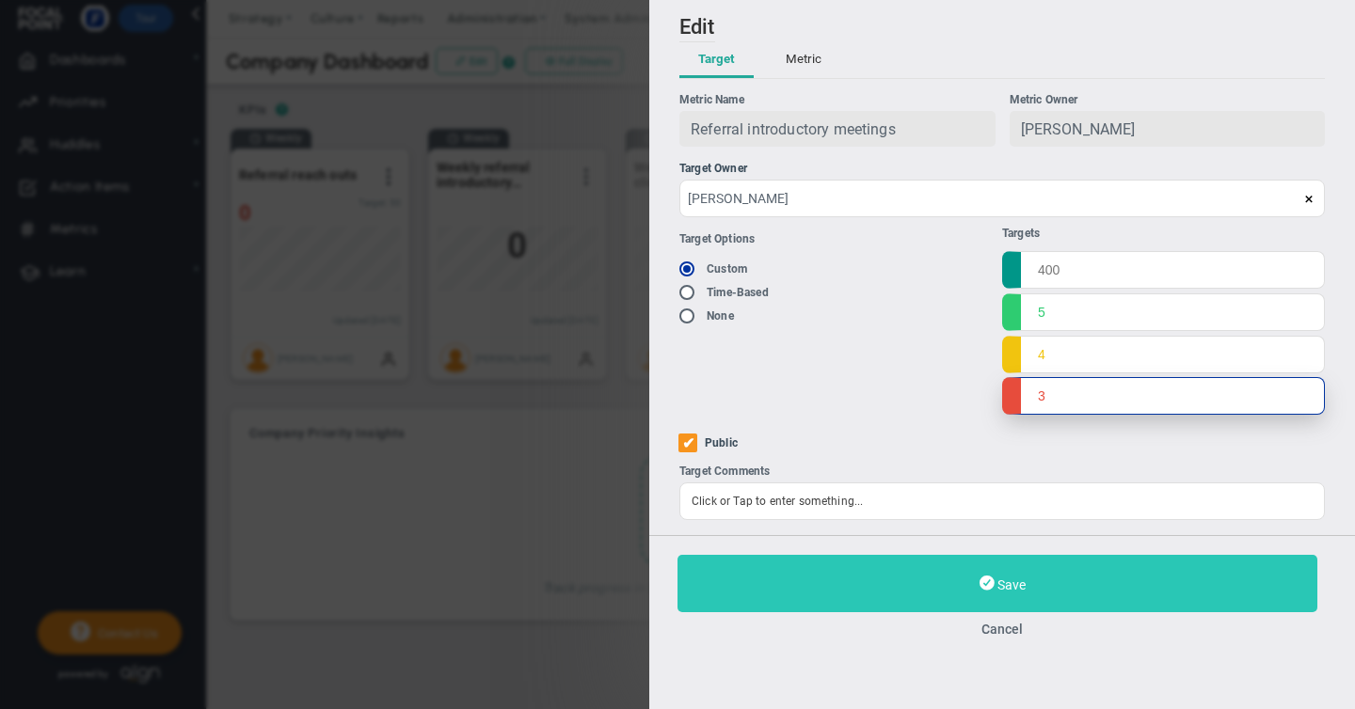
type input "3"
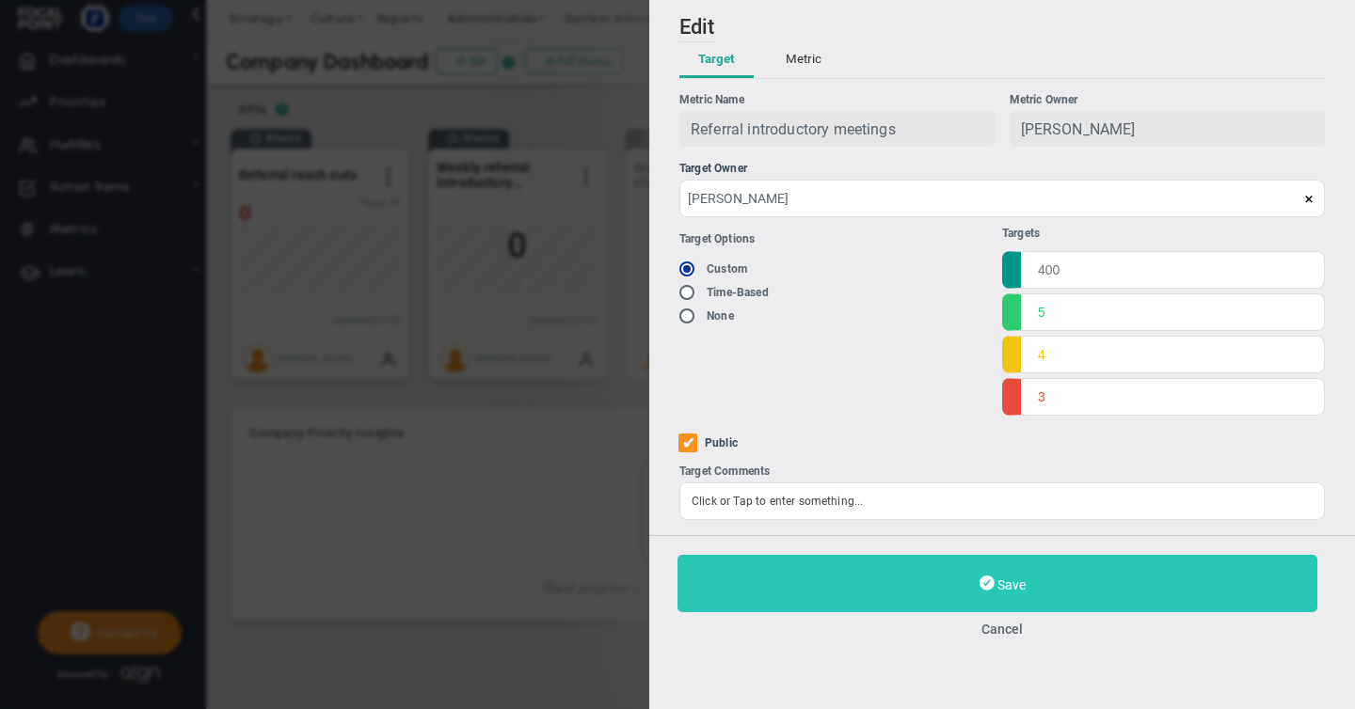
click at [994, 589] on button "Save" at bounding box center [997, 583] width 640 height 57
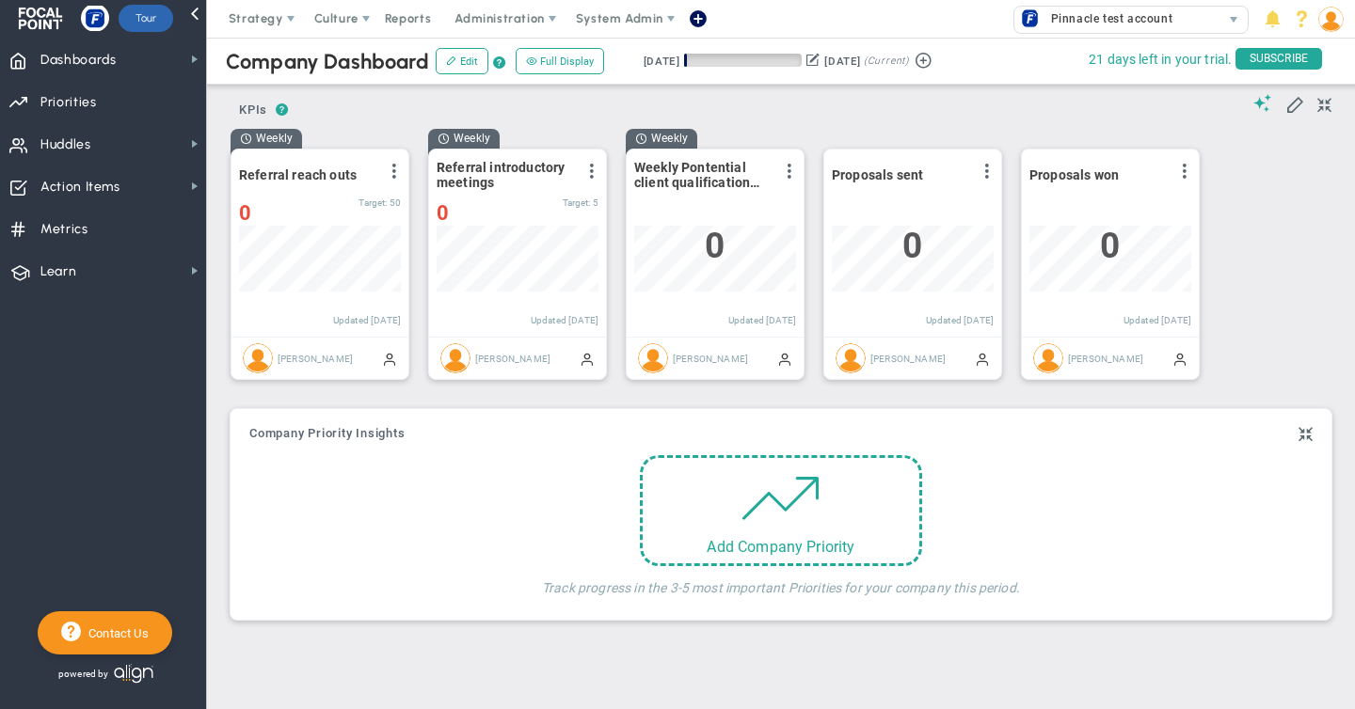
scroll to position [66, 162]
click at [789, 171] on span at bounding box center [789, 171] width 15 height 15
click at [709, 212] on li "Edit" at bounding box center [737, 210] width 134 height 24
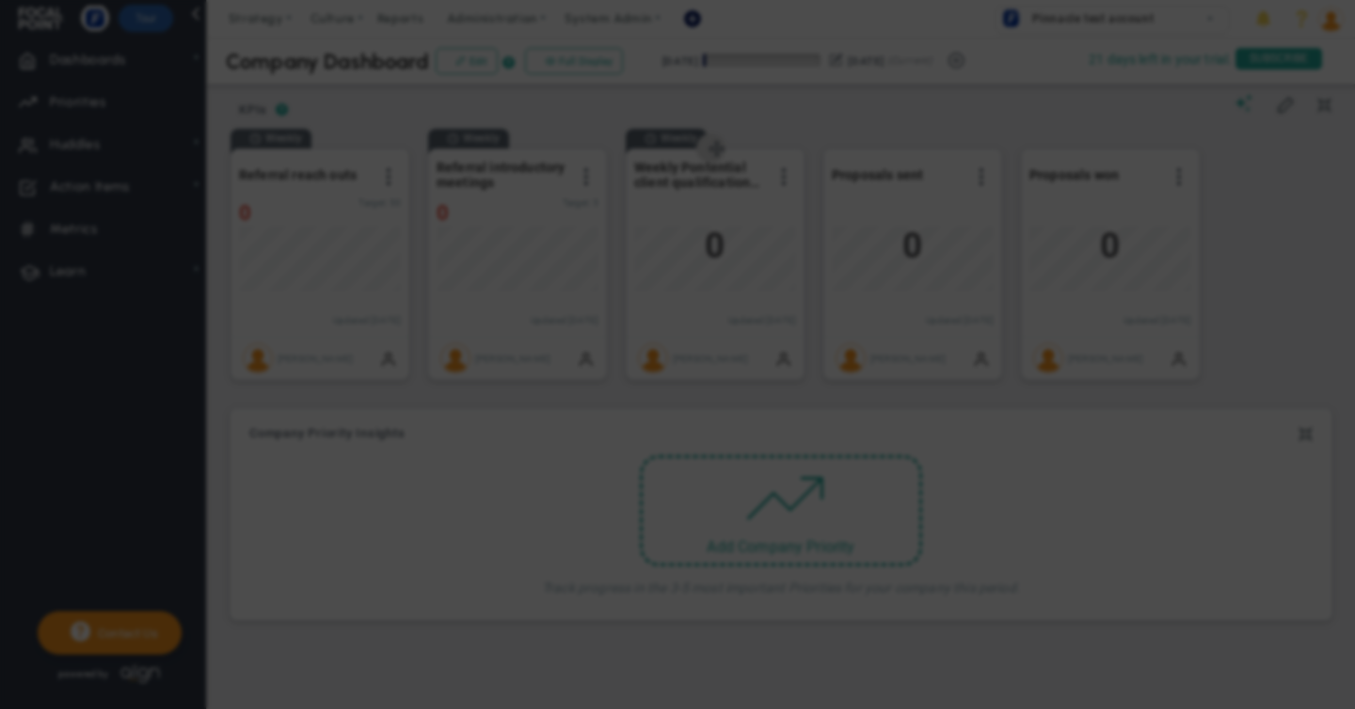
radio input "true"
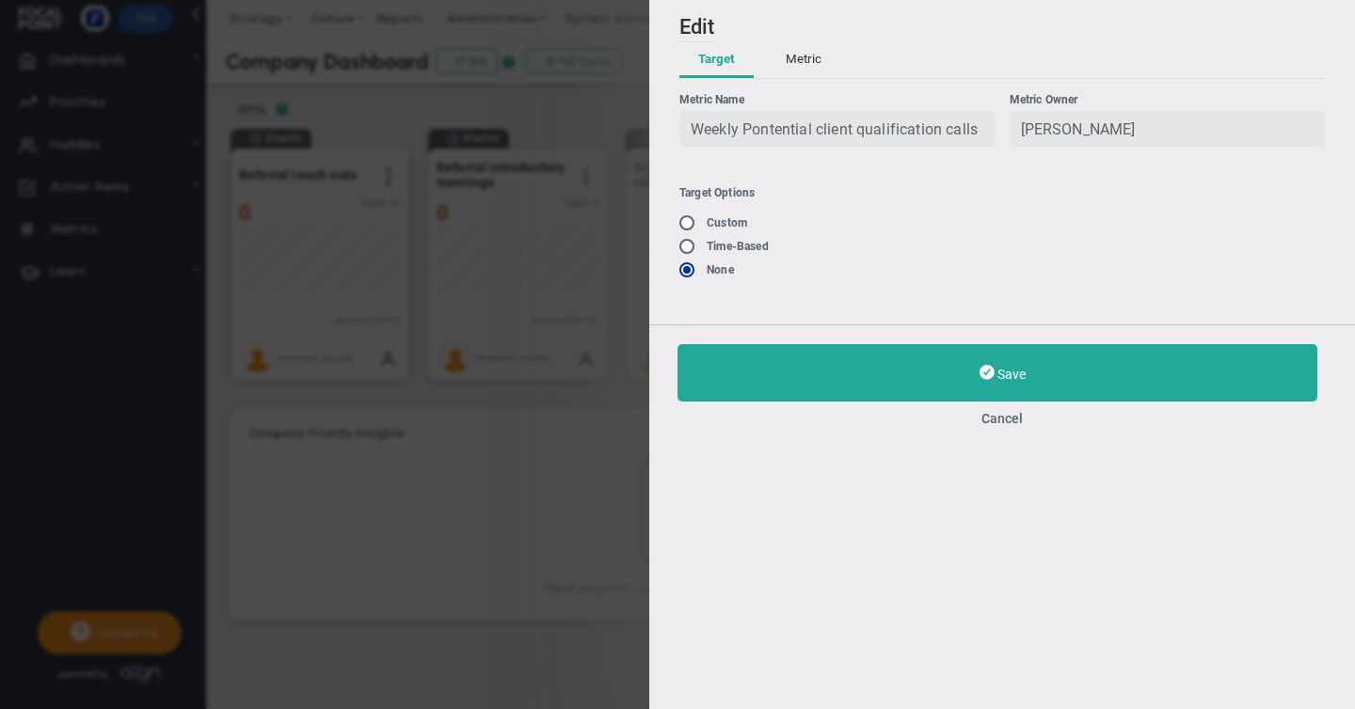
click at [735, 138] on span "Weekly Pontential client qualification calls" at bounding box center [834, 129] width 287 height 18
click at [747, 127] on span "Weekly Pontential client qualification calls" at bounding box center [834, 129] width 287 height 18
click at [789, 62] on button "Metric" at bounding box center [803, 60] width 73 height 36
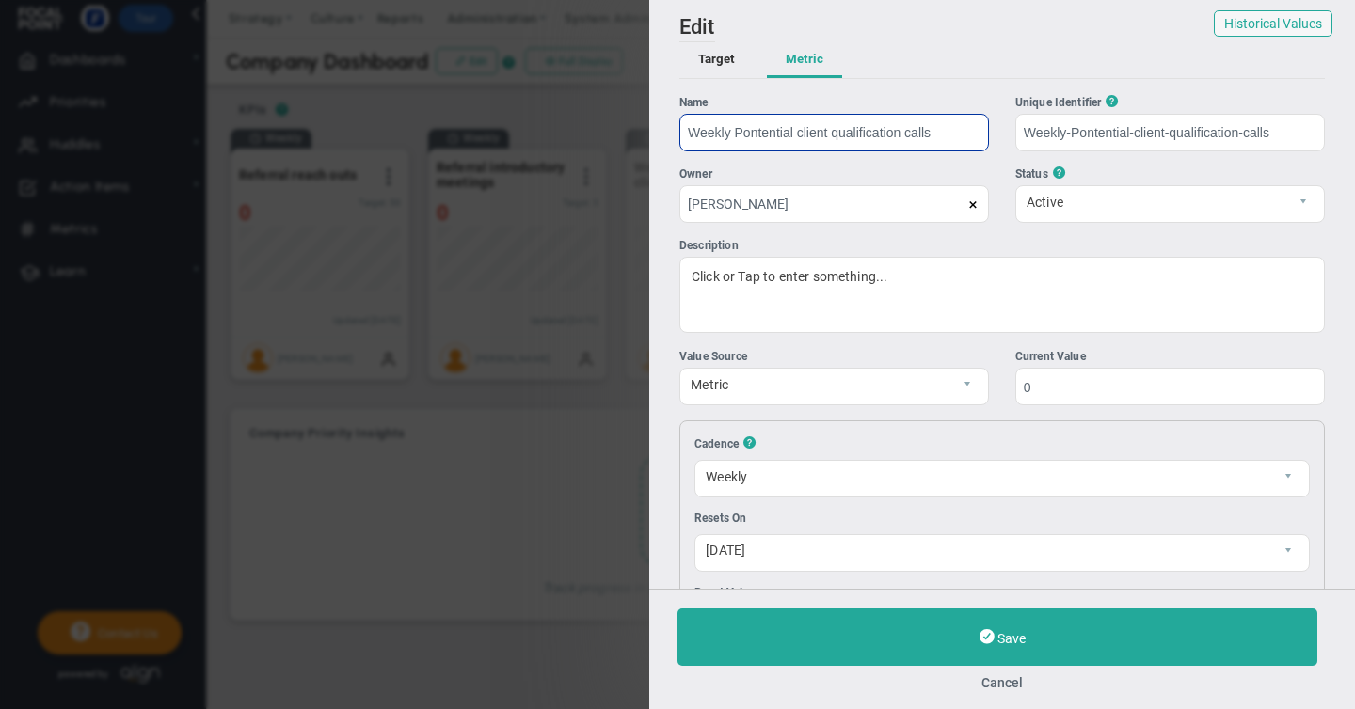
click at [736, 135] on input "Weekly Pontential client qualification calls" at bounding box center [834, 133] width 310 height 38
type input "Potential client qualification calls"
click at [717, 66] on button "Target" at bounding box center [716, 60] width 74 height 36
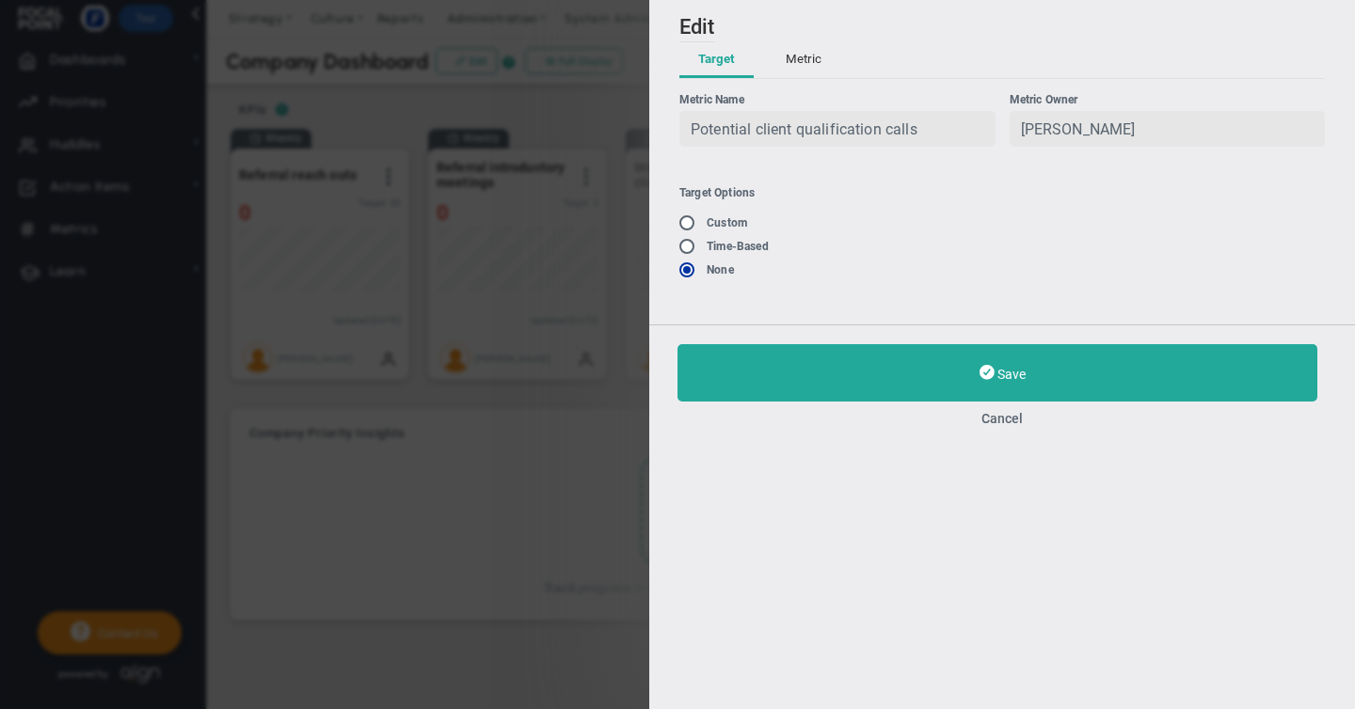
click at [687, 245] on input "radio" at bounding box center [693, 247] width 19 height 15
radio input "true"
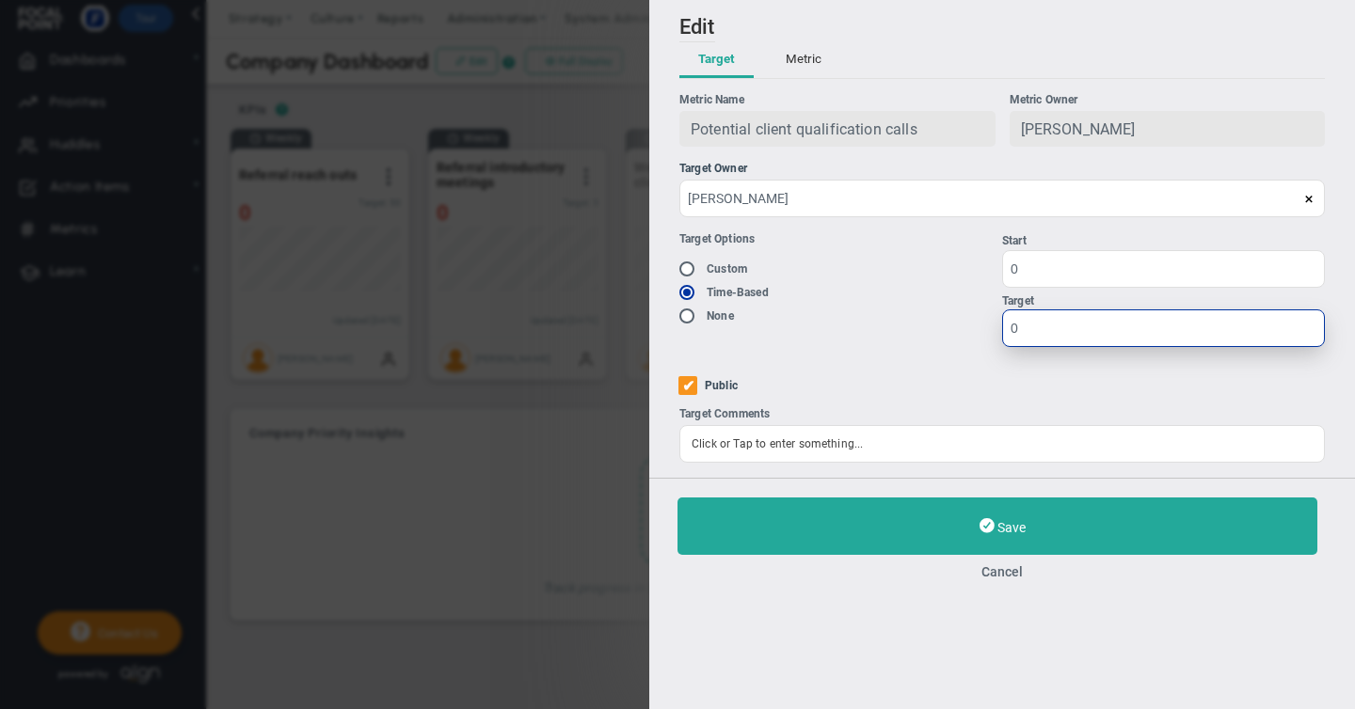
click at [1021, 347] on input "0" at bounding box center [1163, 329] width 323 height 38
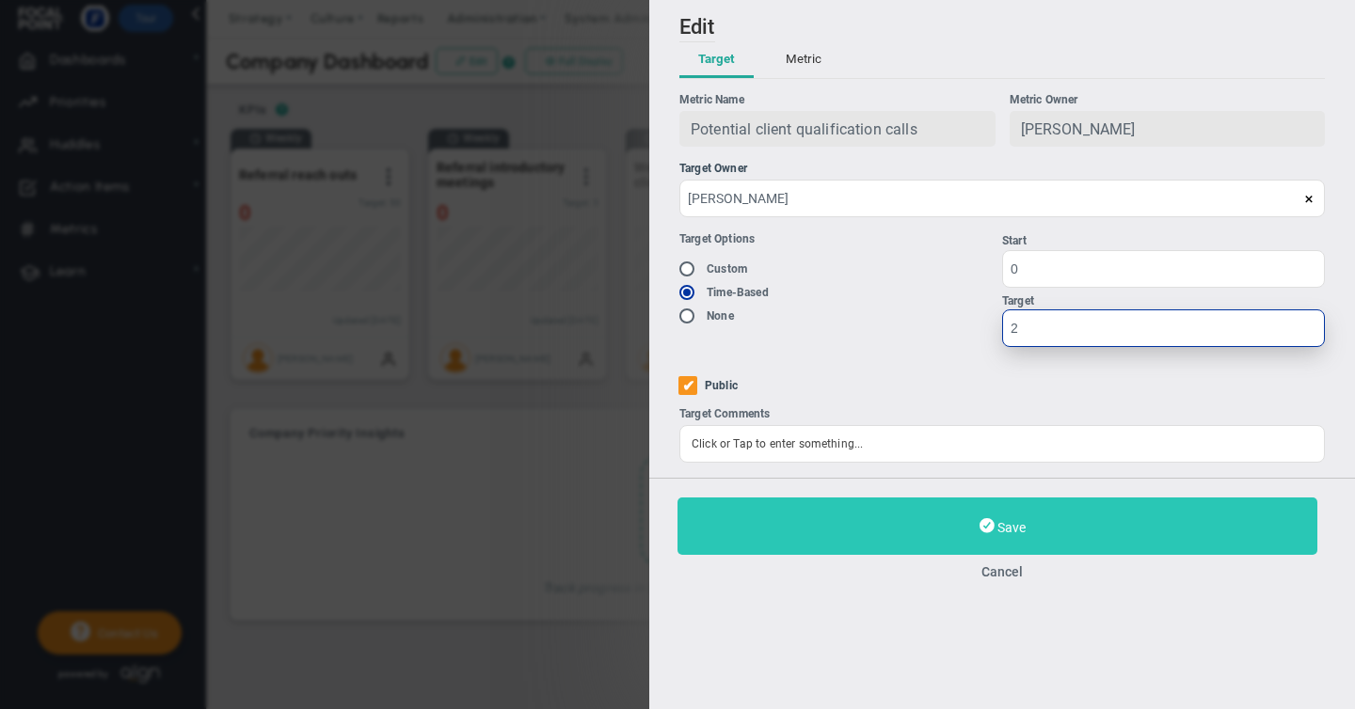
type input "2"
click at [1000, 525] on span "Save" at bounding box center [1011, 527] width 28 height 15
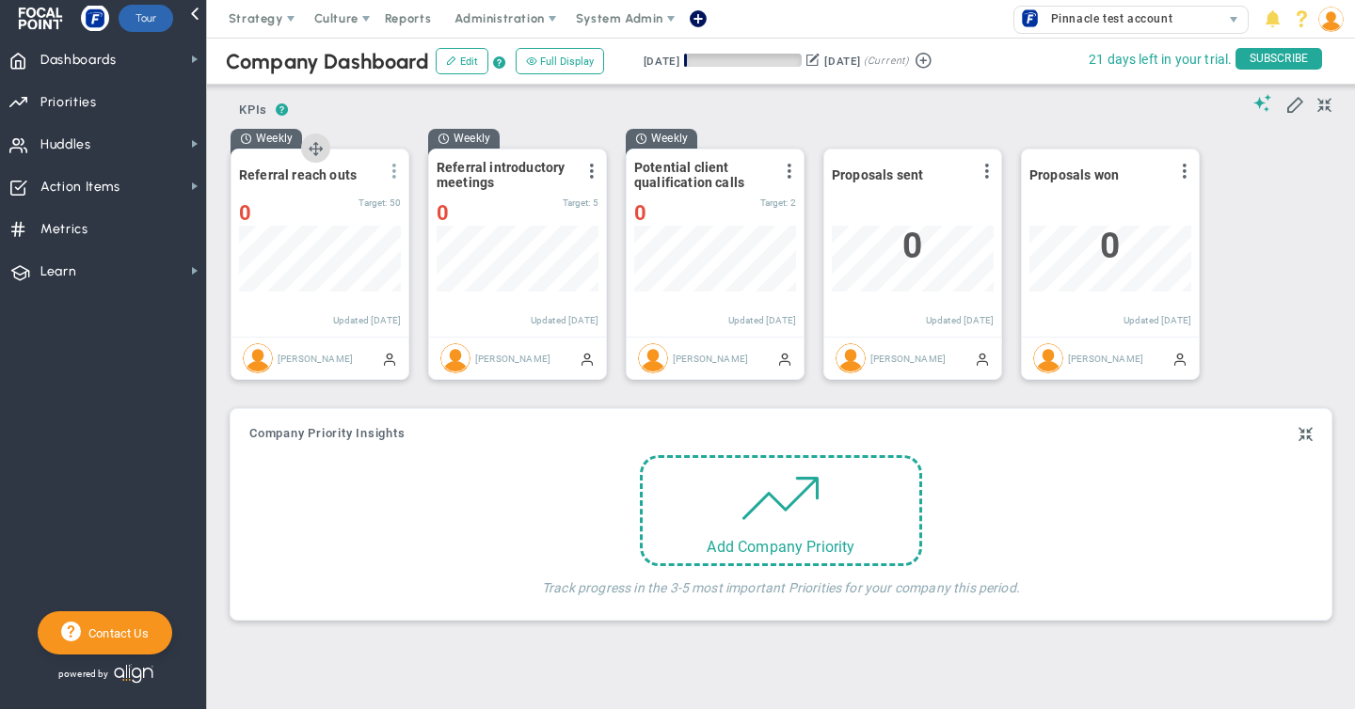
click at [394, 171] on span at bounding box center [394, 171] width 15 height 15
click at [330, 211] on li "Edit" at bounding box center [342, 210] width 134 height 24
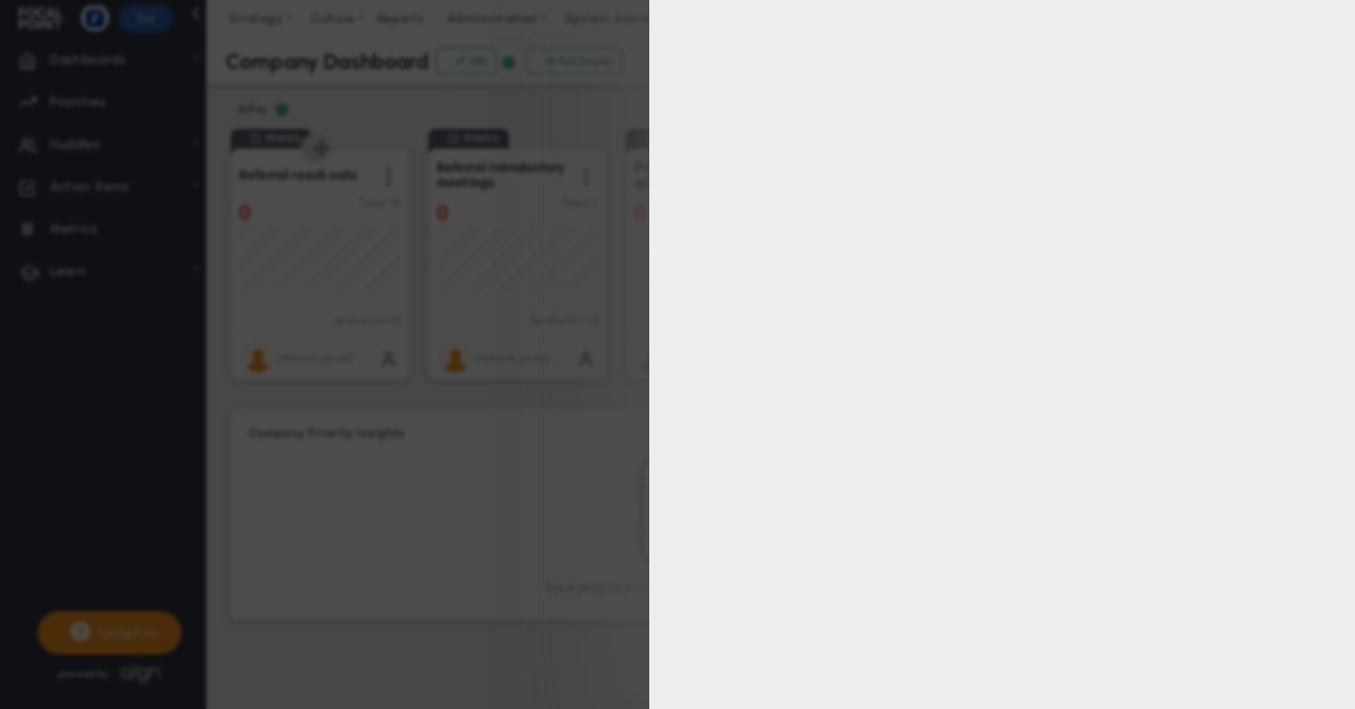
type input "[PERSON_NAME]"
radio input "true"
type input "50"
type input "40"
type input "30"
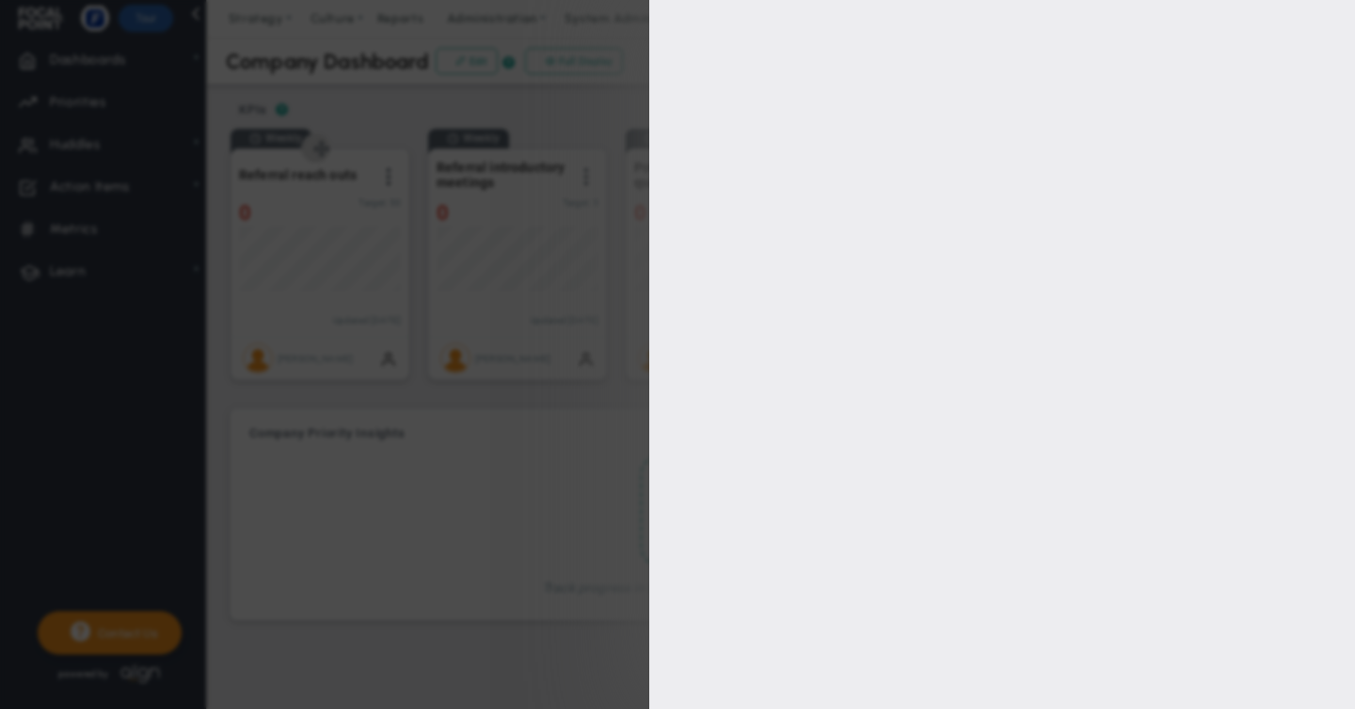
checkbox input "true"
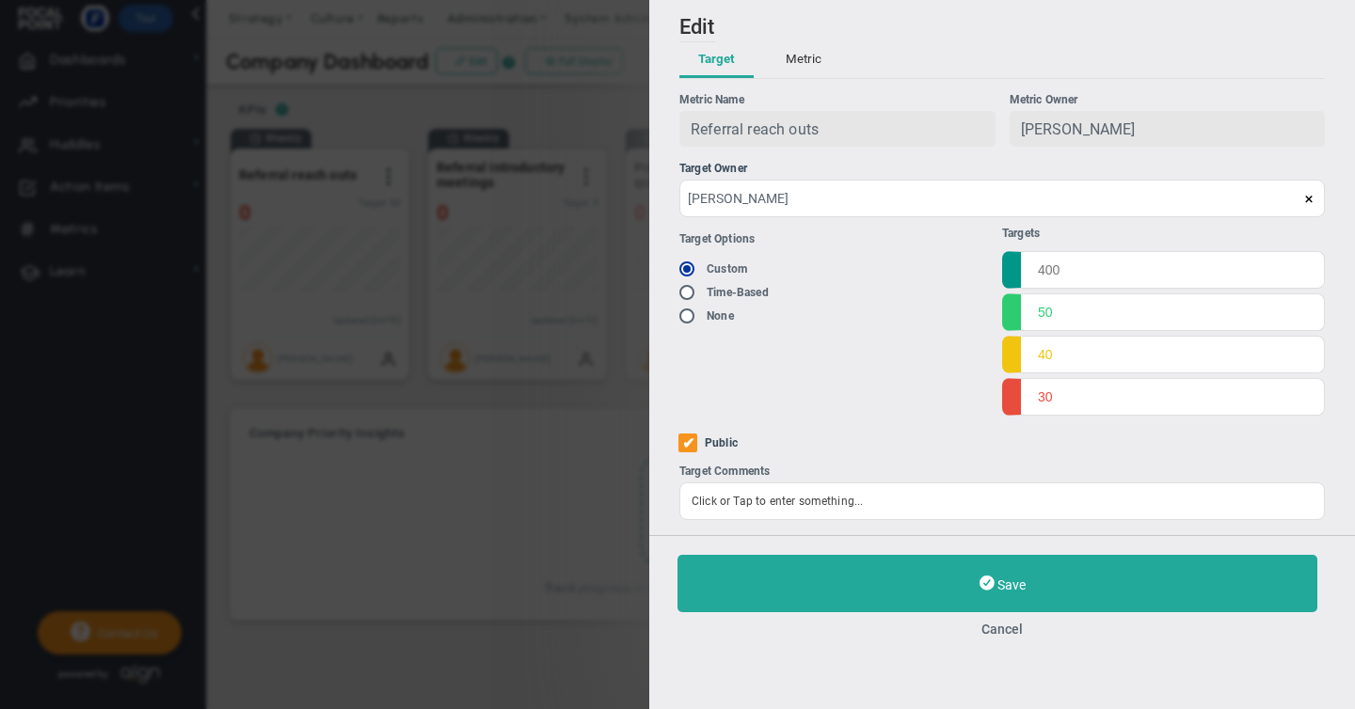
click at [802, 63] on button "Metric" at bounding box center [803, 60] width 73 height 36
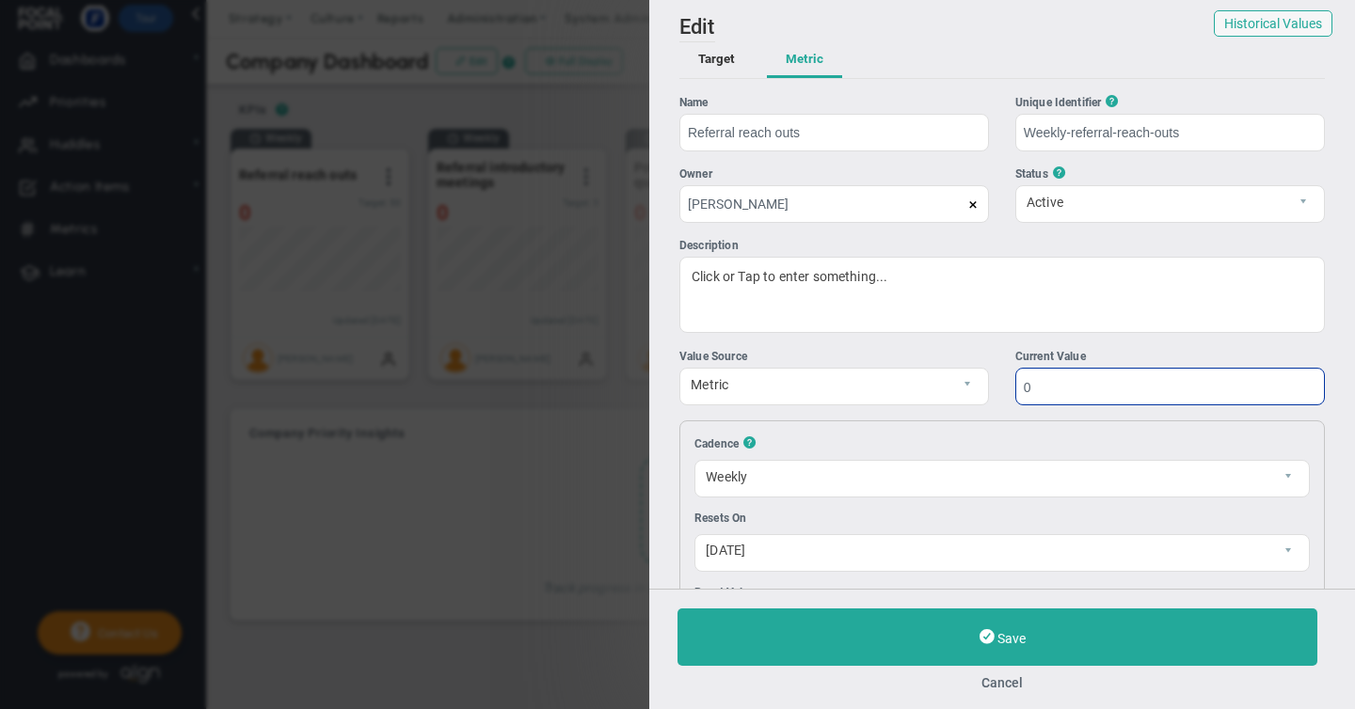
click at [1044, 385] on input "0" at bounding box center [1170, 387] width 310 height 38
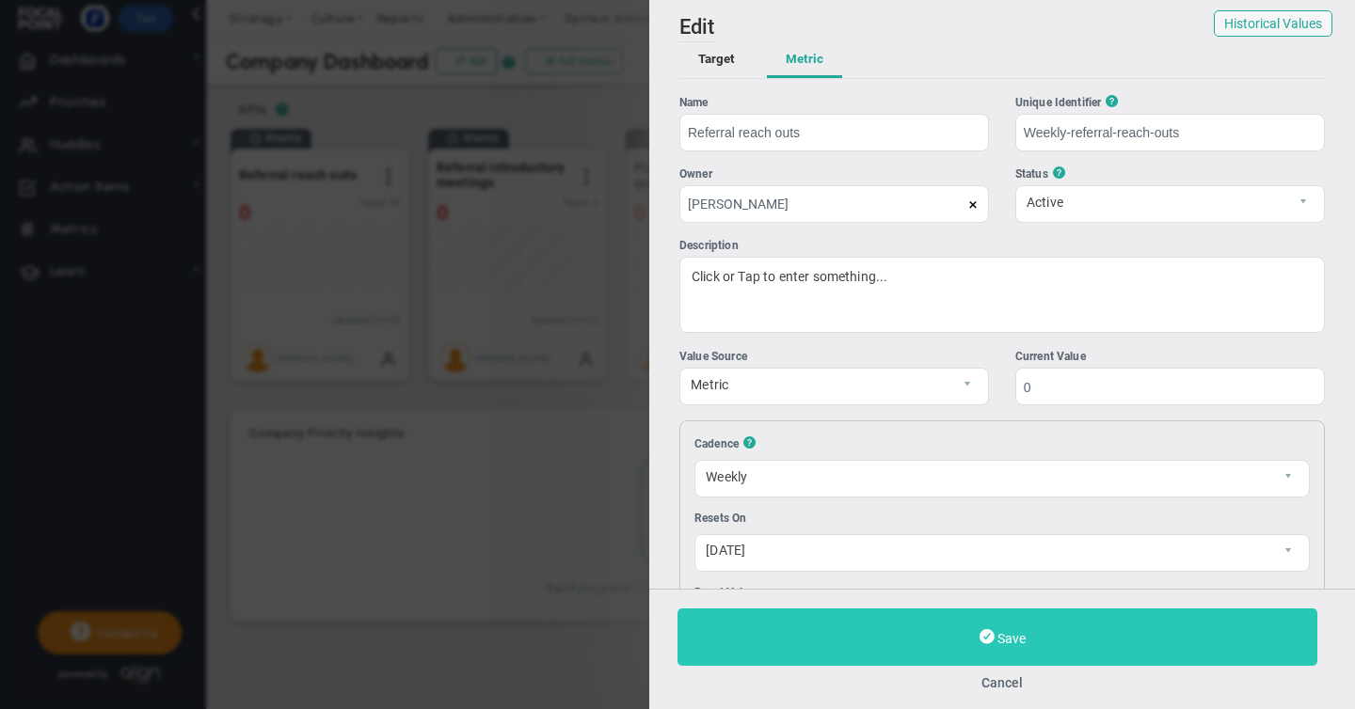
click at [994, 634] on button "Save" at bounding box center [997, 637] width 640 height 57
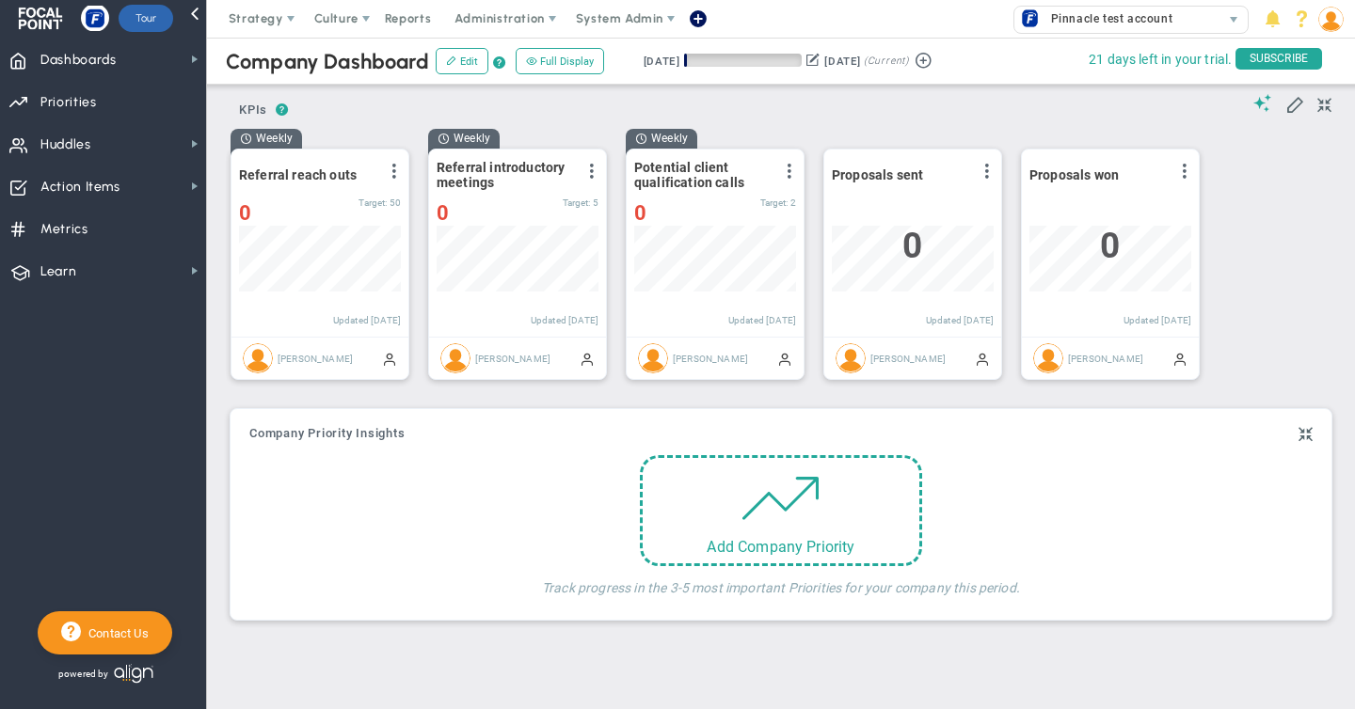
scroll to position [66, 162]
click at [988, 169] on span at bounding box center [986, 171] width 15 height 15
click at [894, 214] on span "Edit" at bounding box center [885, 208] width 22 height 13
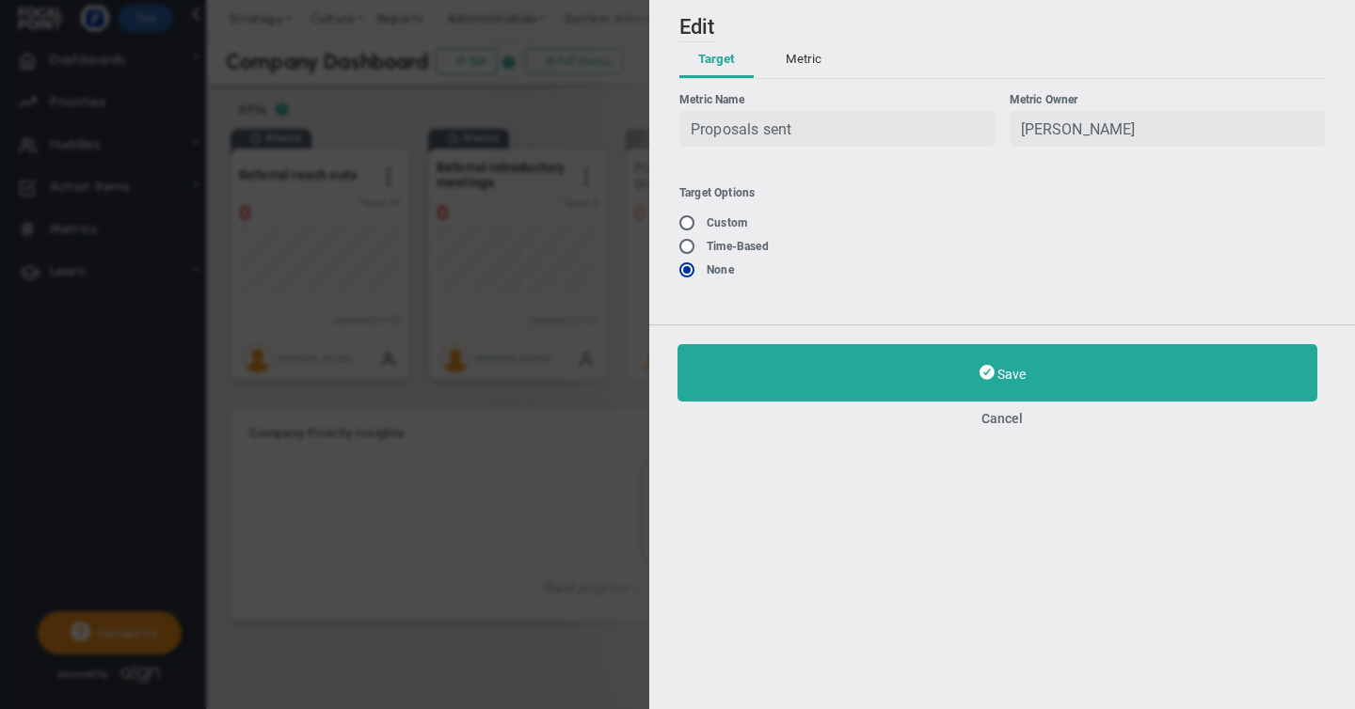
click at [688, 247] on input "radio" at bounding box center [693, 247] width 19 height 15
radio input "true"
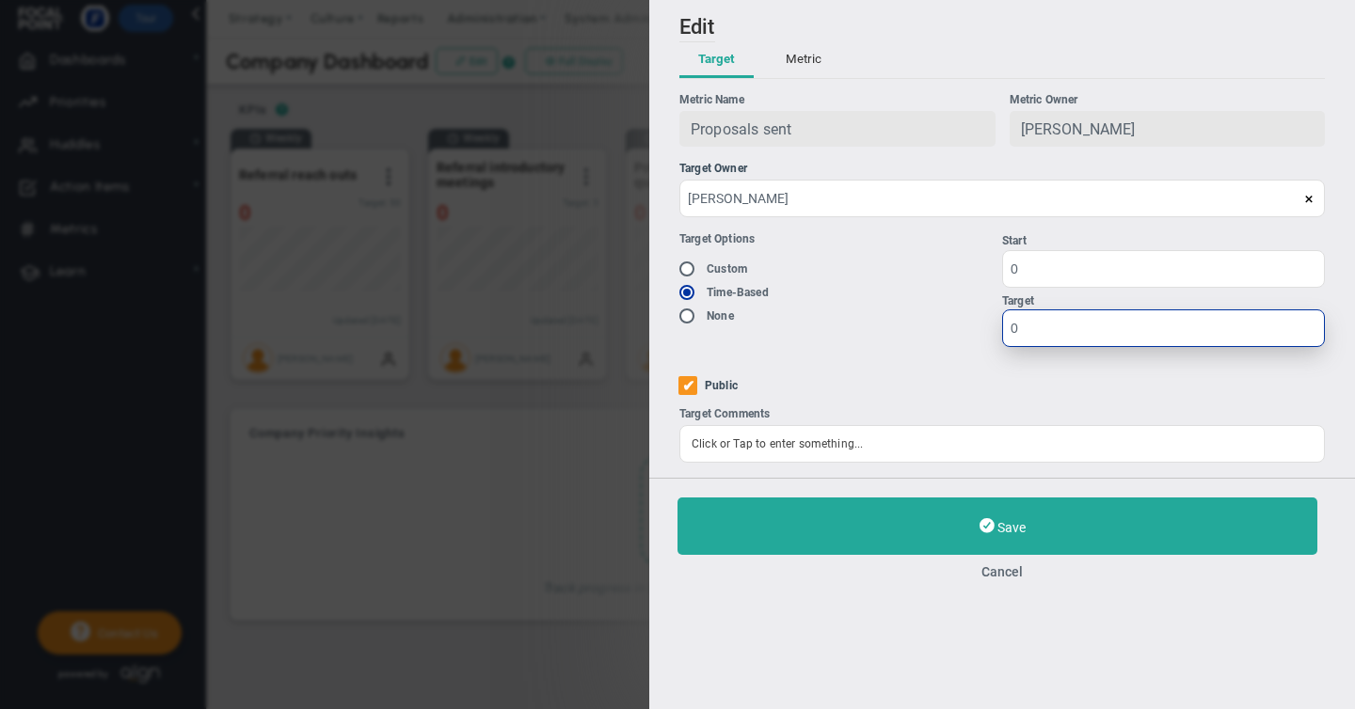
click at [1025, 327] on input "0" at bounding box center [1163, 329] width 323 height 38
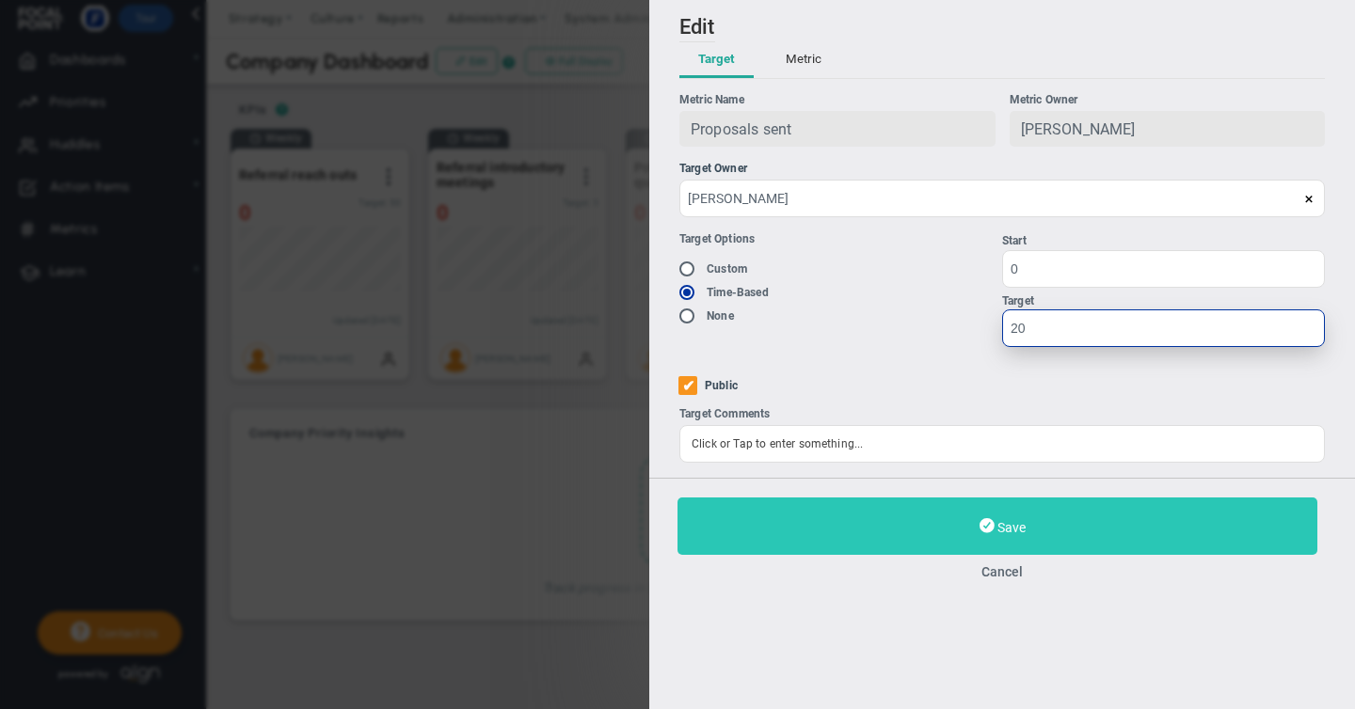
type input "20"
click at [1016, 529] on span "Save" at bounding box center [1011, 527] width 28 height 15
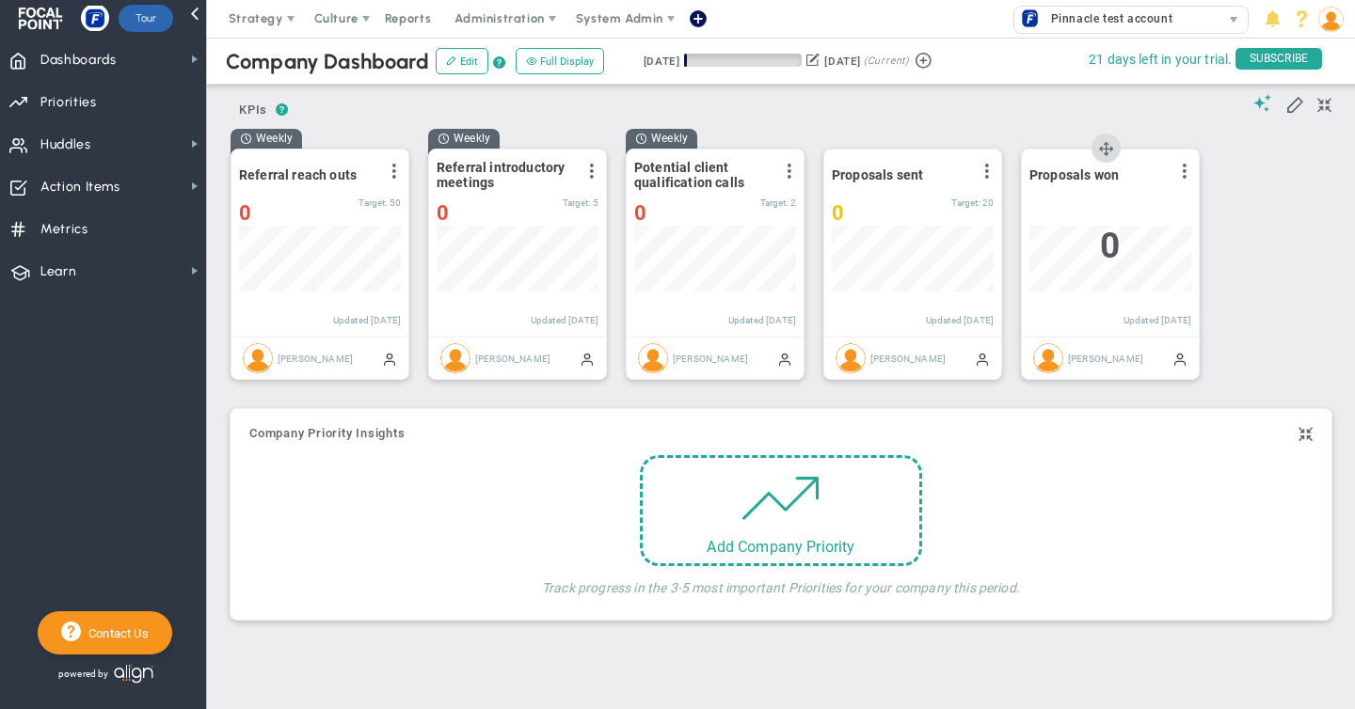
scroll to position [66, 162]
click at [1183, 172] on span at bounding box center [1184, 171] width 15 height 15
click at [1089, 214] on span "Edit" at bounding box center [1083, 208] width 22 height 13
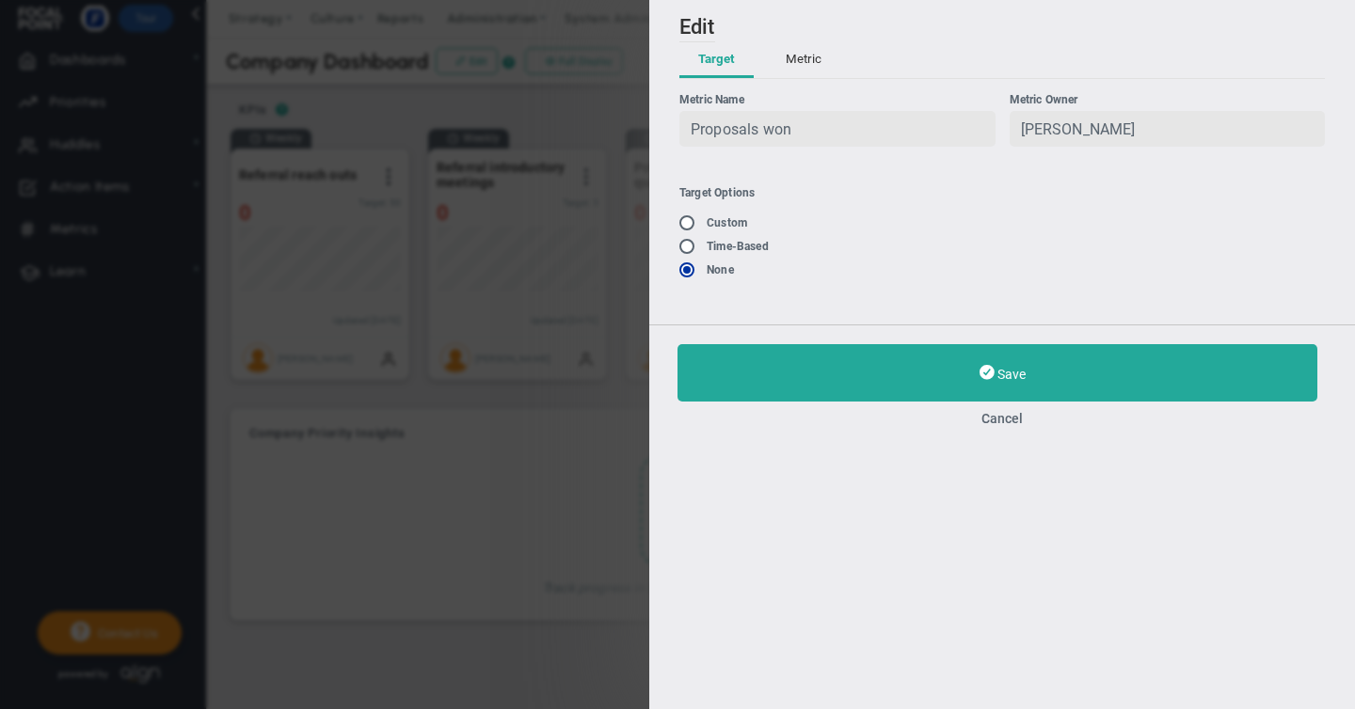
click at [684, 252] on input "radio" at bounding box center [693, 247] width 19 height 15
radio input "true"
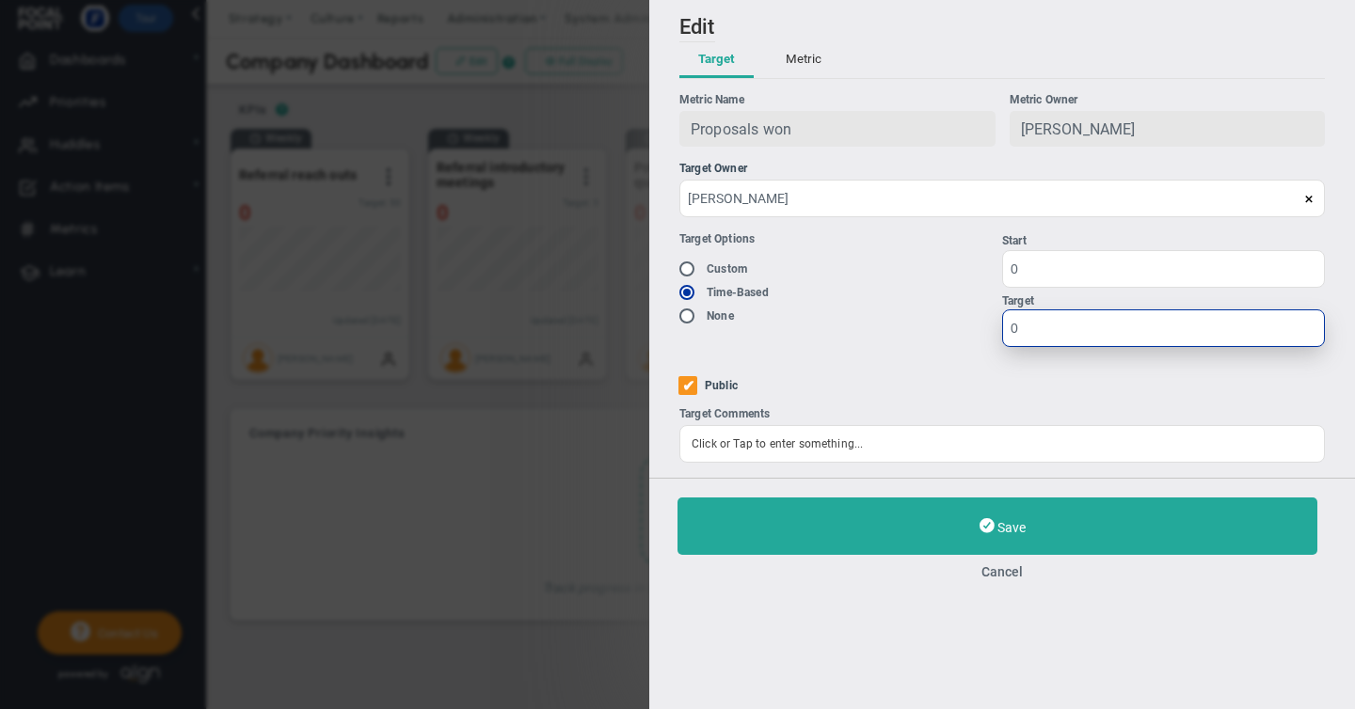
click at [1028, 338] on input "0" at bounding box center [1163, 329] width 323 height 38
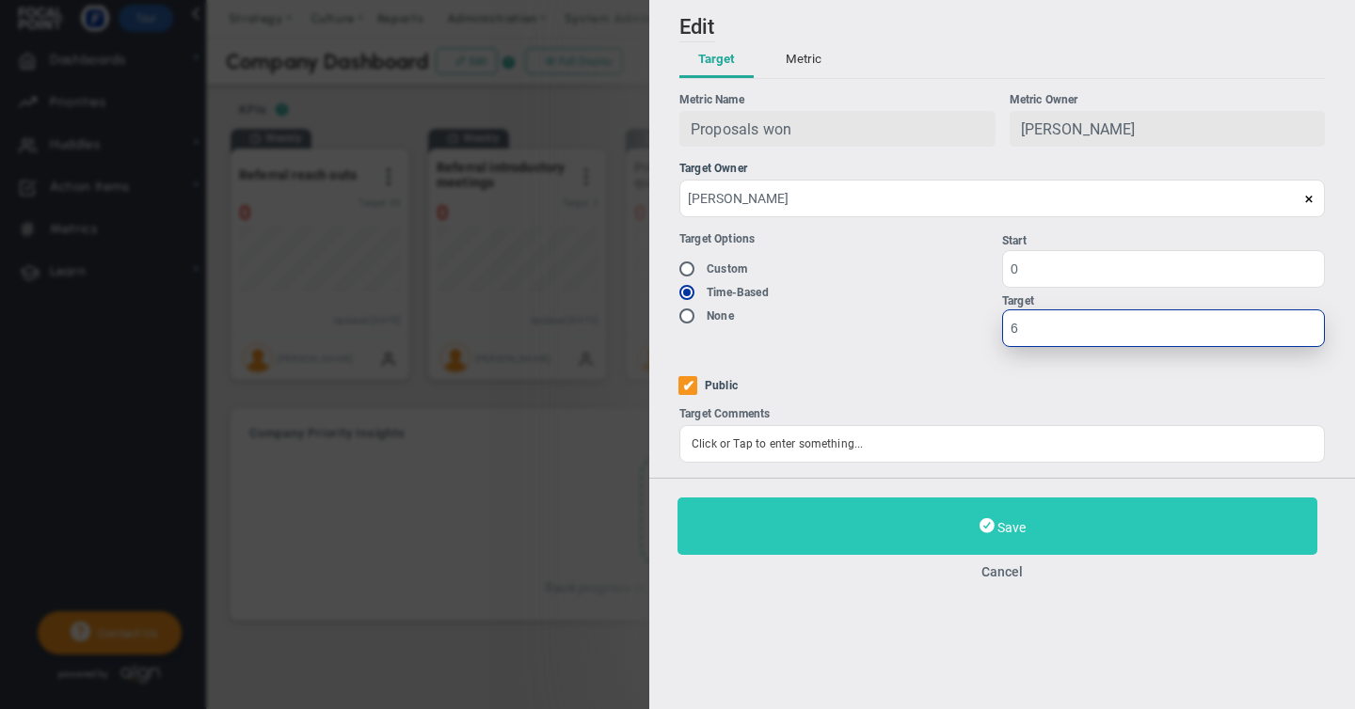
type input "6"
click at [1002, 524] on span "Save" at bounding box center [1011, 527] width 28 height 15
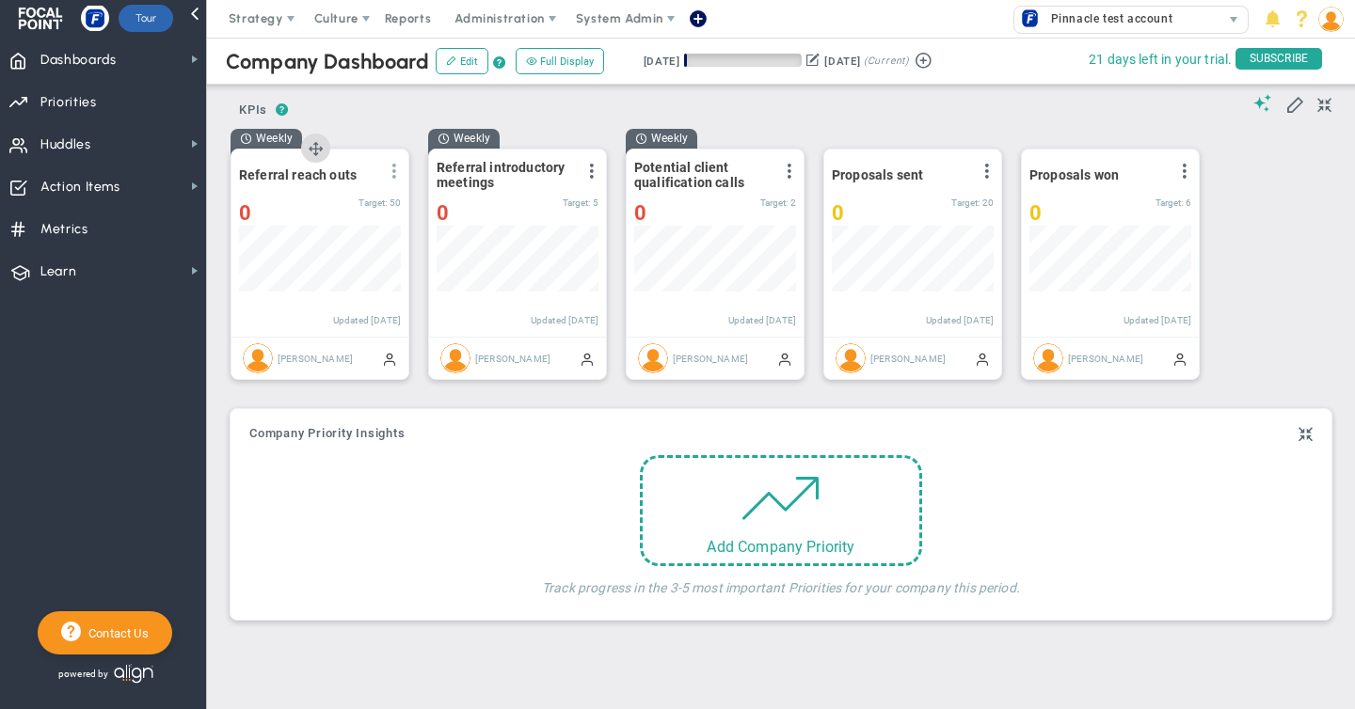
click at [398, 171] on span at bounding box center [394, 171] width 15 height 15
click at [286, 212] on span "Edit" at bounding box center [292, 208] width 22 height 13
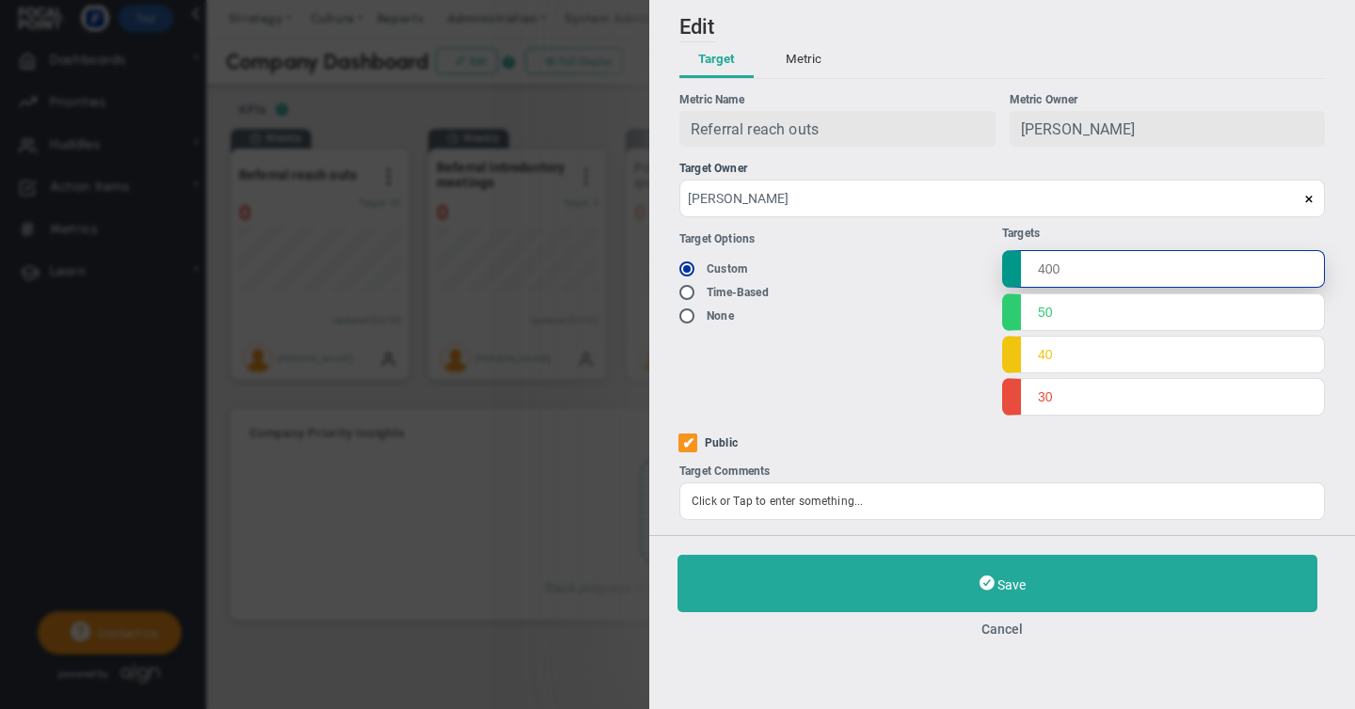
click at [1051, 278] on input "text" at bounding box center [1163, 269] width 323 height 38
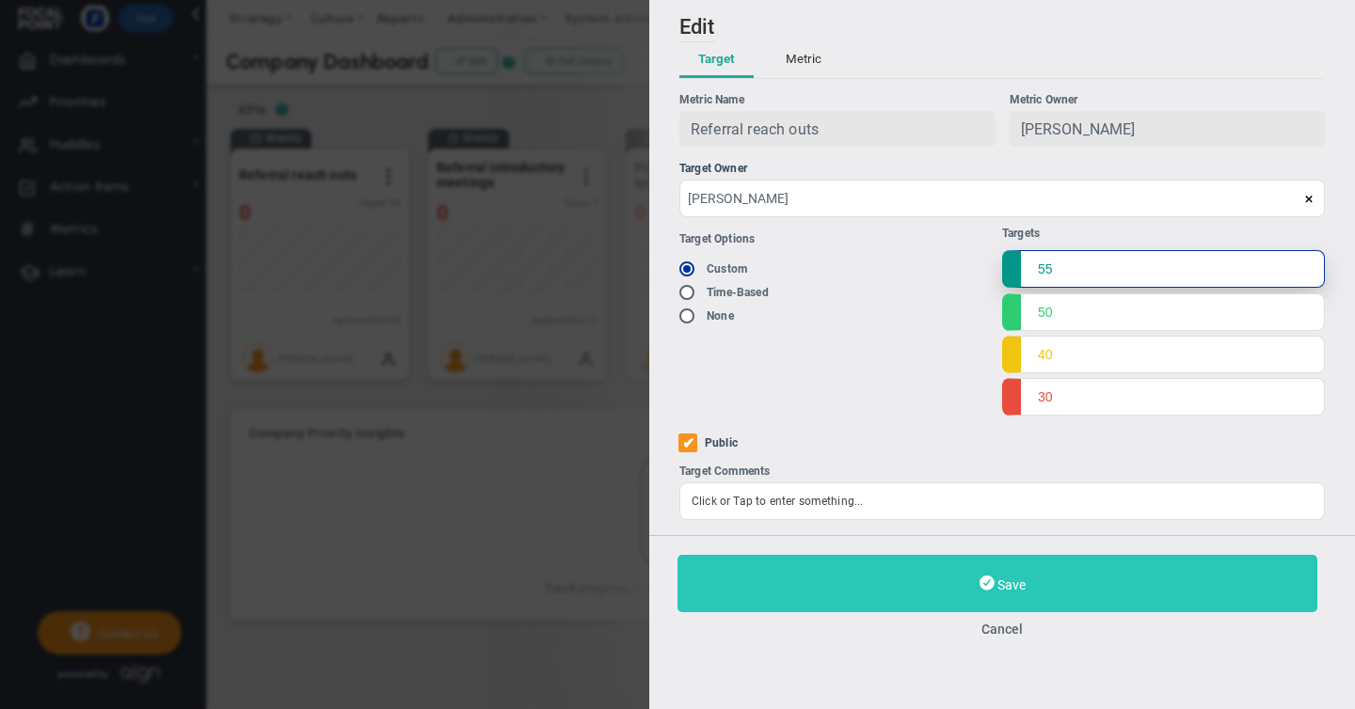
type input "55"
click at [1002, 587] on span "Save" at bounding box center [1011, 585] width 28 height 15
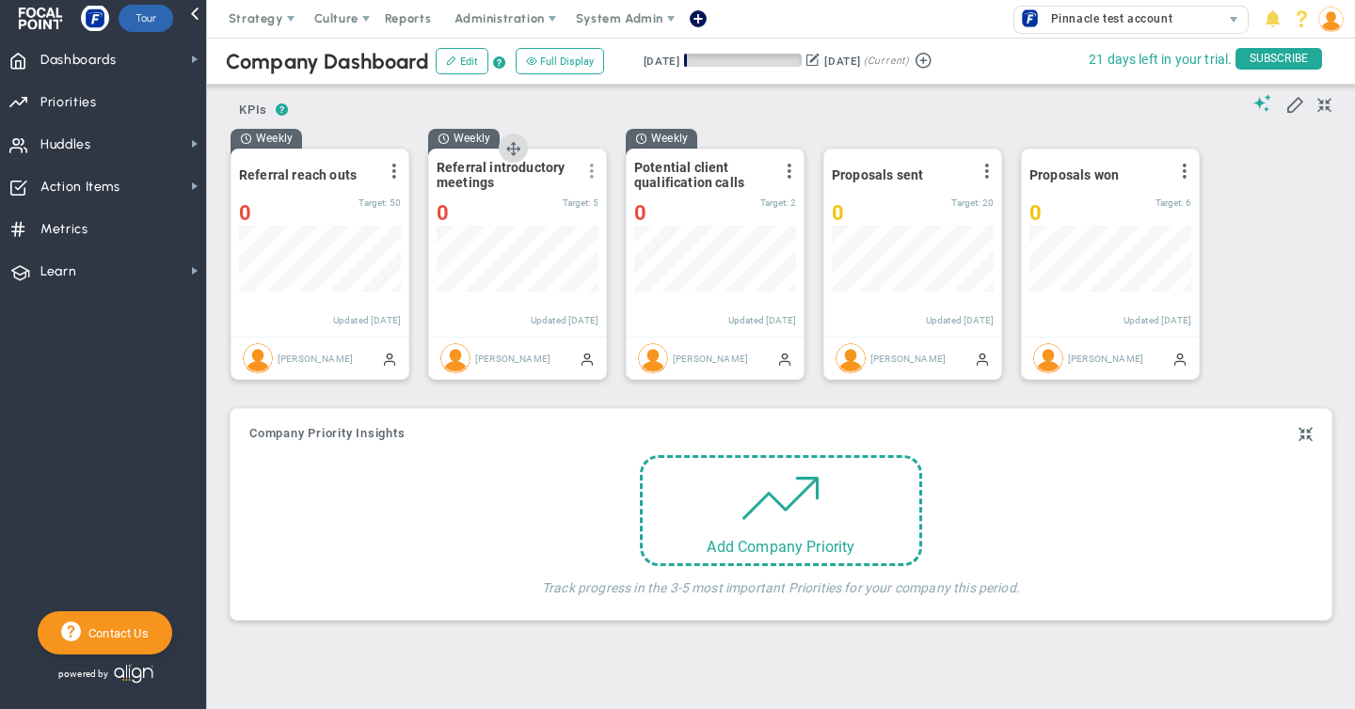
click at [594, 176] on span at bounding box center [591, 171] width 15 height 15
click at [493, 208] on span "Edit" at bounding box center [490, 208] width 22 height 13
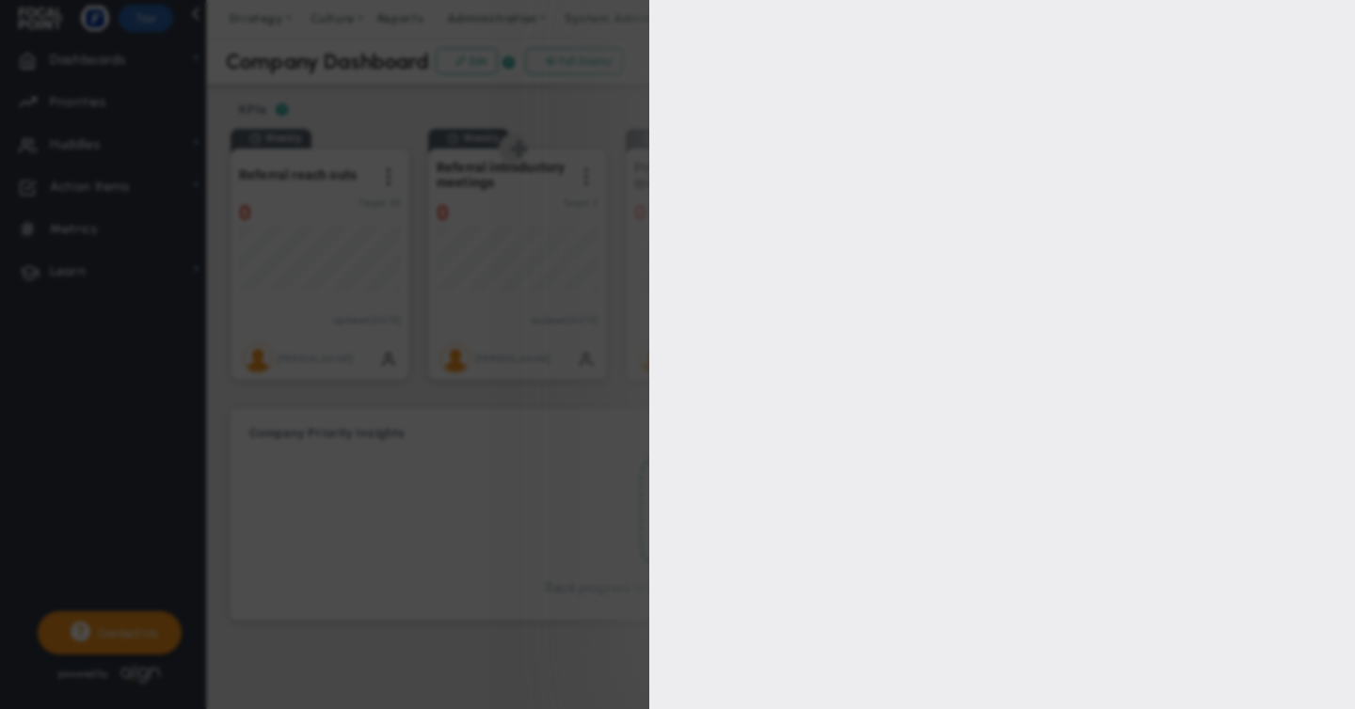
type input "[PERSON_NAME]"
radio input "true"
type input "5"
type input "4"
type input "3"
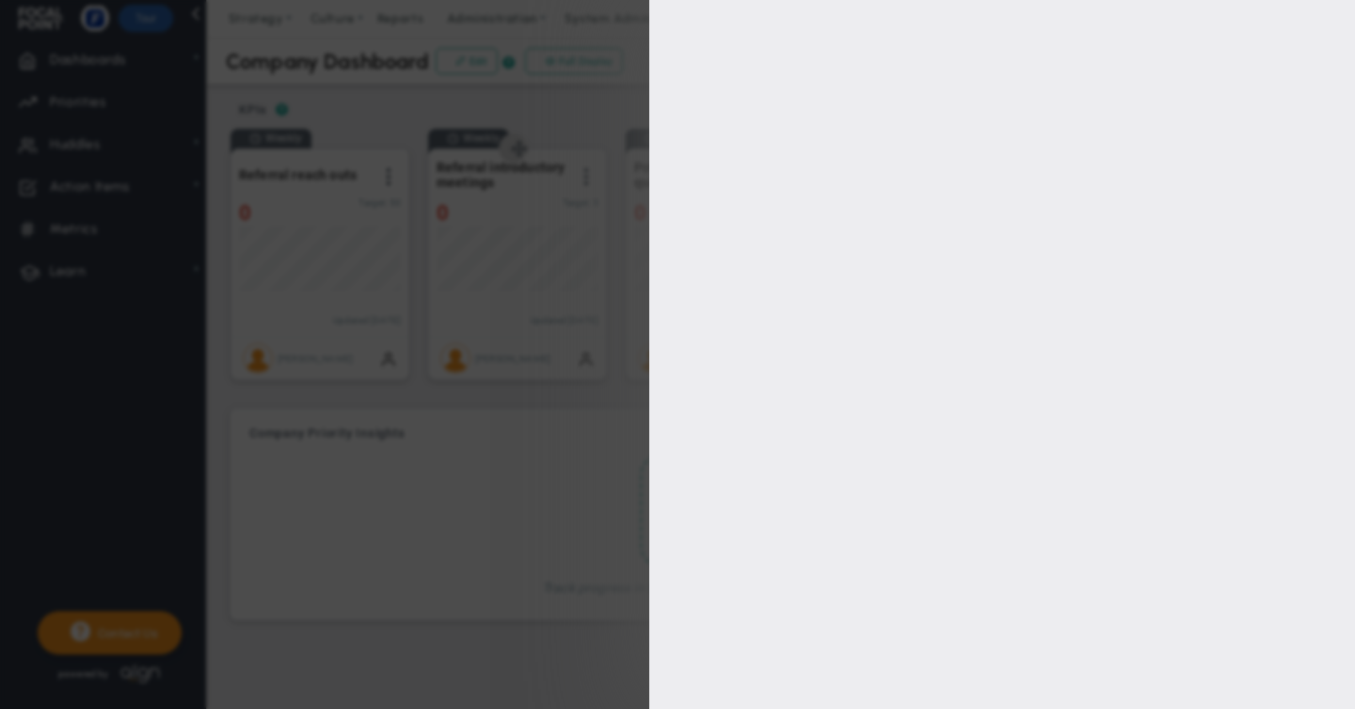
checkbox input "true"
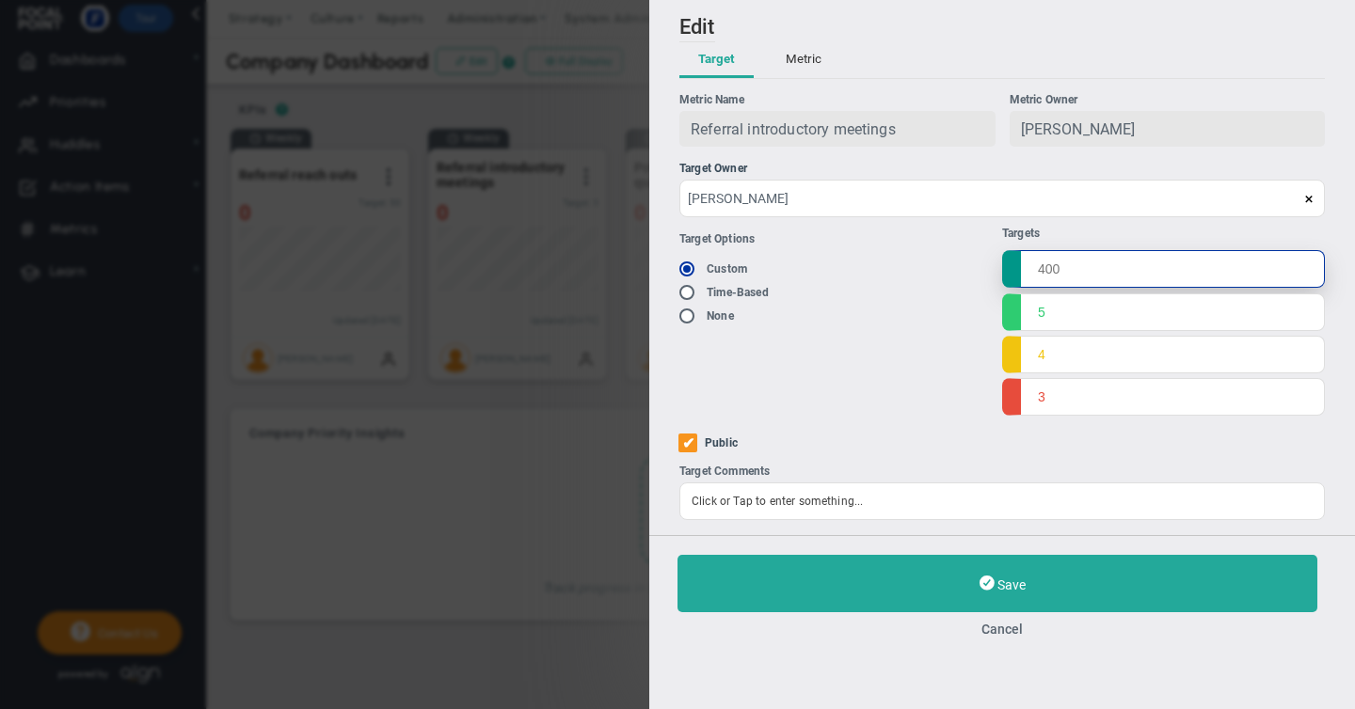
click at [1038, 275] on input "text" at bounding box center [1163, 269] width 323 height 38
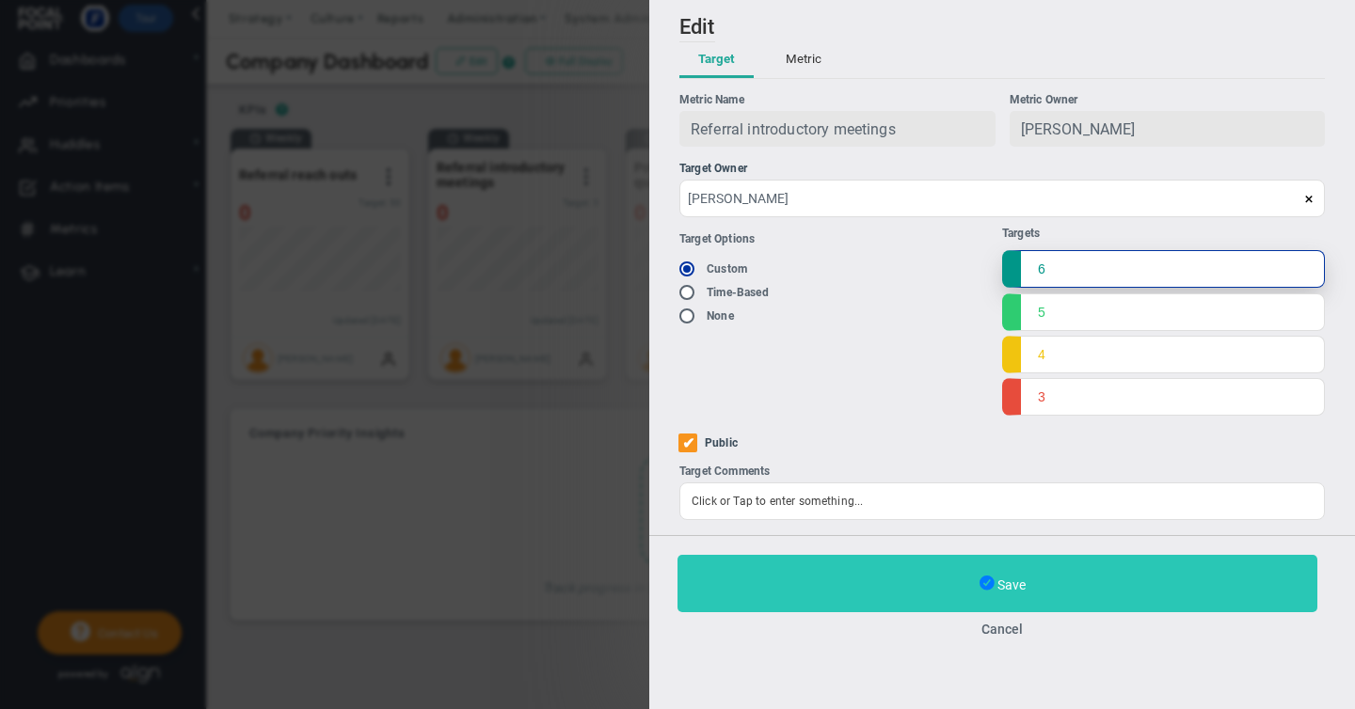
type input "6"
click at [981, 587] on span at bounding box center [986, 584] width 15 height 20
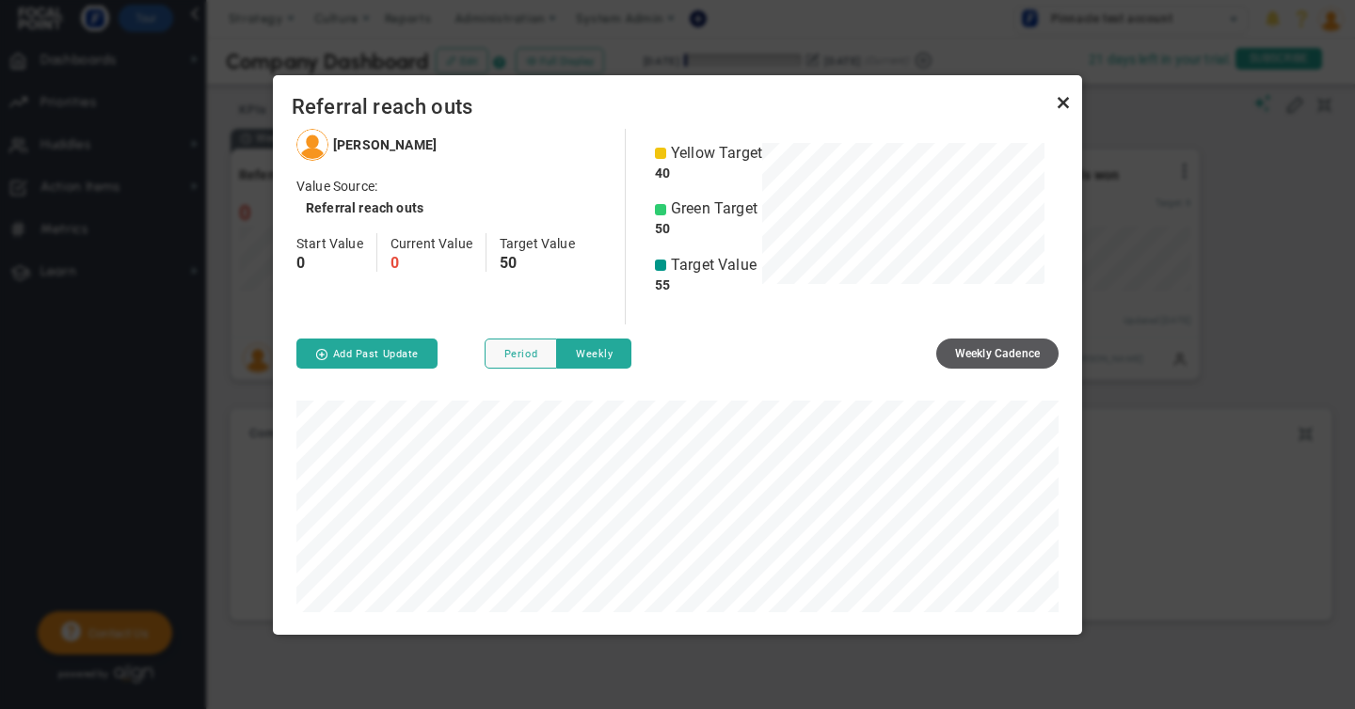
click at [1062, 103] on link "Close" at bounding box center [1063, 103] width 23 height 23
click at [1063, 103] on link "Close" at bounding box center [1063, 103] width 23 height 23
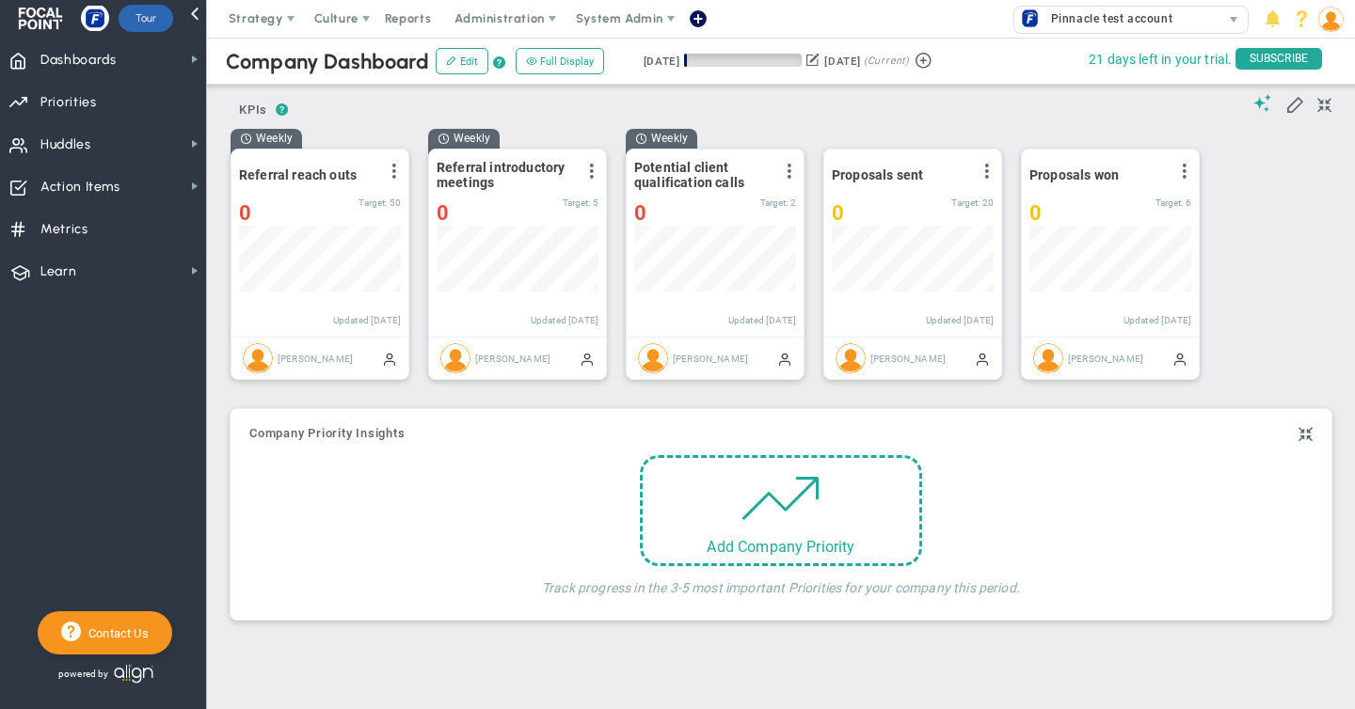
click at [819, 59] on button at bounding box center [812, 60] width 13 height 20
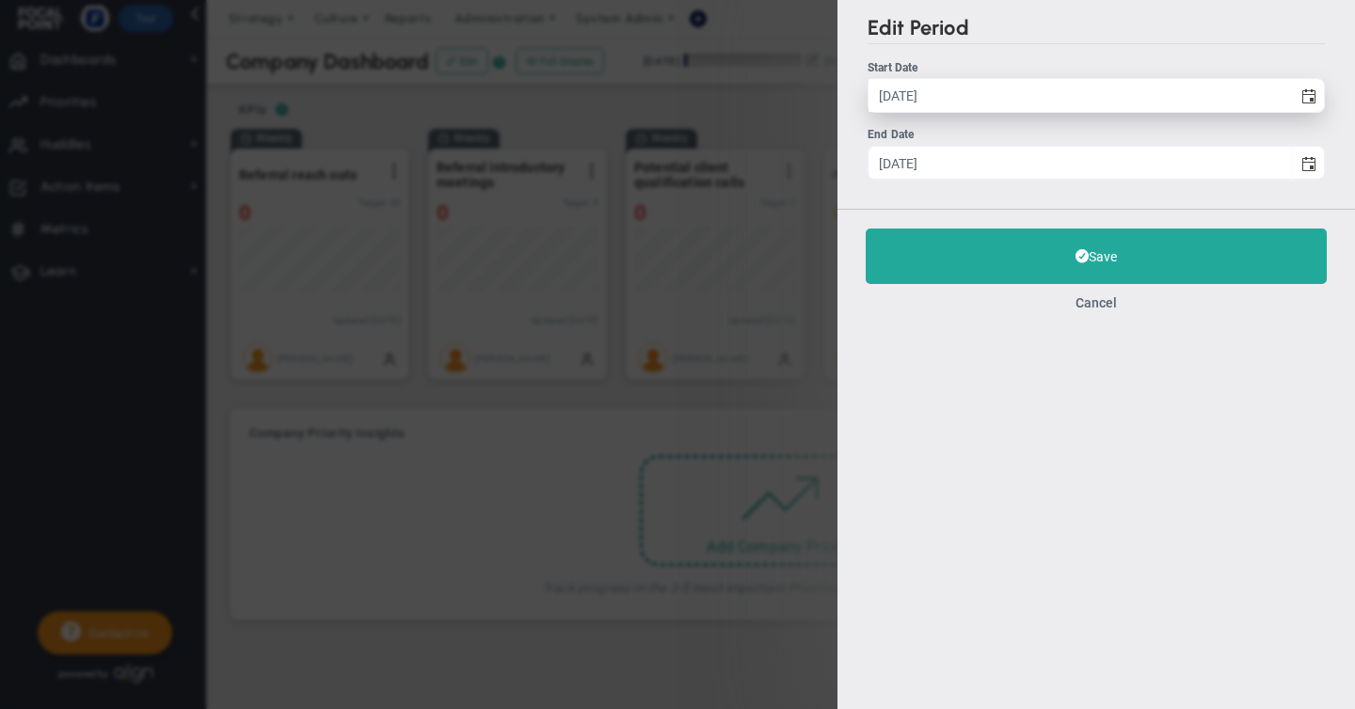
click at [956, 97] on input "[DATE]" at bounding box center [1079, 95] width 423 height 33
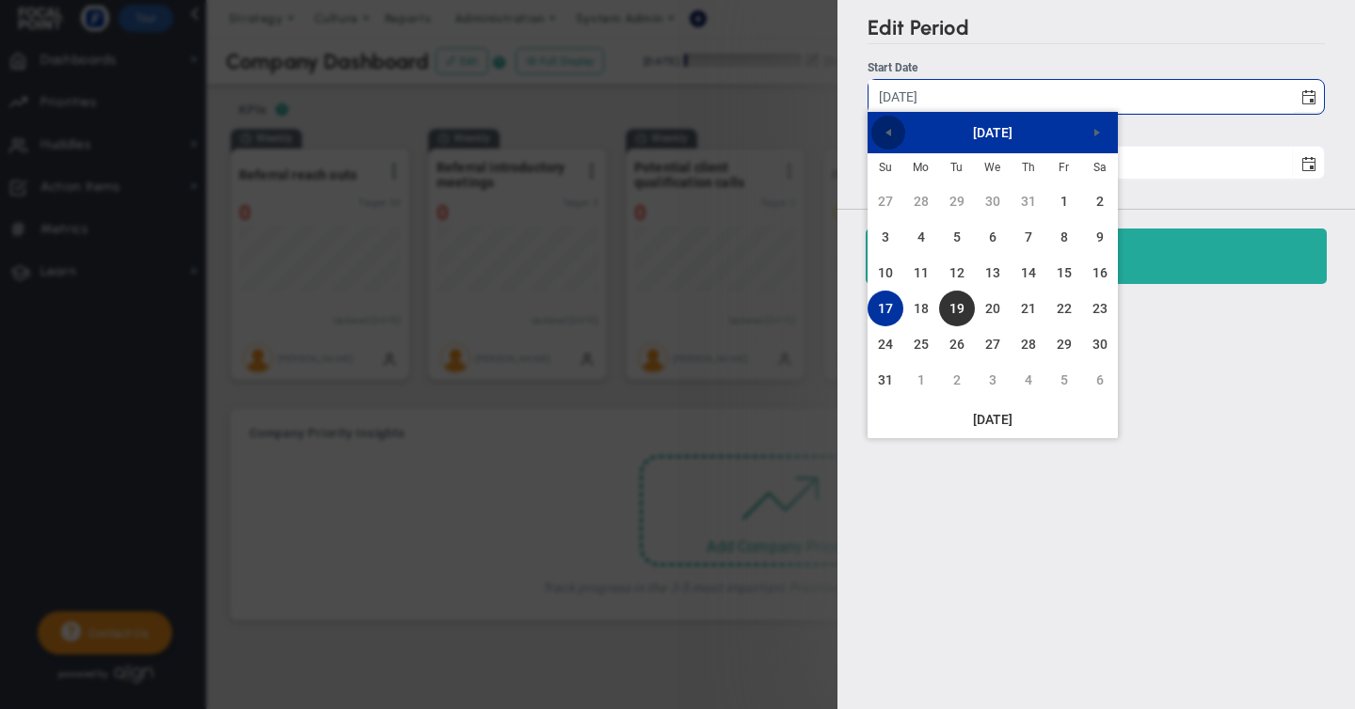
click at [891, 132] on span "Previous" at bounding box center [888, 132] width 15 height 15
click at [960, 194] on link "1" at bounding box center [957, 201] width 36 height 36
type input "[DATE]"
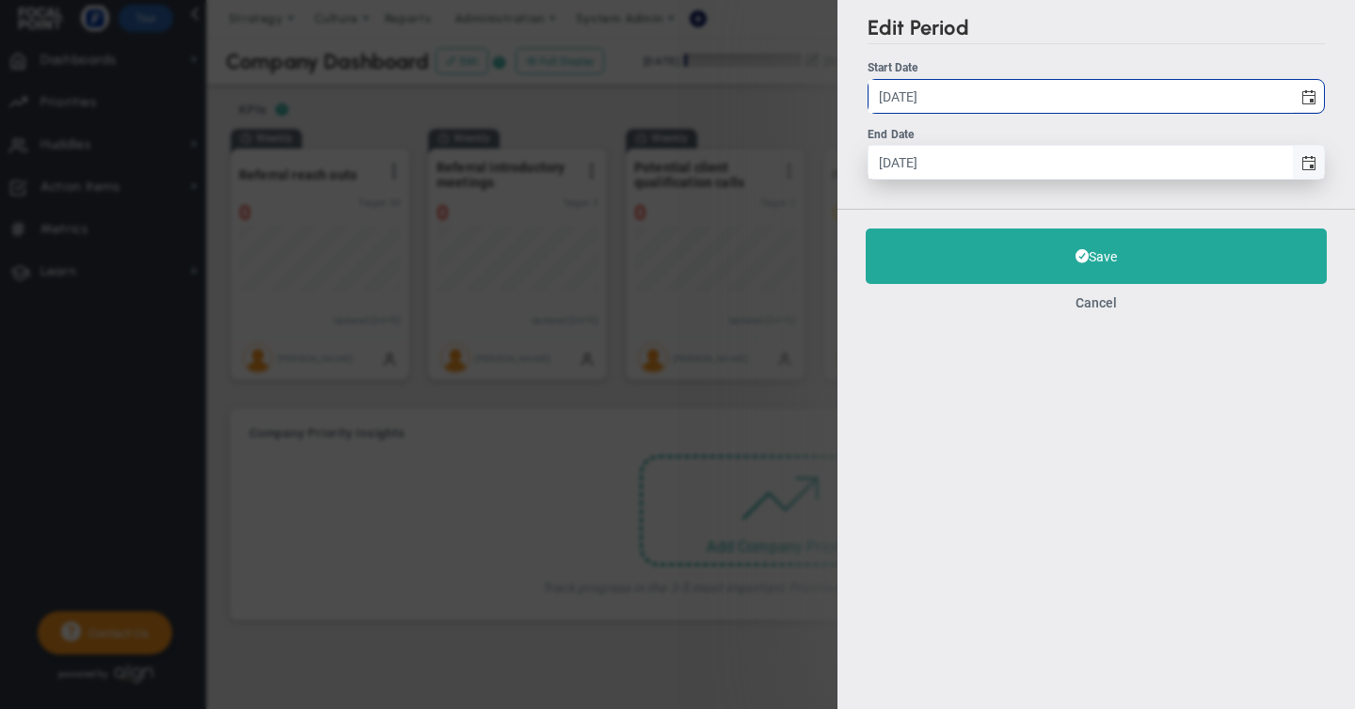
click at [1310, 168] on span "select" at bounding box center [1308, 163] width 15 height 15
click at [1292, 168] on input "[DATE]" at bounding box center [1079, 162] width 423 height 33
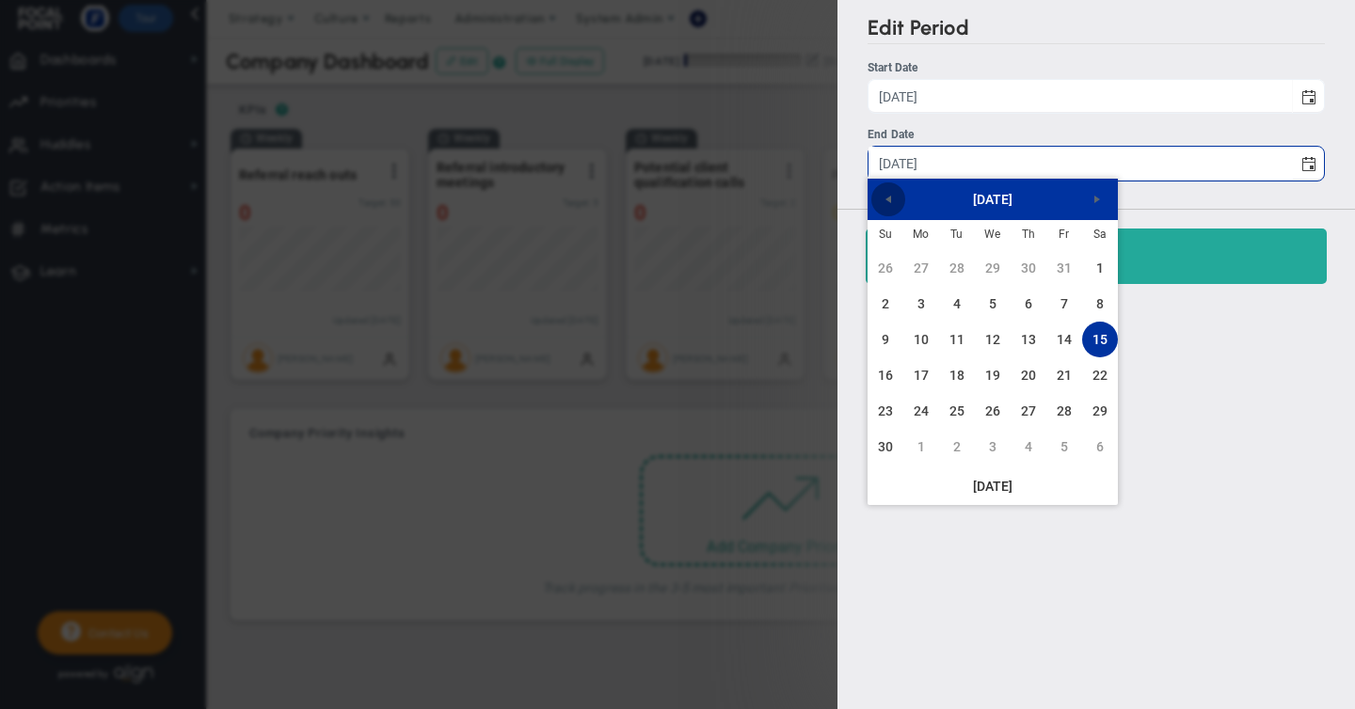
click at [887, 196] on span "Previous" at bounding box center [888, 199] width 15 height 15
click at [955, 409] on link "30" at bounding box center [957, 411] width 36 height 36
type input "[DATE]"
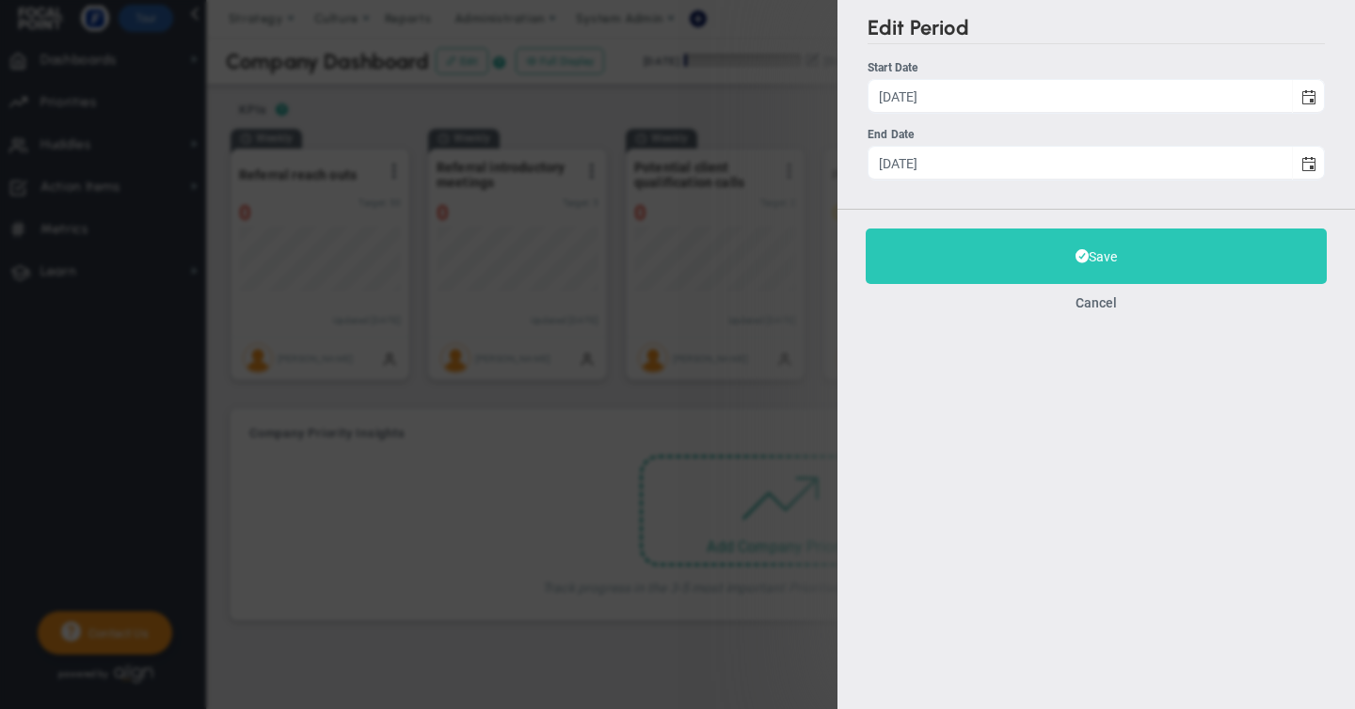
click at [1100, 262] on button "Save" at bounding box center [1096, 257] width 461 height 56
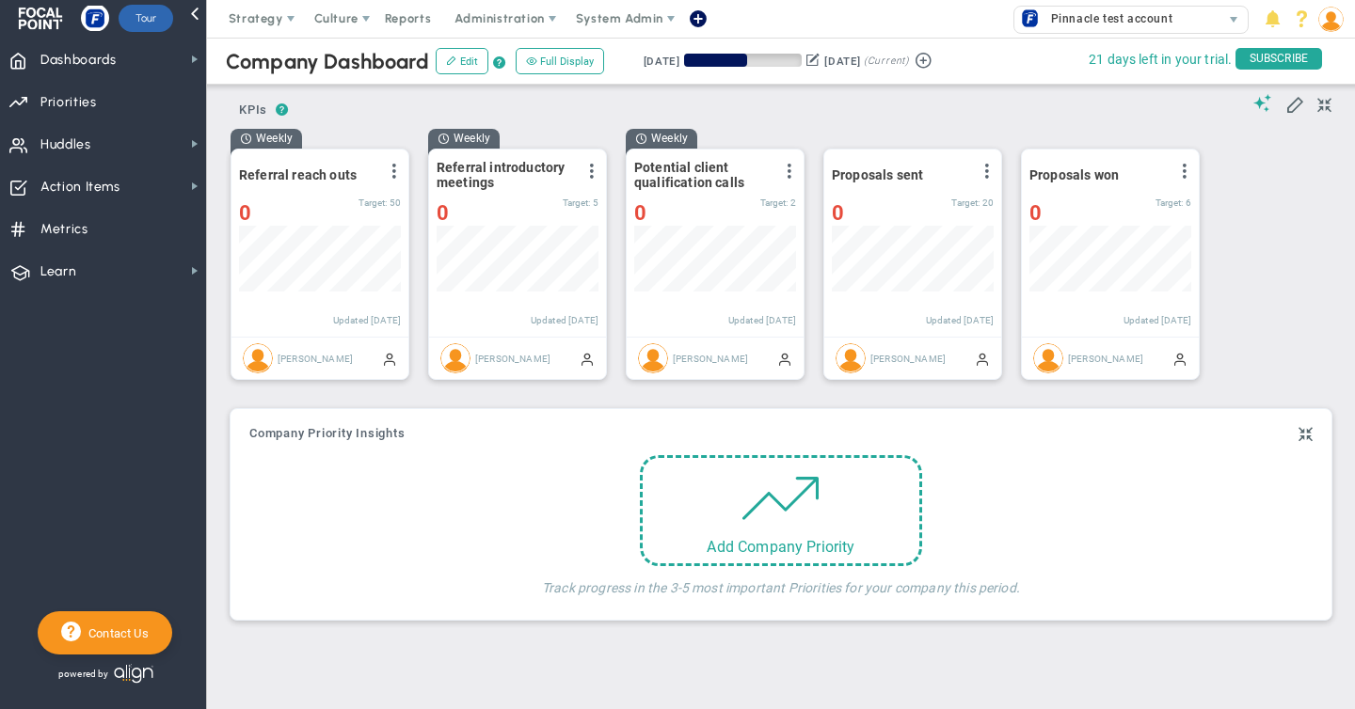
scroll to position [66, 162]
click at [1094, 17] on span "Pinnacle test account" at bounding box center [1106, 19] width 131 height 24
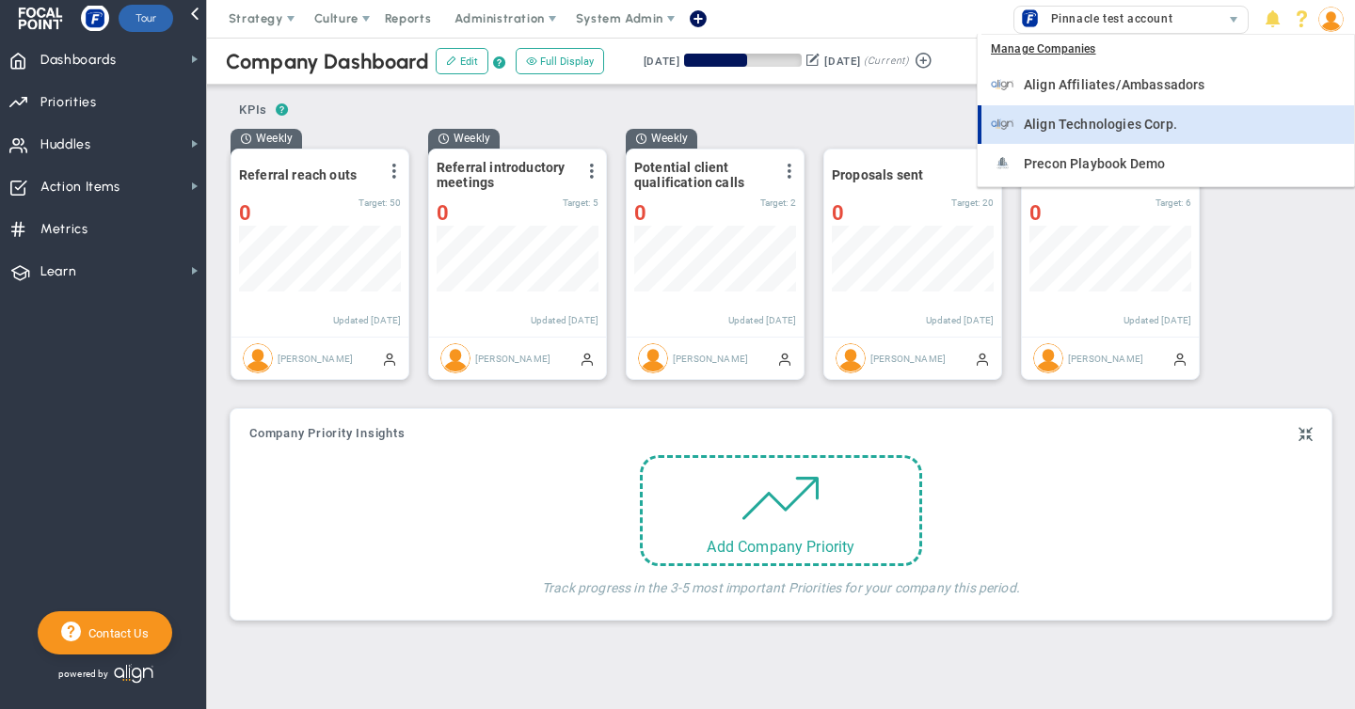
click at [1046, 124] on span "Align Technologies Corp." at bounding box center [1100, 124] width 153 height 13
